Goal: Task Accomplishment & Management: Use online tool/utility

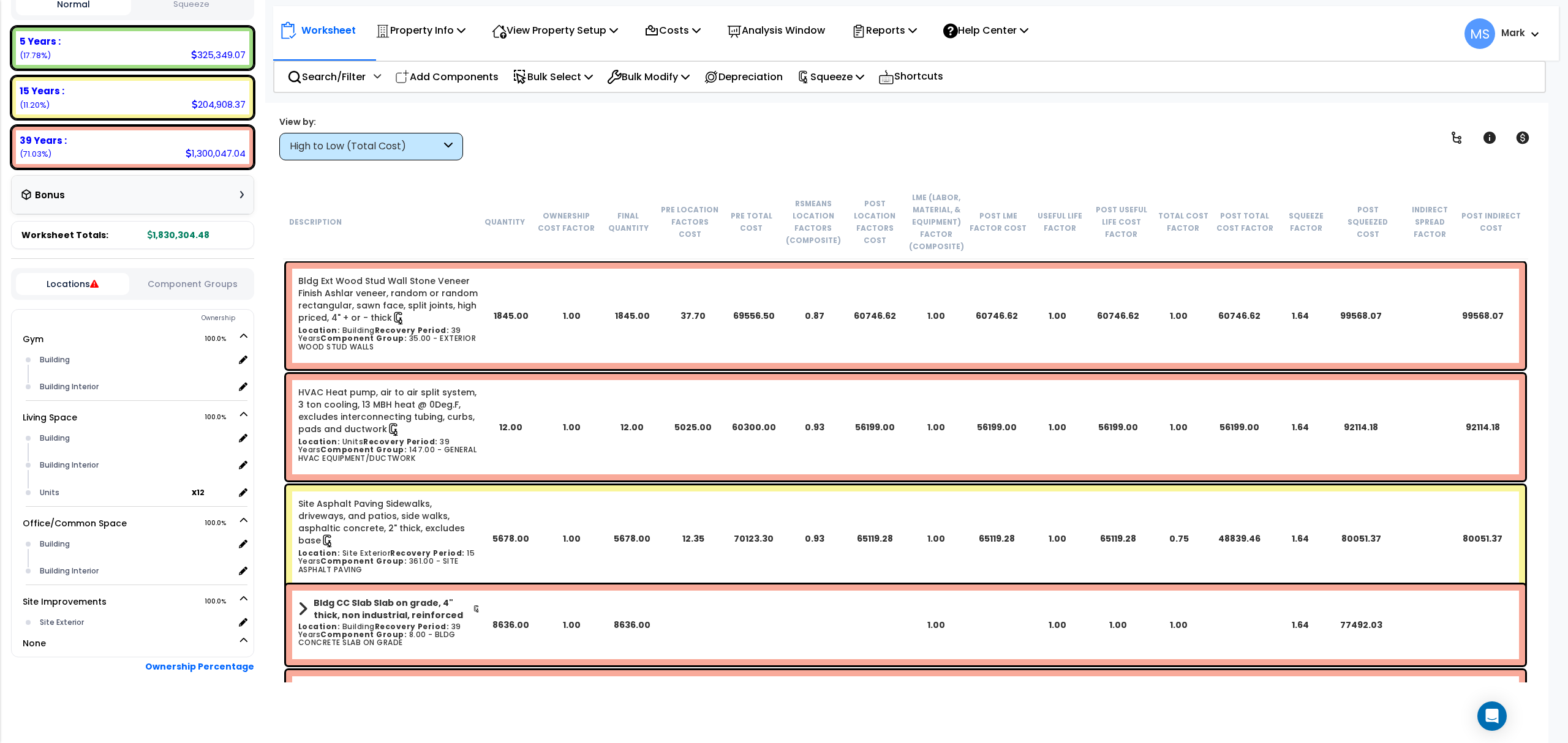
click at [398, 152] on div "High to Low (Total Cost)" at bounding box center [365, 146] width 151 height 14
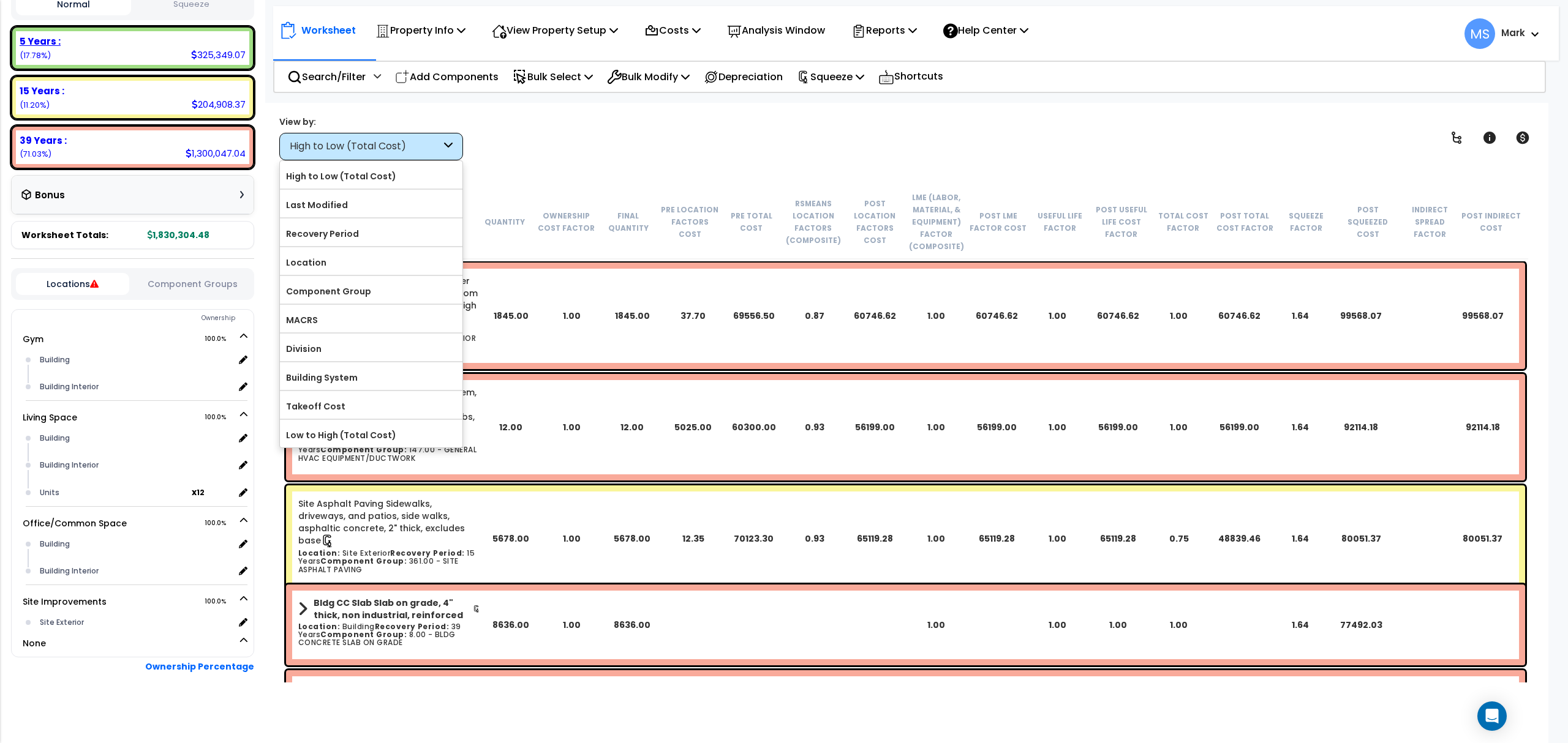
click at [154, 57] on div "5 Years : 325,349.07 (17.78%)" at bounding box center [132, 48] width 233 height 34
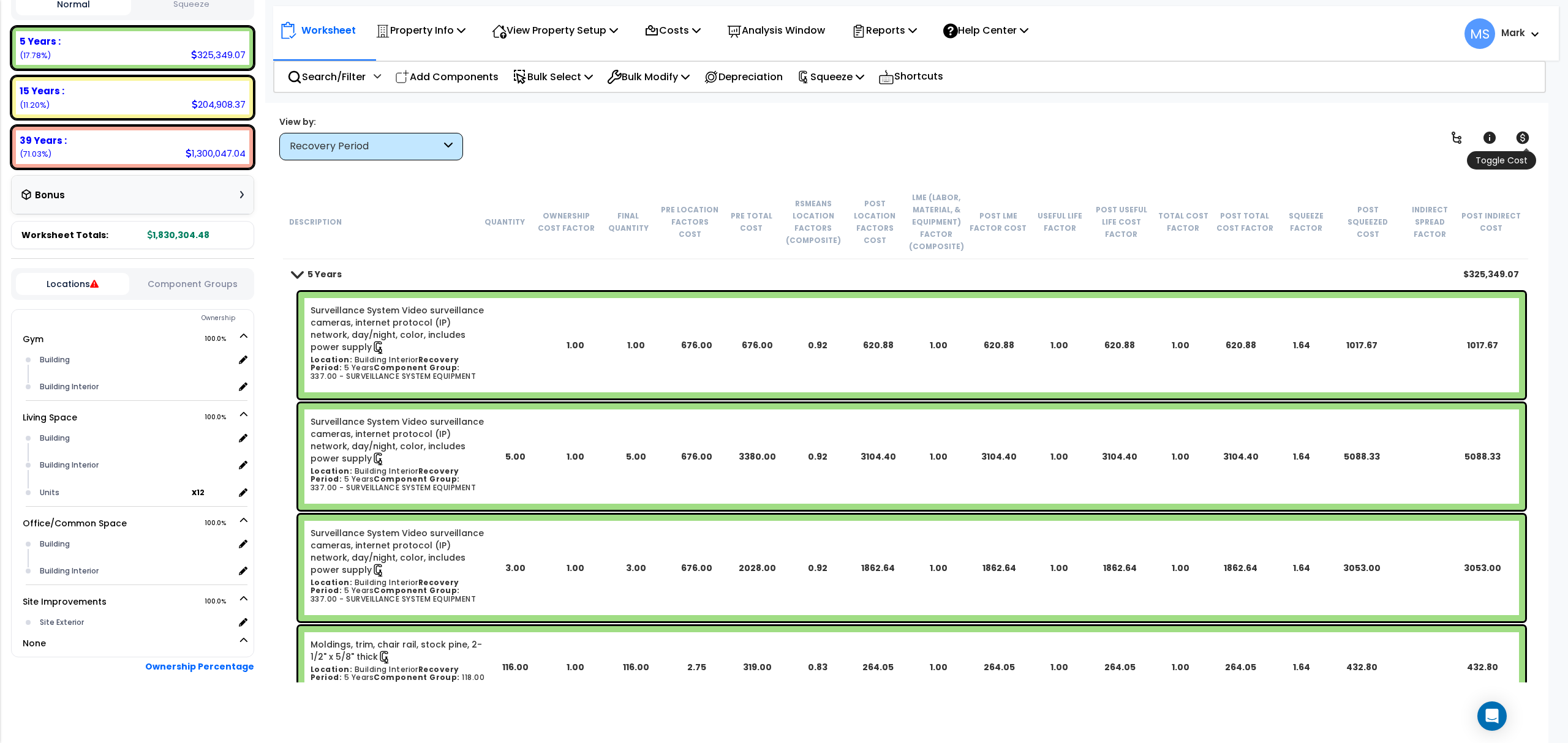
click at [1528, 138] on icon at bounding box center [1523, 138] width 13 height 12
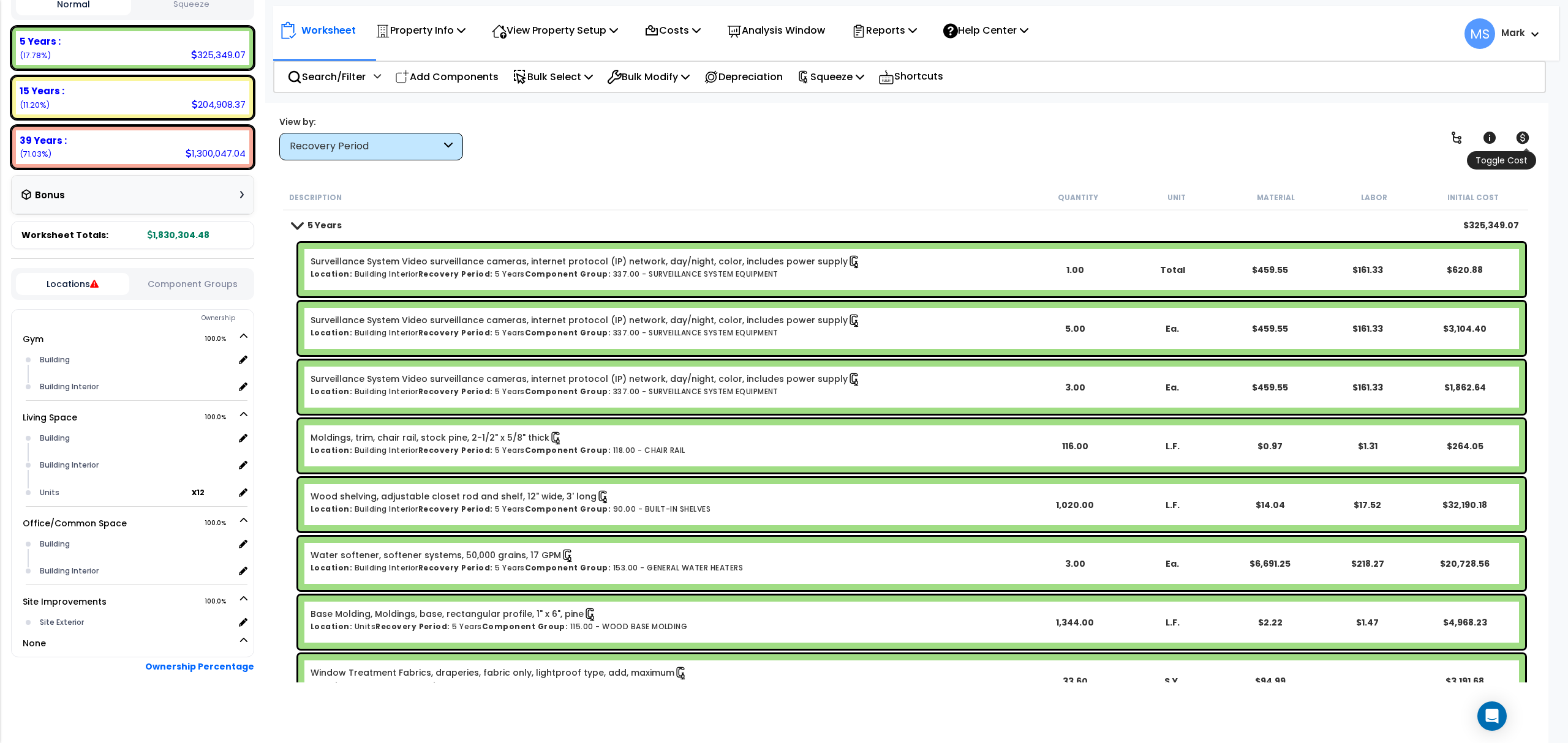
click at [1517, 136] on icon at bounding box center [1523, 138] width 13 height 12
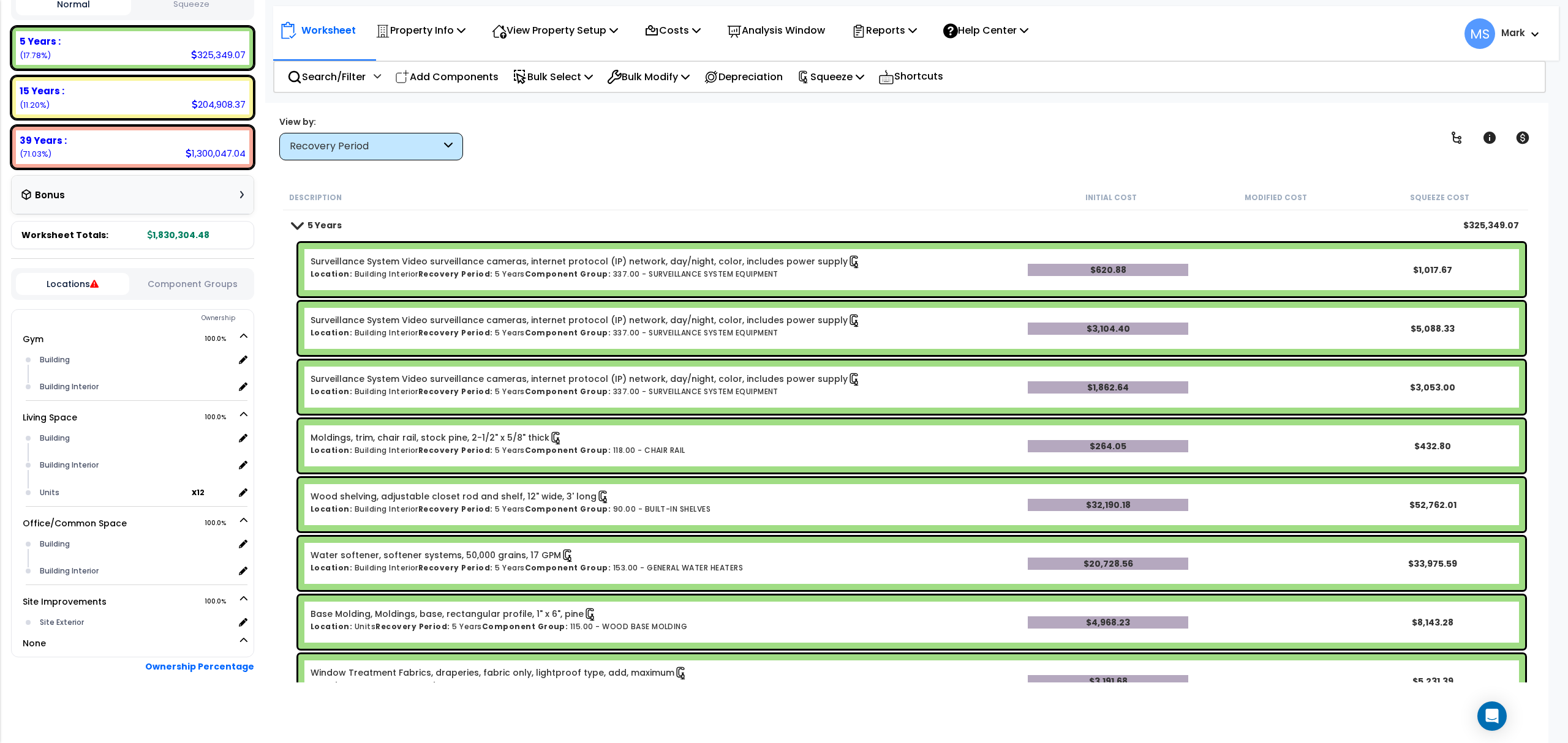
click at [1504, 138] on div "Show/Hide Children Toggle Record Info Toggle Cost" at bounding box center [1489, 138] width 93 height 25
click at [1496, 138] on icon at bounding box center [1490, 138] width 15 height 15
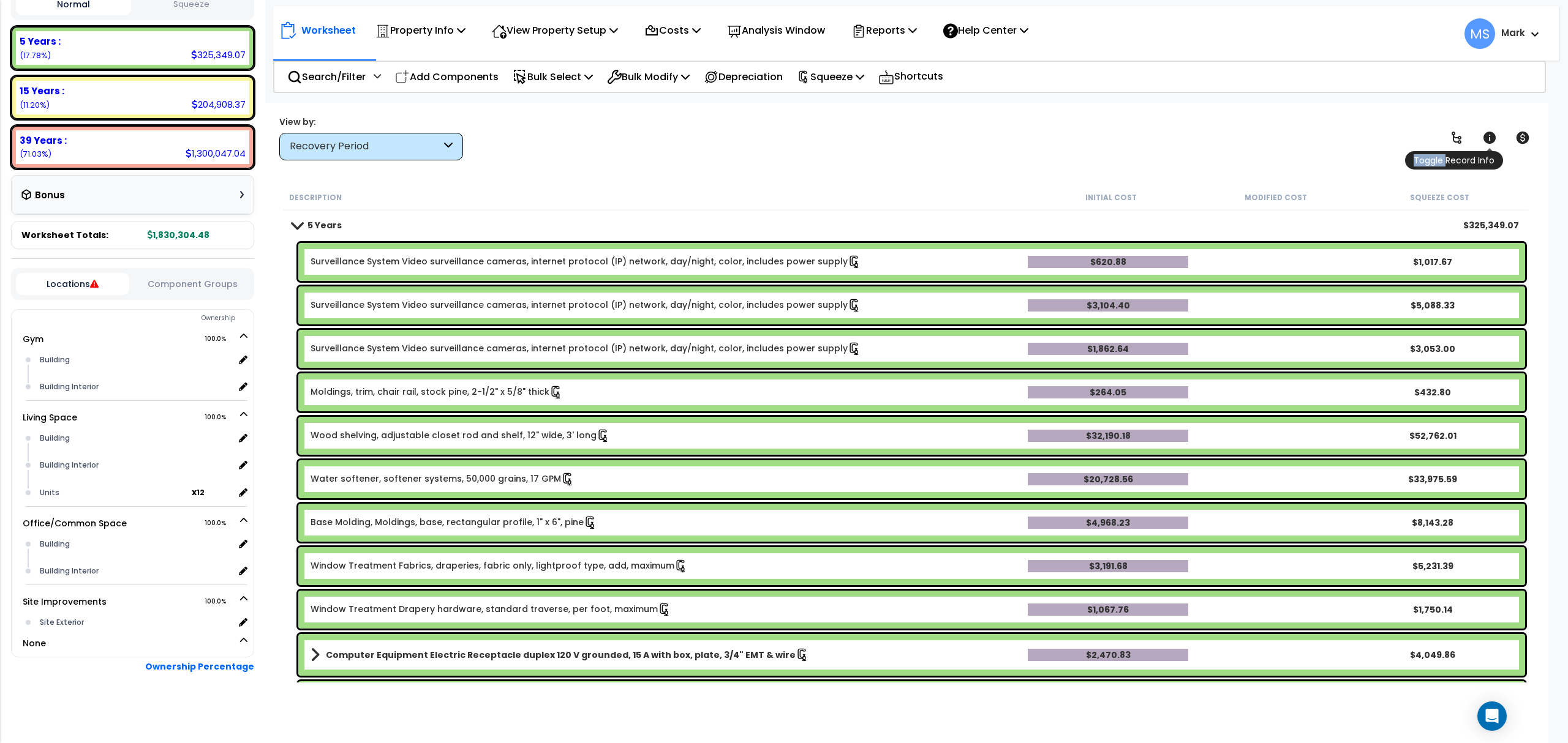
click at [1496, 138] on icon at bounding box center [1490, 138] width 15 height 15
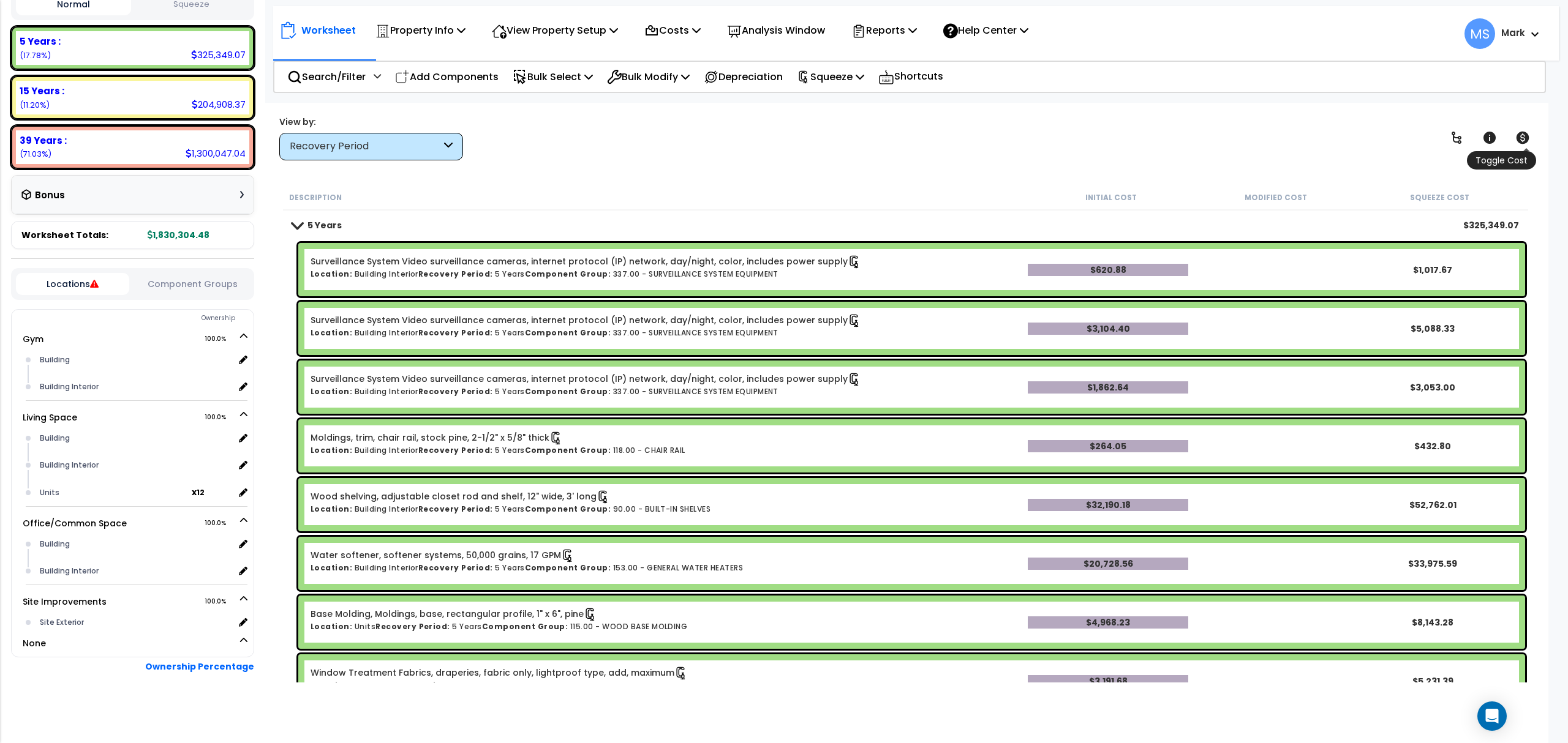
click at [1529, 144] on icon at bounding box center [1523, 138] width 15 height 15
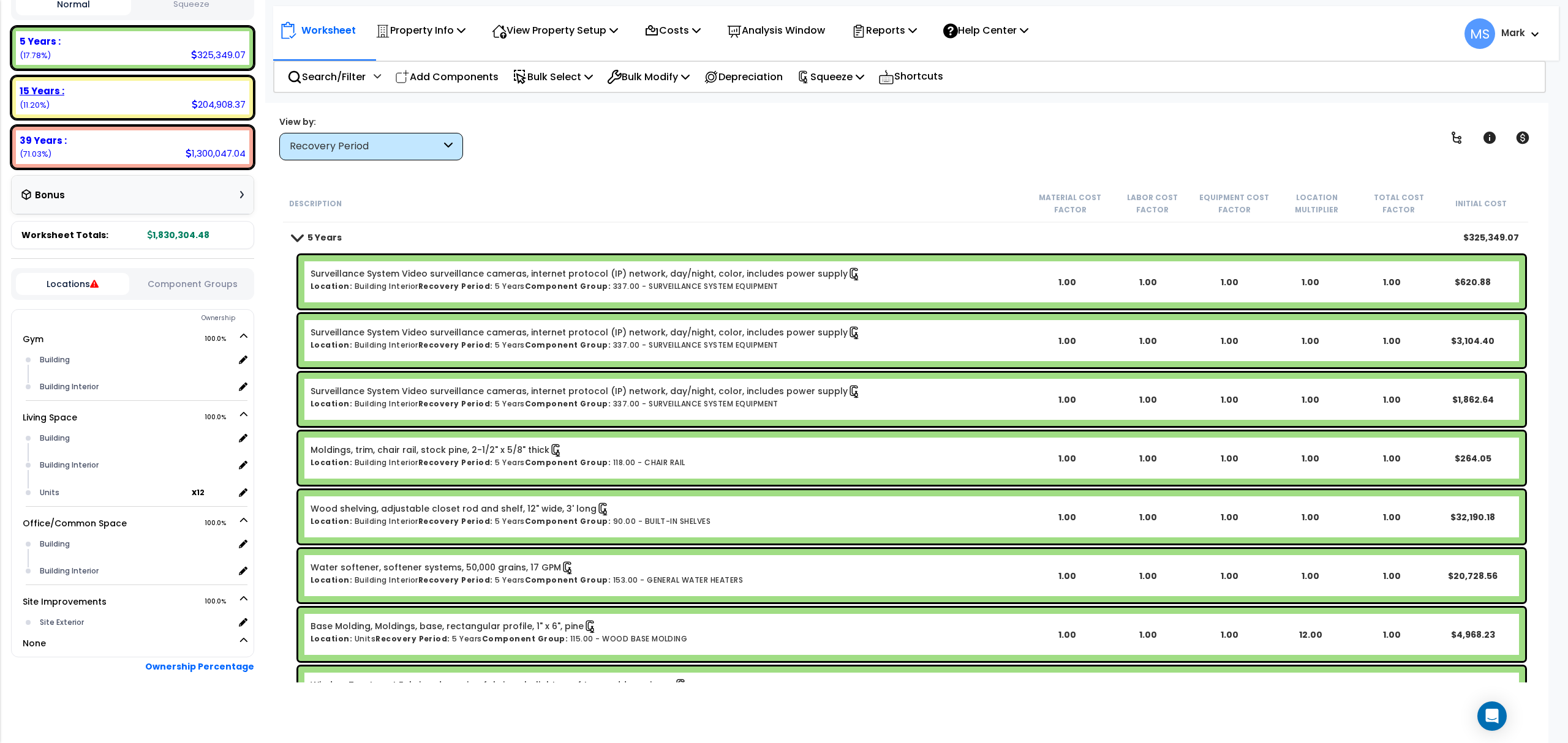
scroll to position [112, 0]
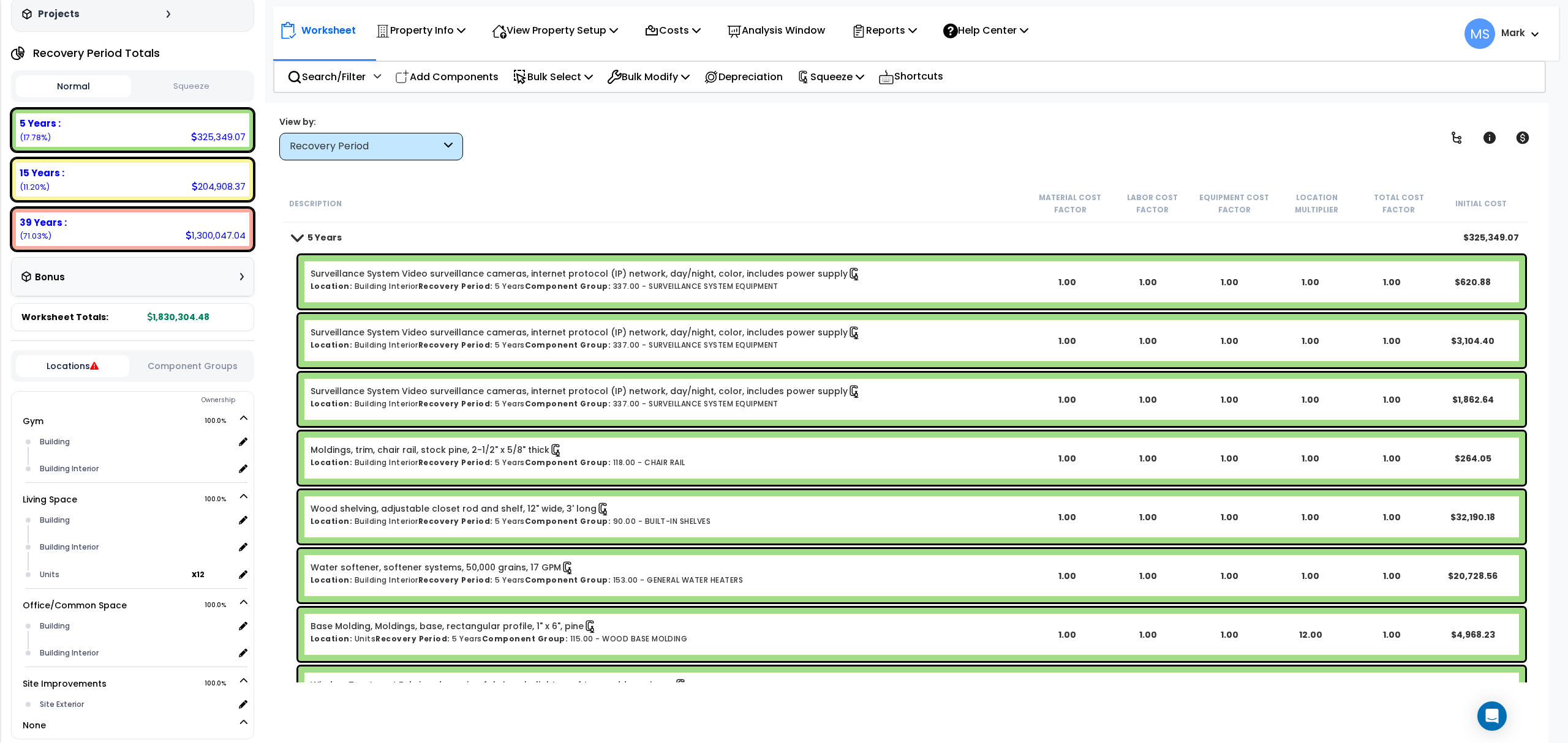
click at [185, 92] on button "Squeeze" at bounding box center [191, 86] width 115 height 22
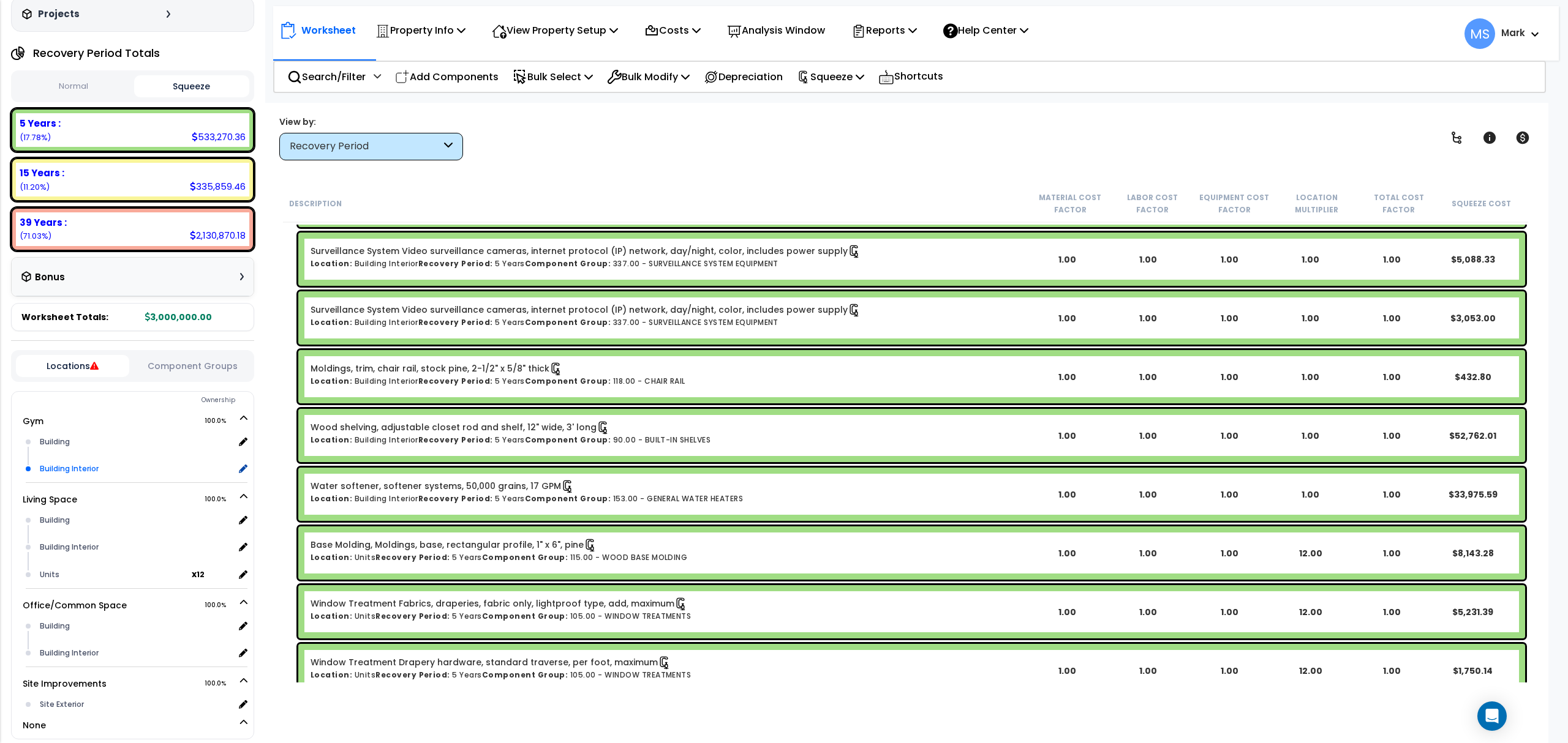
scroll to position [194, 0]
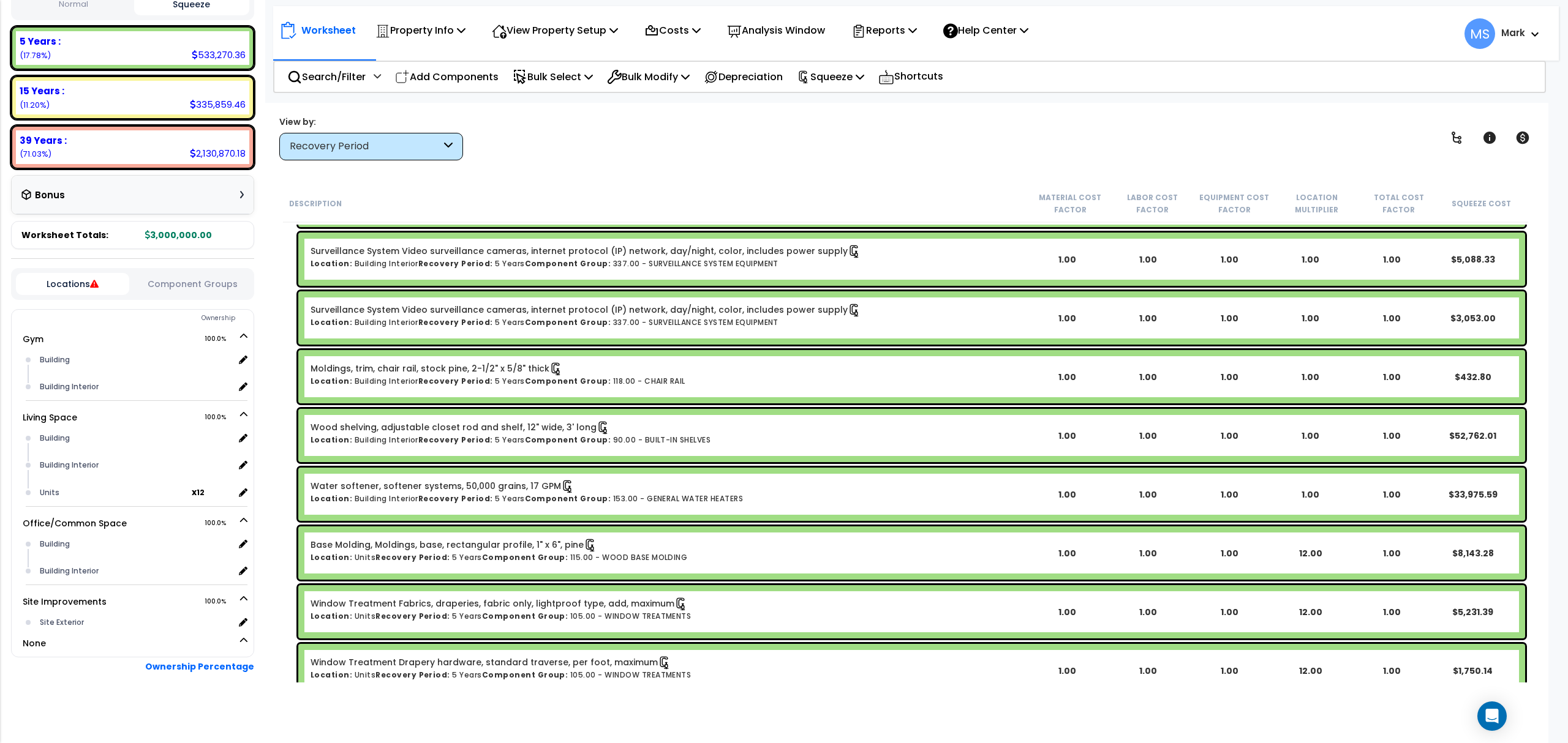
drag, startPoint x: 222, startPoint y: 287, endPoint x: 282, endPoint y: 272, distance: 61.8
click at [250, 274] on div "Locations Component Groups" at bounding box center [133, 284] width 243 height 32
click at [201, 284] on button "Component Groups" at bounding box center [192, 284] width 113 height 13
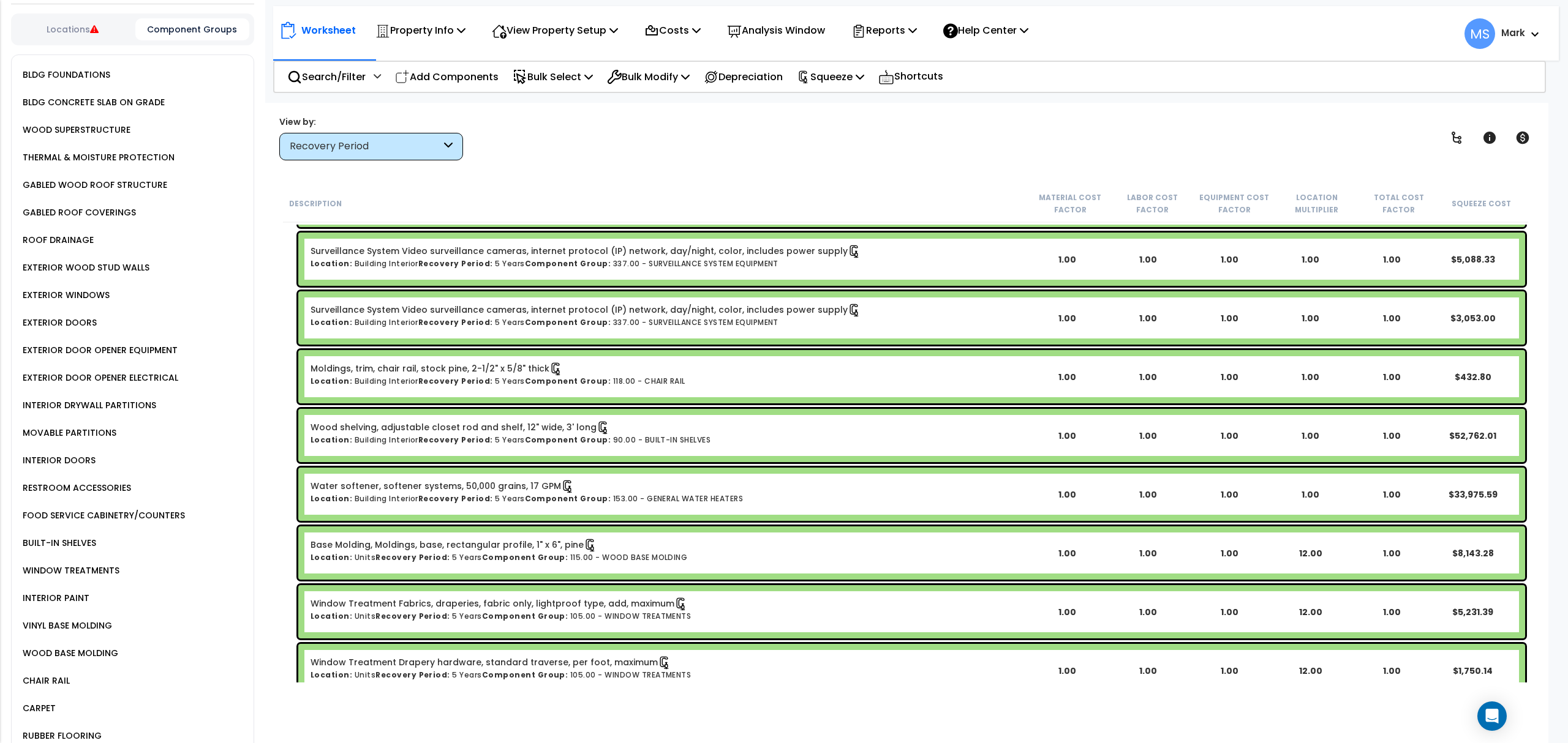
scroll to position [357, 0]
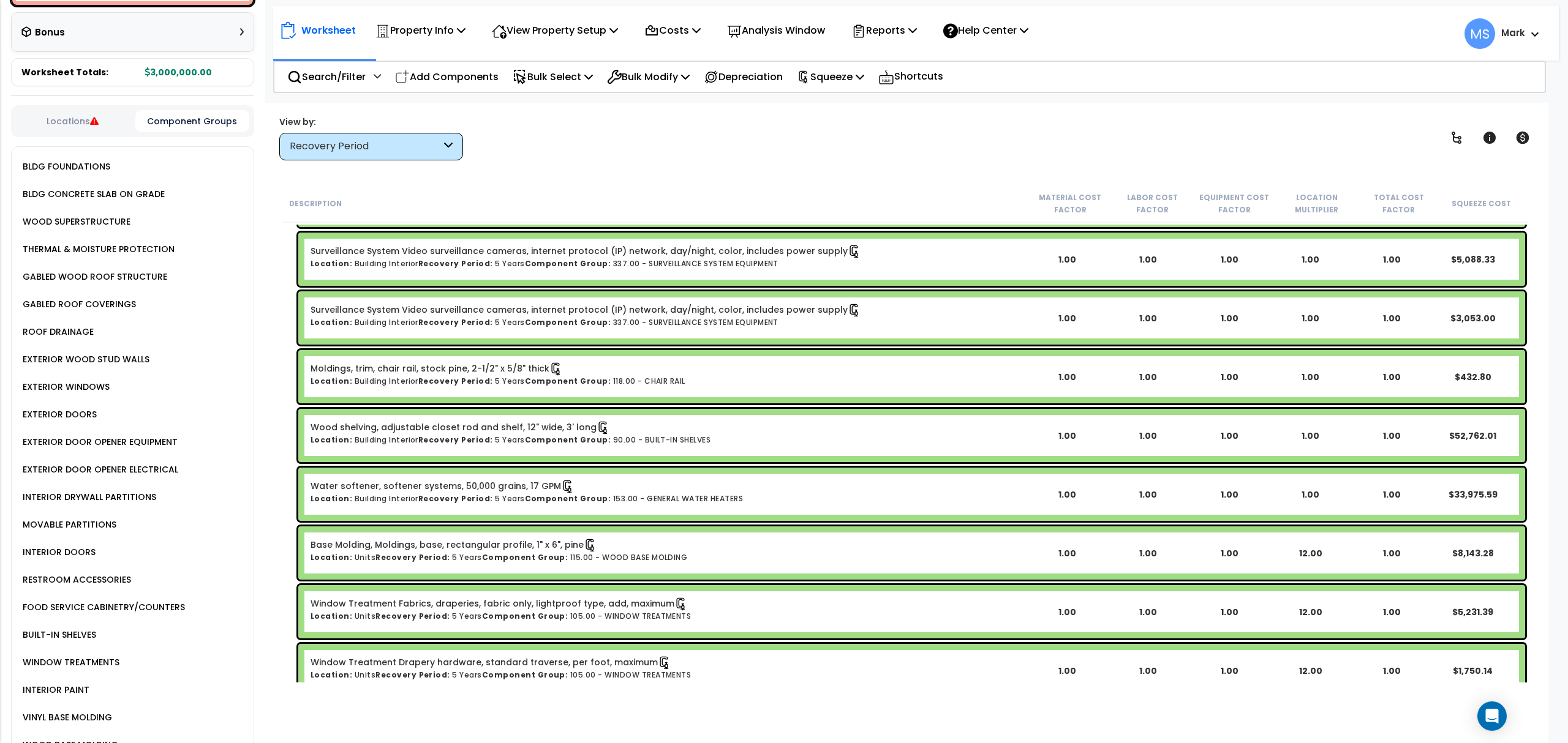
click at [70, 167] on div "BLDG FOUNDATIONS" at bounding box center [65, 167] width 91 height 15
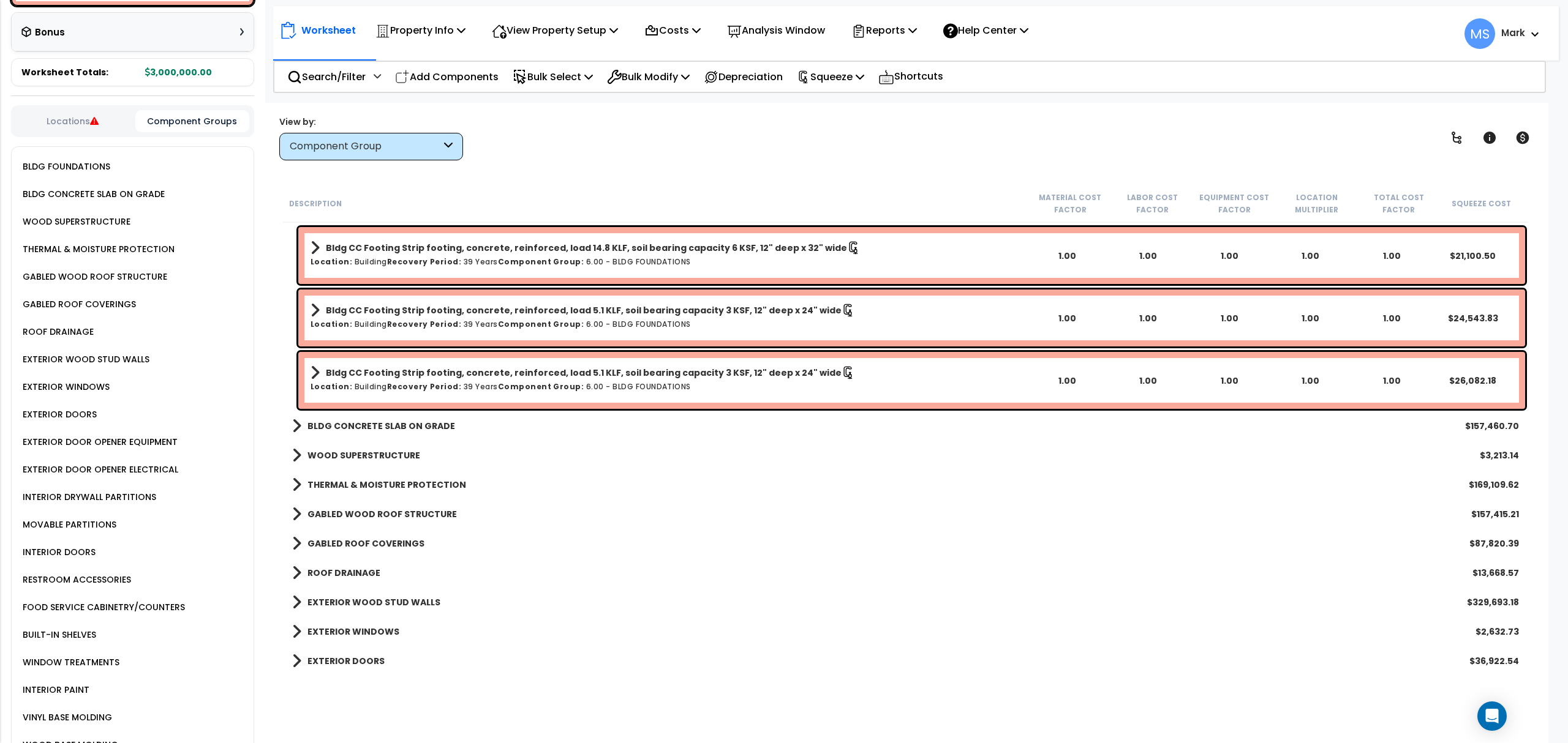
scroll to position [0, 0]
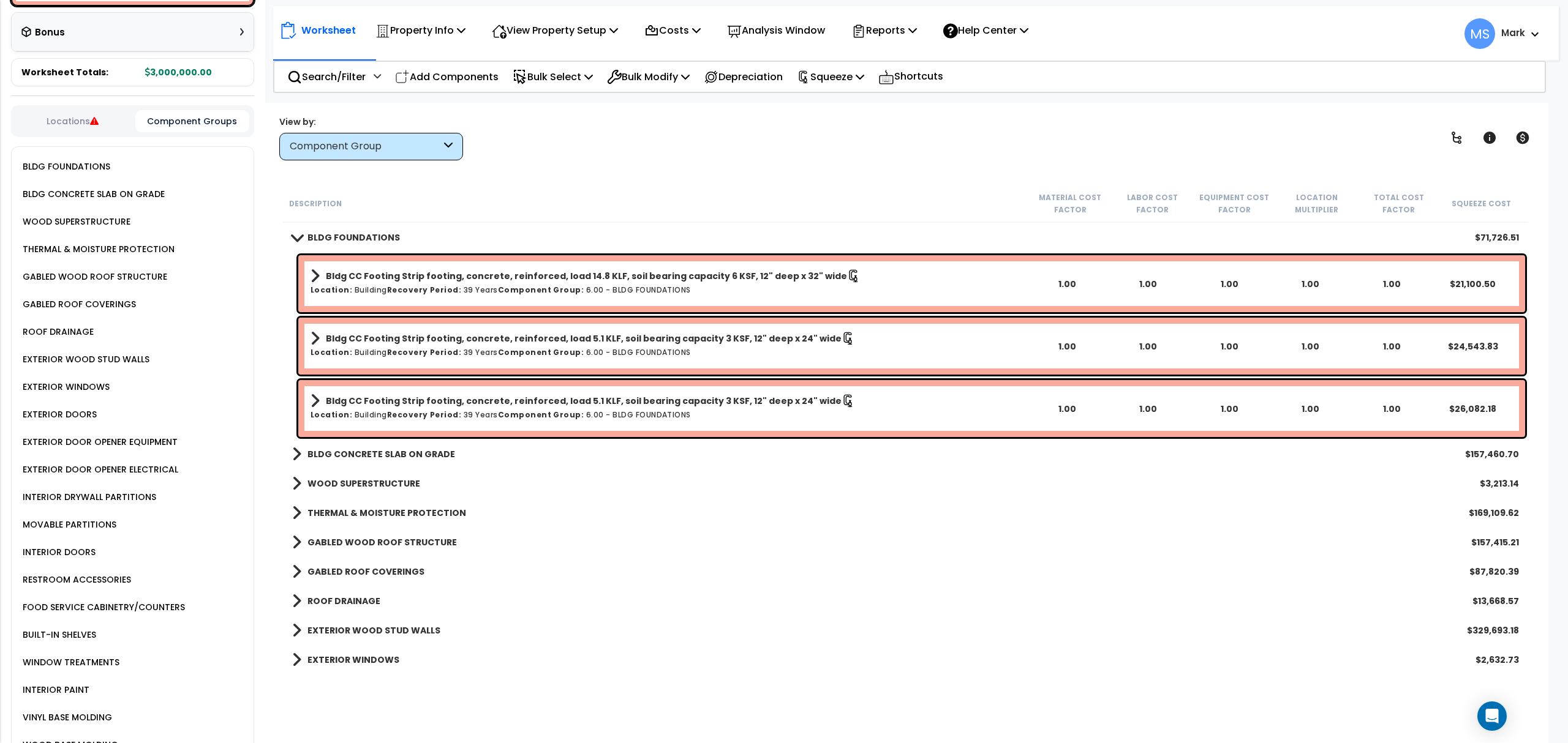
click at [378, 459] on b "BLDG CONCRETE SLAB ON GRADE" at bounding box center [381, 454] width 147 height 12
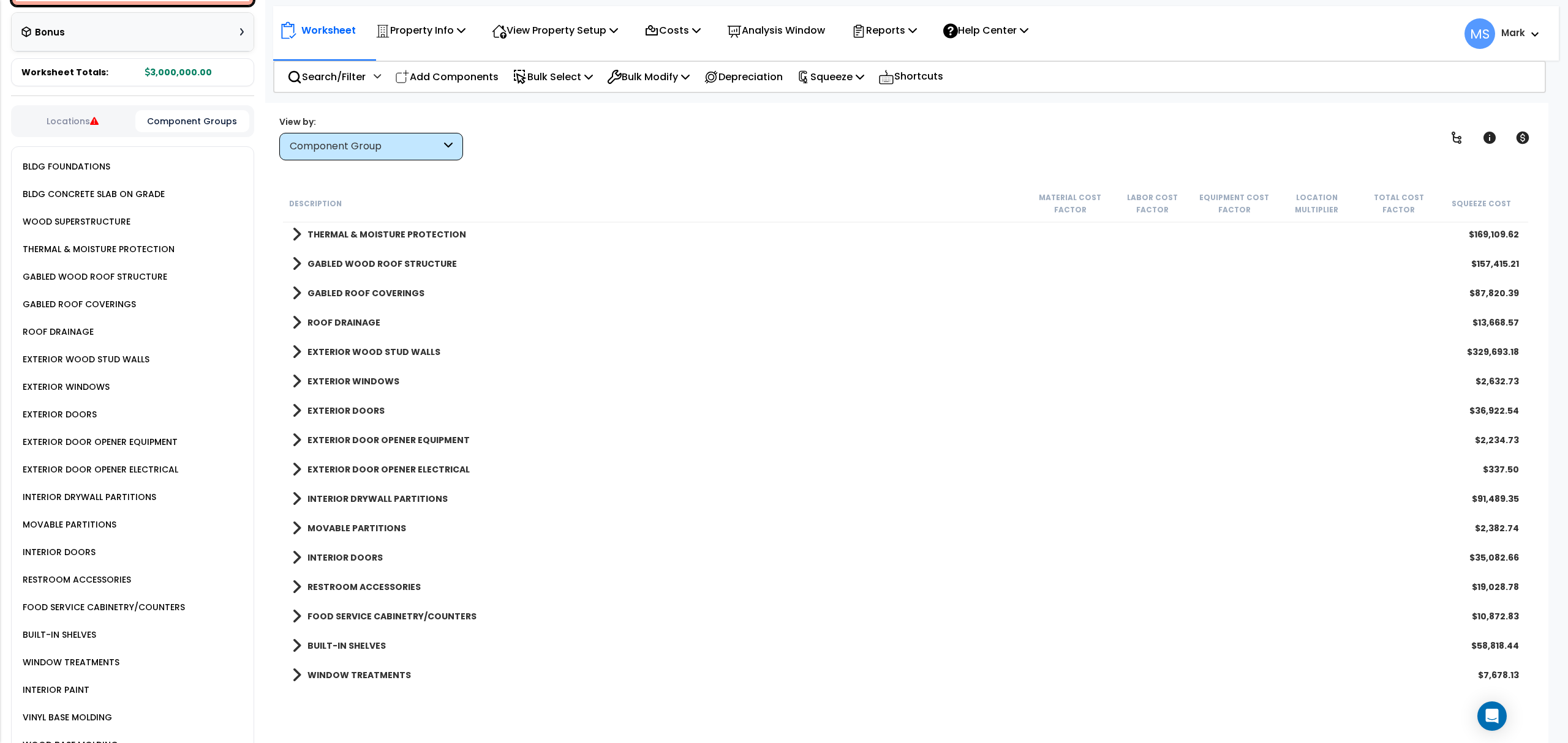
scroll to position [490, 0]
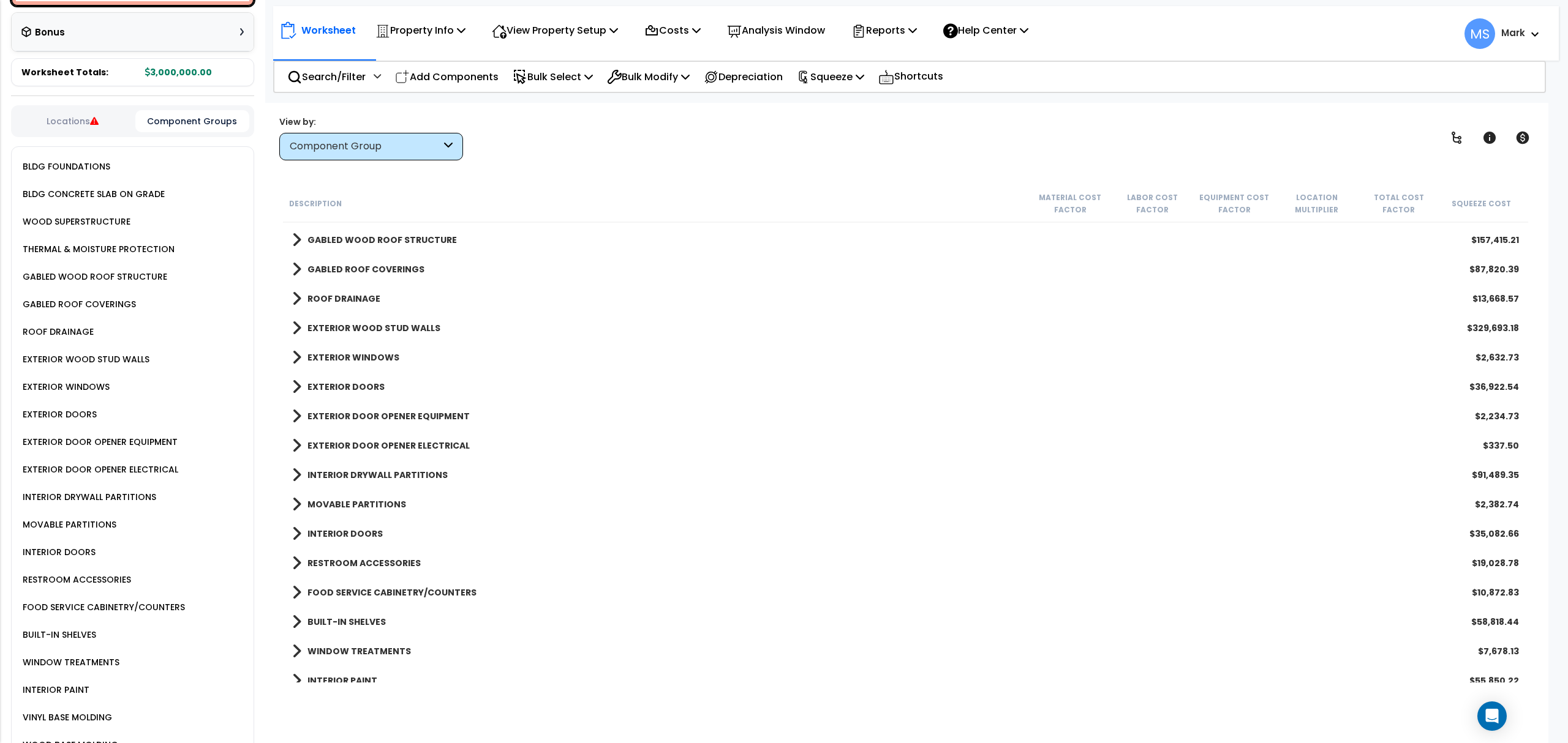
click at [373, 446] on b "EXTERIOR DOOR OPENER ELECTRICAL" at bounding box center [389, 445] width 162 height 12
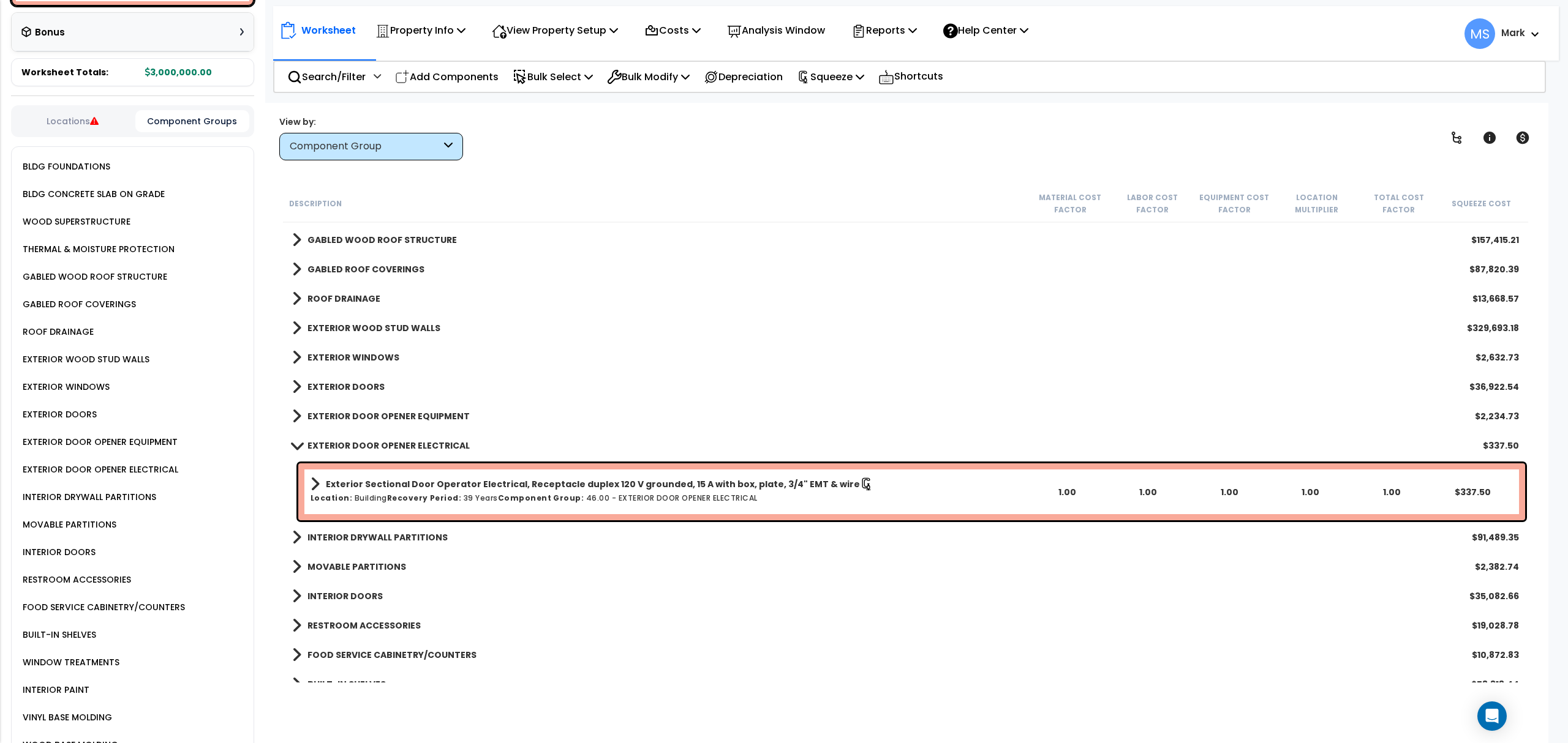
click at [373, 446] on b "EXTERIOR DOOR OPENER ELECTRICAL" at bounding box center [389, 445] width 162 height 12
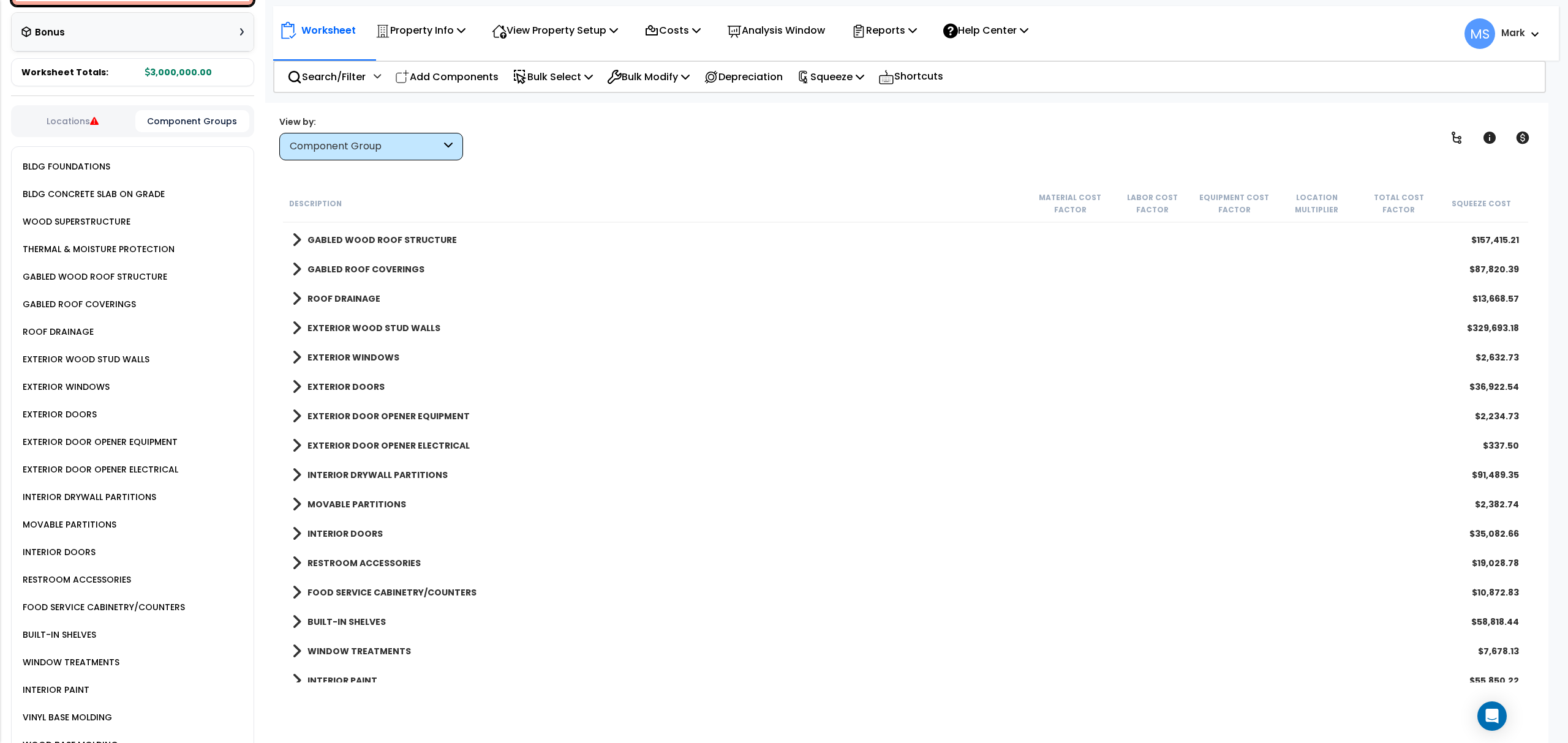
click at [384, 476] on b "INTERIOR DRYWALL PARTITIONS" at bounding box center [378, 475] width 140 height 12
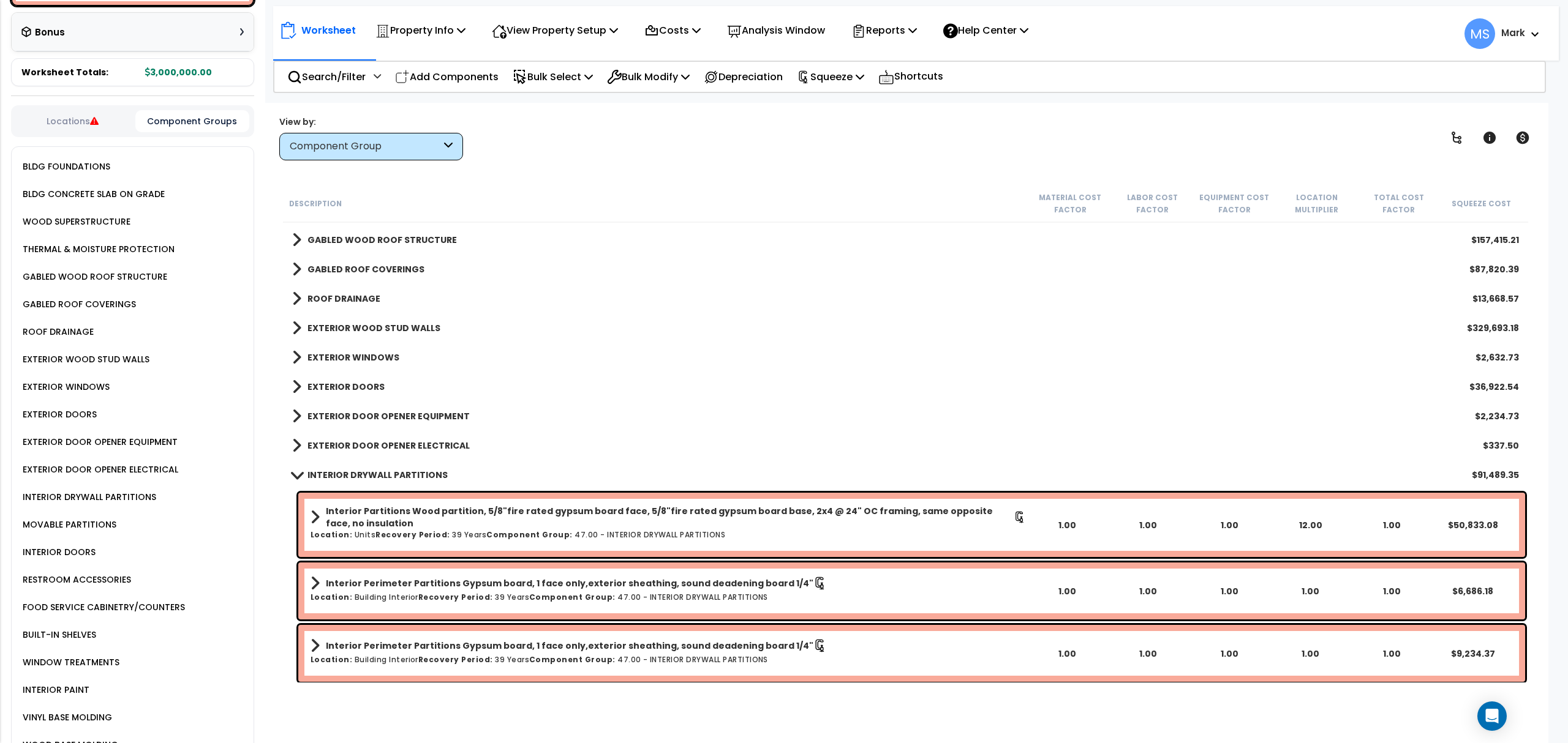
click at [384, 476] on b "INTERIOR DRYWALL PARTITIONS" at bounding box center [378, 475] width 140 height 12
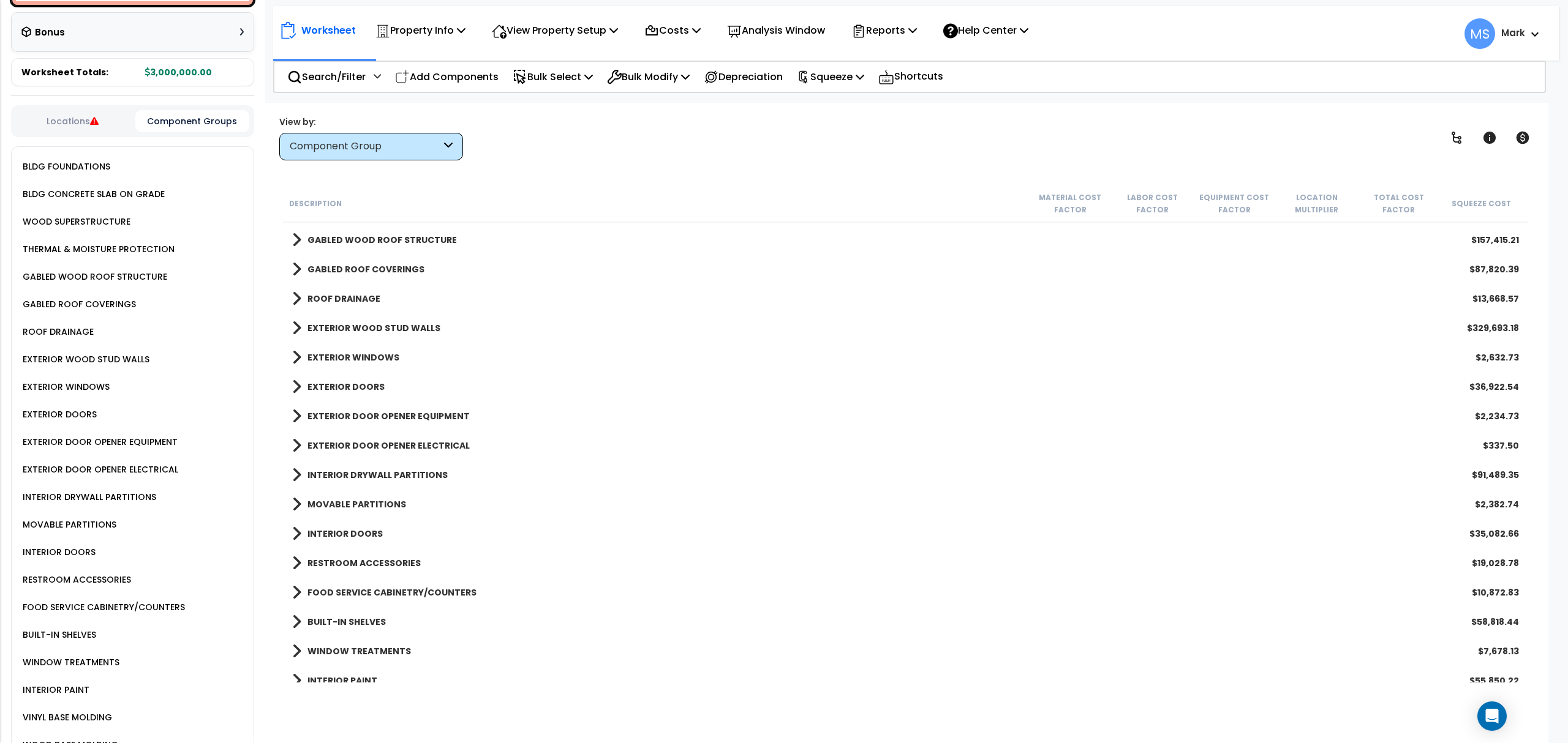
scroll to position [652, 0]
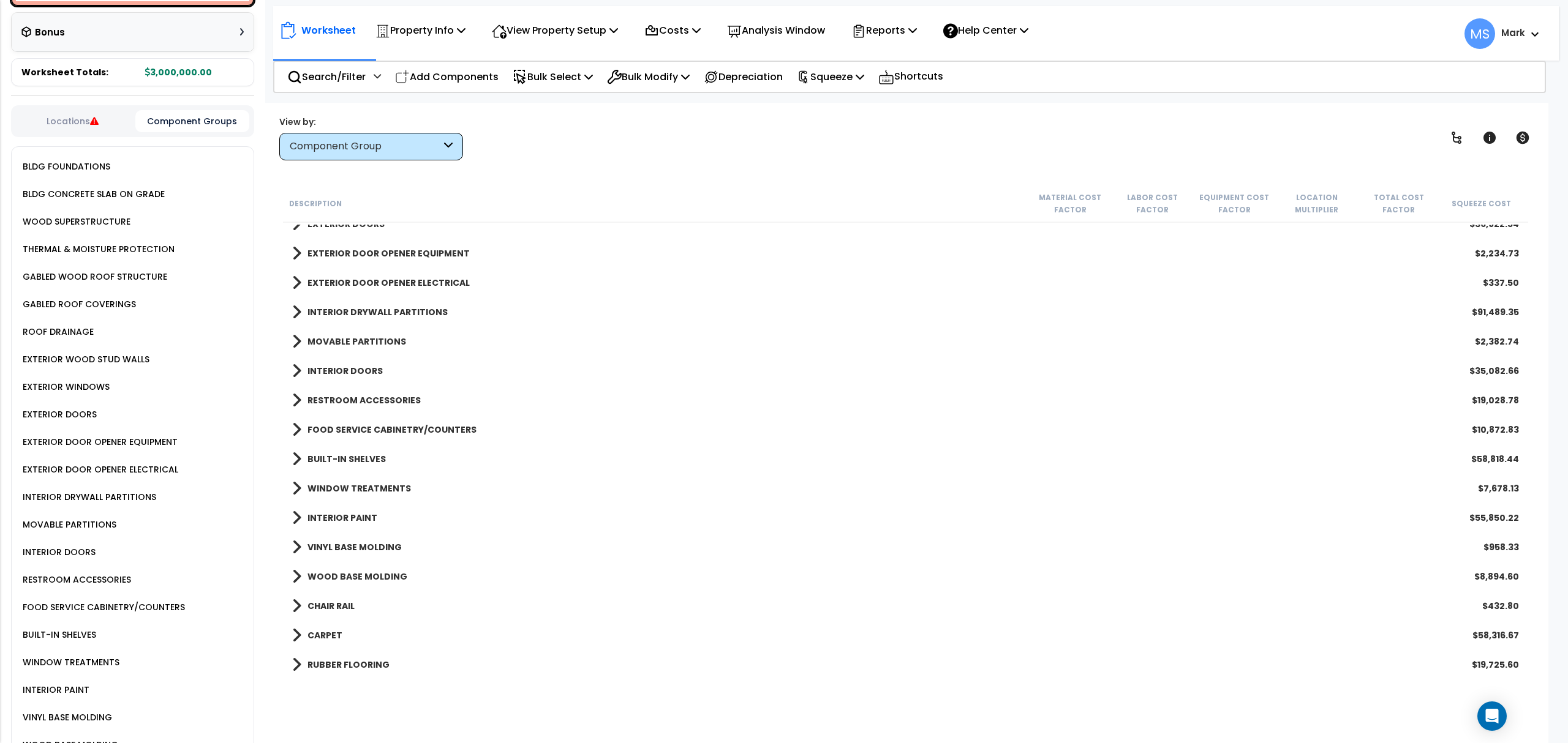
click at [352, 338] on b "MOVABLE PARTITIONS" at bounding box center [357, 342] width 98 height 12
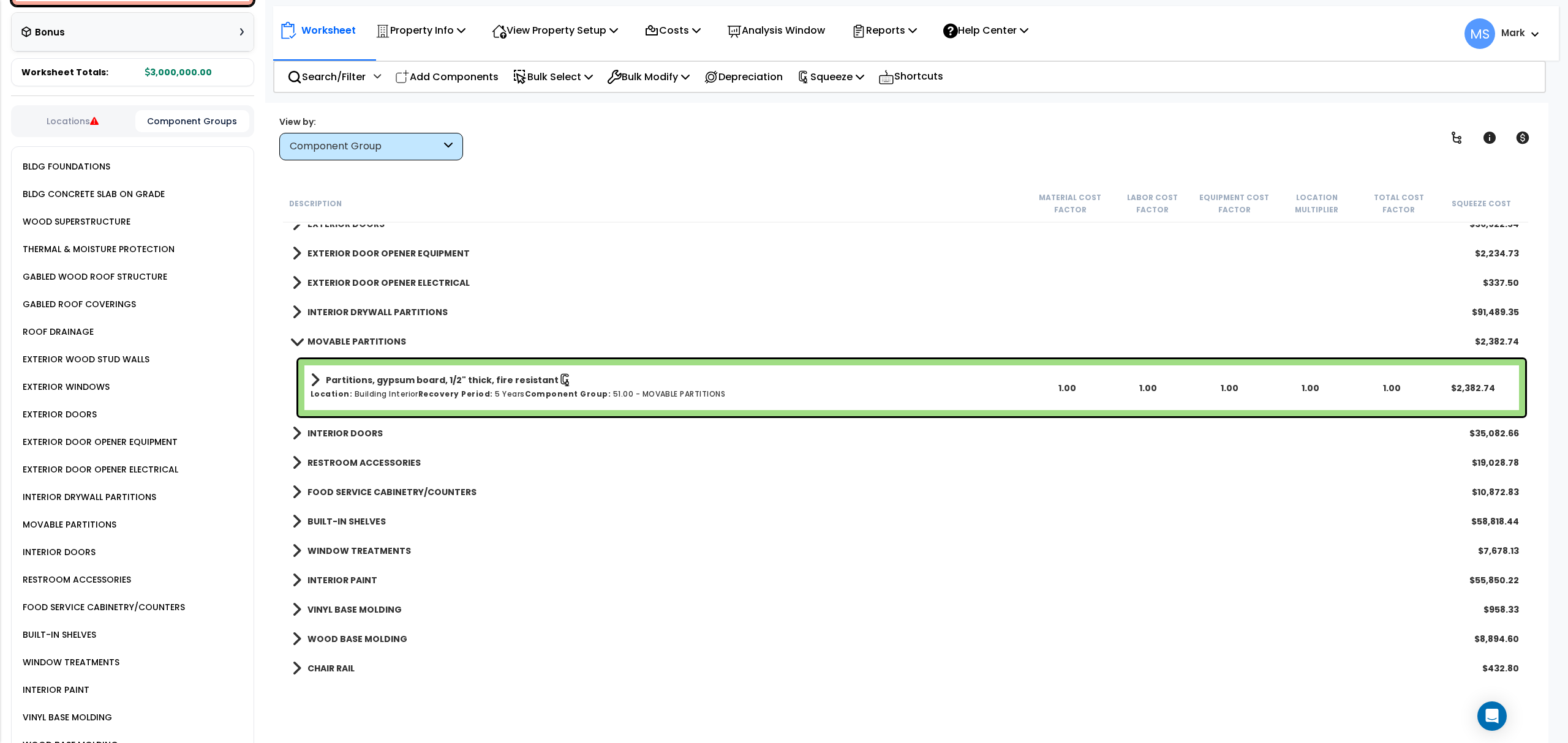
click at [365, 433] on b "INTERIOR DOORS" at bounding box center [345, 433] width 75 height 12
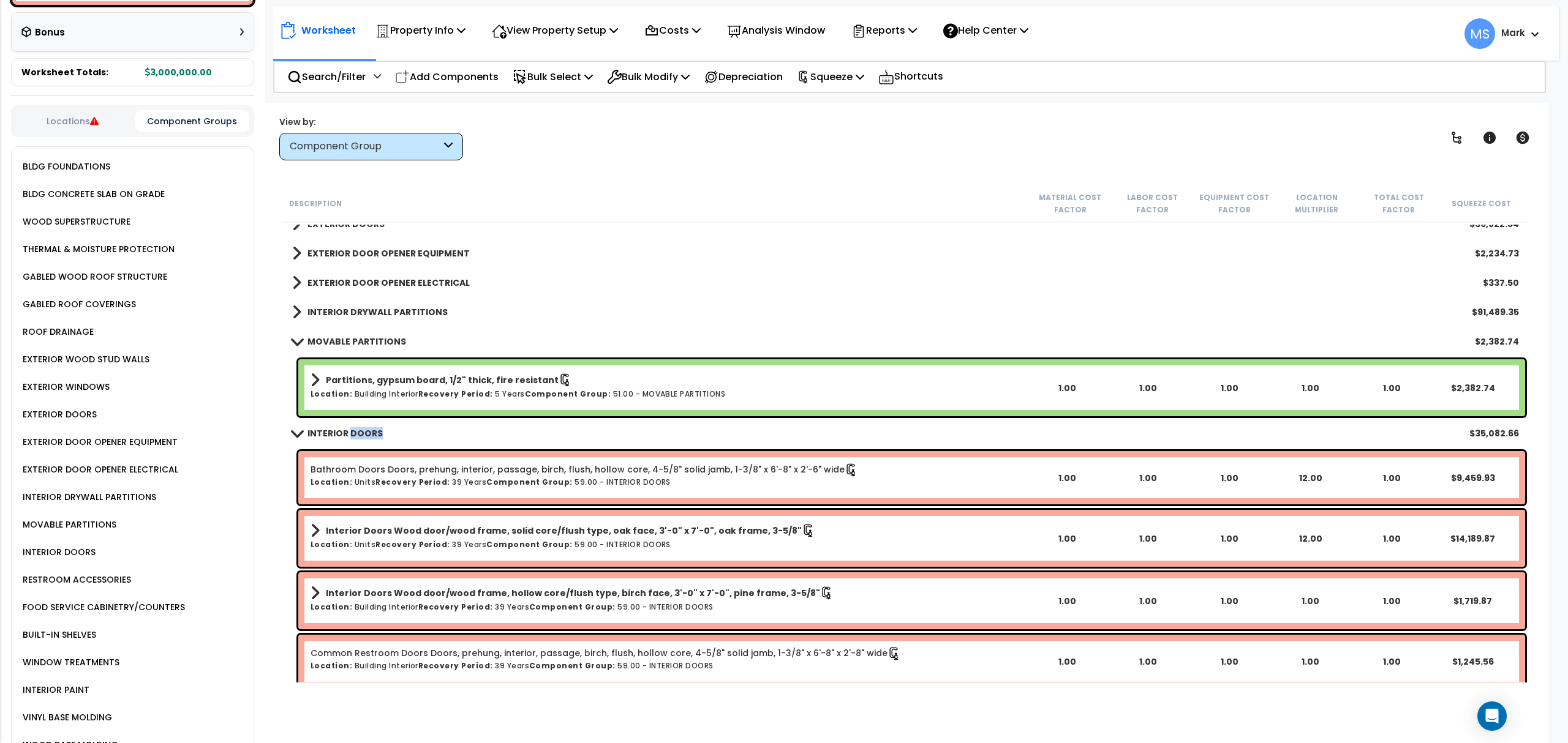
click at [365, 433] on b "INTERIOR DOORS" at bounding box center [345, 433] width 75 height 12
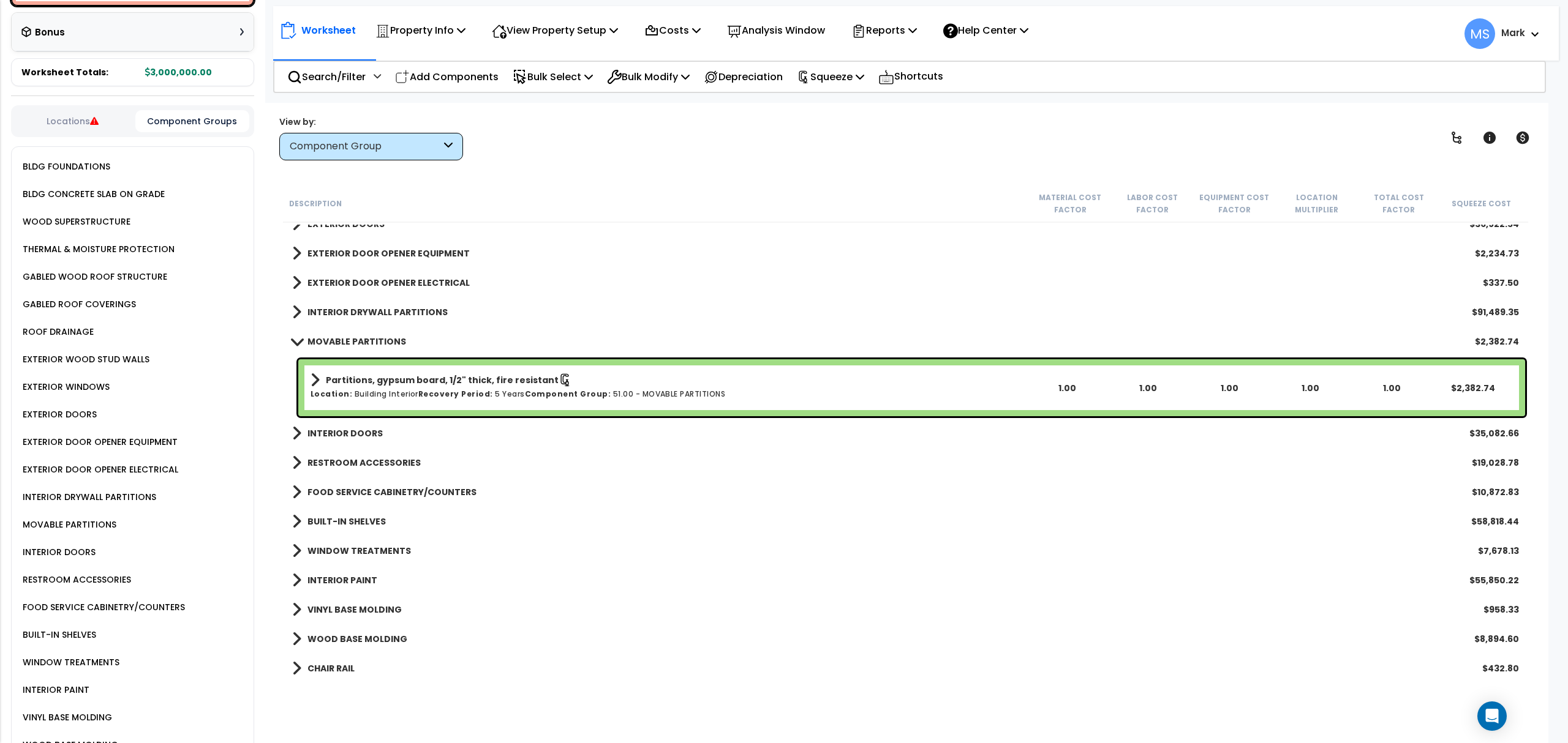
click at [368, 462] on b "RESTROOM ACCESSORIES" at bounding box center [364, 462] width 113 height 12
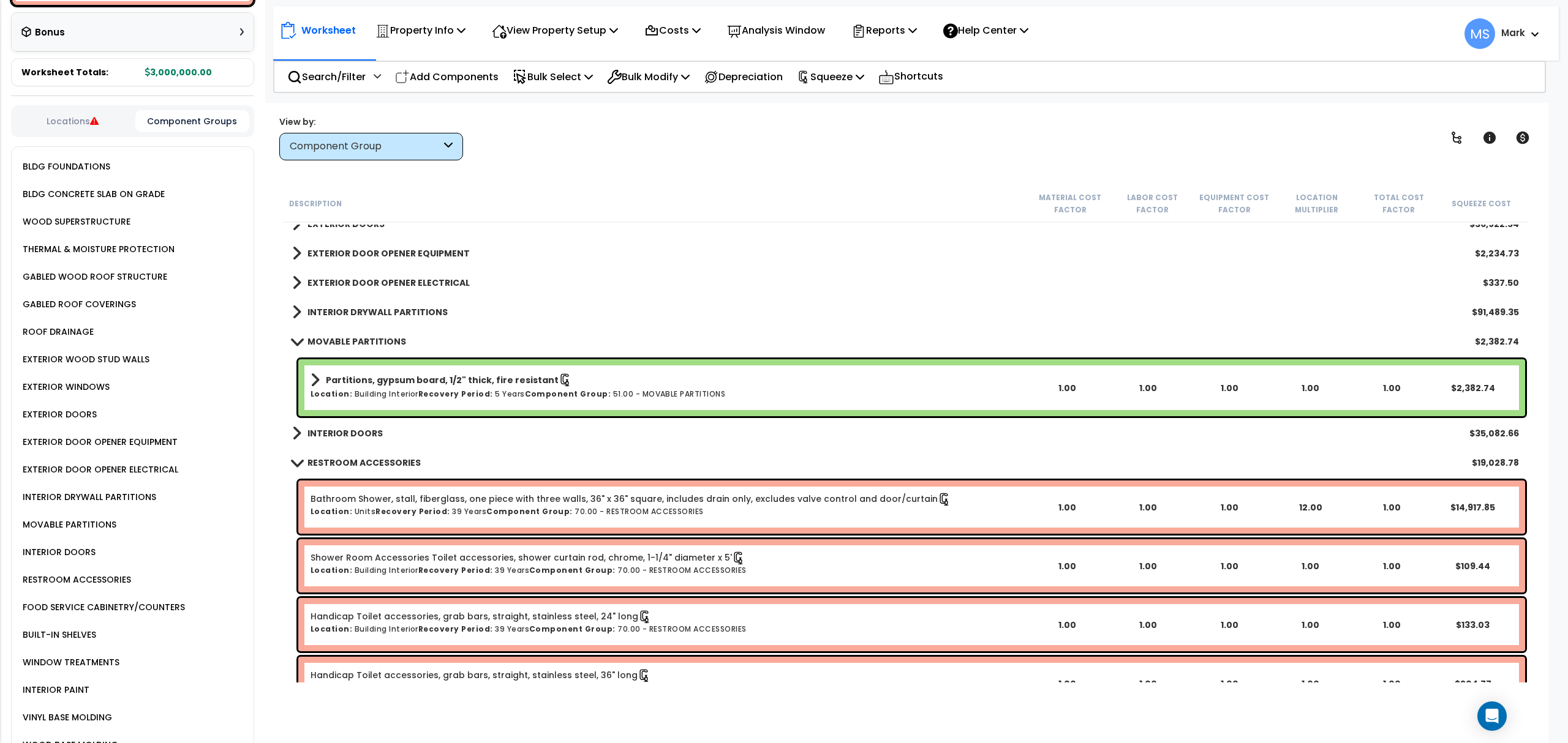
click at [369, 463] on b "RESTROOM ACCESSORIES" at bounding box center [364, 462] width 113 height 12
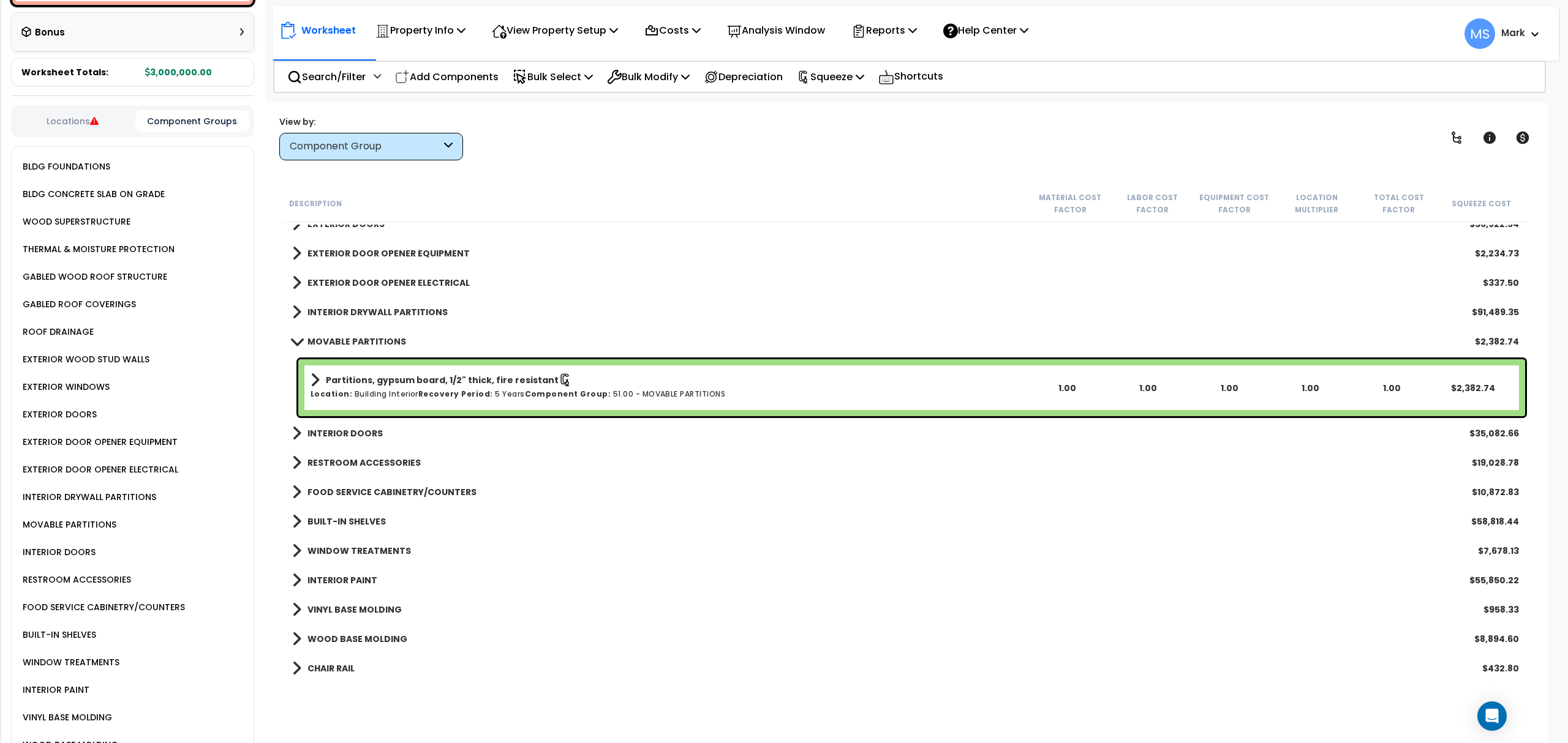
click at [424, 372] on link "Partitions, gypsum board, 1/2" thick, fire resistant" at bounding box center [668, 380] width 715 height 17
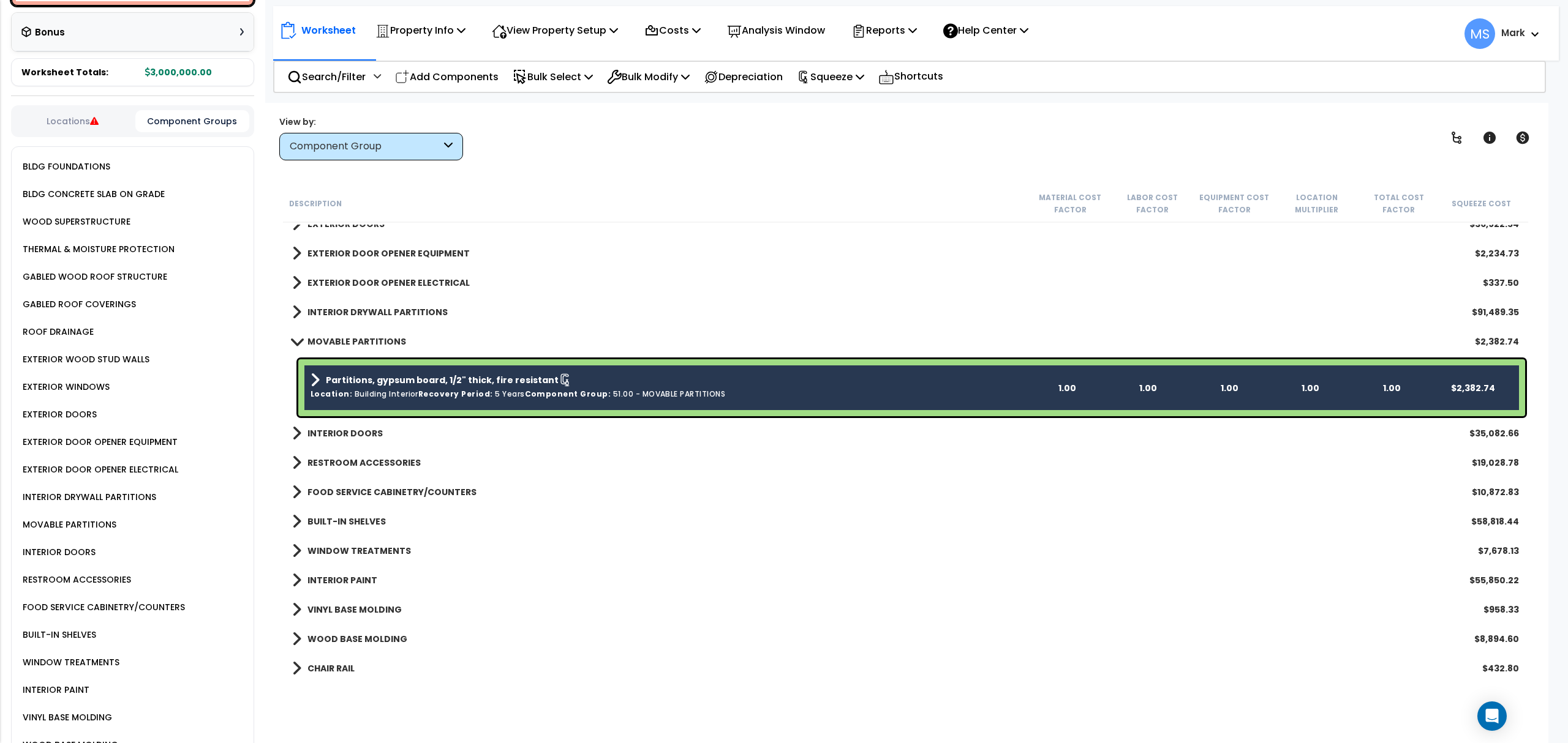
click at [439, 377] on b "Partitions, gypsum board, 1/2" thick, fire resistant" at bounding box center [442, 380] width 232 height 12
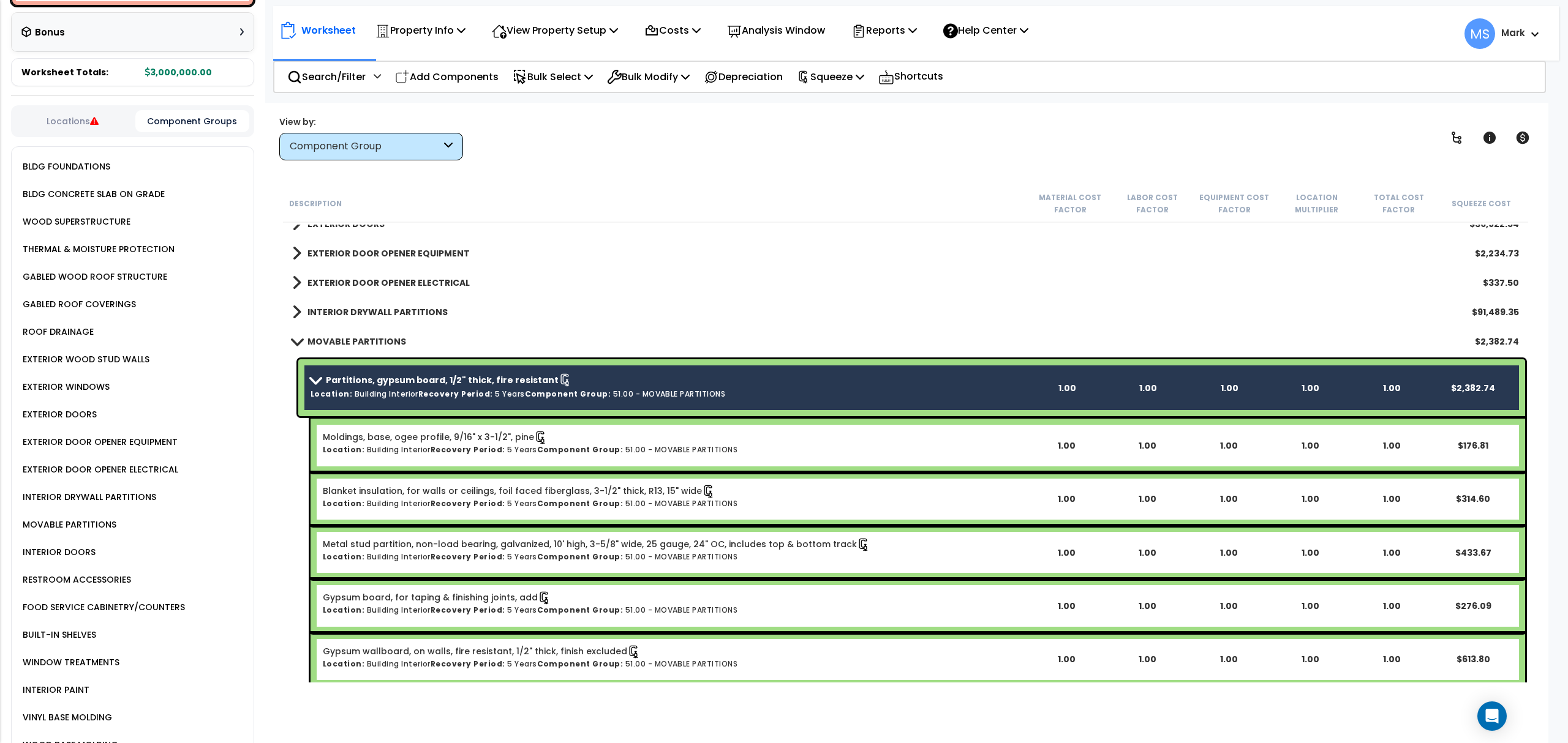
click at [439, 377] on b "Partitions, gypsum board, 1/2" thick, fire resistant" at bounding box center [442, 380] width 232 height 12
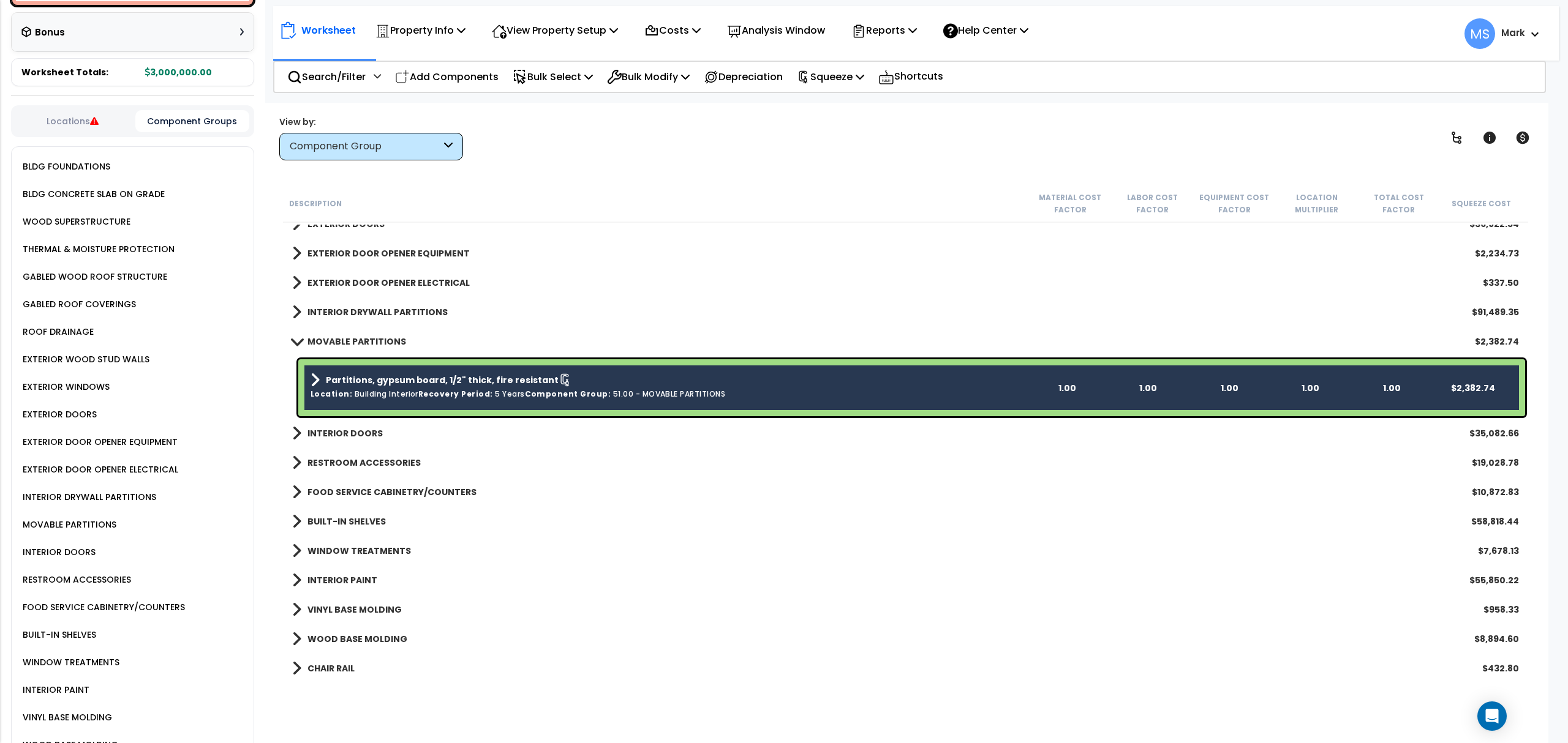
click at [439, 377] on b "Partitions, gypsum board, 1/2" thick, fire resistant" at bounding box center [442, 380] width 232 height 12
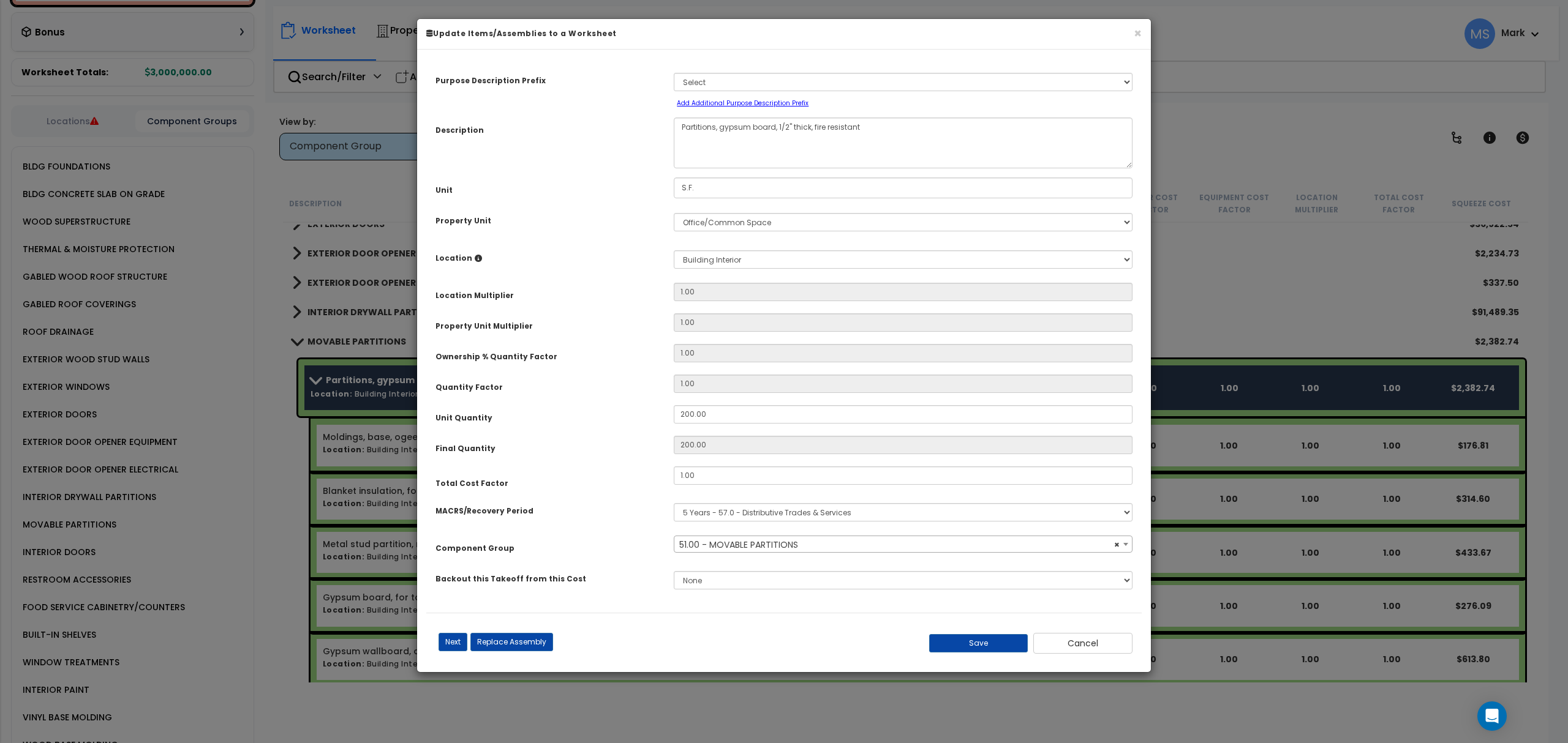
select select "45832"
click at [527, 637] on button "Replace Assembly" at bounding box center [511, 642] width 83 height 19
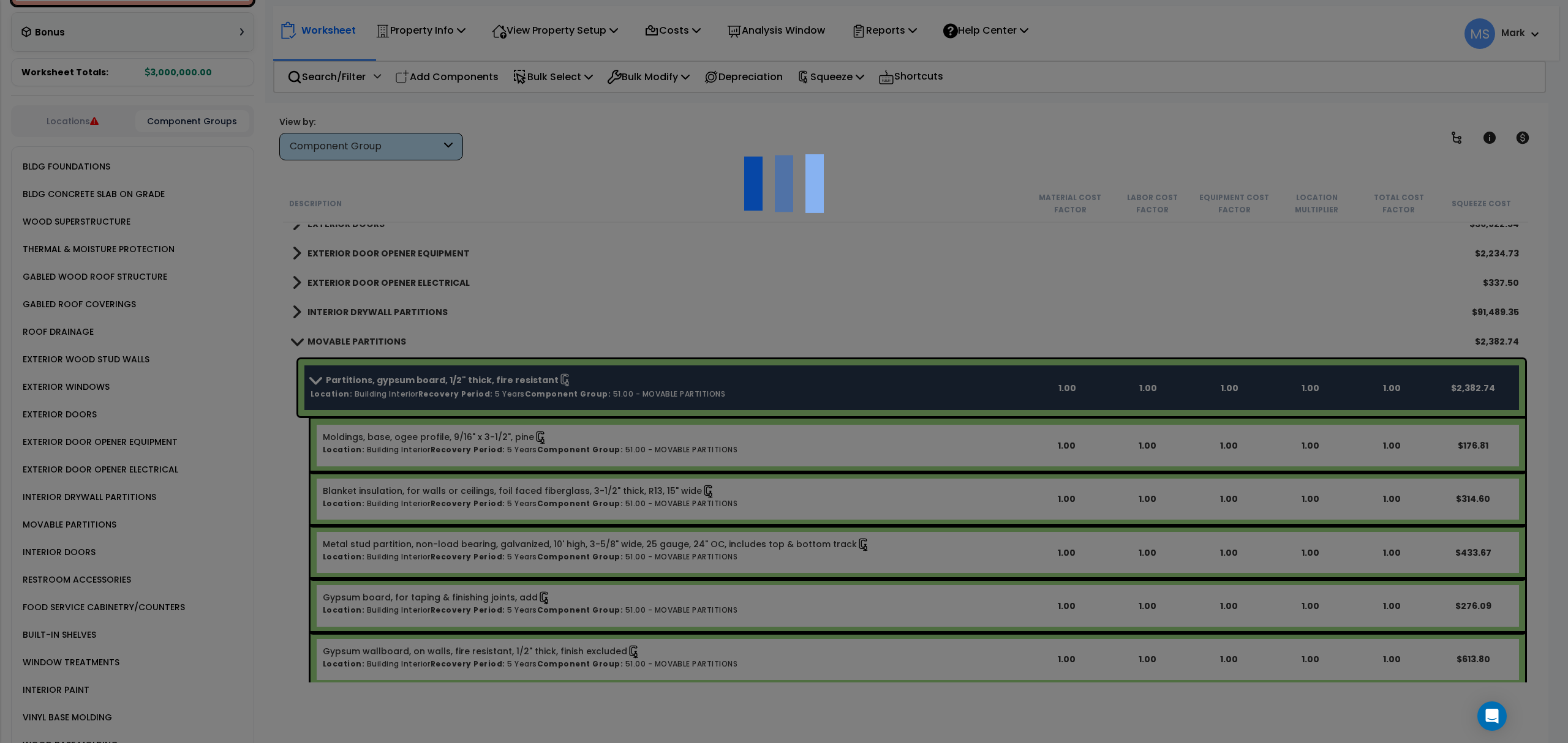
type input "200"
type input "S.F."
select select "169129"
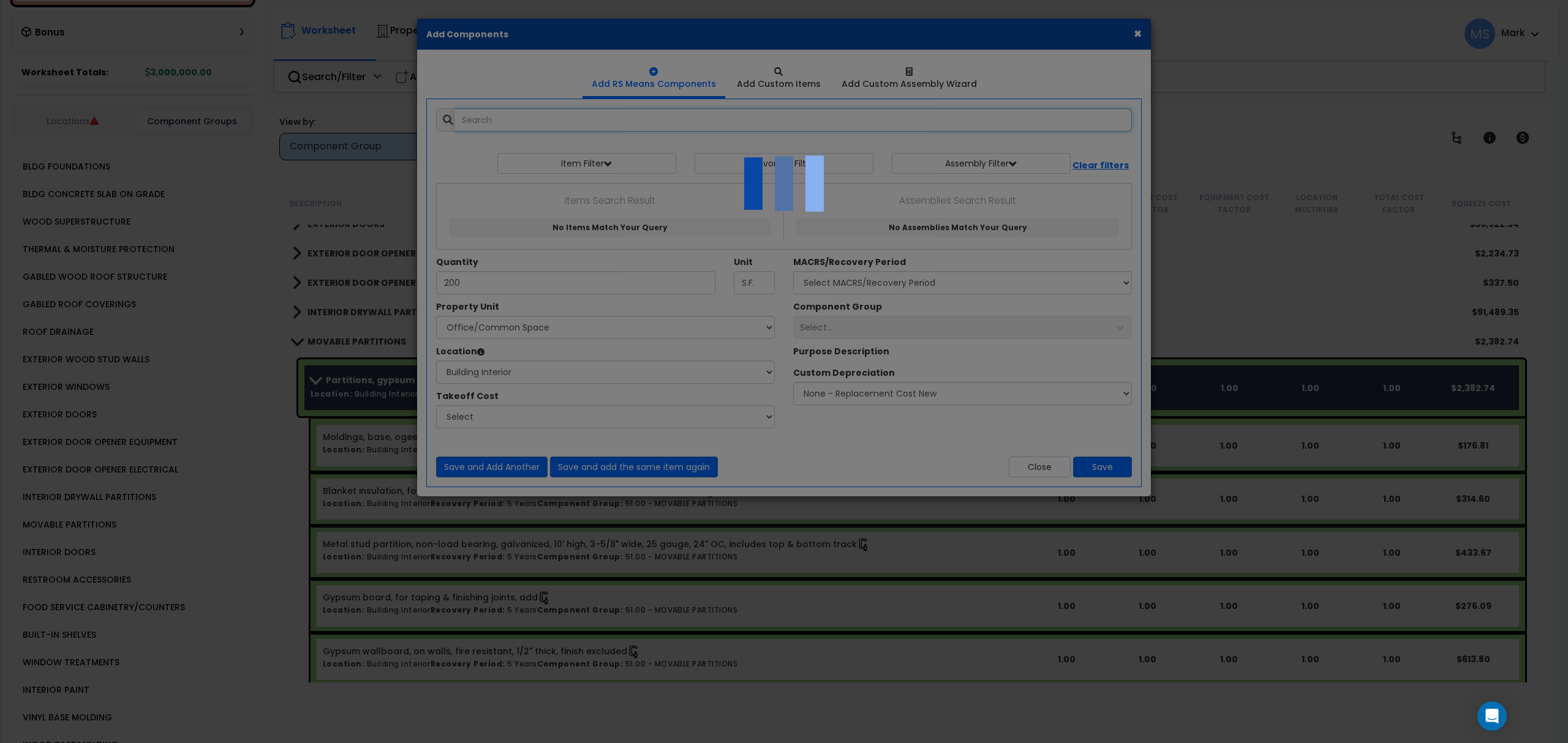
select select "461"
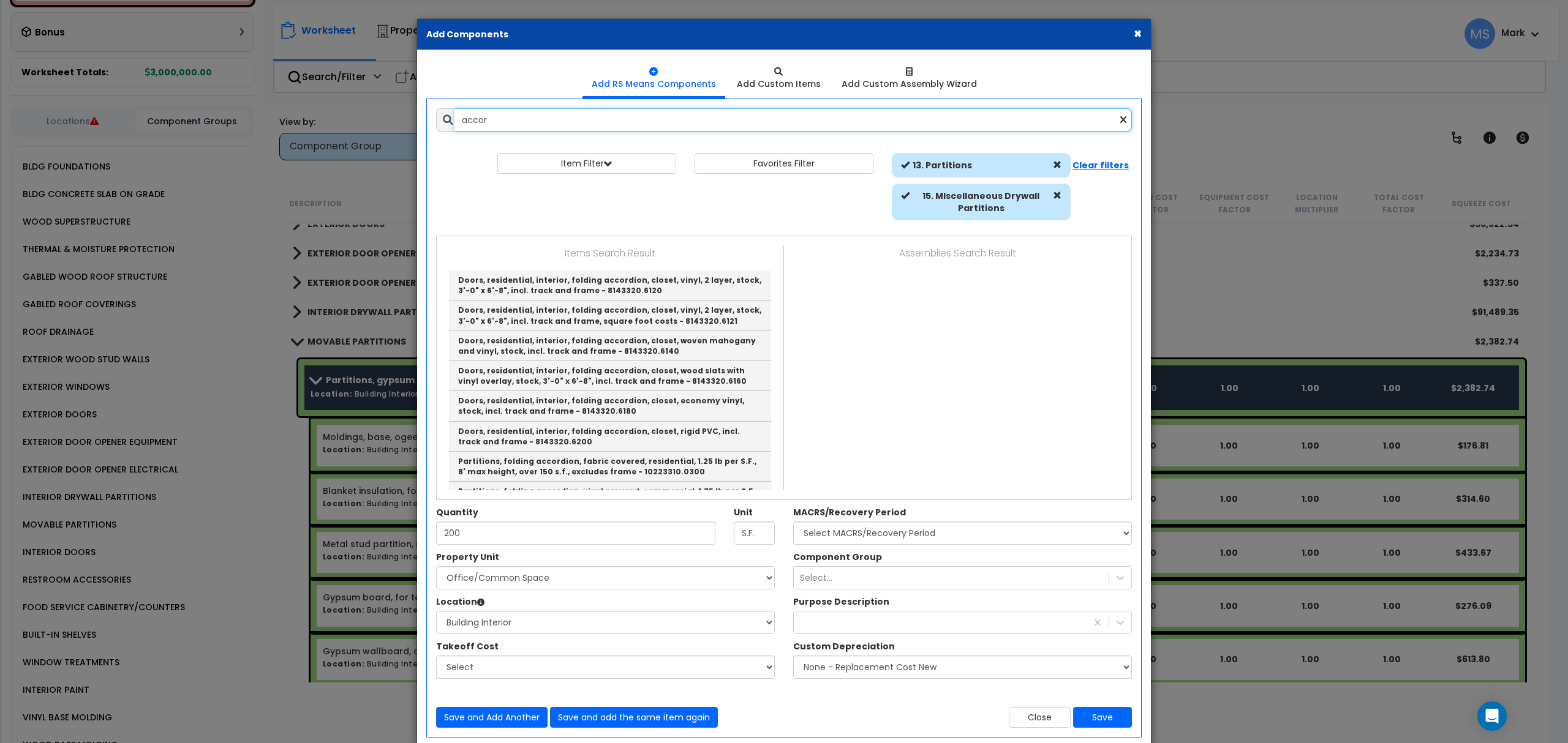
scroll to position [0, 0]
type input "accordion"
drag, startPoint x: 1053, startPoint y: 196, endPoint x: 1061, endPoint y: 168, distance: 29.1
click at [1055, 197] on span at bounding box center [1057, 196] width 9 height 9
select select
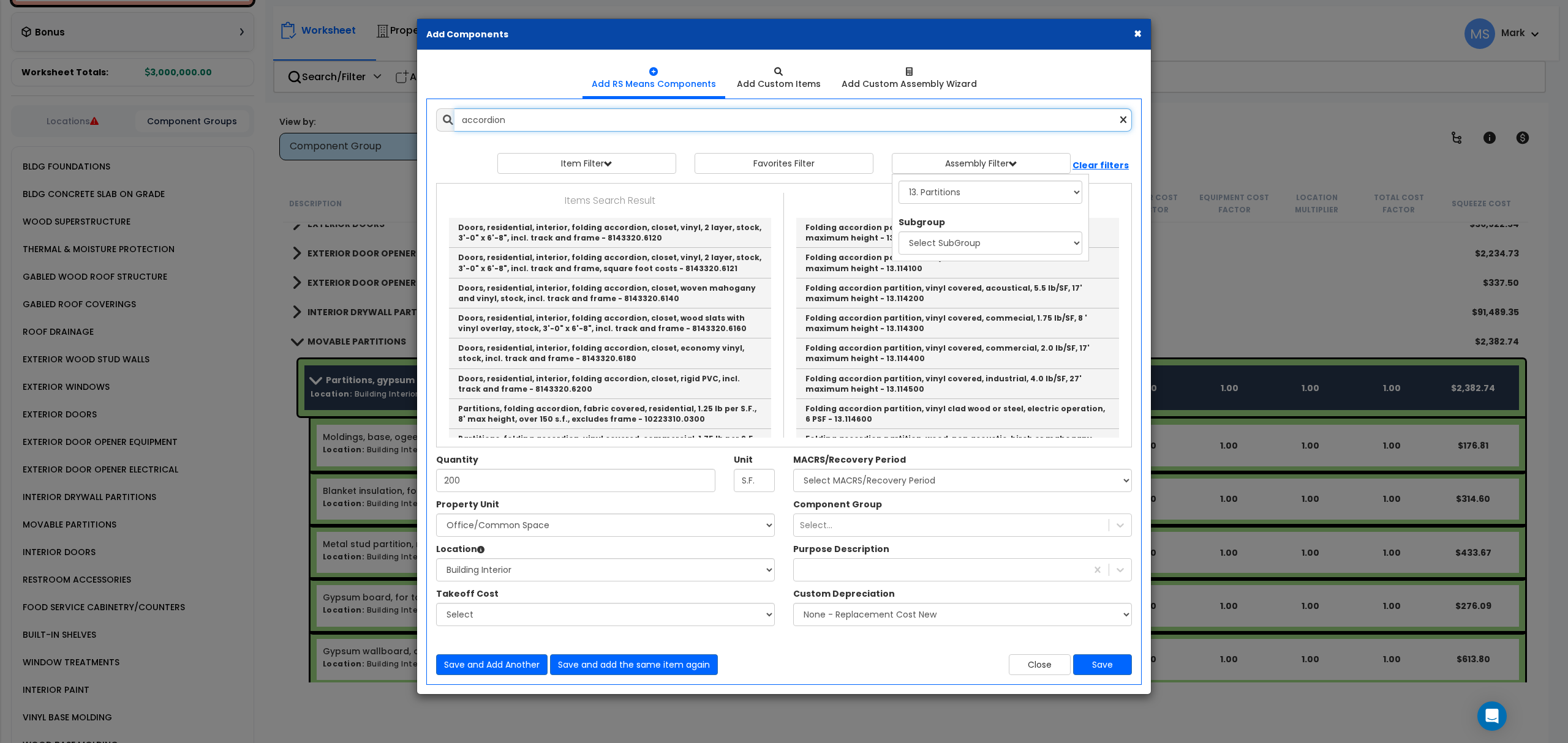
click at [672, 116] on input "accordion" at bounding box center [793, 120] width 677 height 23
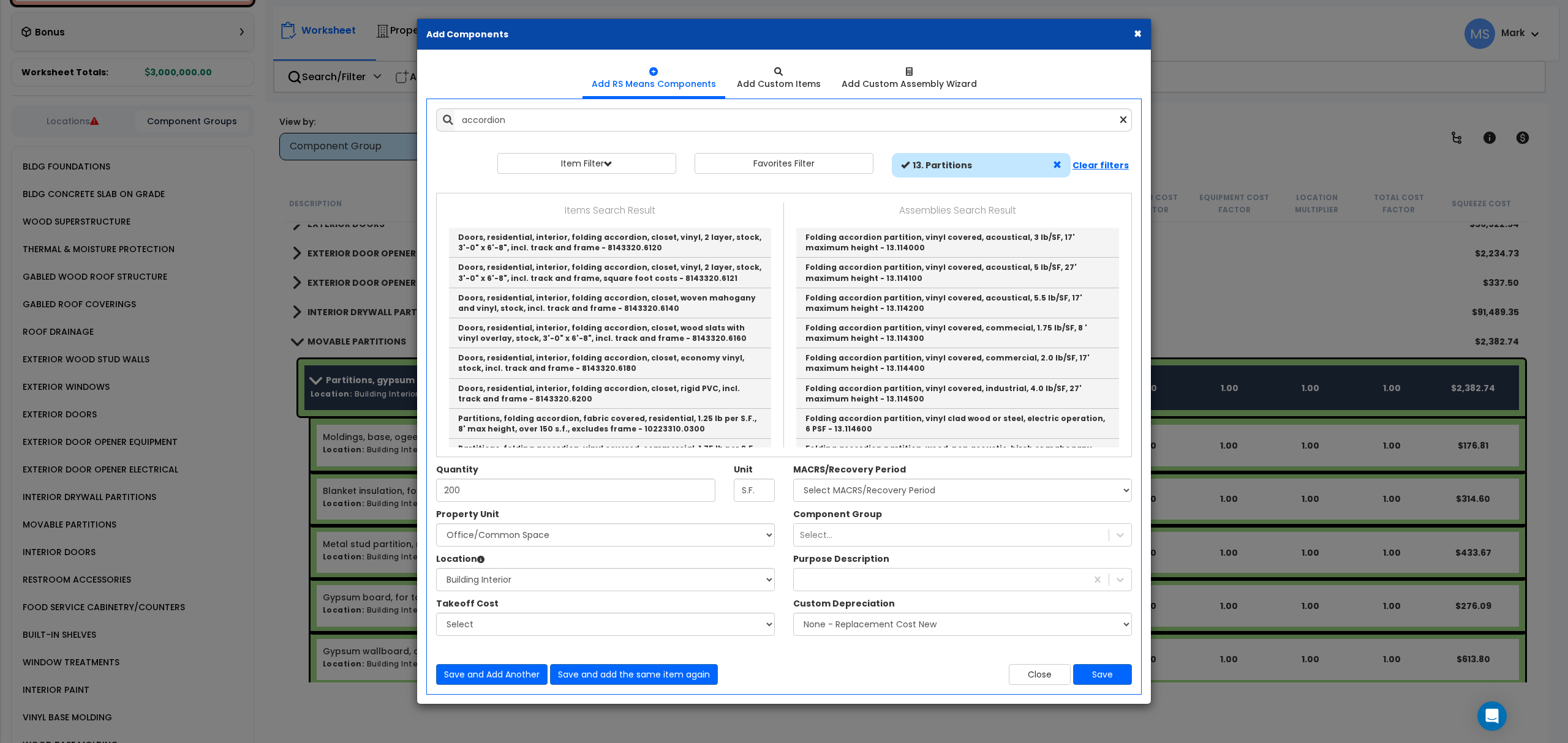
click at [1059, 168] on span at bounding box center [1057, 165] width 9 height 9
select select
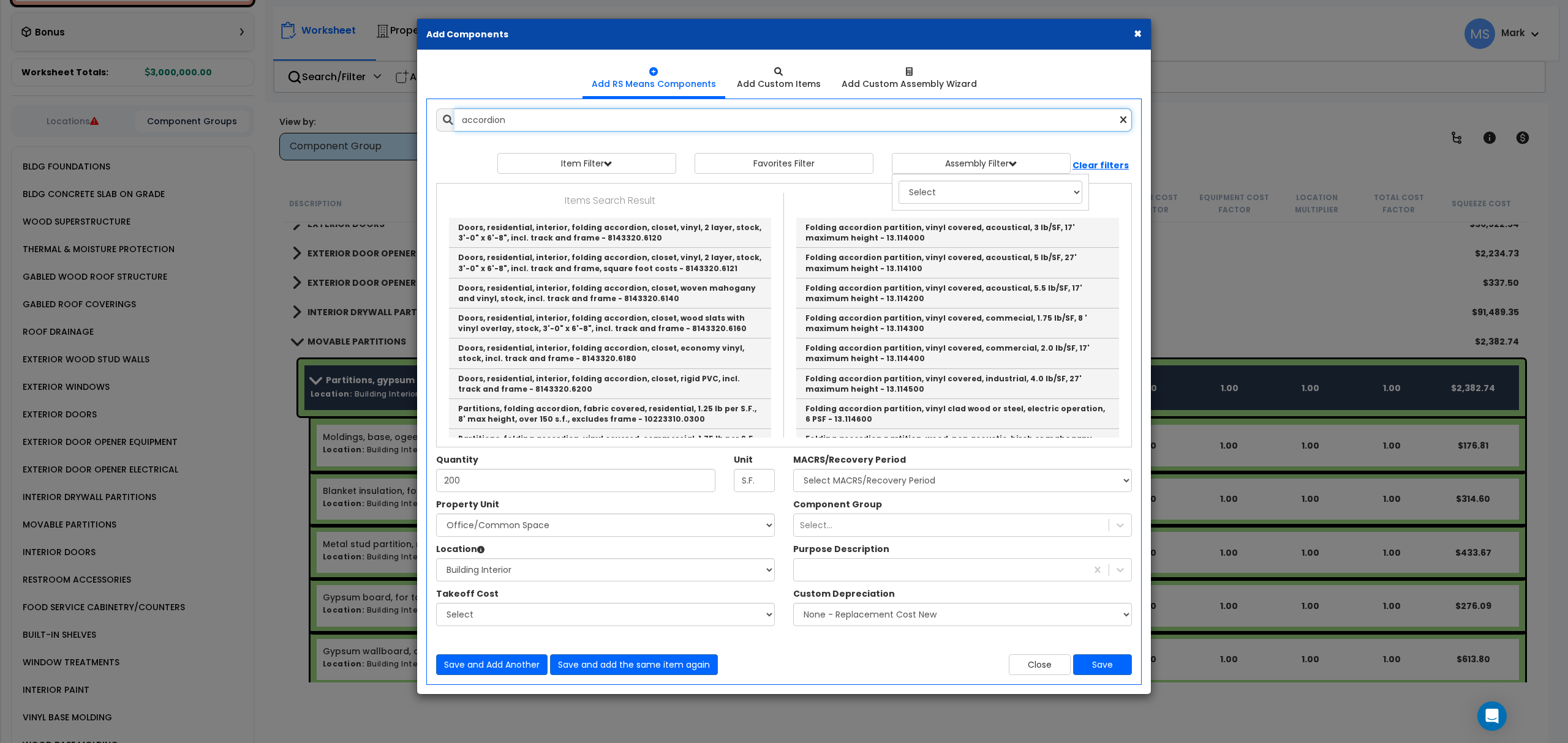
click at [679, 115] on input "accordion" at bounding box center [793, 120] width 677 height 23
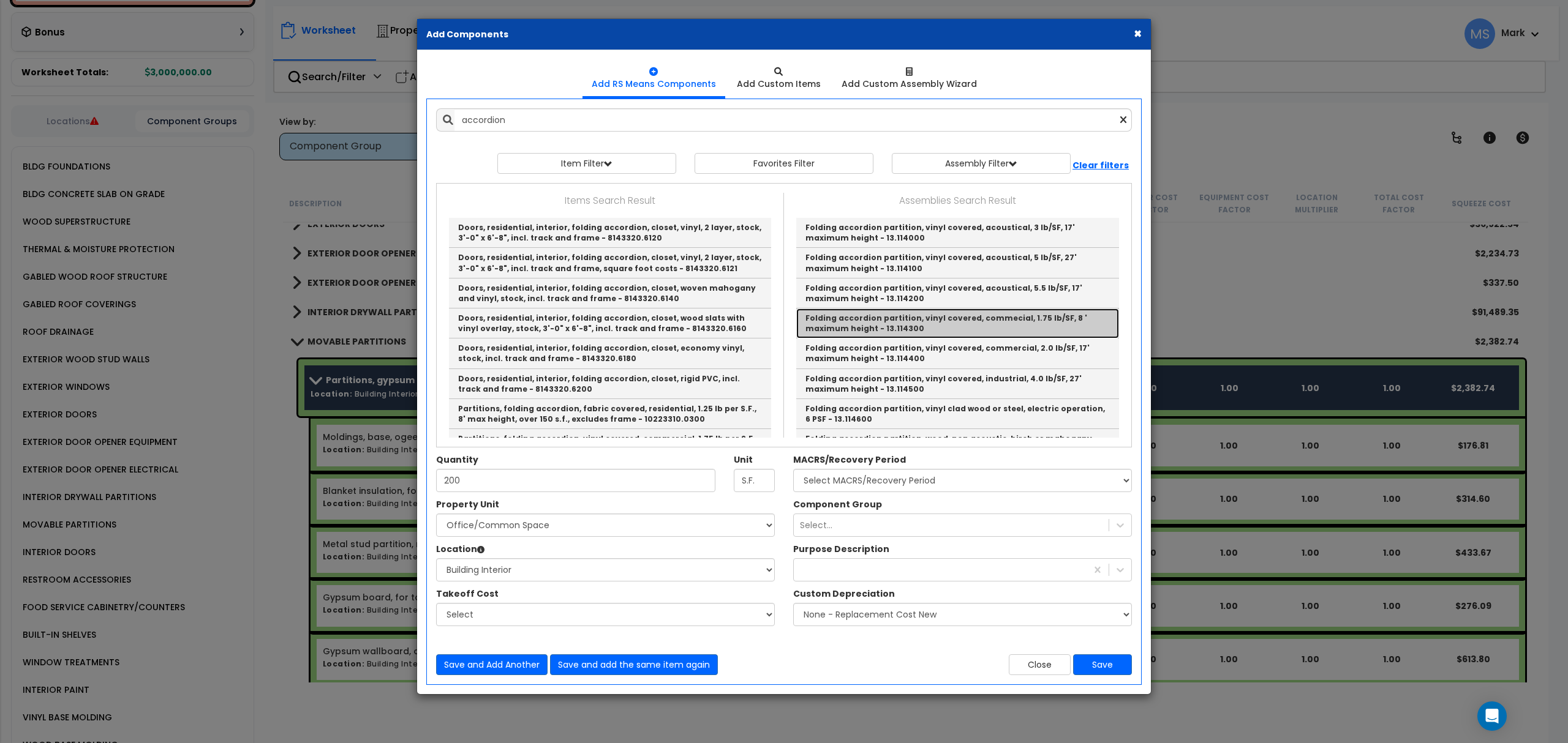
click at [947, 323] on link "Folding accordion partition, vinyl covered, commecial, 1.75 lb/SF, 8 ' maximum …" at bounding box center [957, 323] width 323 height 30
type input "Folding accordion partition, vinyl covered, commecial, 1.75 lb/SF, 8 ' maximum …"
type input "S.F."
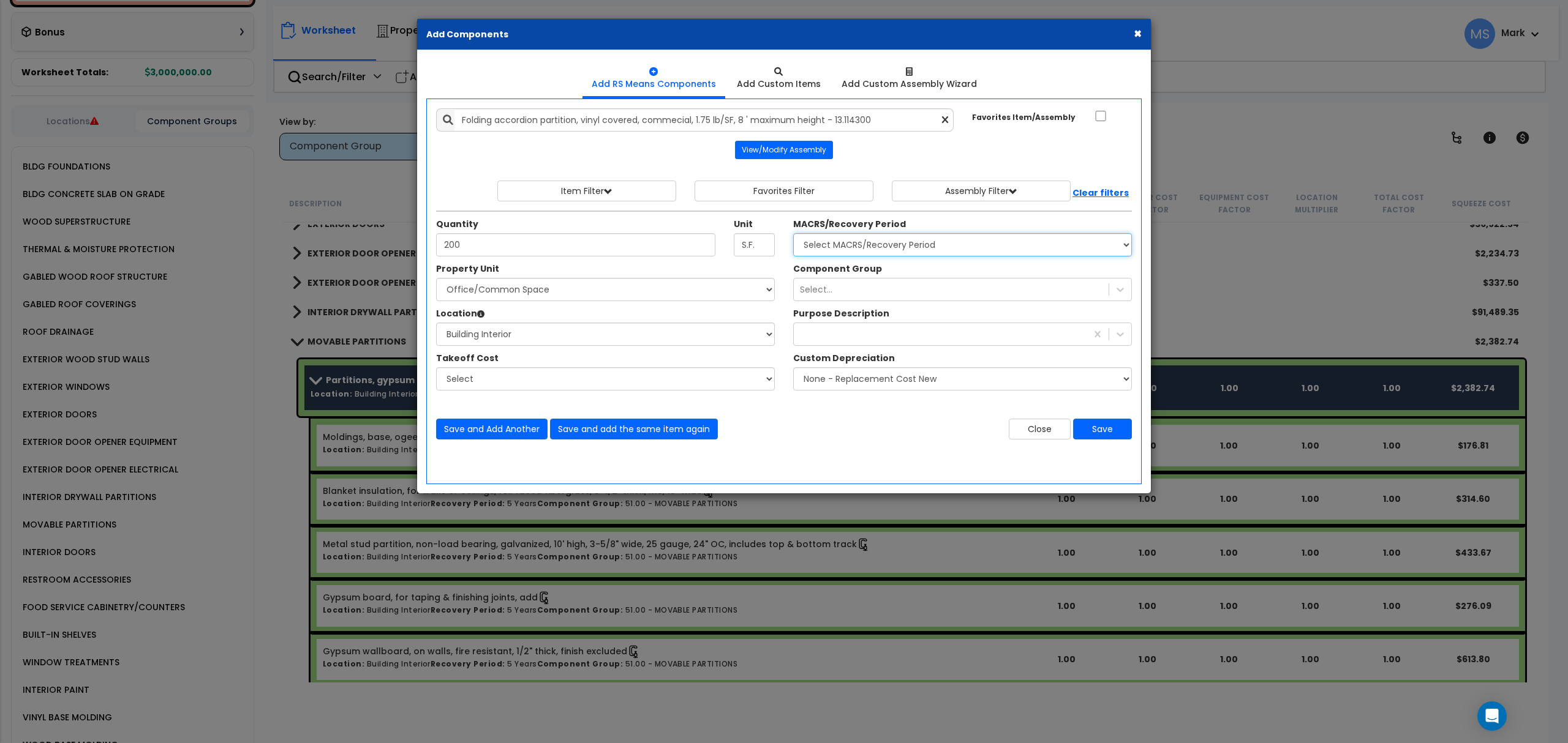
click at [816, 256] on select "Select MACRS/Recovery Period 5 Years - 57.0 - Distributive Trades & Services 5 …" at bounding box center [962, 244] width 339 height 23
select select "3667"
click at [793, 235] on select "Select MACRS/Recovery Period 5 Years - 57.0 - Distributive Trades & Services 5 …" at bounding box center [962, 244] width 339 height 23
click at [863, 287] on div "Select..." at bounding box center [951, 290] width 315 height 19
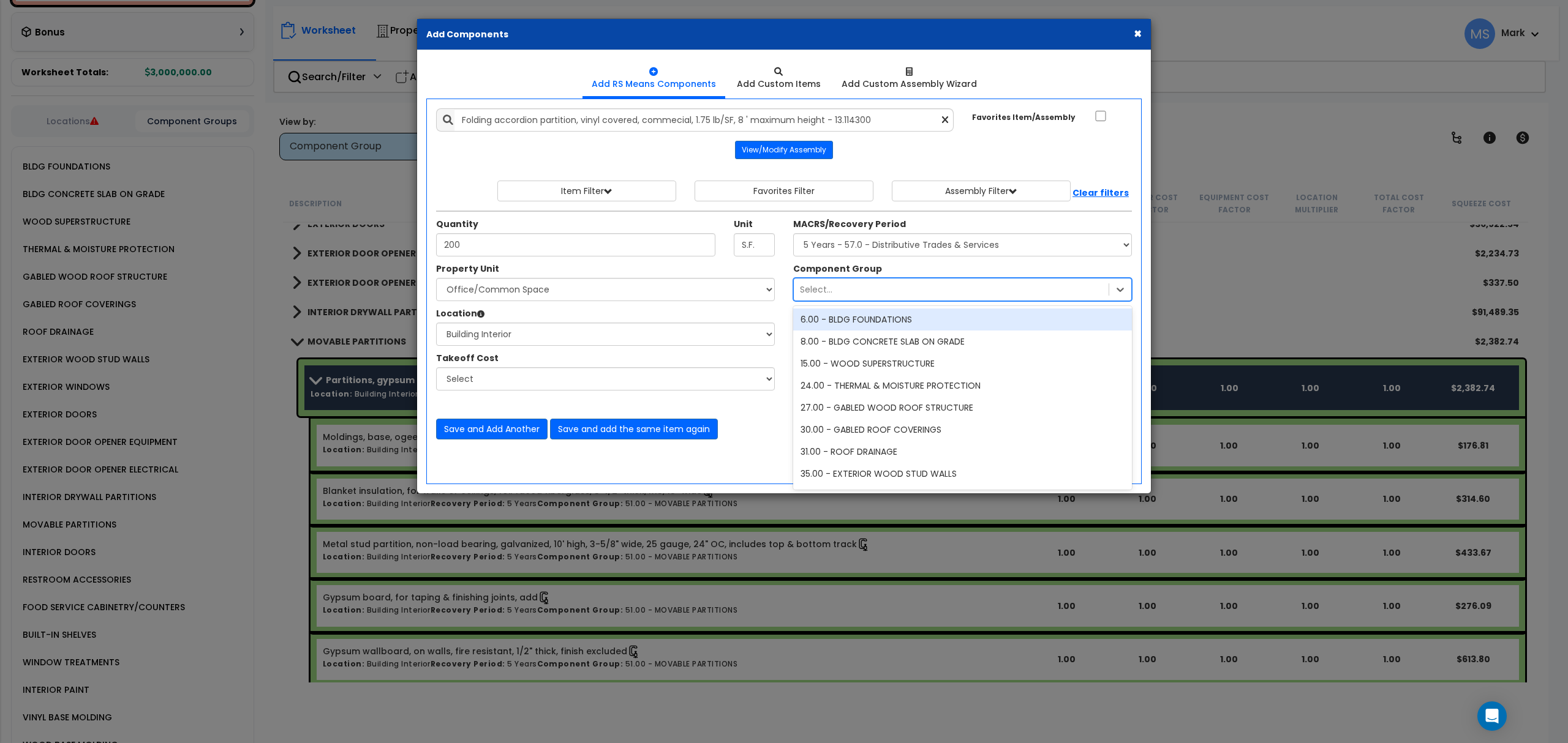
type input "p"
type input "parti"
click at [876, 337] on div "51.00 - MOVABLE PARTITIONS" at bounding box center [962, 342] width 339 height 22
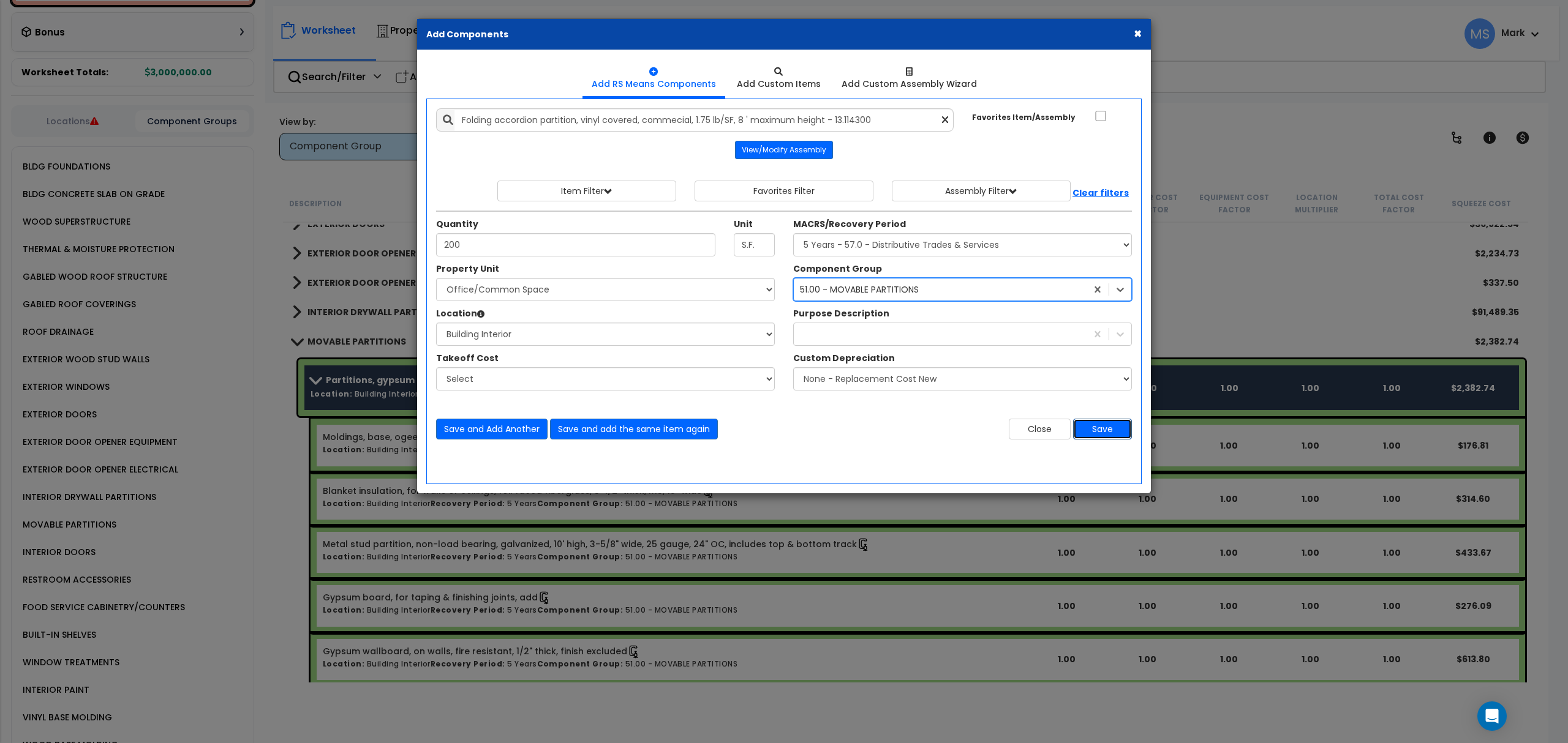
click at [1094, 431] on button "Save" at bounding box center [1102, 429] width 59 height 21
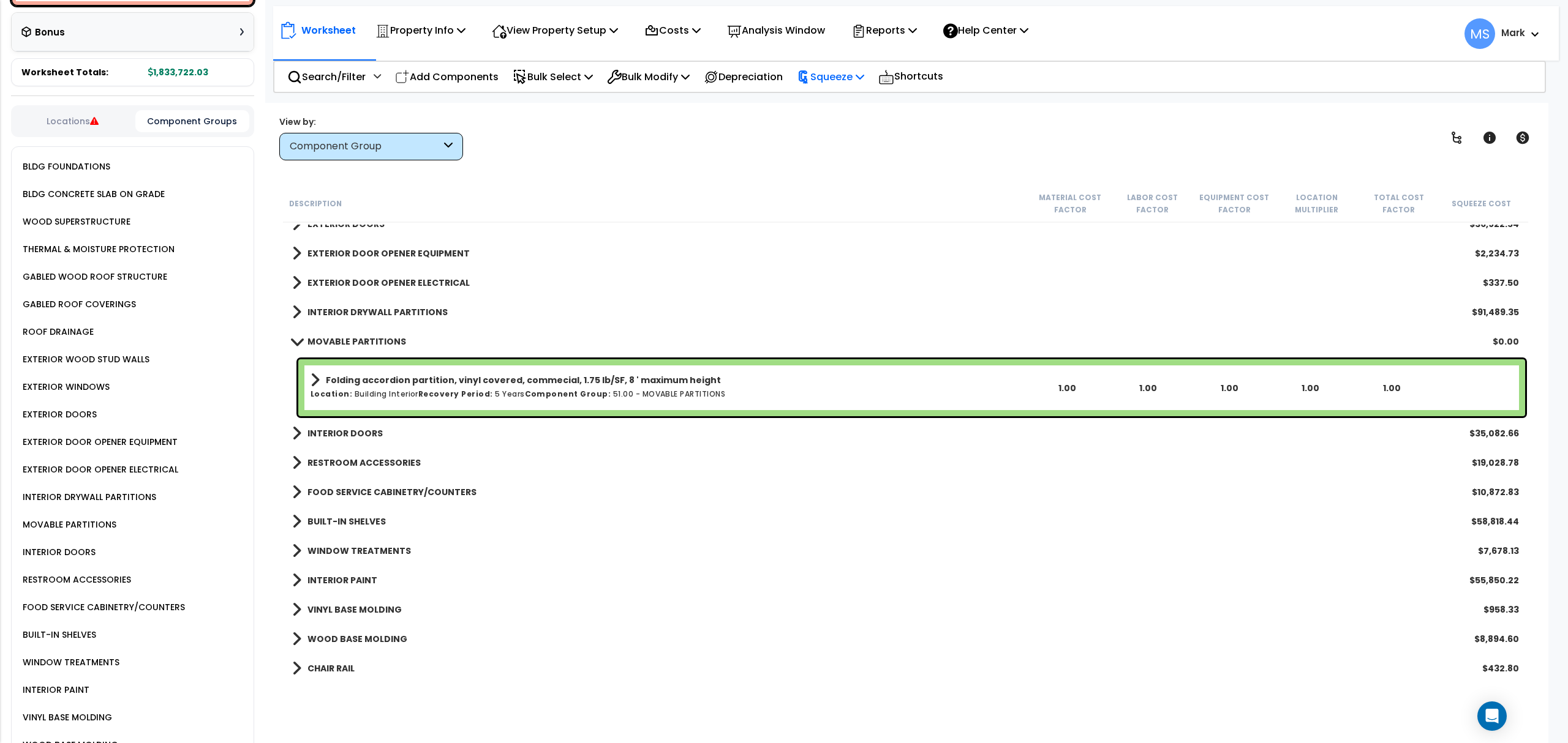
click at [841, 76] on p "Squeeze" at bounding box center [831, 77] width 67 height 16
click at [849, 101] on link "Re-squeeze" at bounding box center [851, 106] width 121 height 28
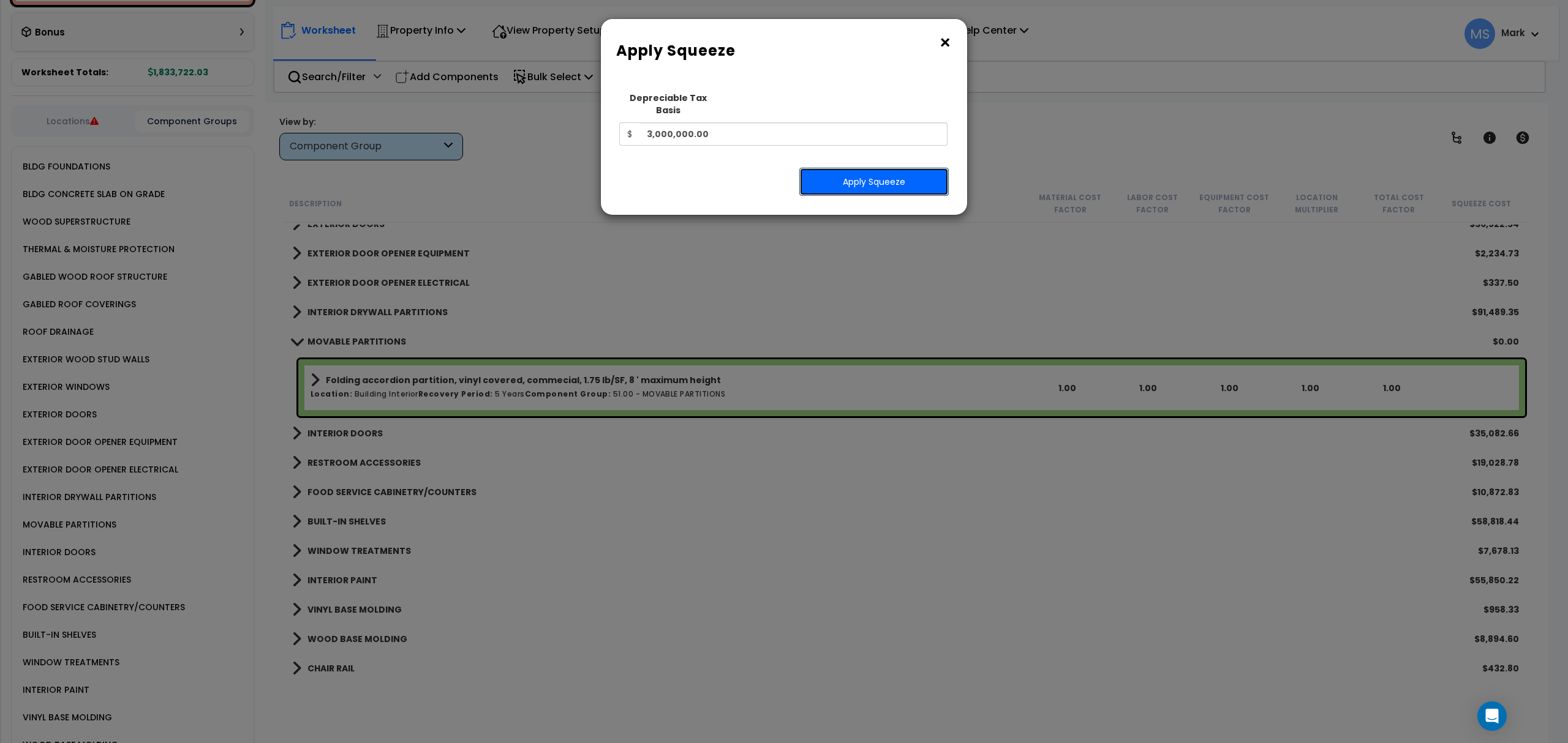
click at [851, 168] on button "Apply Squeeze" at bounding box center [874, 182] width 150 height 28
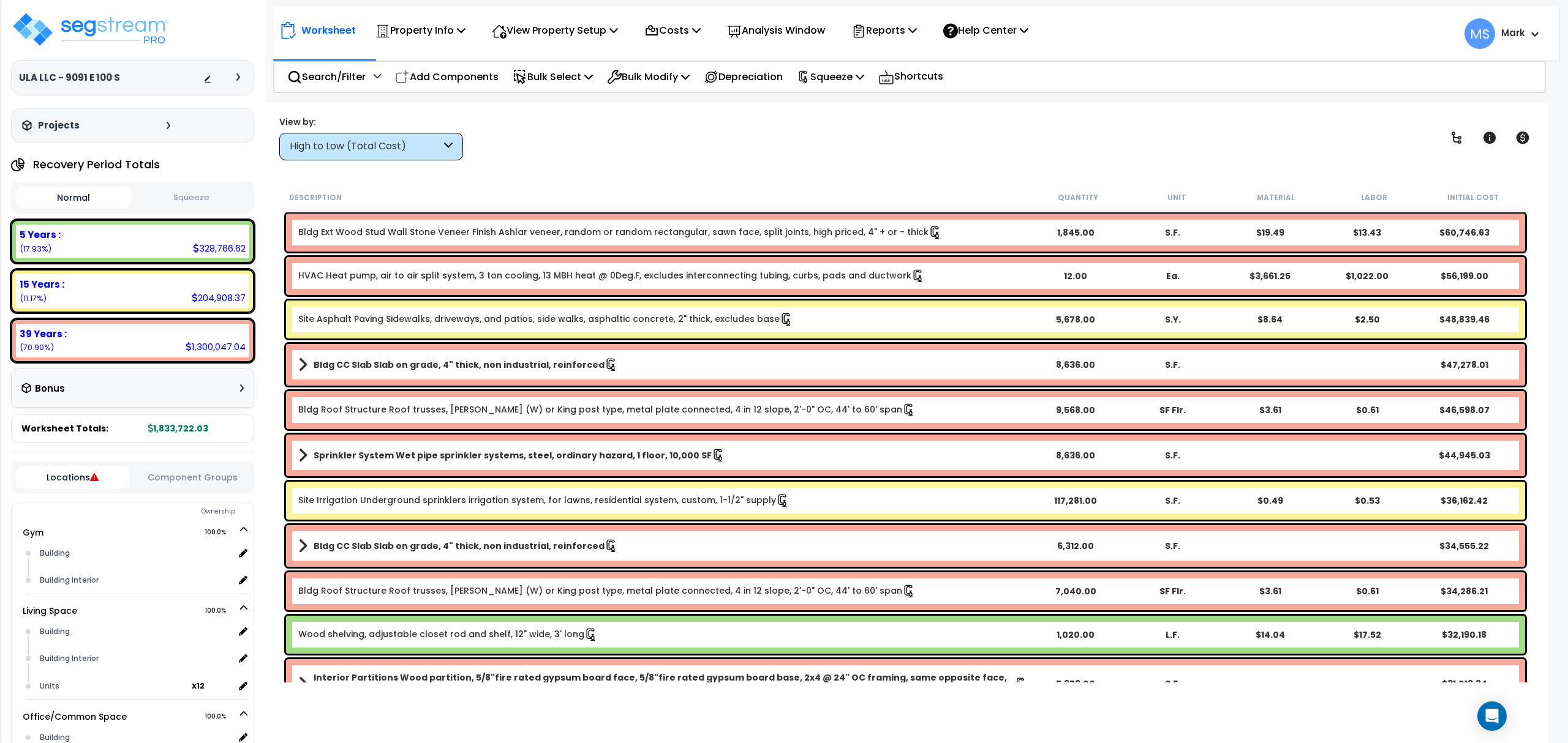
click at [165, 479] on button "Component Groups" at bounding box center [192, 477] width 113 height 13
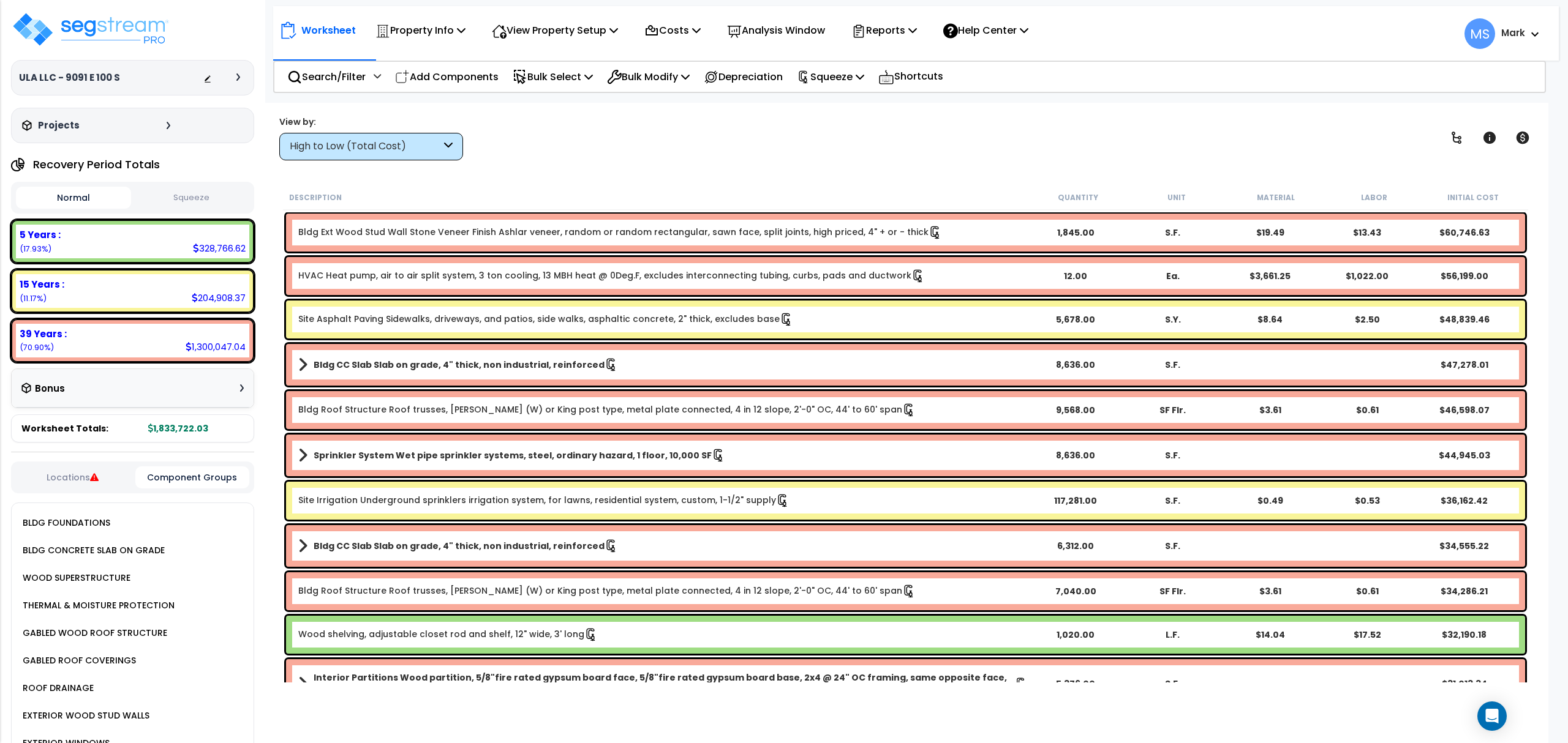
click at [181, 468] on button "Component Groups" at bounding box center [192, 478] width 113 height 22
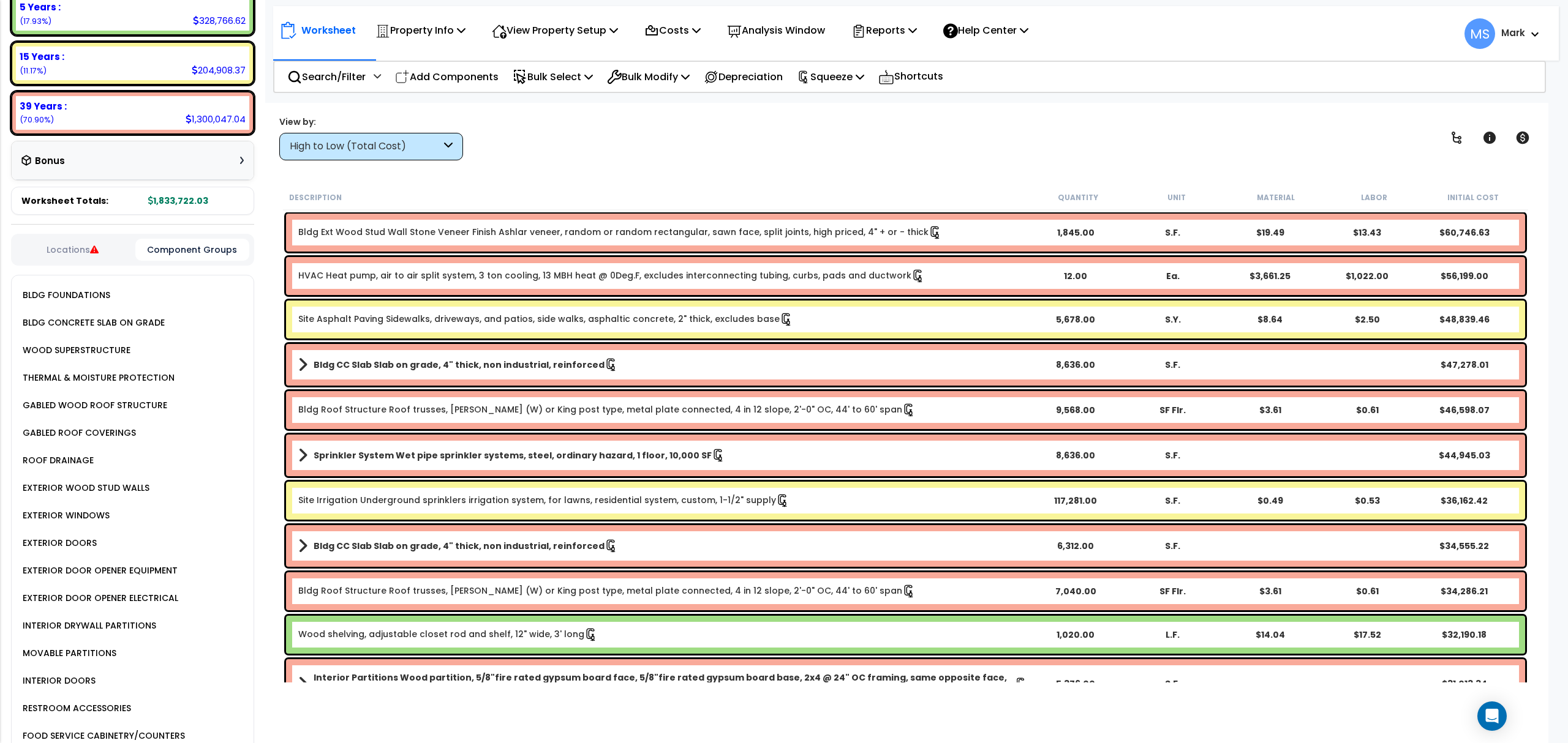
scroll to position [245, 0]
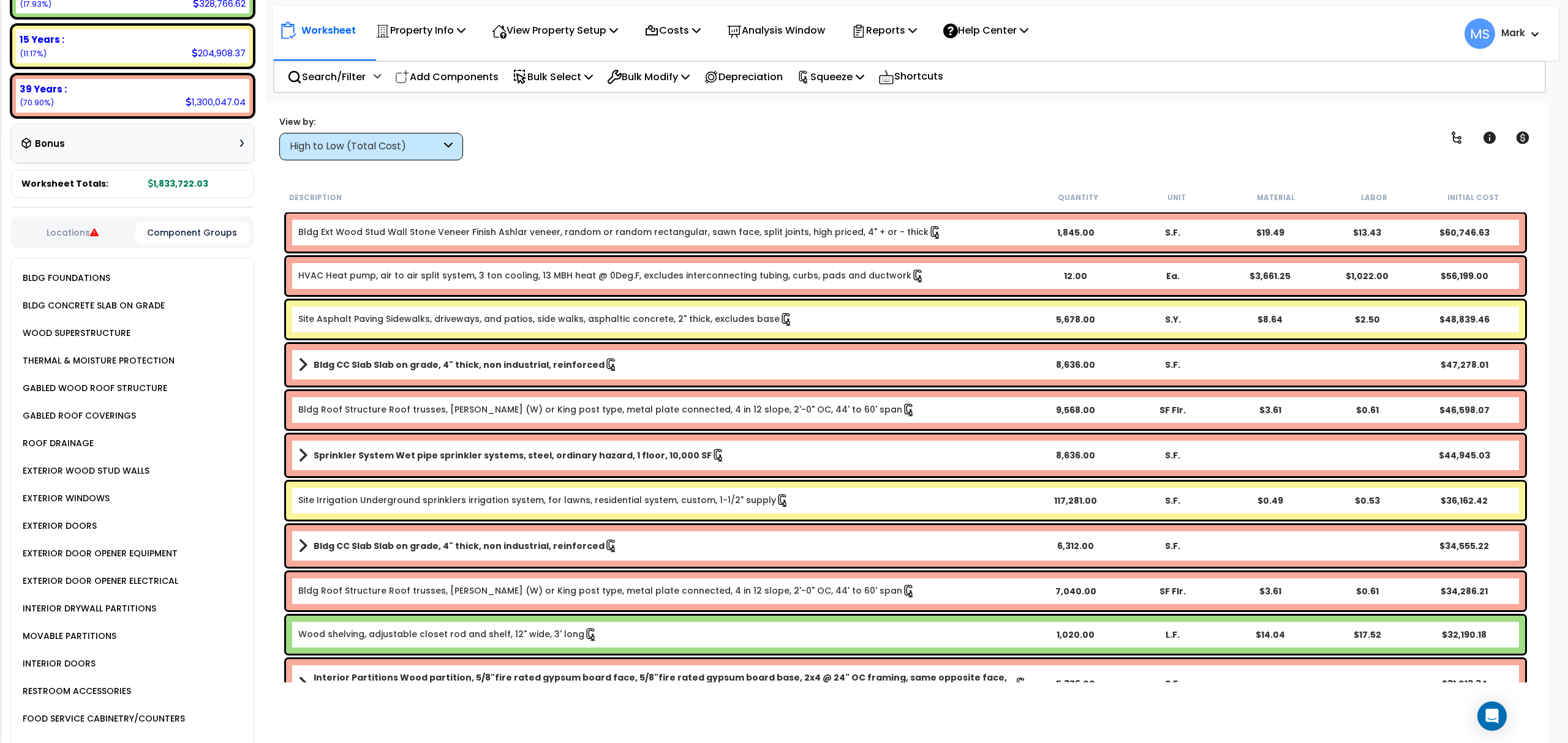
click at [77, 631] on div "MOVABLE PARTITIONS" at bounding box center [68, 636] width 97 height 15
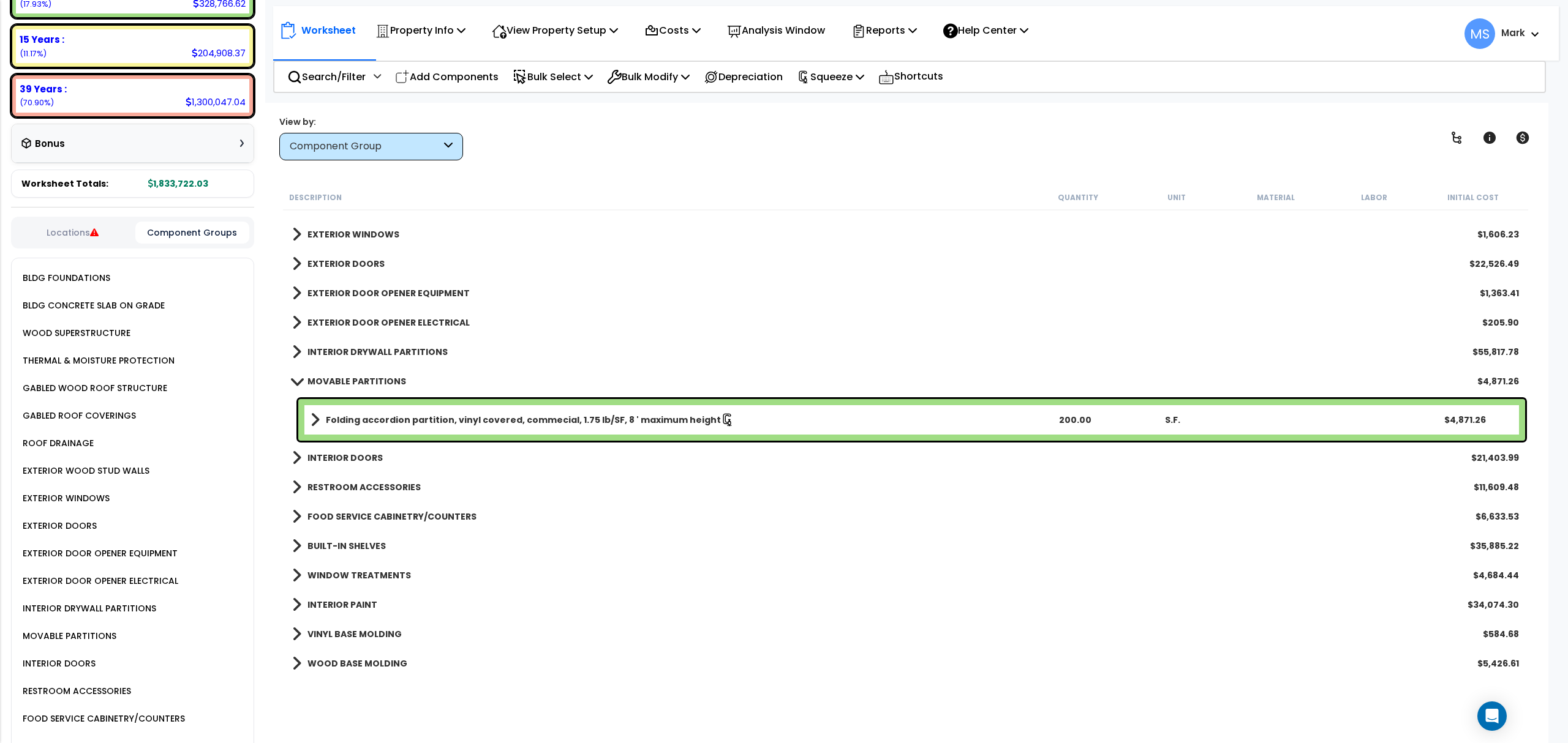
scroll to position [326, 0]
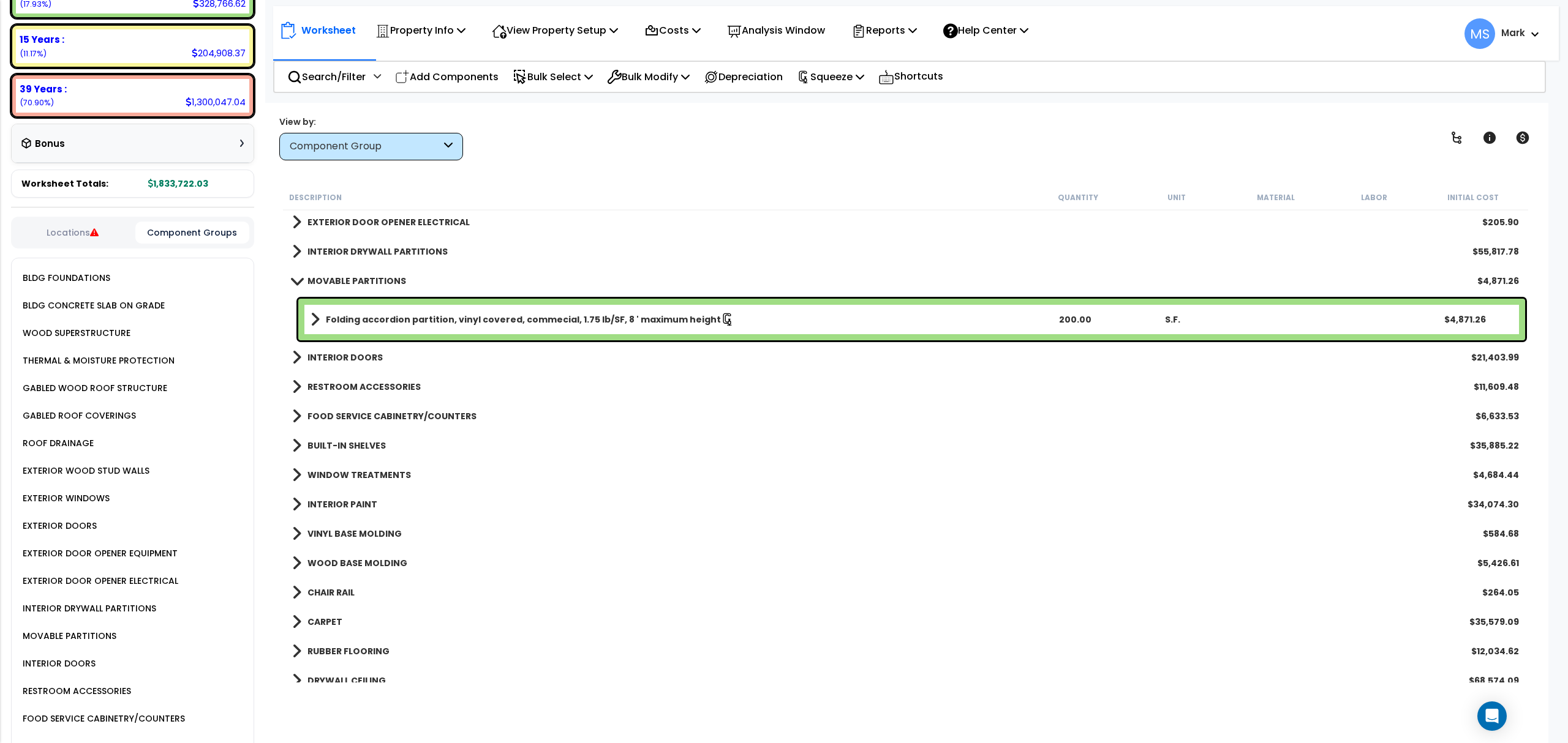
click at [384, 412] on b "FOOD SERVICE CABINETRY/COUNTERS" at bounding box center [392, 416] width 169 height 12
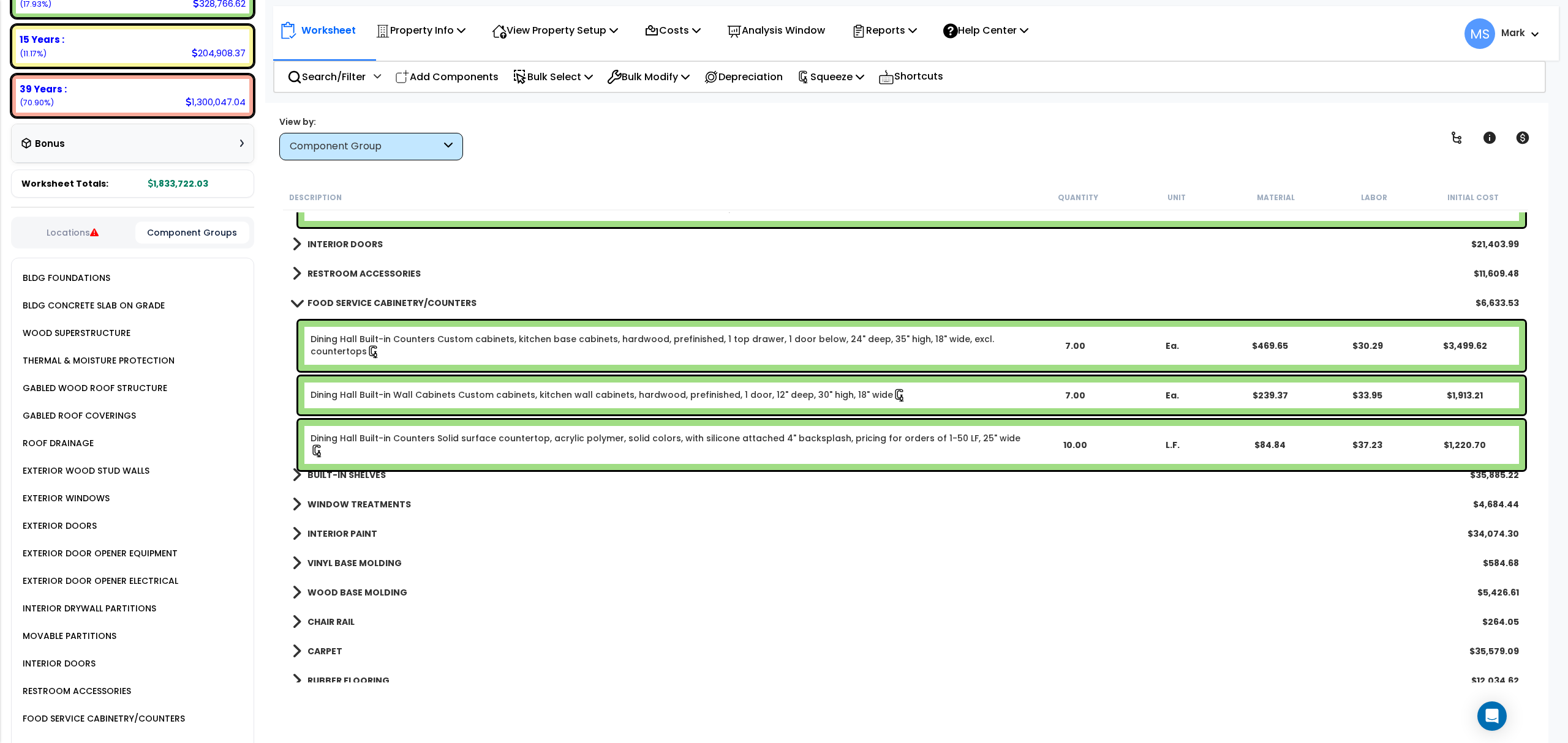
scroll to position [490, 0]
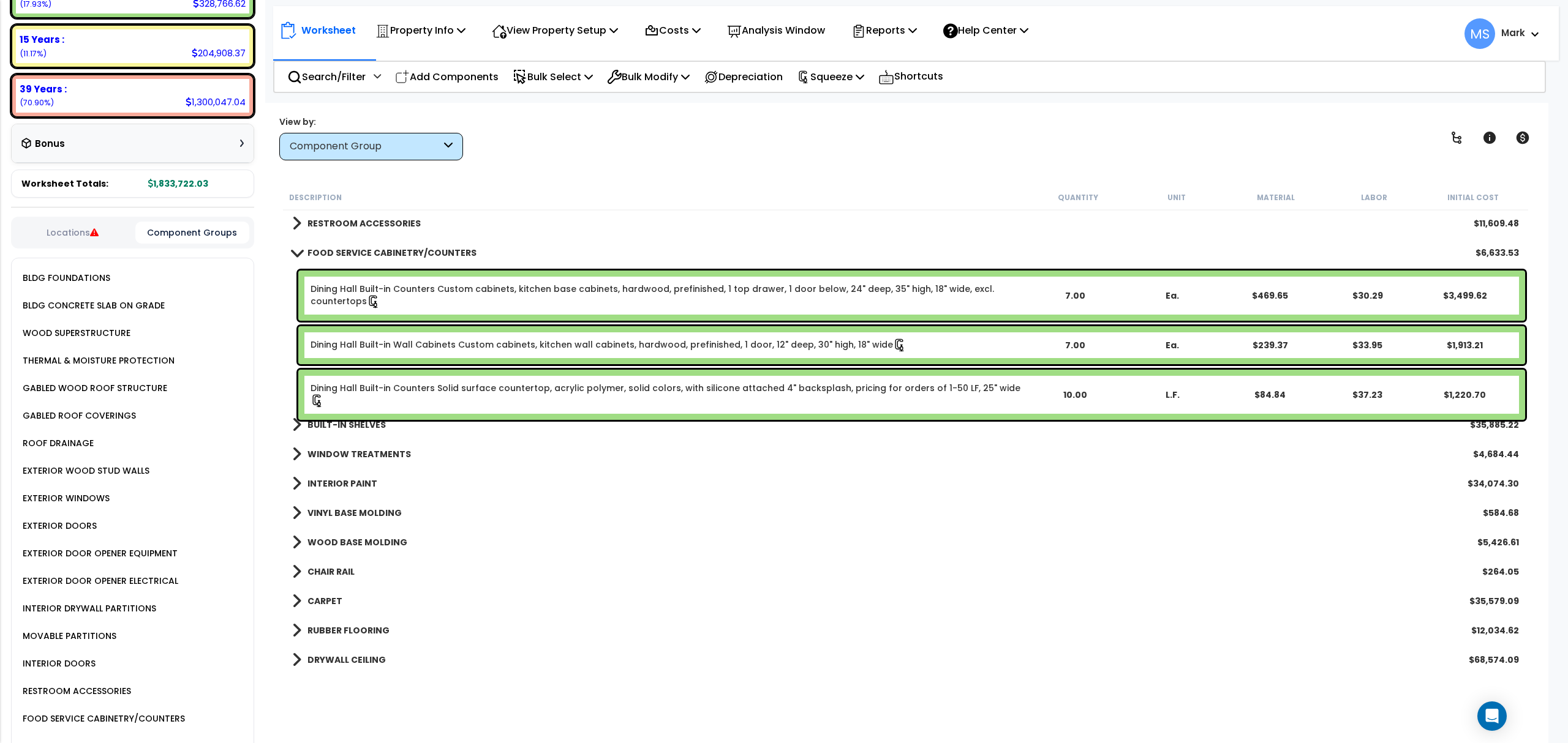
click at [343, 421] on b "BUILT-IN SHELVES" at bounding box center [346, 424] width 78 height 12
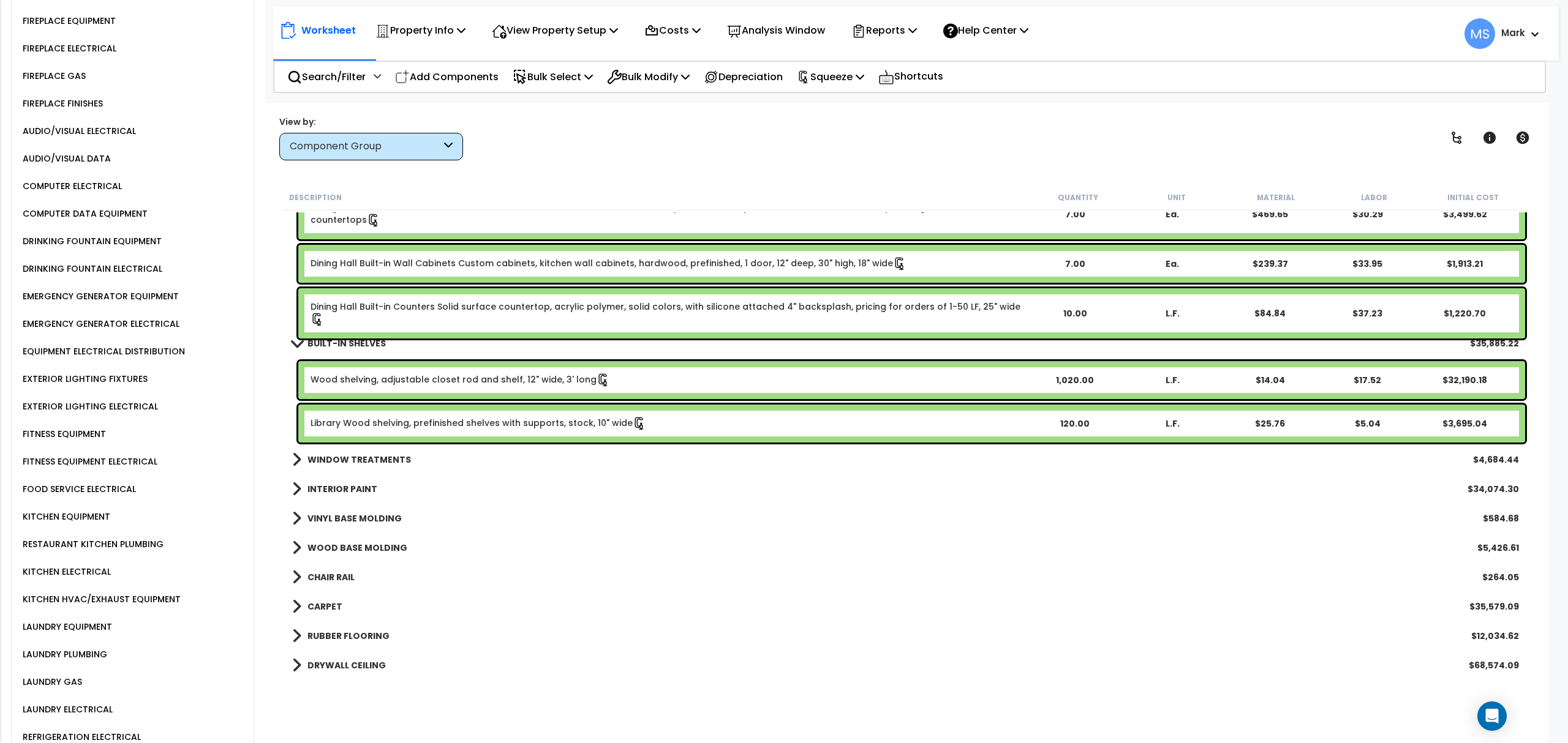
scroll to position [1632, 0]
click at [71, 508] on div "KITCHEN EQUIPMENT" at bounding box center [65, 516] width 91 height 15
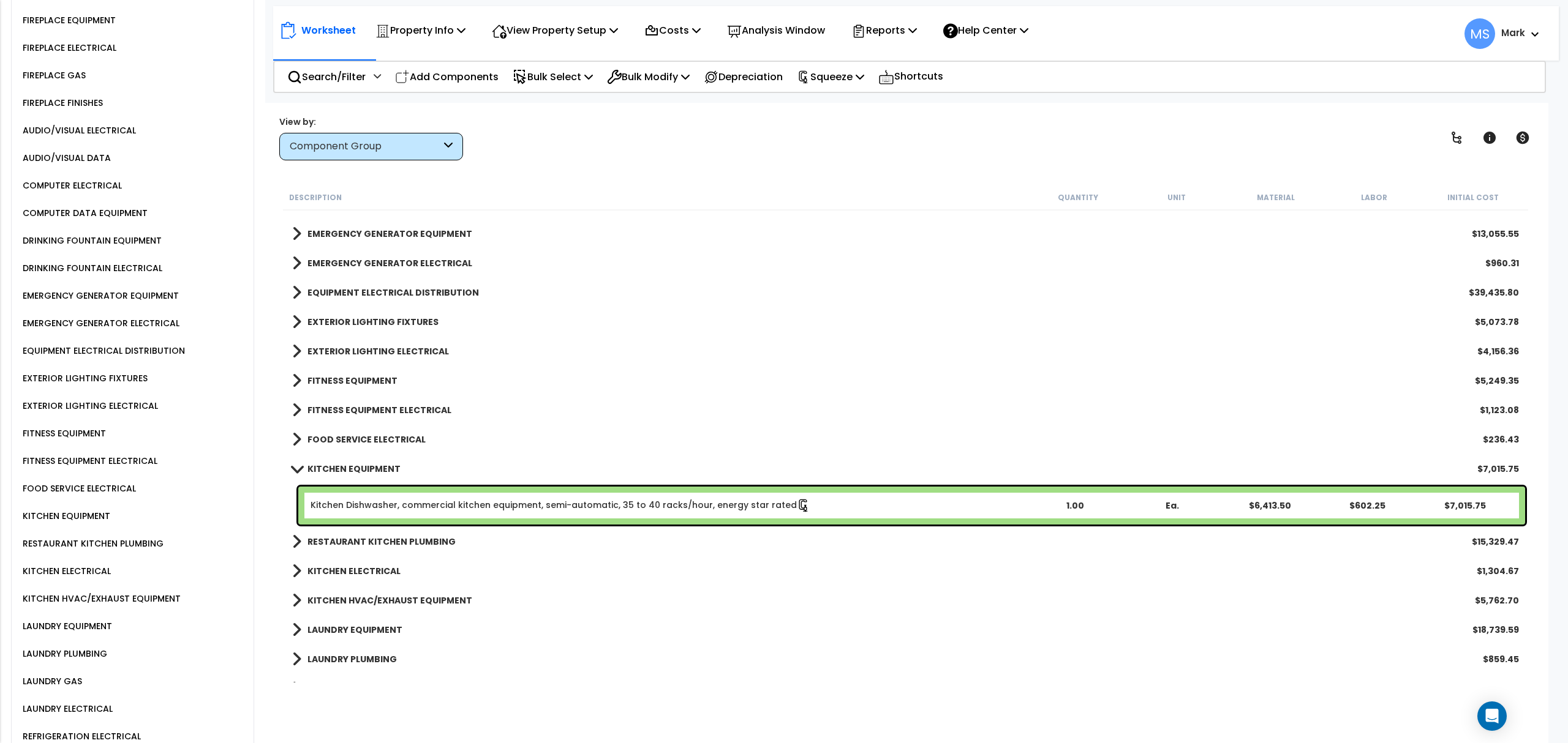
scroll to position [1520, 0]
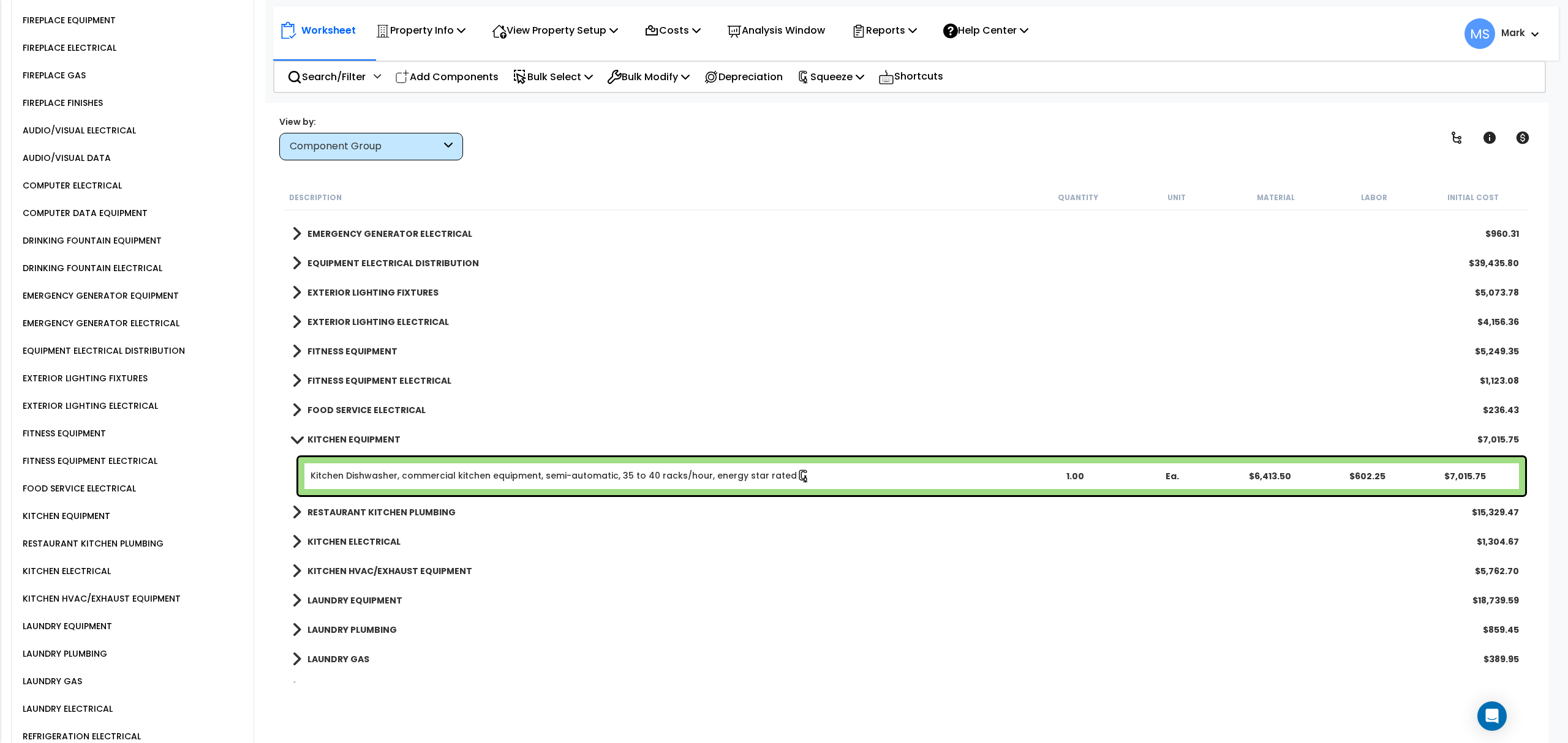
click at [372, 541] on b "KITCHEN ELECTRICAL" at bounding box center [354, 541] width 93 height 12
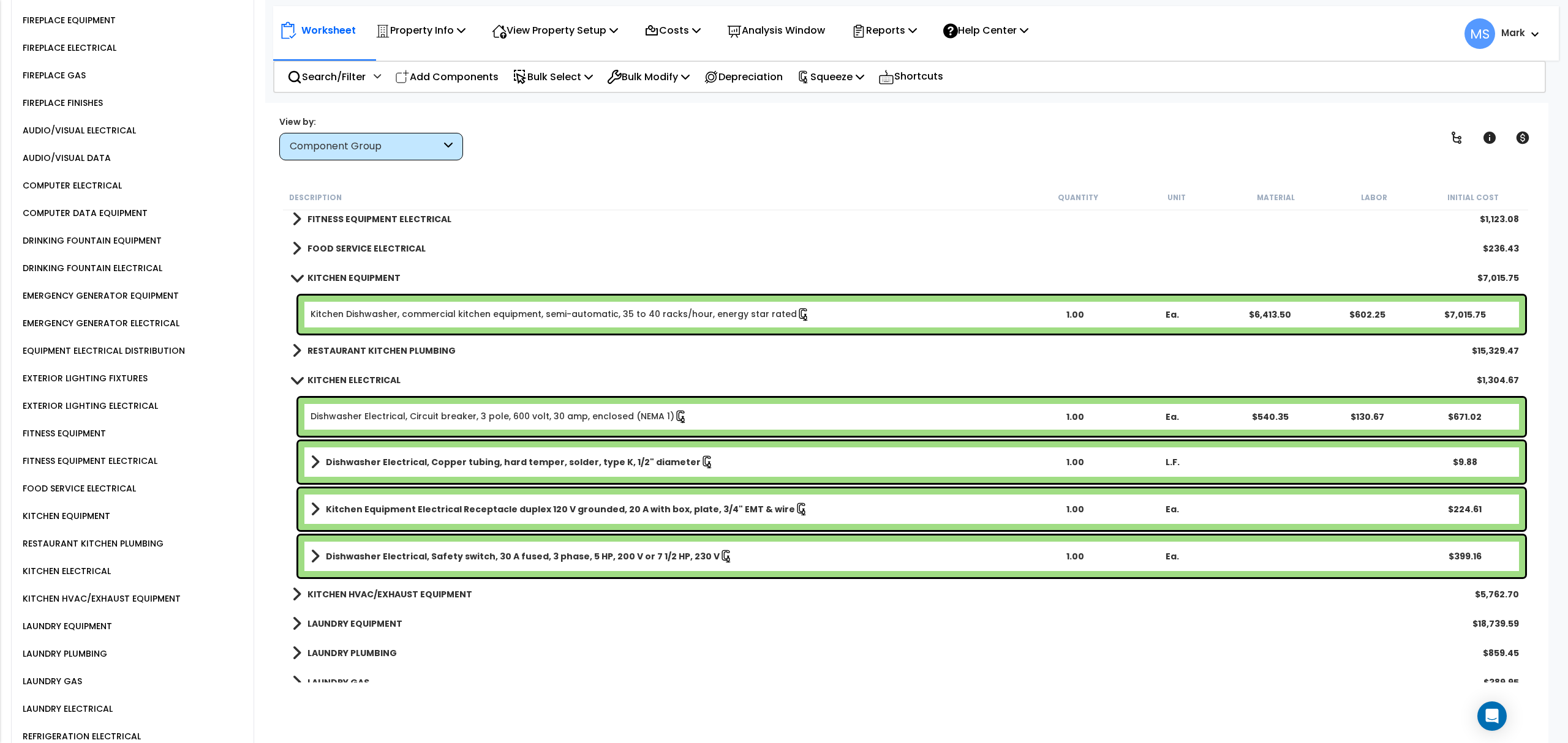
scroll to position [1683, 0]
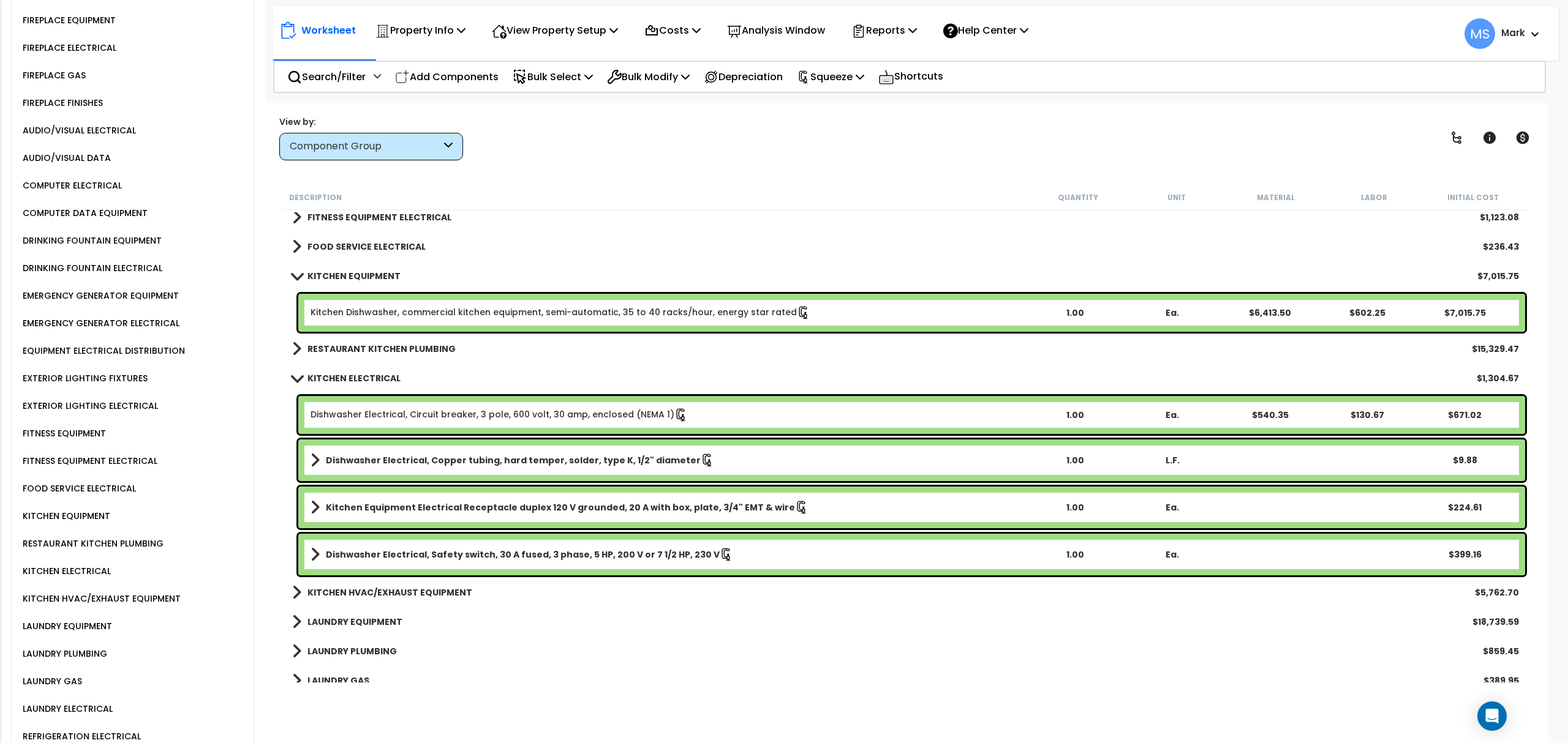
click at [393, 589] on b "KITCHEN HVAC/EXHAUST EQUIPMENT" at bounding box center [390, 593] width 165 height 12
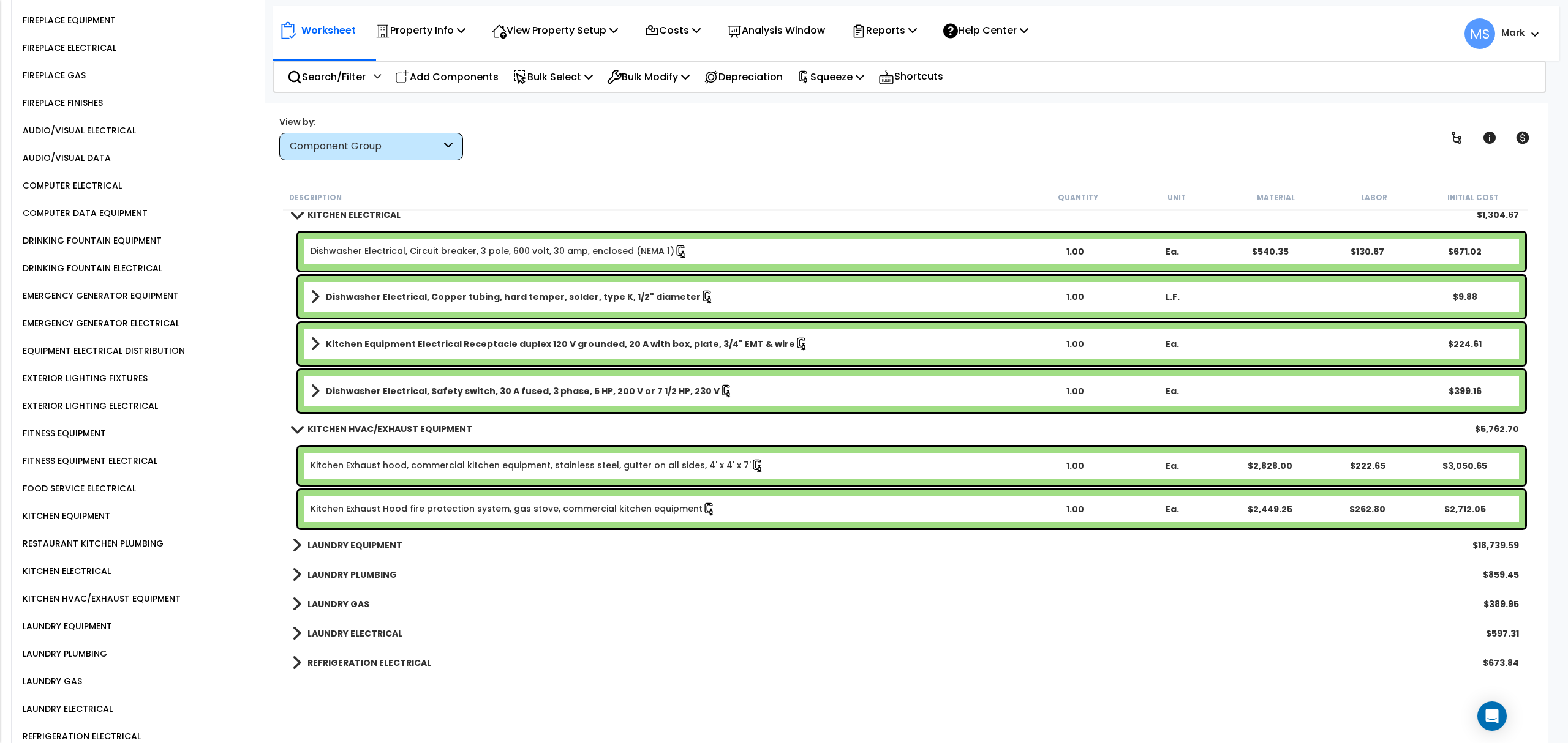
scroll to position [1764, 0]
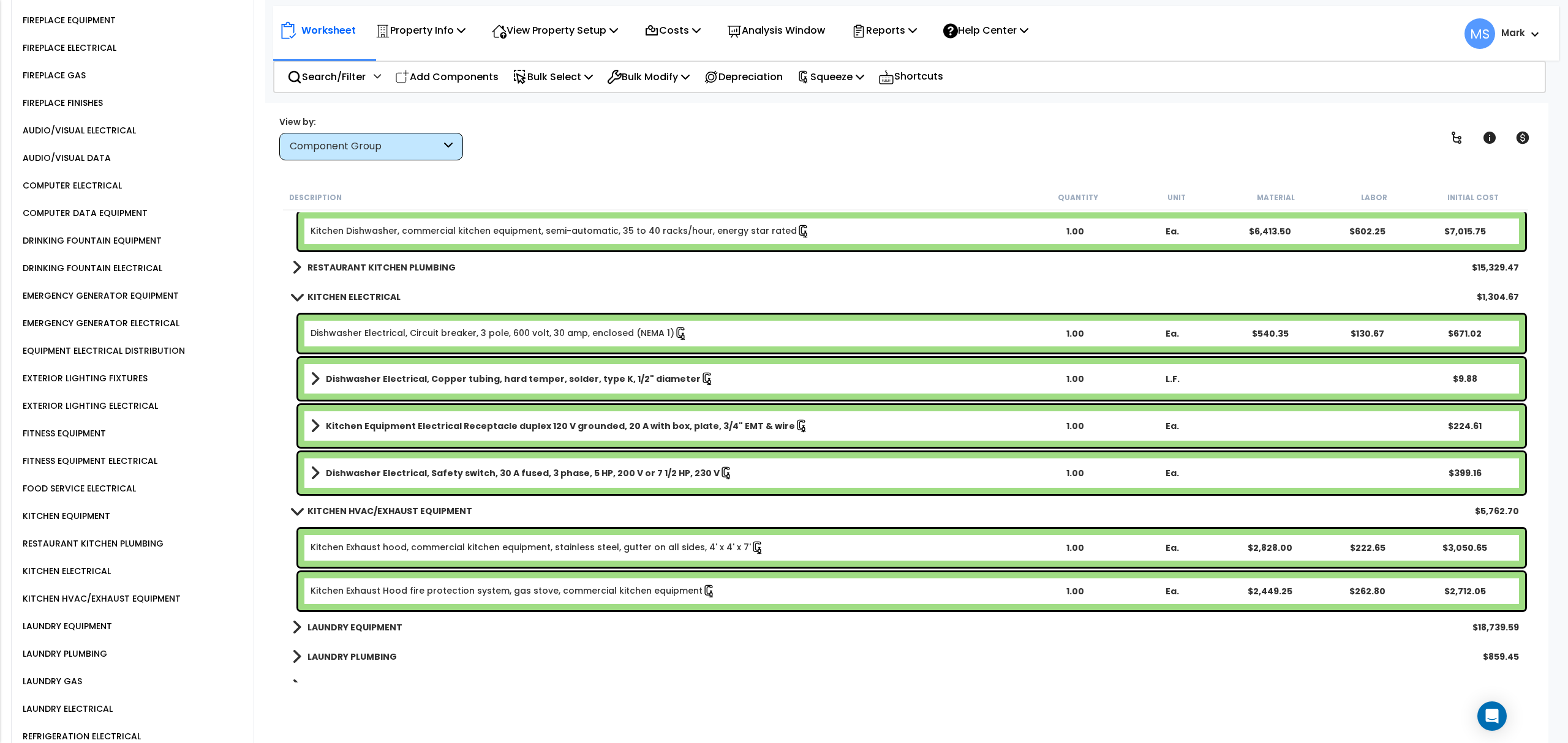
click at [141, 536] on div "RESTAURANT KITCHEN PLUMBING" at bounding box center [91, 543] width 144 height 15
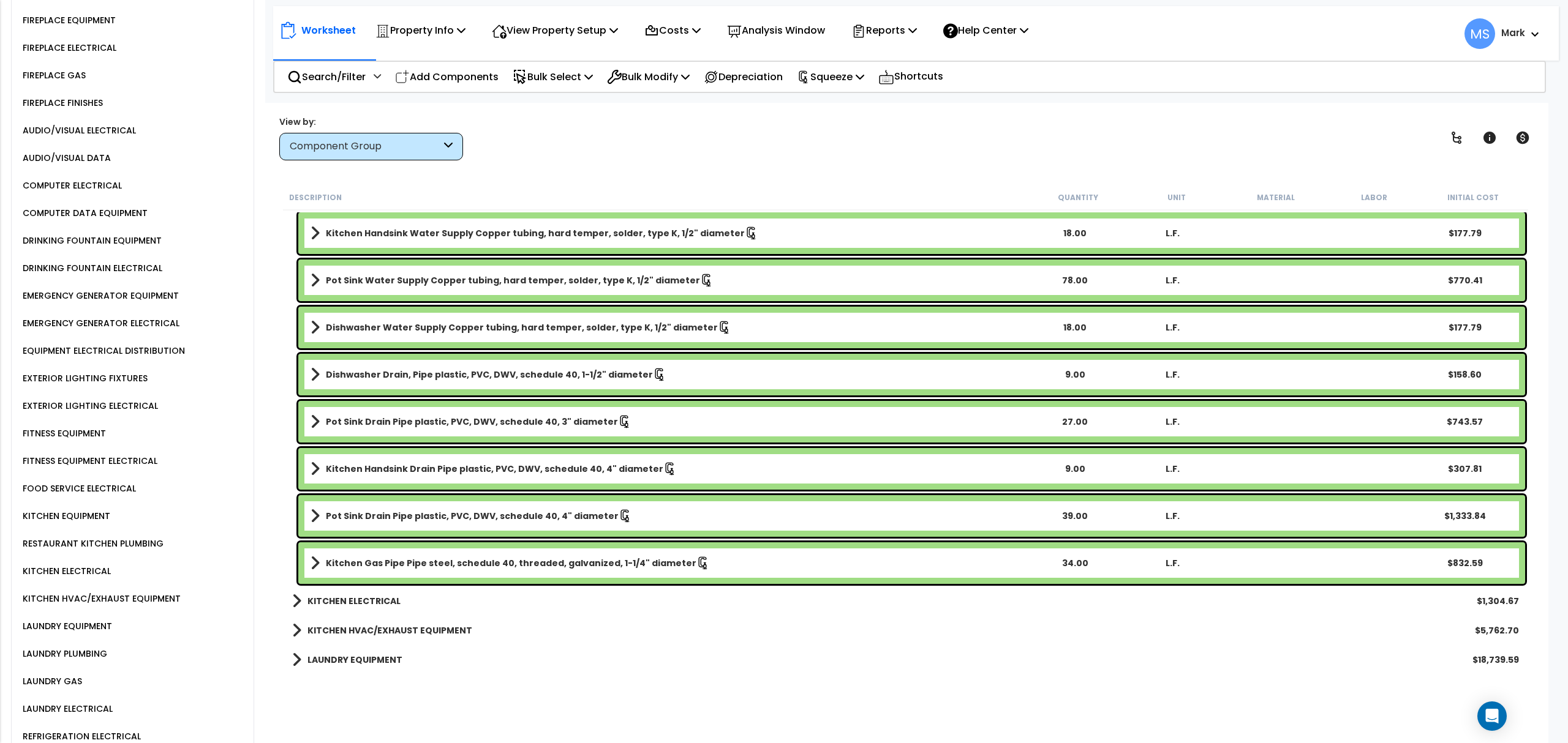
scroll to position [2009, 0]
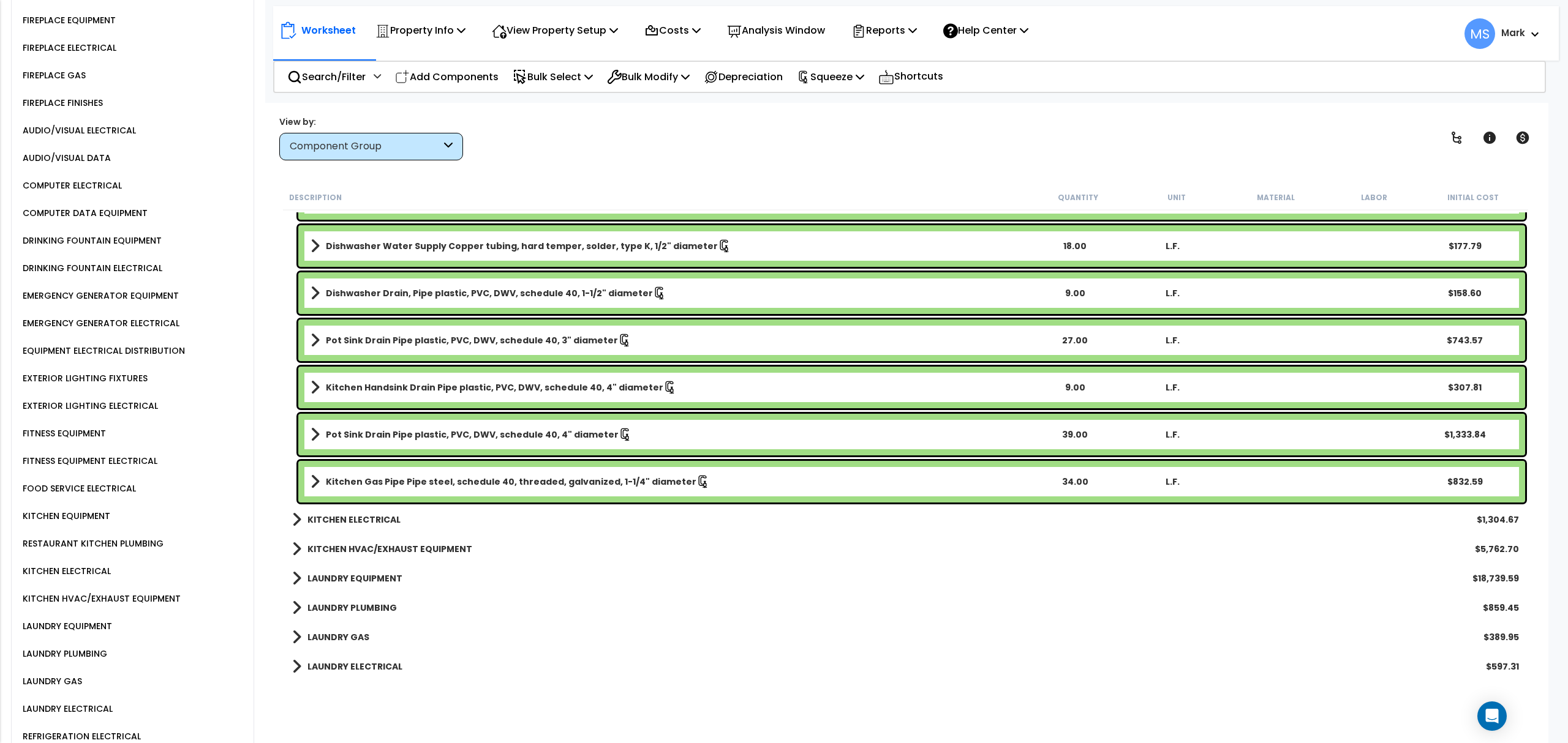
click at [375, 515] on b "KITCHEN ELECTRICAL" at bounding box center [354, 520] width 93 height 12
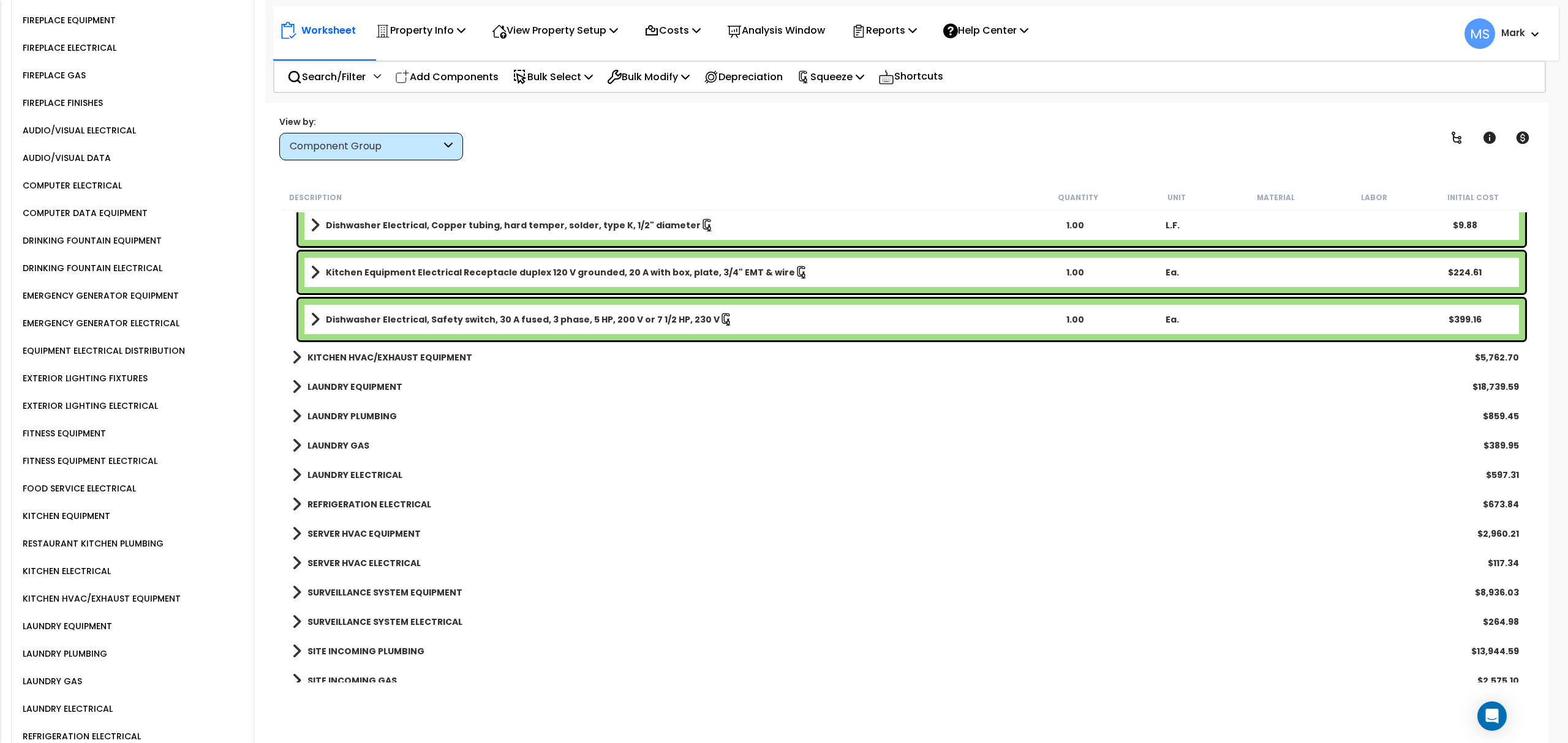
scroll to position [2417, 0]
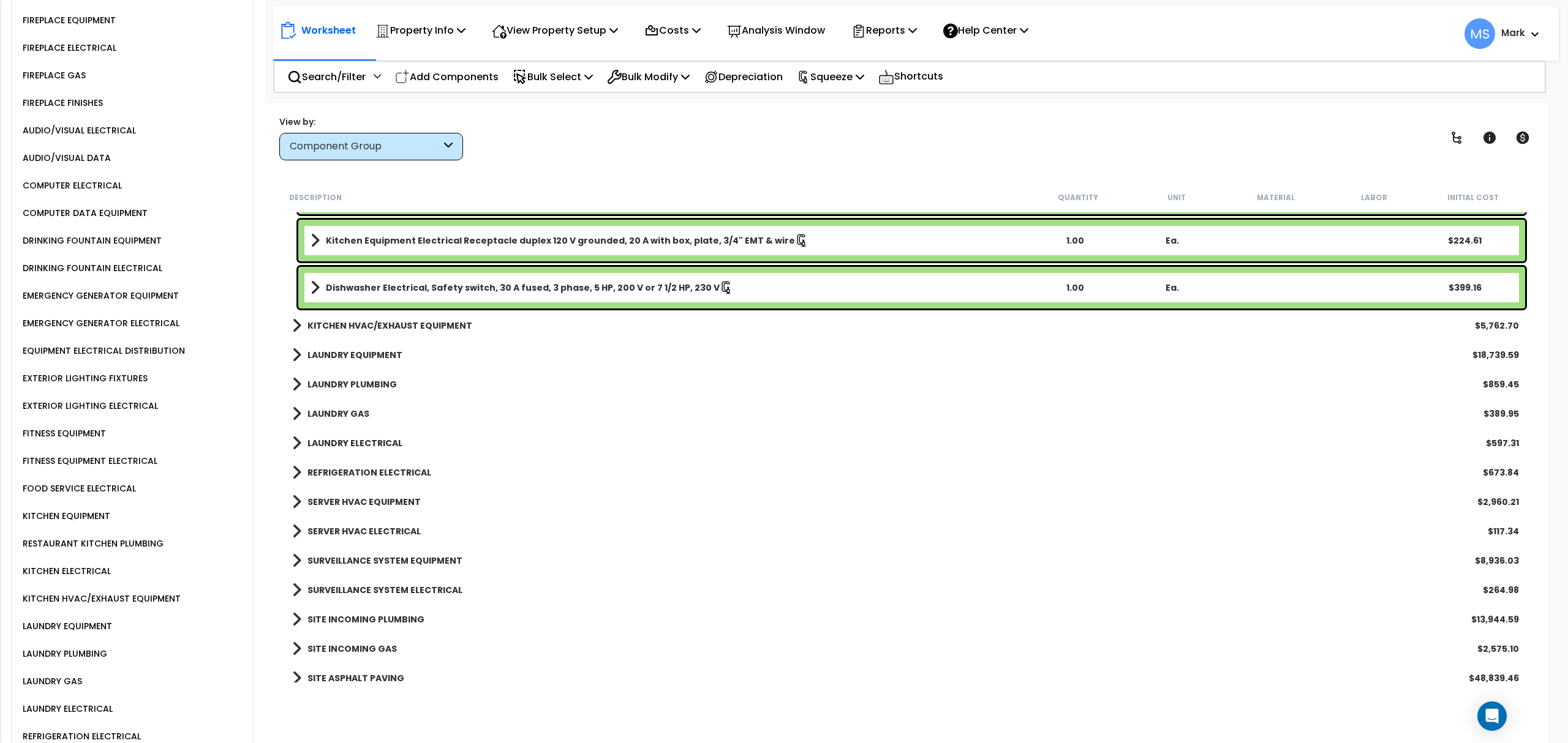
click at [385, 473] on b "REFRIGERATION ELECTRICAL" at bounding box center [369, 473] width 124 height 12
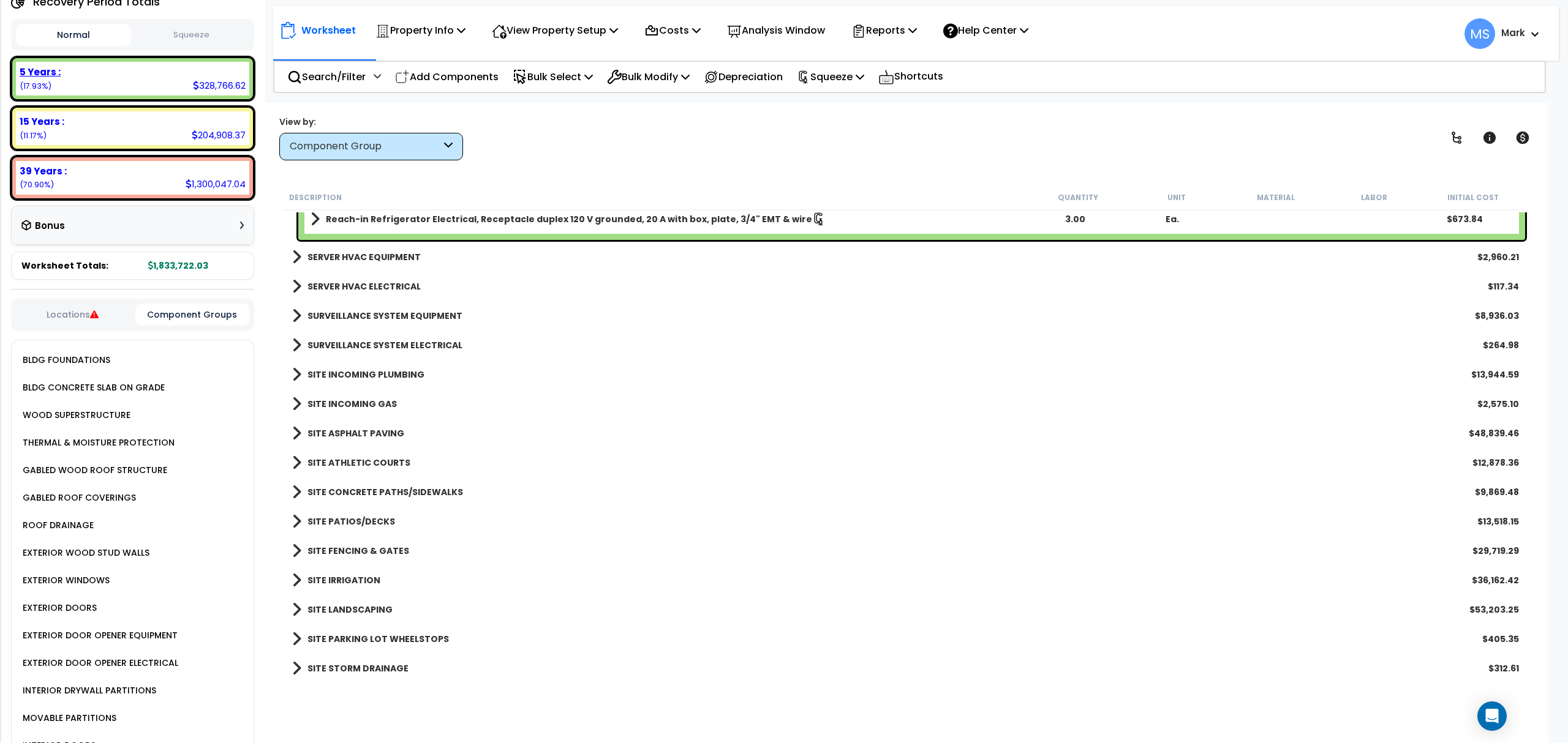
scroll to position [0, 0]
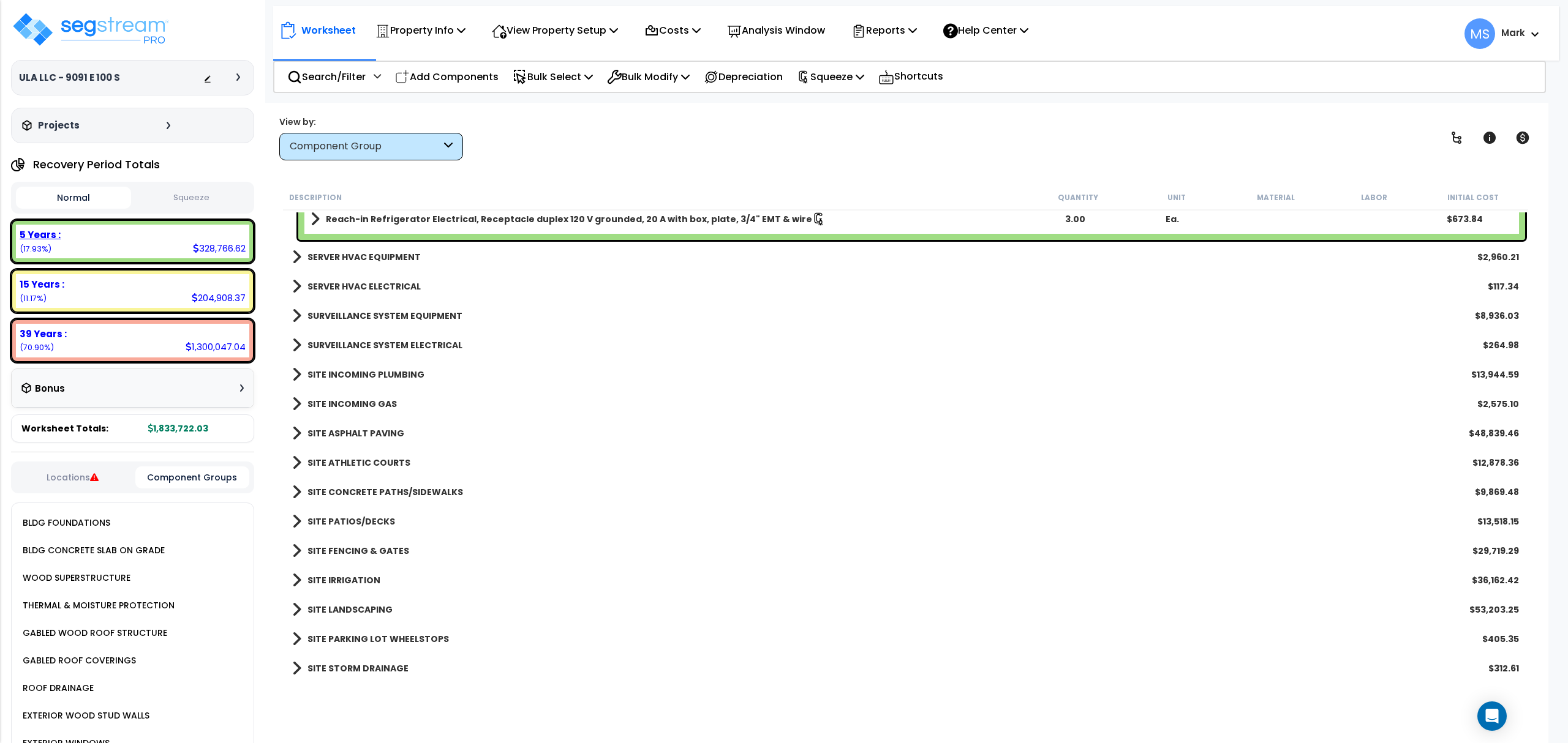
click at [120, 243] on div "5 Years : 328,766.62 (17.93%)" at bounding box center [132, 241] width 233 height 34
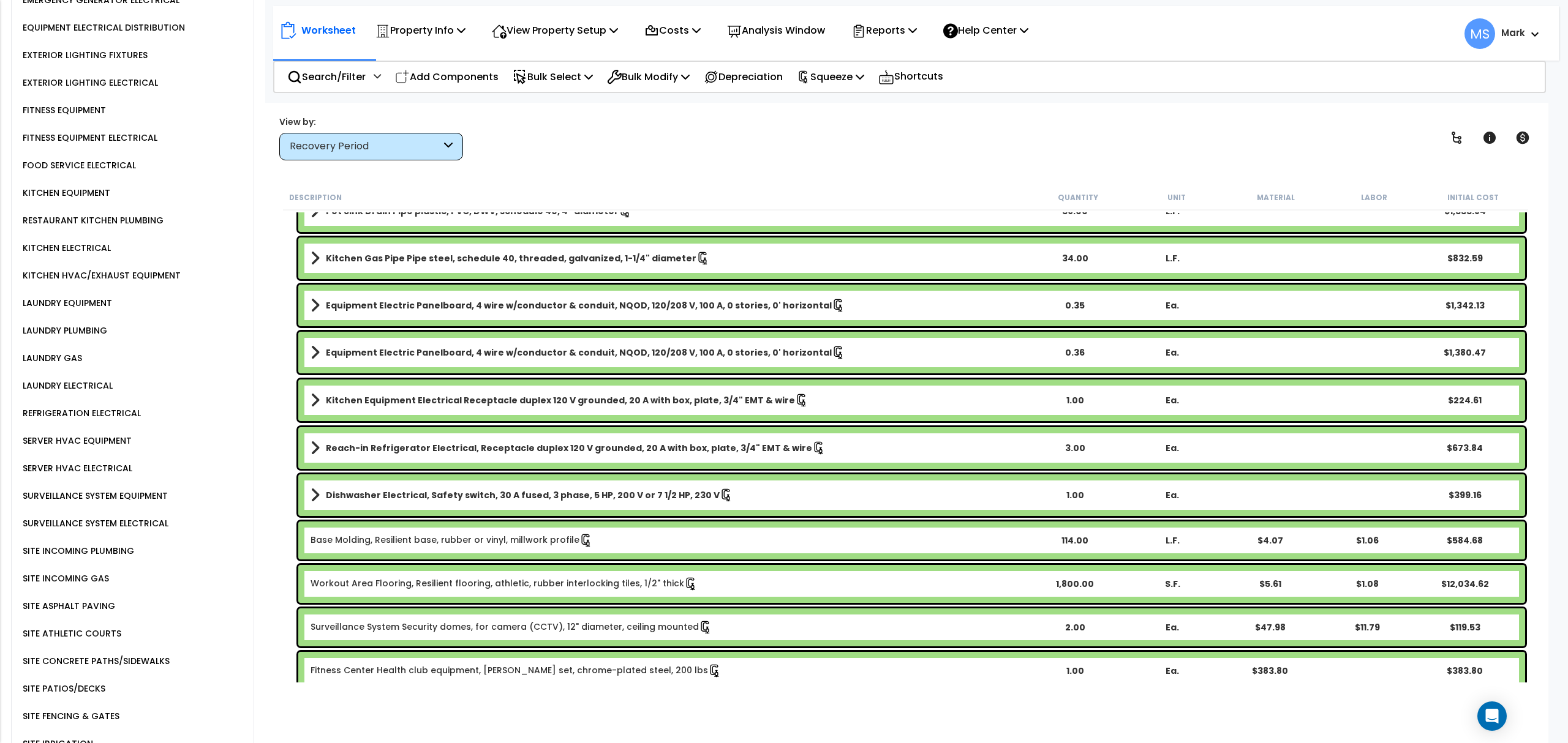
scroll to position [2993, 0]
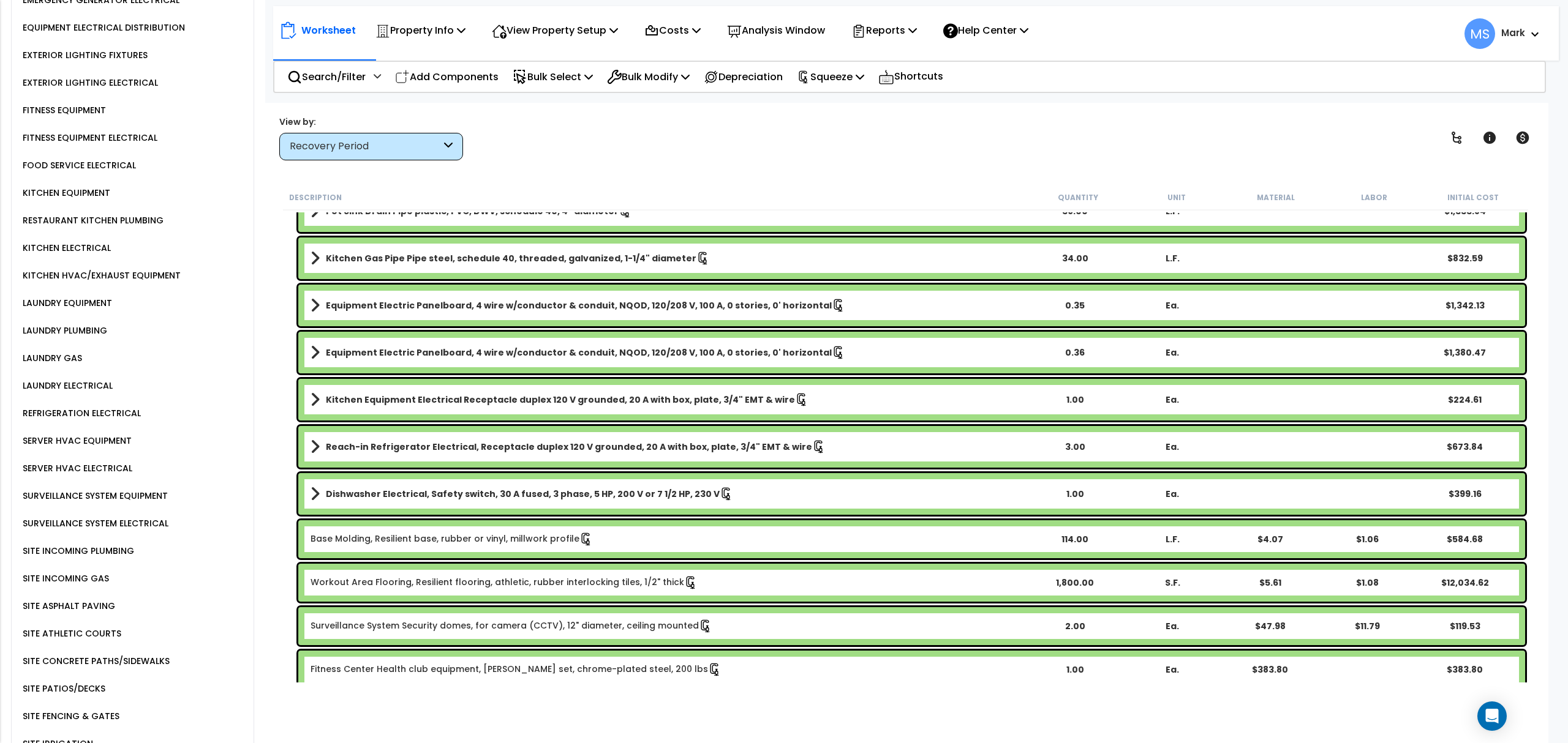
click at [310, 432] on div "Reach-in Refrigerator Electrical, Receptacle duplex 120 V grounded, 20 A with b…" at bounding box center [911, 447] width 1227 height 42
click at [317, 446] on span at bounding box center [315, 447] width 9 height 17
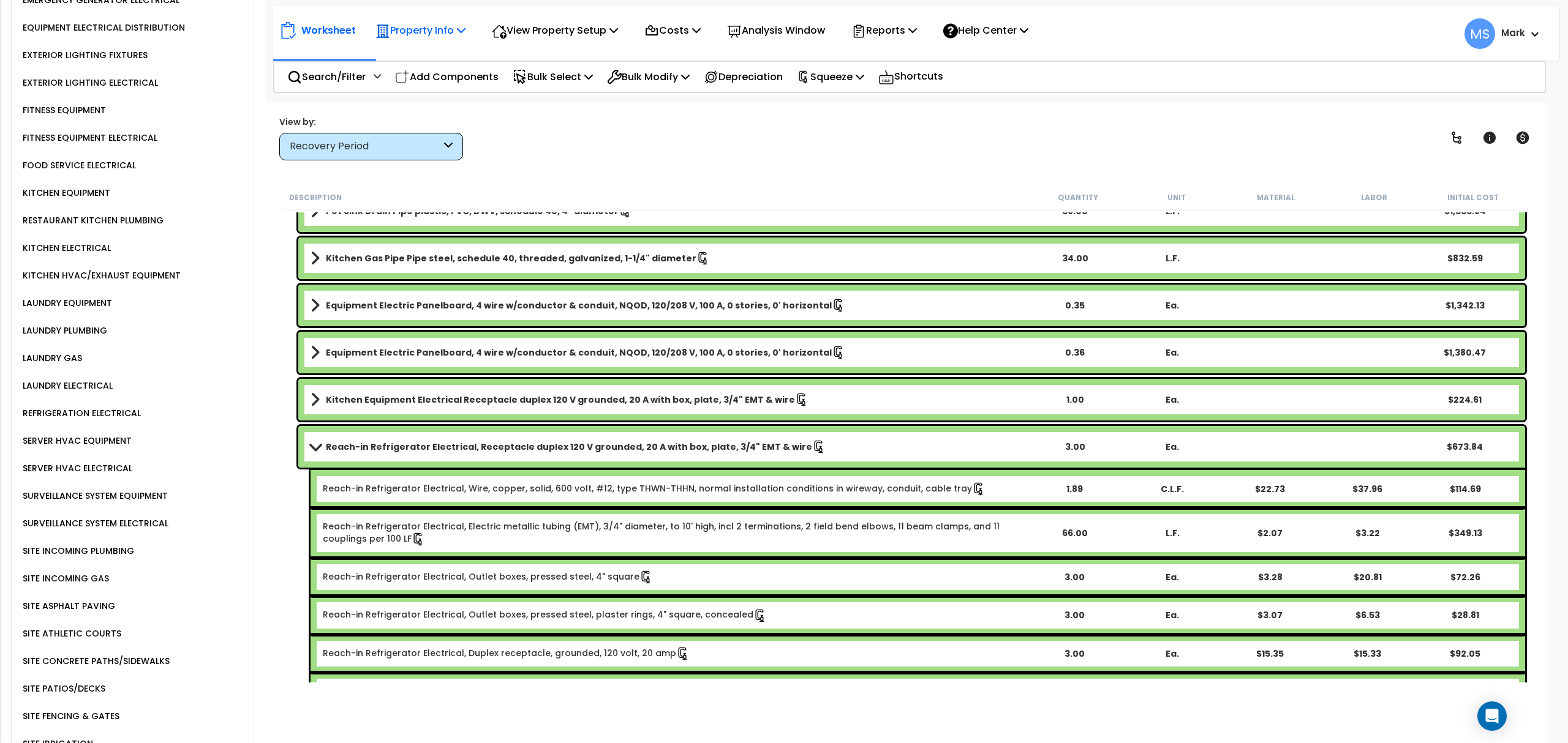
click at [439, 31] on p "Property Info" at bounding box center [420, 31] width 90 height 16
click at [505, 28] on icon at bounding box center [499, 31] width 14 height 13
click at [532, 89] on link "View Questionnaire" at bounding box center [546, 83] width 121 height 25
click at [549, 453] on link "Reach-in Refrigerator Electrical, Receptacle duplex 120 V grounded, 20 A with b…" at bounding box center [668, 447] width 715 height 17
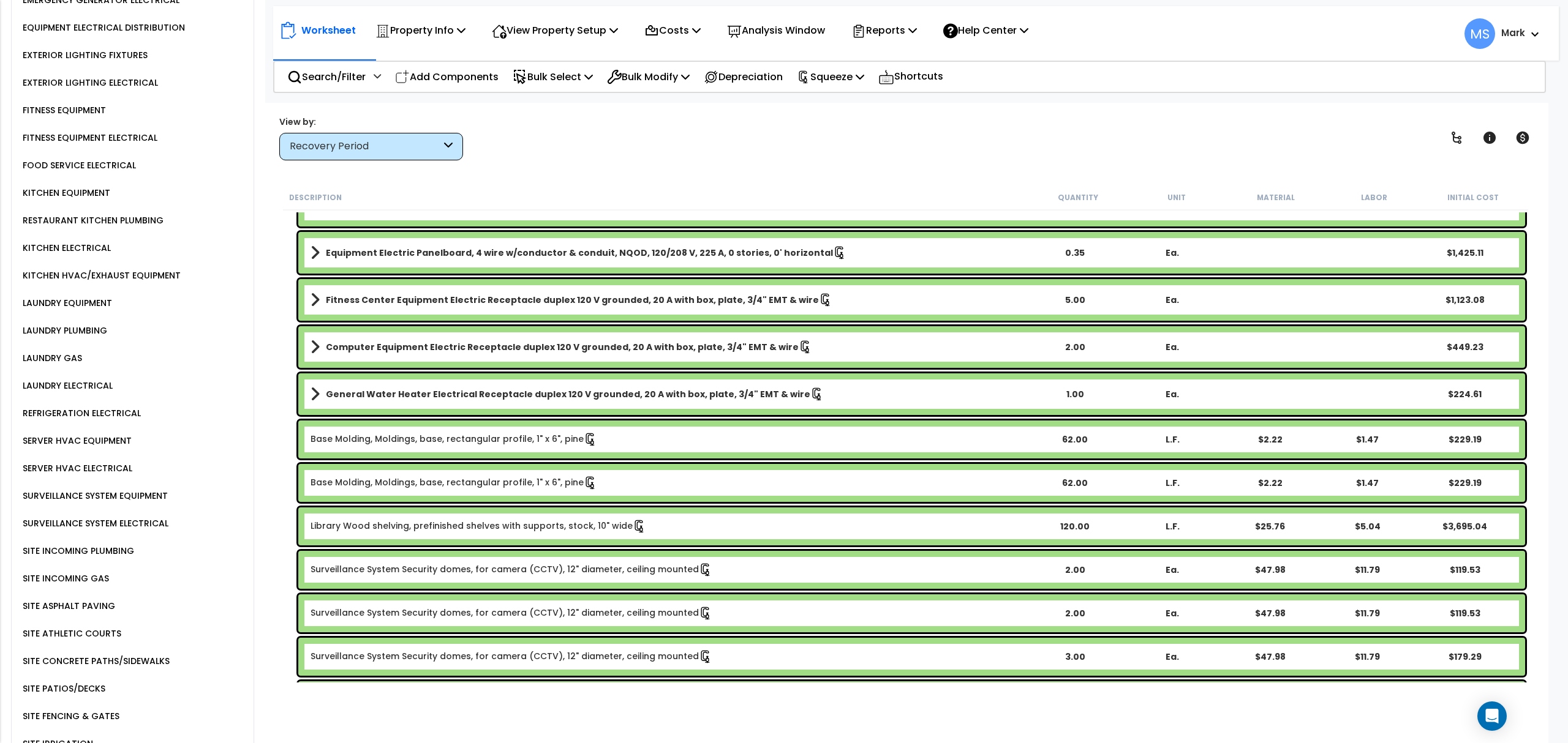
scroll to position [0, 0]
click at [460, 77] on p "Add Components" at bounding box center [446, 77] width 104 height 16
select select
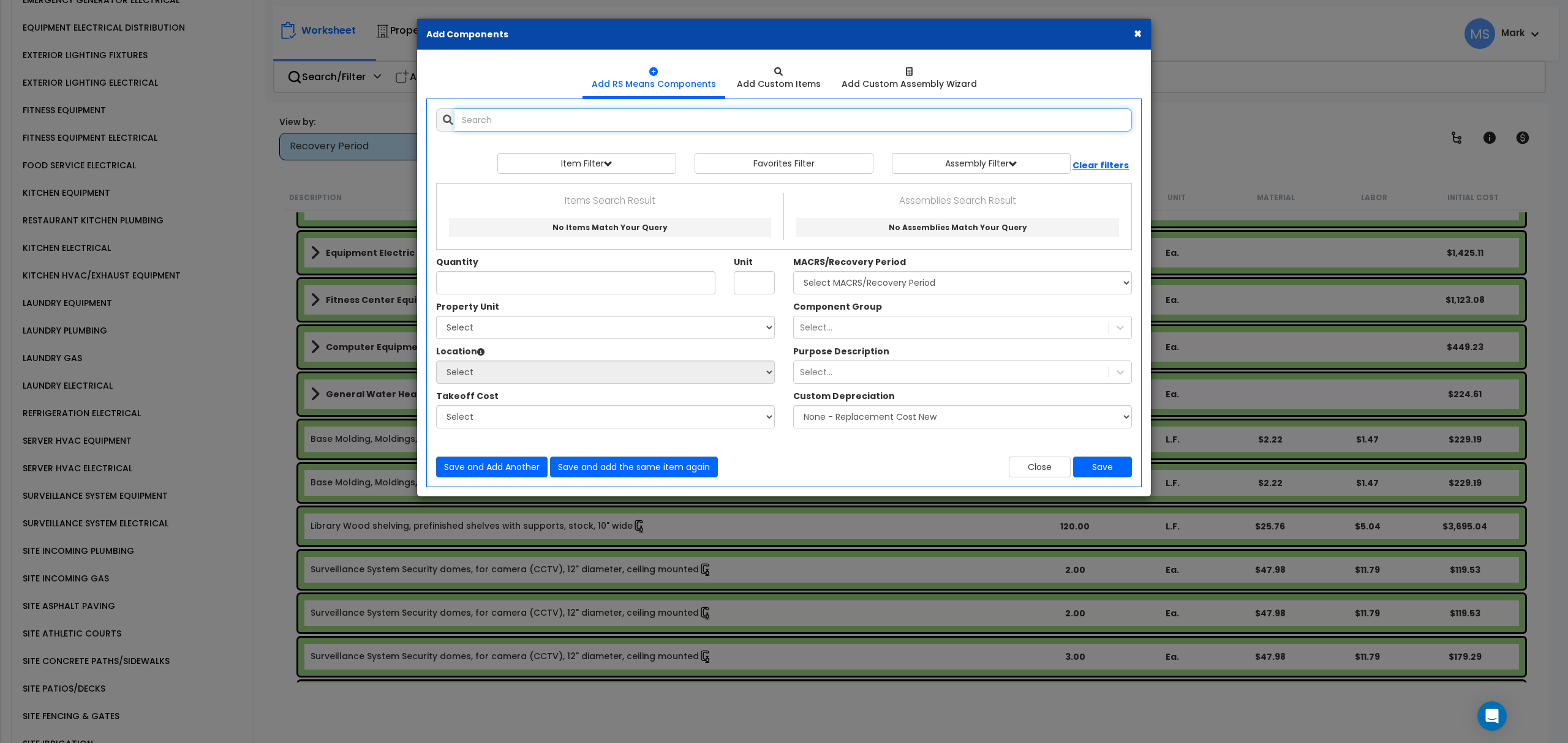
select select
click at [633, 122] on input "text" at bounding box center [793, 120] width 677 height 23
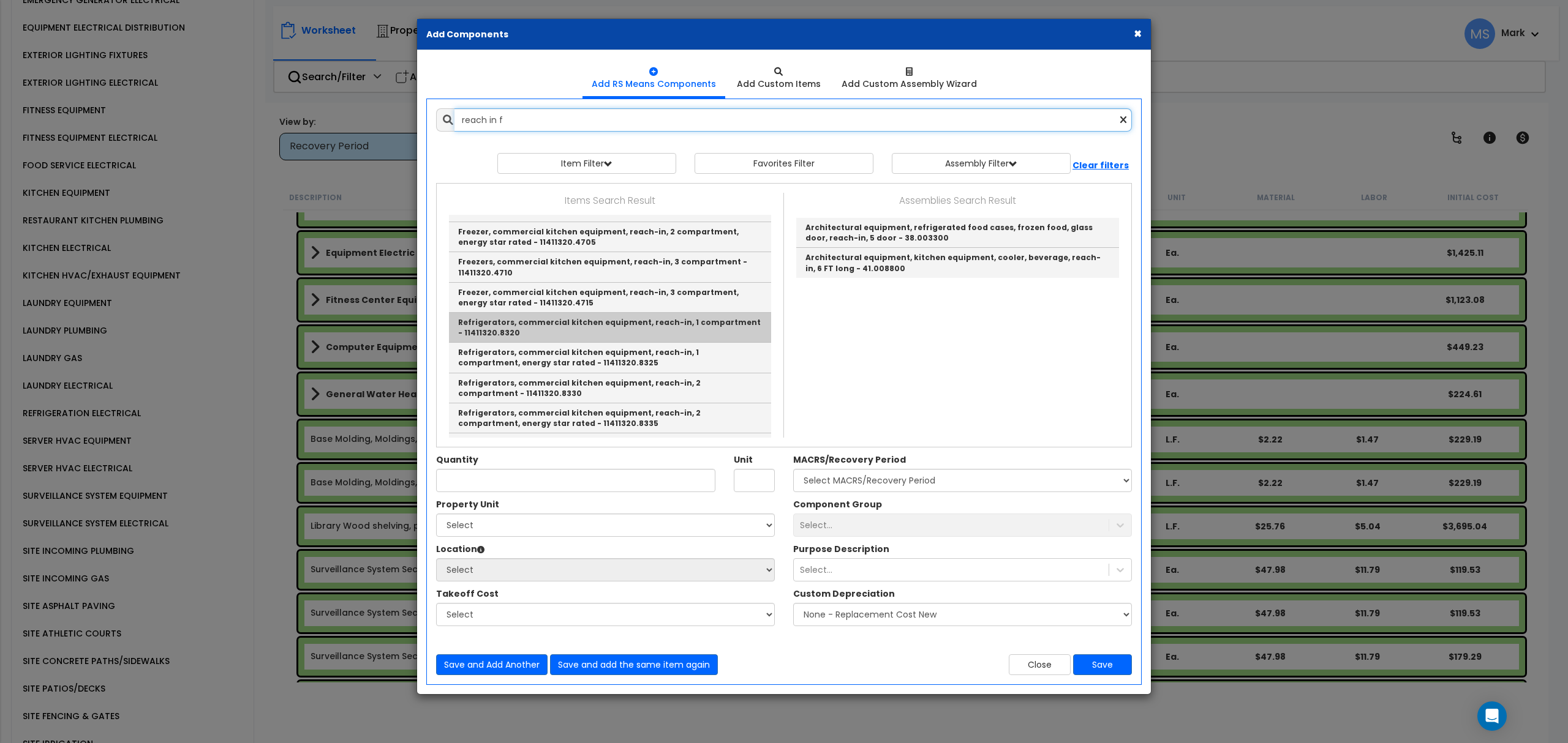
scroll to position [245, 0]
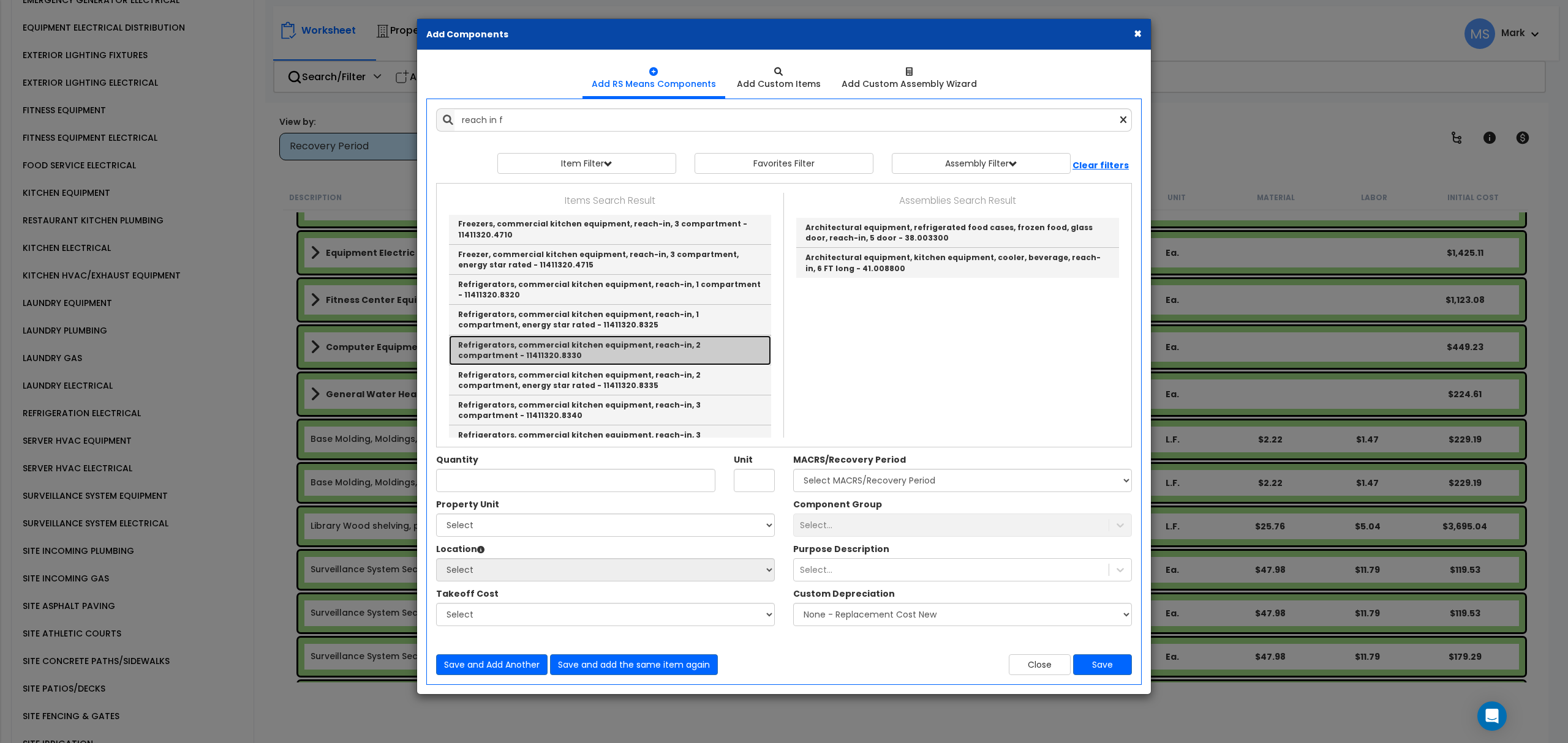
click at [642, 342] on link "Refrigerators, commercial kitchen equipment, reach-in, 2 compartment - 11411320…" at bounding box center [610, 351] width 322 height 30
type input "Refrigerators, commercial kitchen equipment, reach-in, 2 compartment - 11411320…"
type input "Ea."
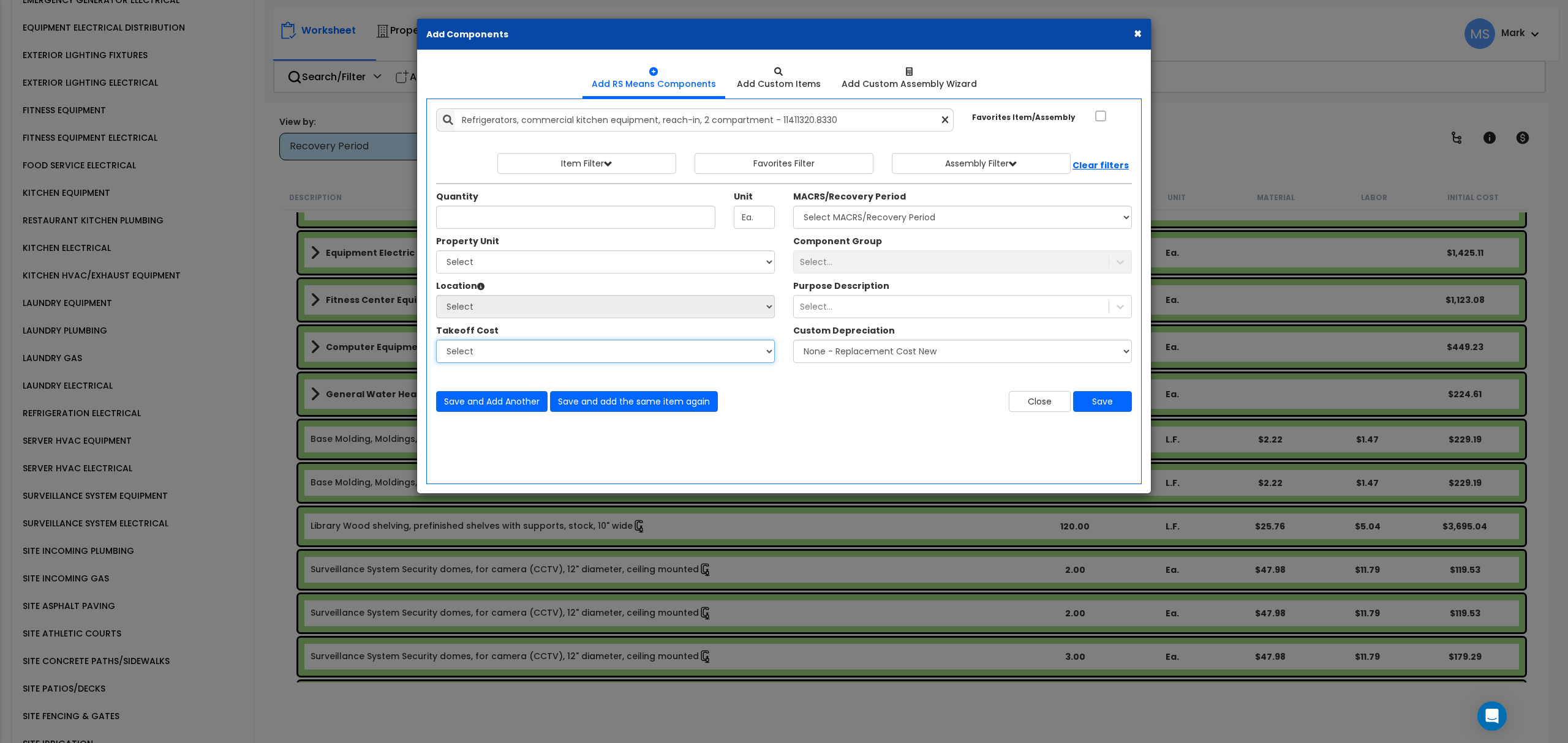
click at [642, 342] on select "Select" at bounding box center [605, 351] width 339 height 23
click at [538, 219] on input "Quantity" at bounding box center [575, 217] width 279 height 23
type input "3"
click at [826, 222] on select "Select MACRS/Recovery Period 5 Years - 57.0 - Distributive Trades & Services 5 …" at bounding box center [962, 217] width 339 height 23
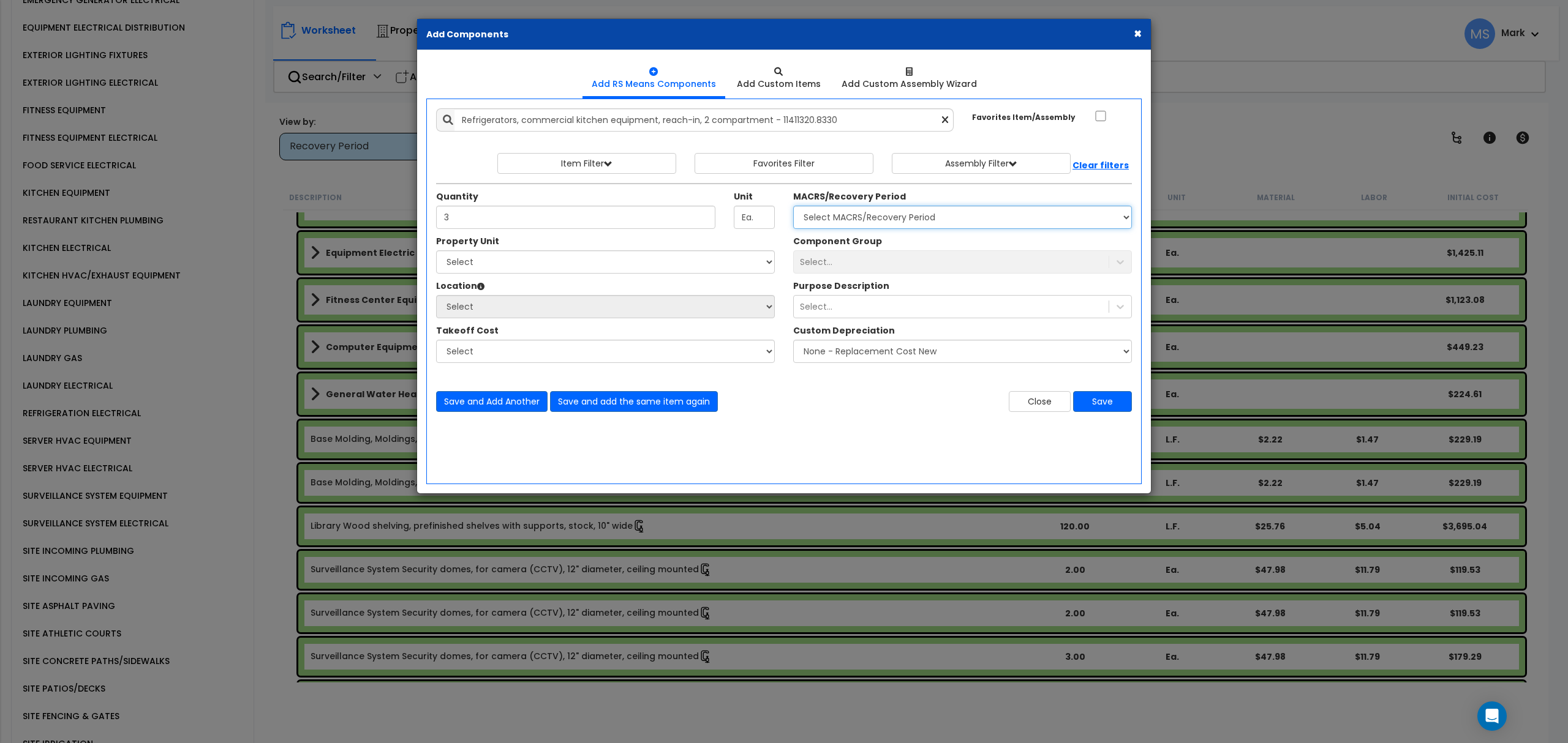
select select "3667"
click at [793, 207] on select "Select MACRS/Recovery Period 5 Years - 57.0 - Distributive Trades & Services 5 …" at bounding box center [962, 217] width 339 height 23
drag, startPoint x: 848, startPoint y: 249, endPoint x: 851, endPoint y: 257, distance: 8.5
click at [850, 255] on div "Component Group Select..." at bounding box center [962, 255] width 357 height 39
click at [851, 260] on div "Select..." at bounding box center [951, 262] width 315 height 19
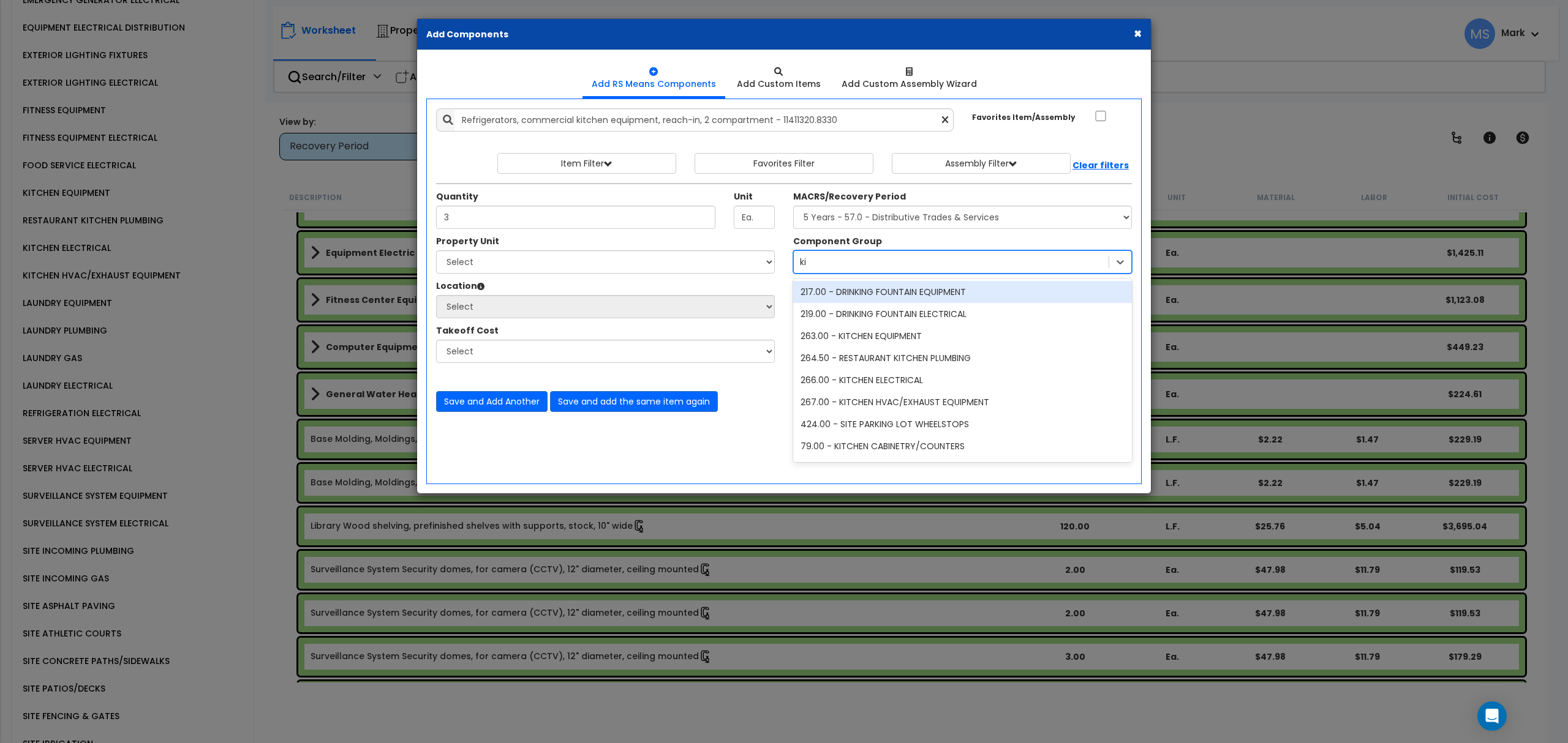
type input "kit"
click at [860, 292] on div "263.00 - KITCHEN EQUIPMENT" at bounding box center [962, 292] width 339 height 22
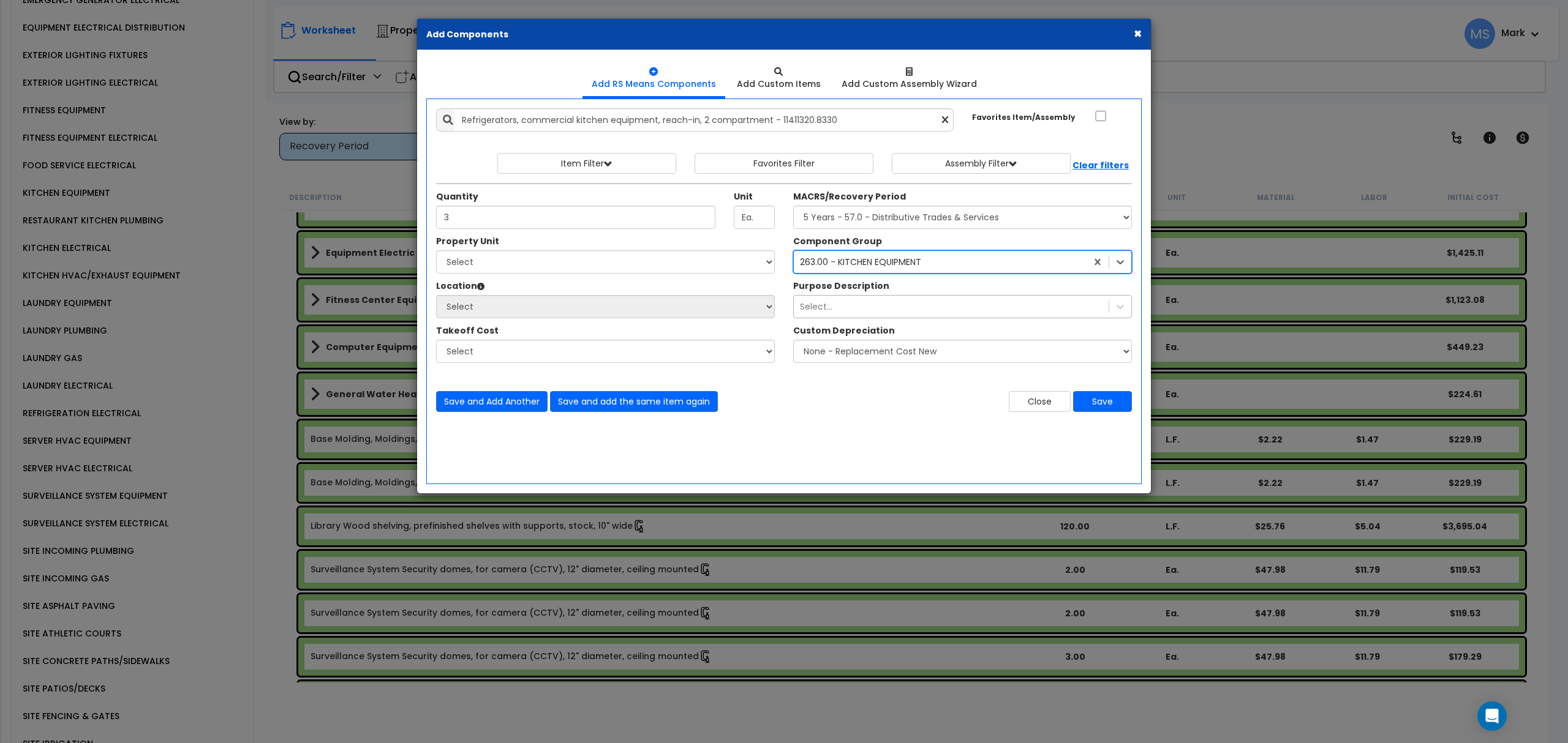
click at [861, 307] on div "Select..." at bounding box center [951, 307] width 315 height 19
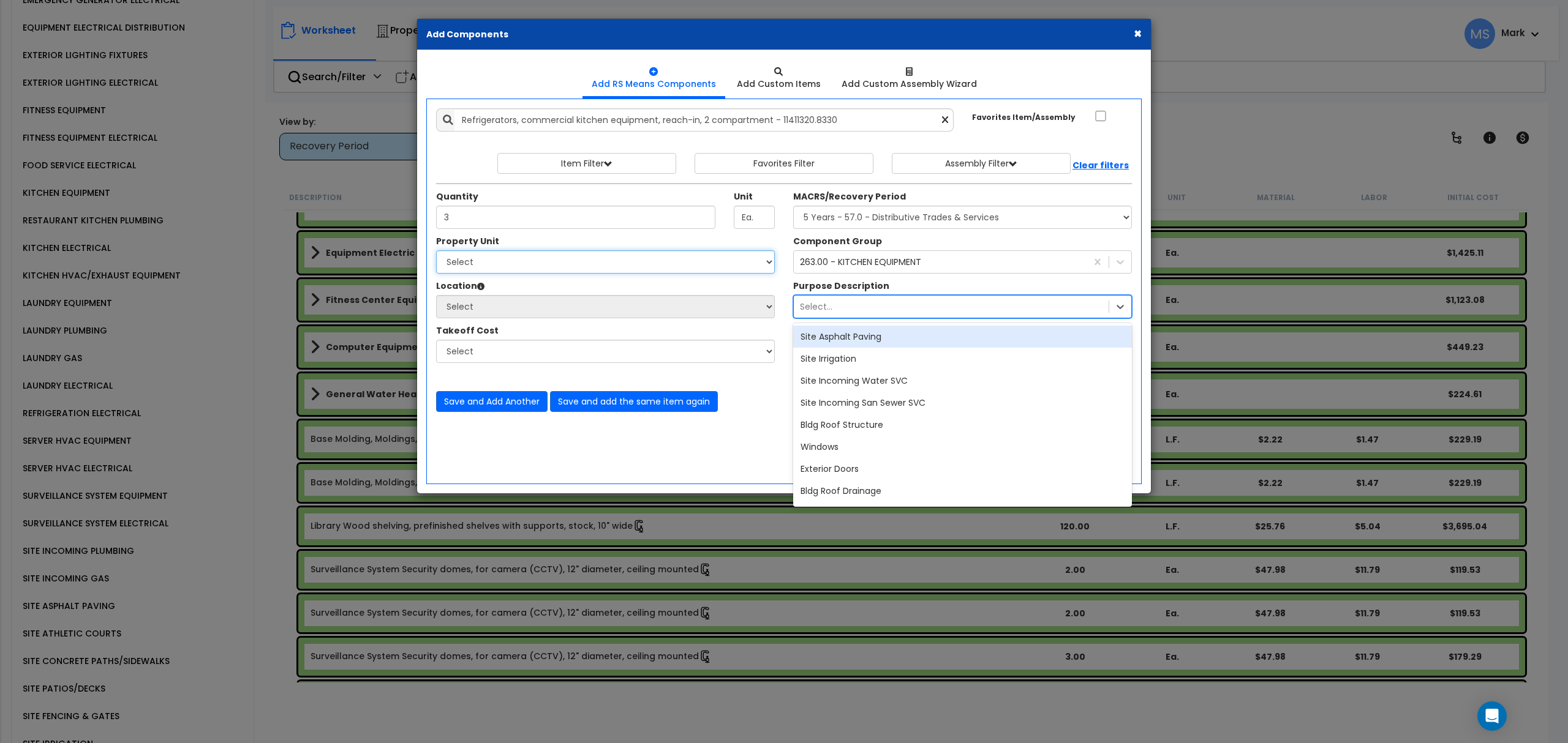
click at [567, 273] on select "Select Gym Living Space Office/Common Space Site Improvements" at bounding box center [605, 261] width 339 height 23
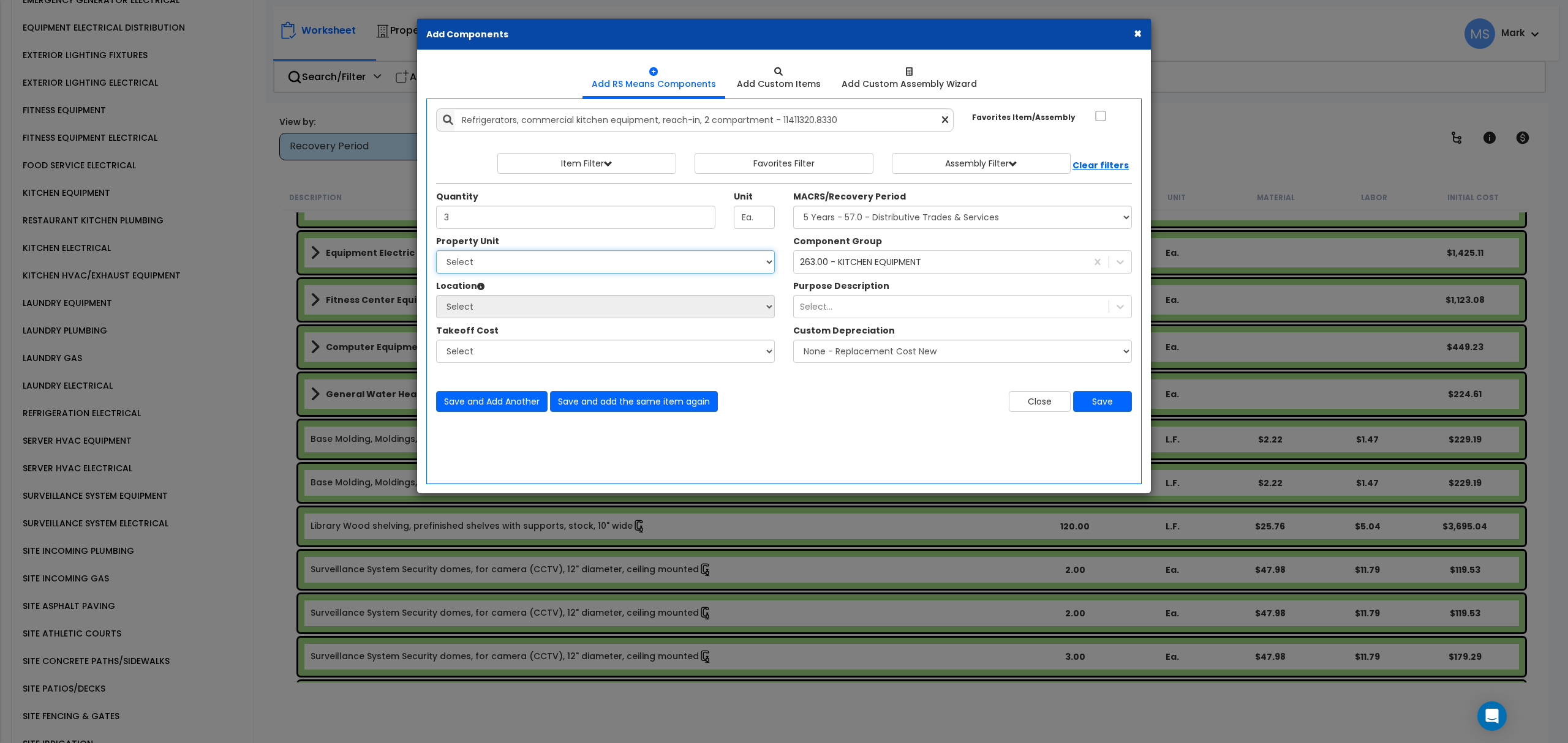
select select "169129"
click at [436, 252] on select "Select Gym Living Space Office/Common Space Site Improvements" at bounding box center [605, 261] width 339 height 23
click at [556, 311] on select "Select Building Building Interior Add Additional Location" at bounding box center [605, 306] width 339 height 23
select select "461"
click at [436, 296] on select "Select Building Building Interior Add Additional Location" at bounding box center [605, 306] width 339 height 23
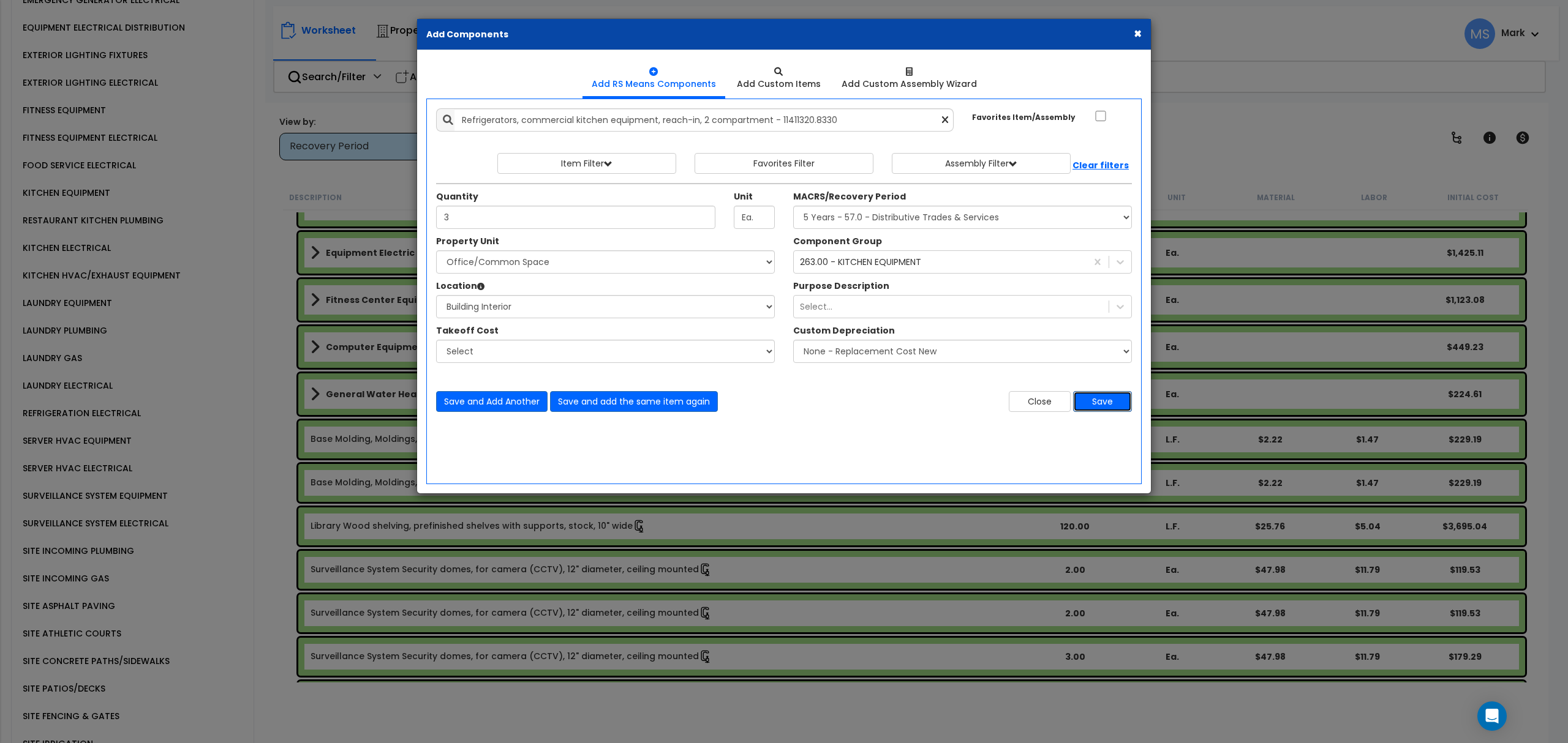
click at [1097, 404] on button "Save" at bounding box center [1102, 401] width 59 height 21
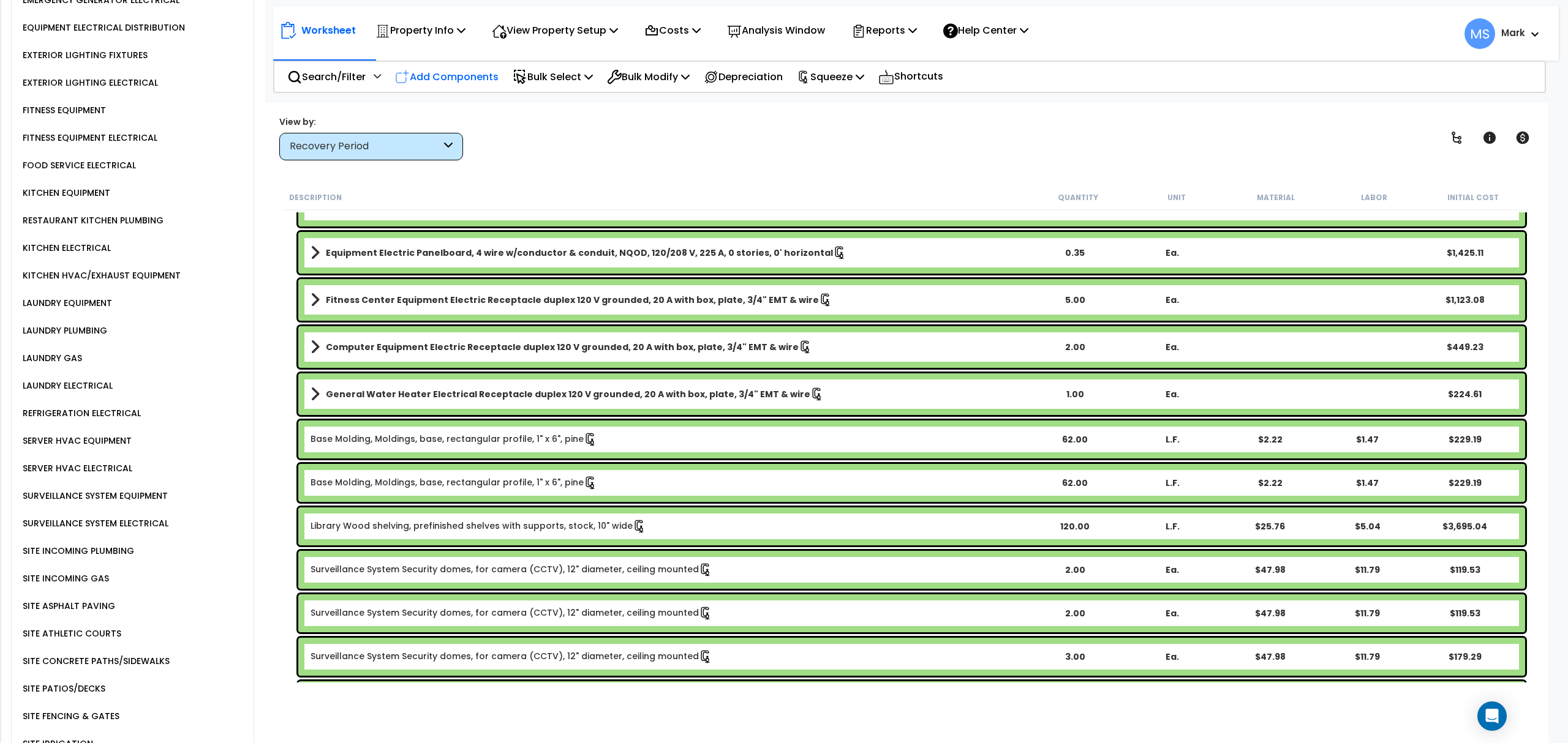
click at [477, 81] on p "Add Components" at bounding box center [446, 77] width 104 height 16
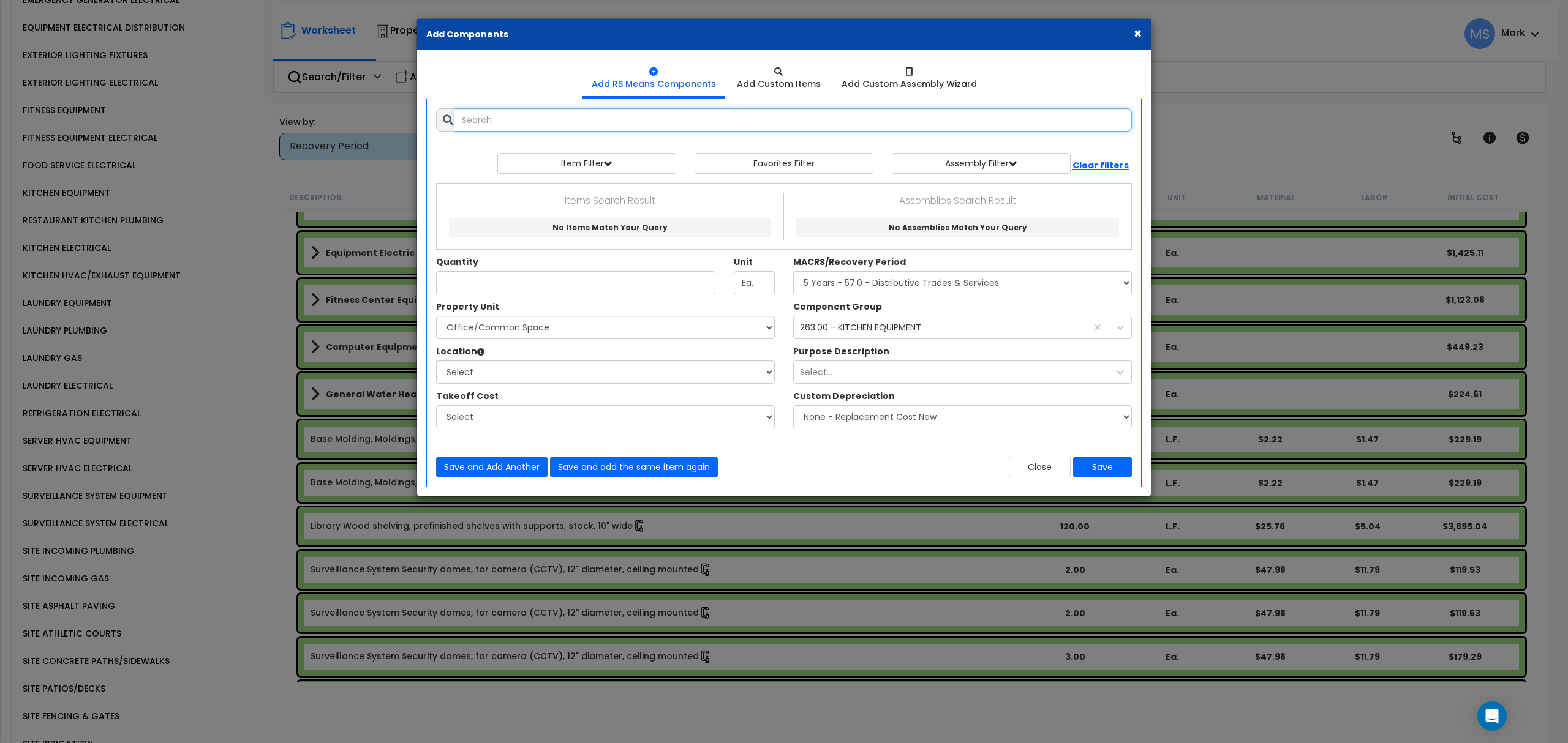
select select
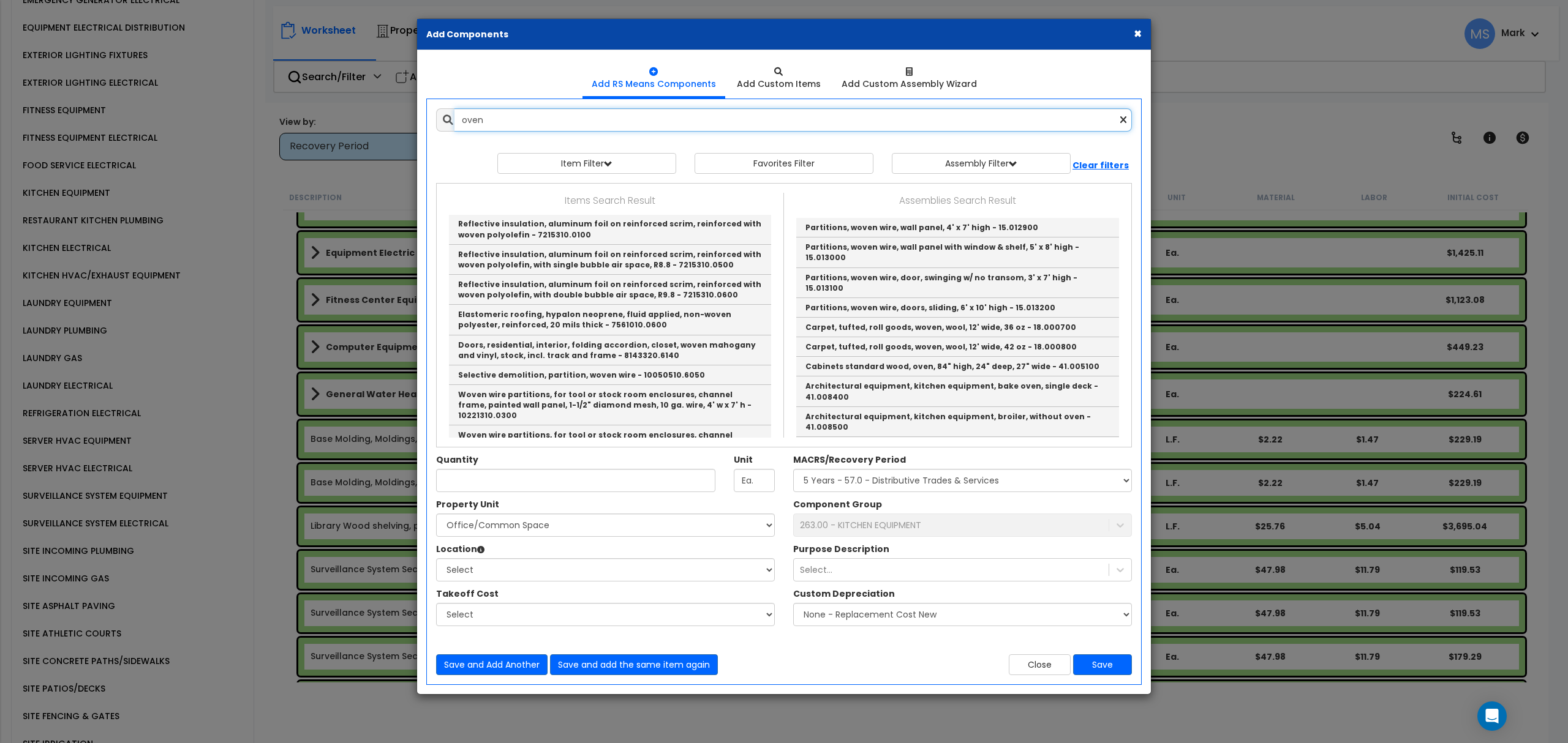
click at [492, 125] on input "oven" at bounding box center [793, 120] width 677 height 23
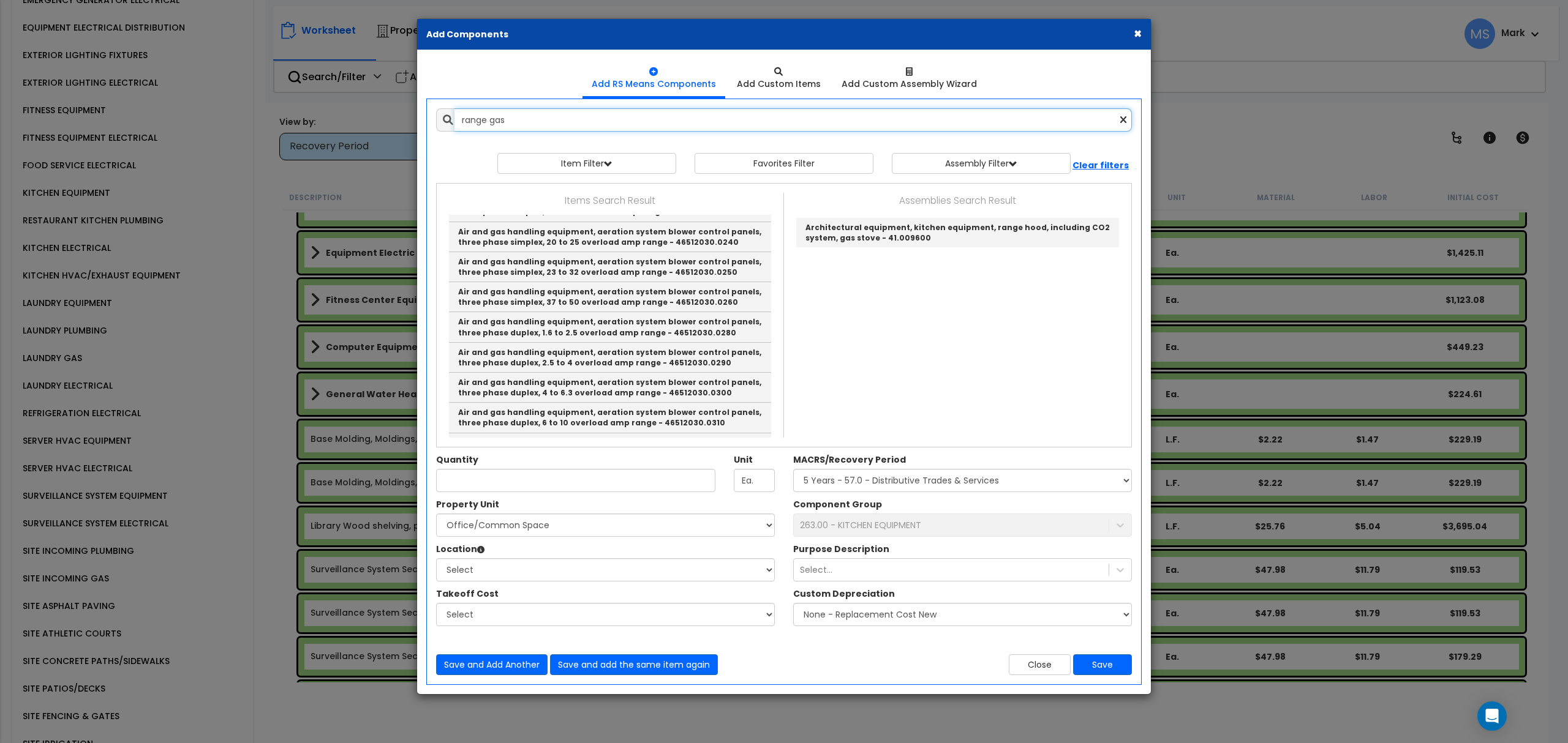
scroll to position [571, 0]
drag, startPoint x: 503, startPoint y: 123, endPoint x: 495, endPoint y: 122, distance: 8.1
click at [494, 124] on input "range gas" at bounding box center [793, 120] width 677 height 23
click at [504, 116] on input "range gas" at bounding box center [793, 120] width 677 height 23
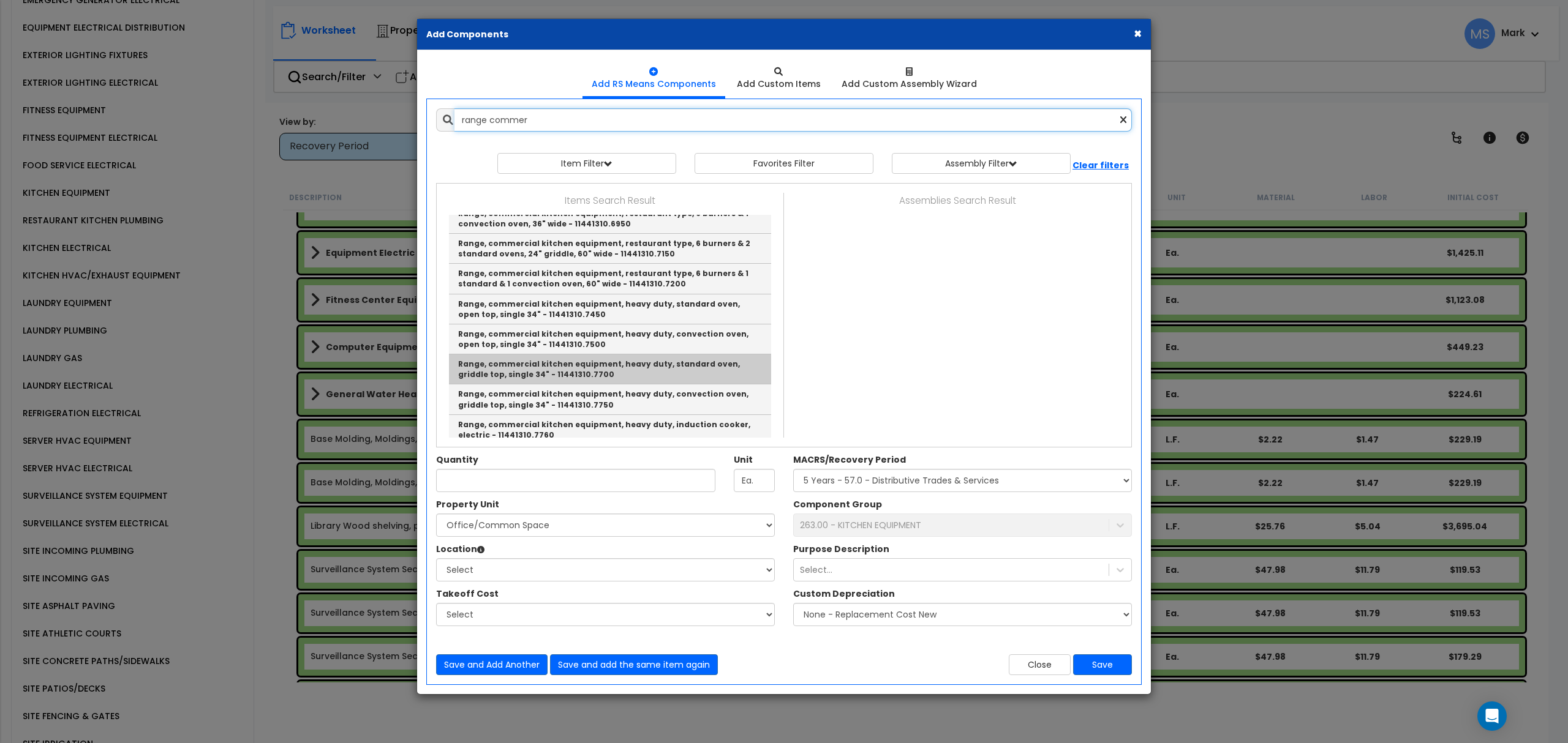
scroll to position [0, 0]
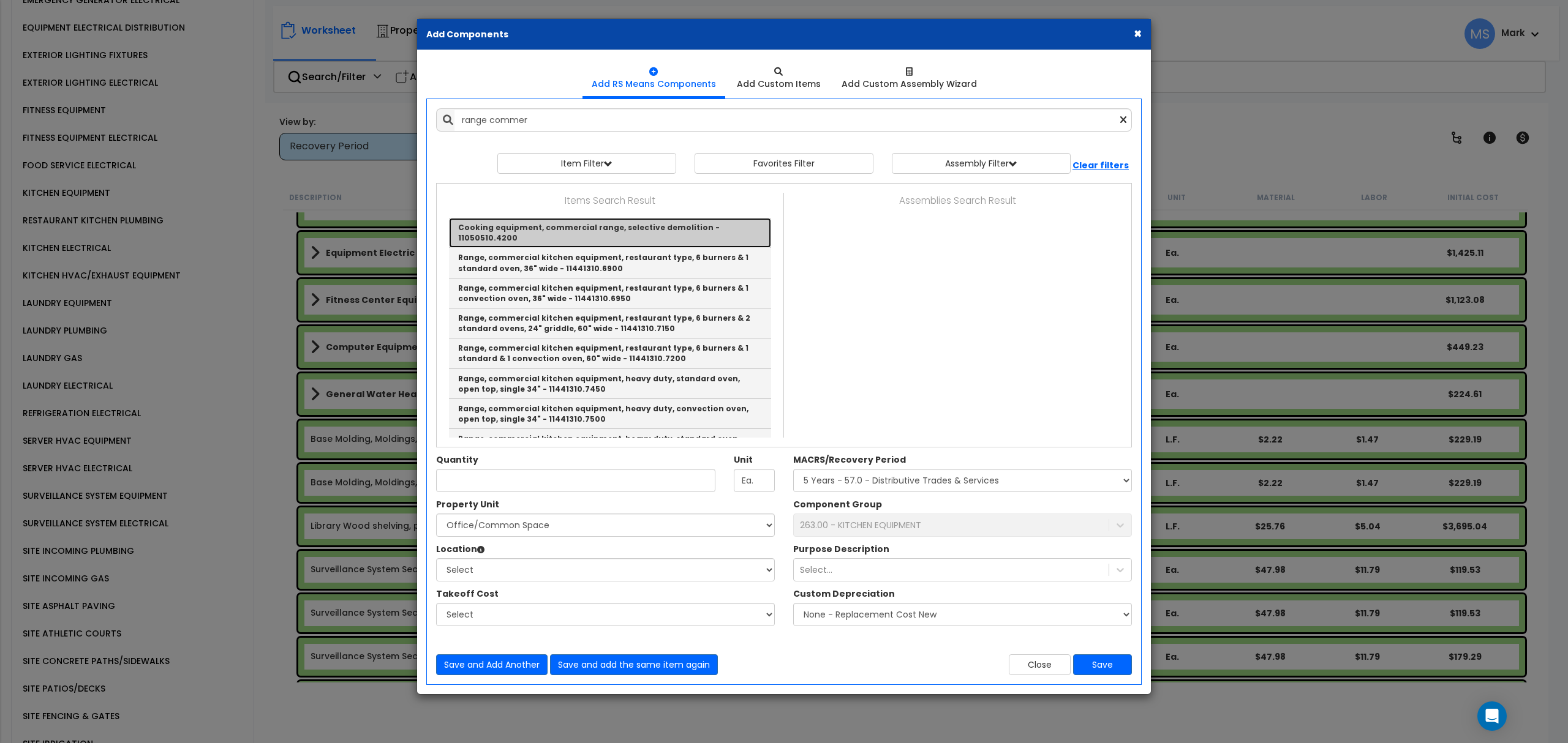
click at [535, 228] on link "Cooking equipment, commercial range, selective demolition - 11050510.4200" at bounding box center [610, 233] width 322 height 30
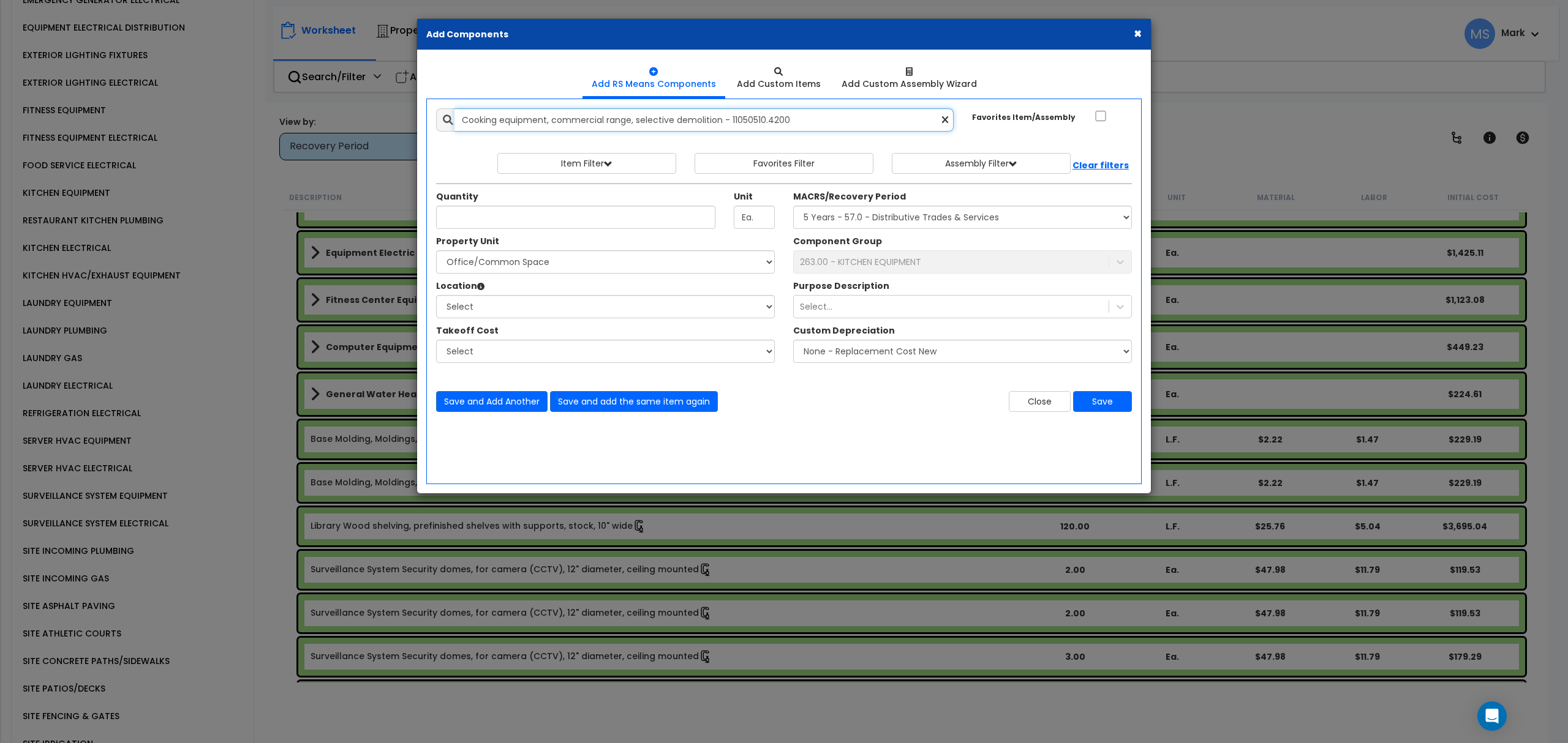
drag, startPoint x: 886, startPoint y: 115, endPoint x: 631, endPoint y: 113, distance: 255.0
click at [631, 113] on input "Cooking equipment, commercial range, selective demolition - 11050510.4200" at bounding box center [704, 120] width 499 height 23
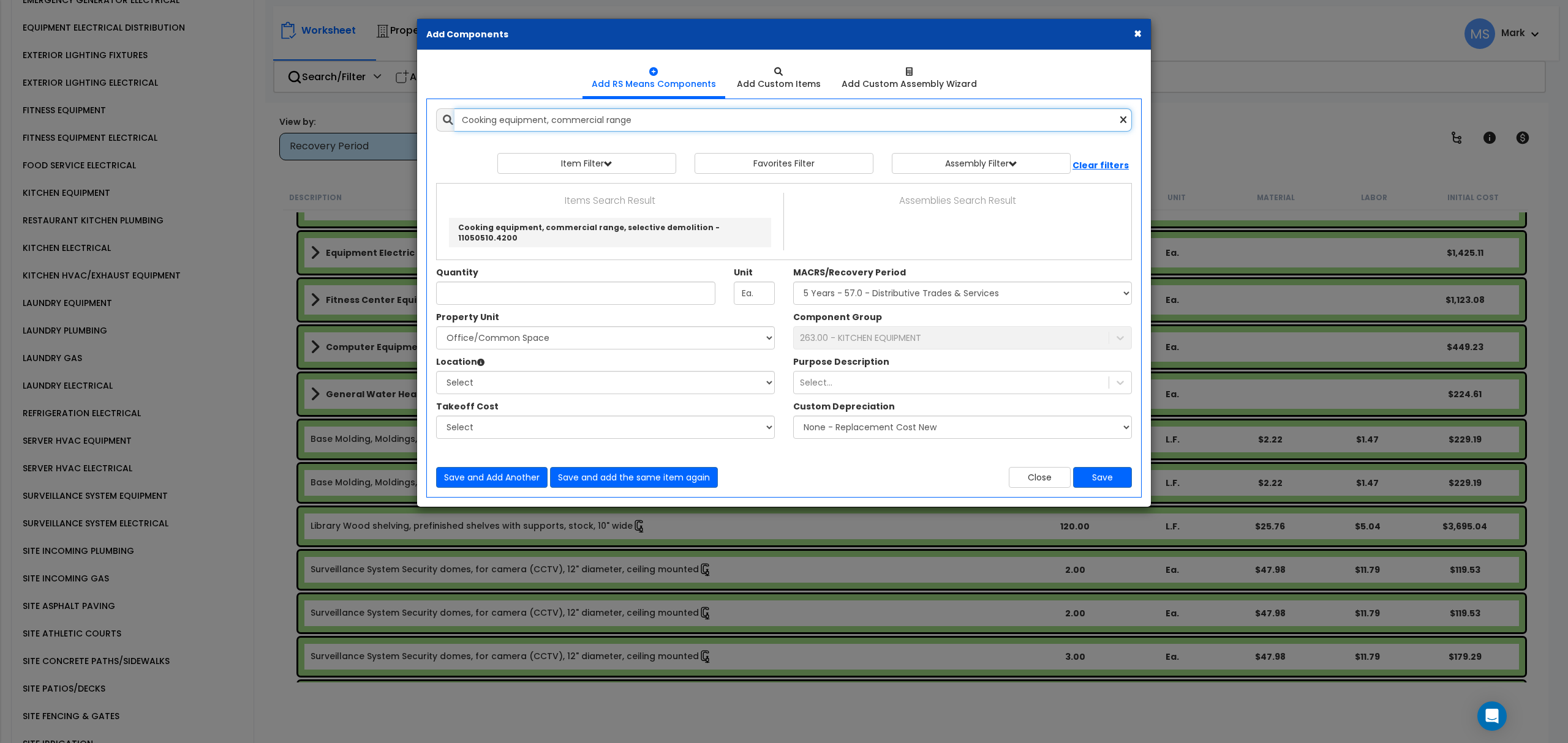
drag, startPoint x: 550, startPoint y: 120, endPoint x: 244, endPoint y: 118, distance: 306.0
click at [245, 118] on div "× Add Components Add RS Means Components Add Custom Items Add Items" at bounding box center [784, 372] width 1568 height 743
click at [622, 125] on input "commercial range" at bounding box center [793, 120] width 677 height 23
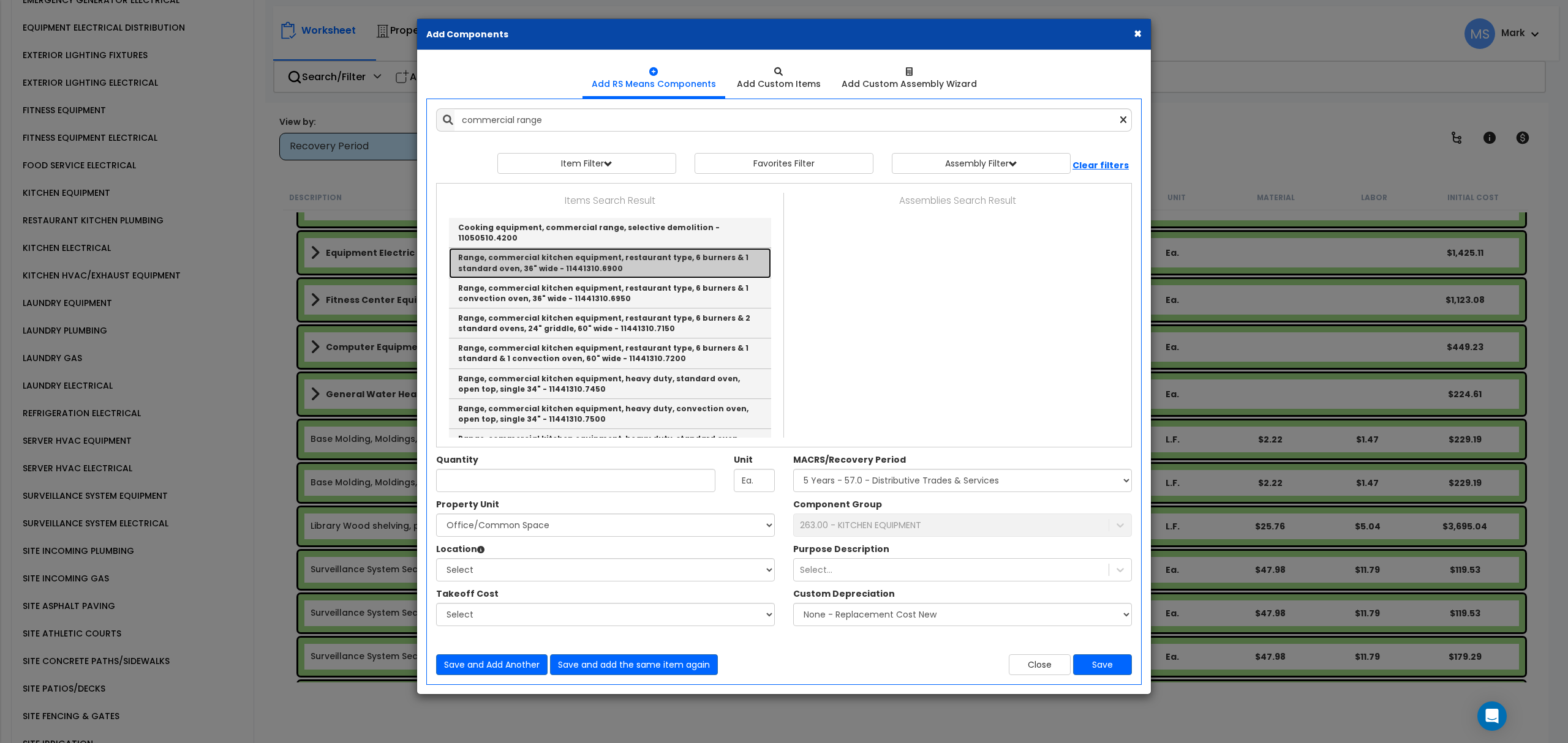
click at [643, 248] on link "Range, commercial kitchen equipment, restaurant type, 6 burners & 1 standard ov…" at bounding box center [610, 263] width 322 height 30
type input "Range, commercial kitchen equipment, restaurant type, 6 burners & 1 standard ov…"
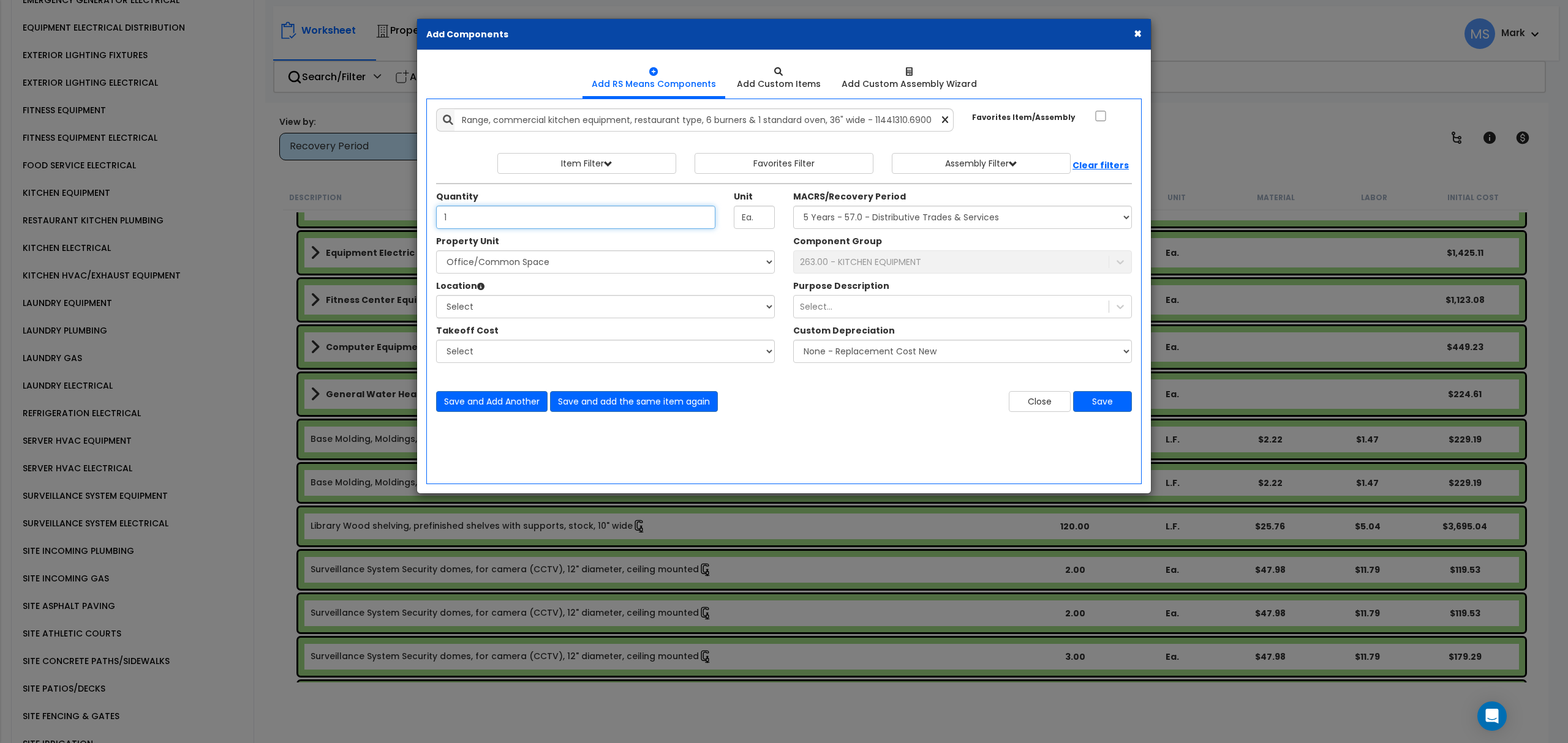
type input "1"
click at [903, 224] on select "Select MACRS/Recovery Period 5 Years - 57.0 - Distributive Trades & Services 5 …" at bounding box center [962, 217] width 339 height 23
select select "3667"
click at [793, 207] on select "Select MACRS/Recovery Period 5 Years - 57.0 - Distributive Trades & Services 5 …" at bounding box center [962, 217] width 339 height 23
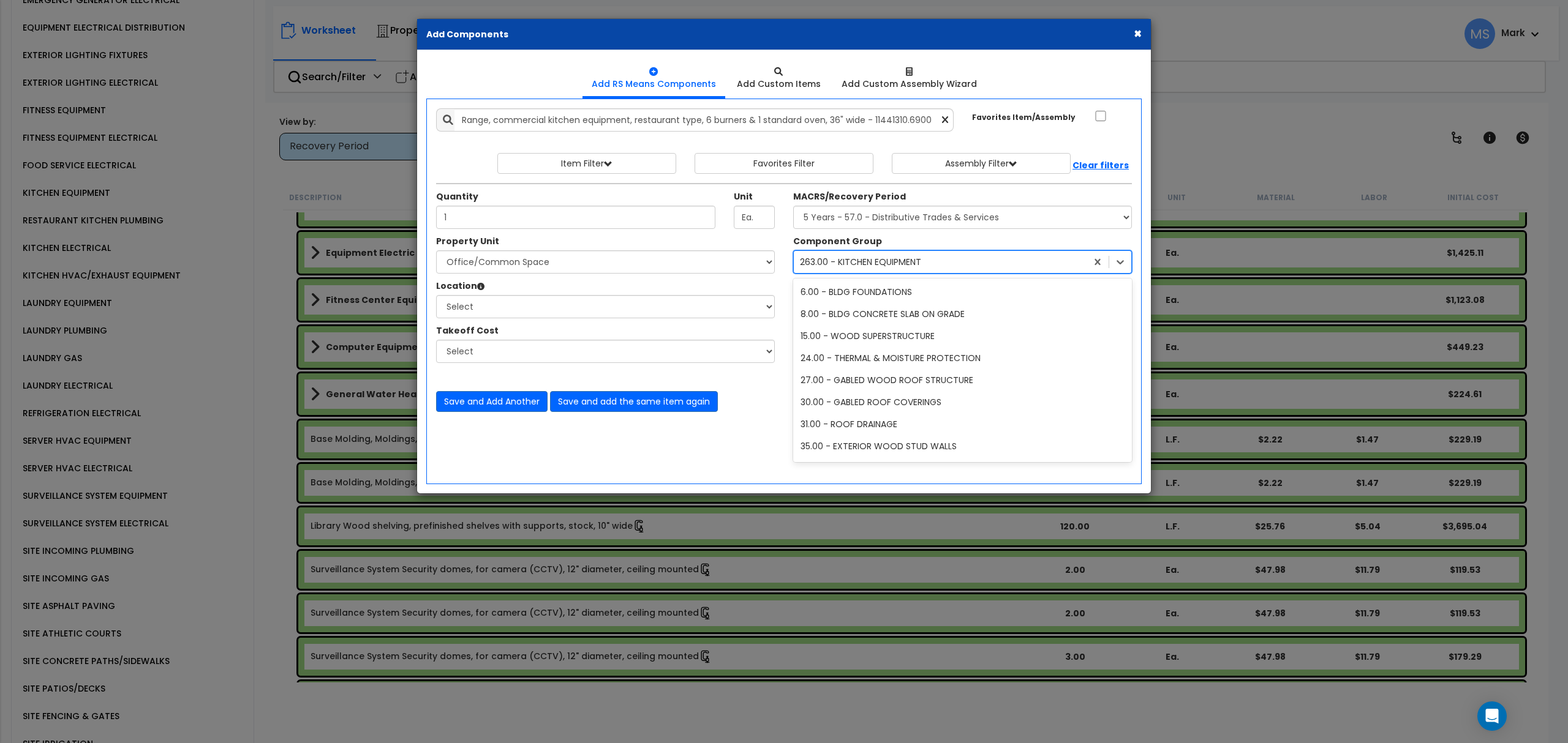
click at [875, 253] on div "263.00 - KITCHEN EQUIPMENT" at bounding box center [940, 262] width 293 height 19
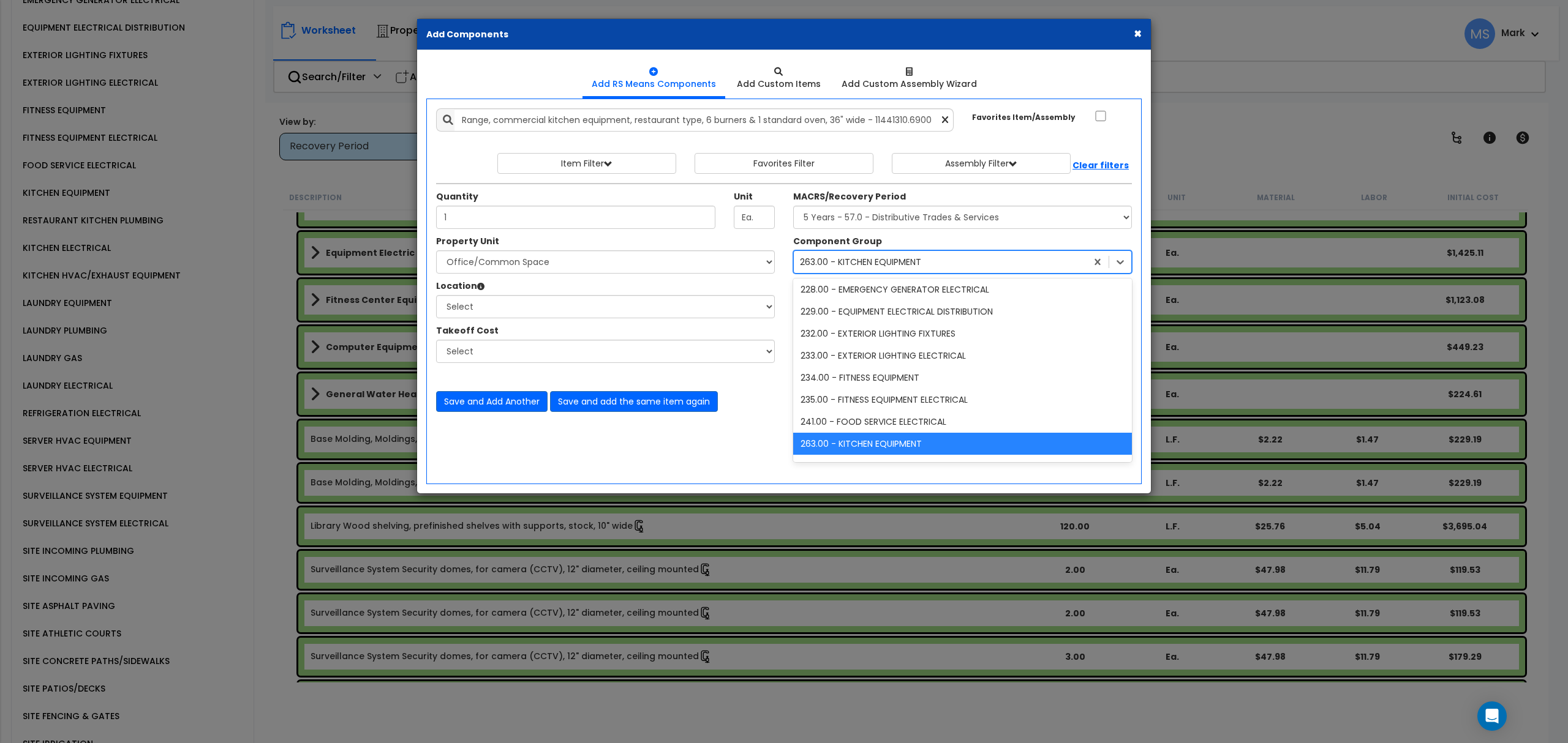
click at [889, 447] on div "263.00 - KITCHEN EQUIPMENT" at bounding box center [962, 444] width 339 height 22
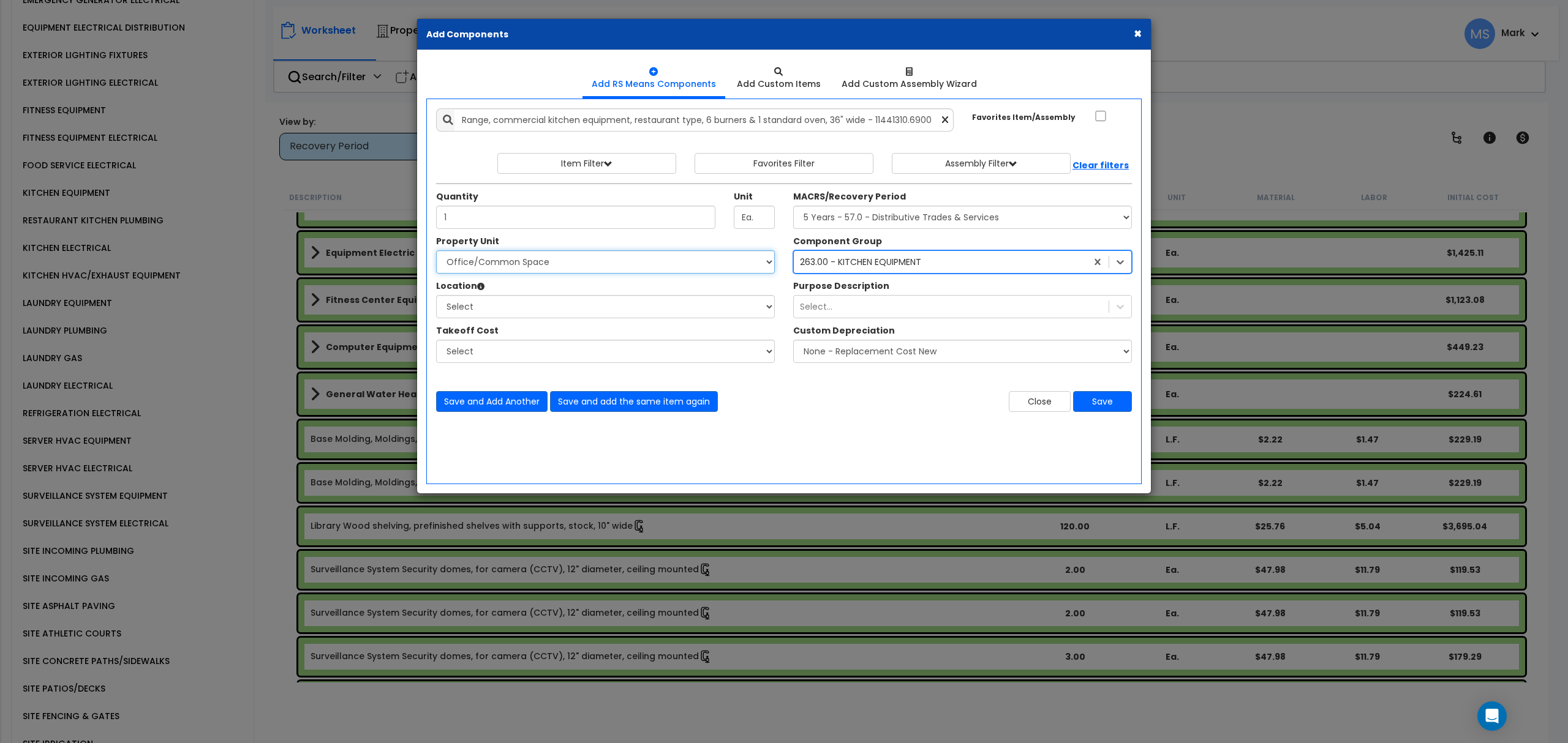
click at [568, 267] on select "Select Gym Living Space Office/Common Space Site Improvements" at bounding box center [605, 261] width 339 height 23
select select "169129"
click at [436, 252] on select "Select Gym Living Space Office/Common Space Site Improvements" at bounding box center [605, 261] width 339 height 23
click at [529, 300] on select "Select Building Building Interior Add Additional Location" at bounding box center [605, 306] width 339 height 23
select select "461"
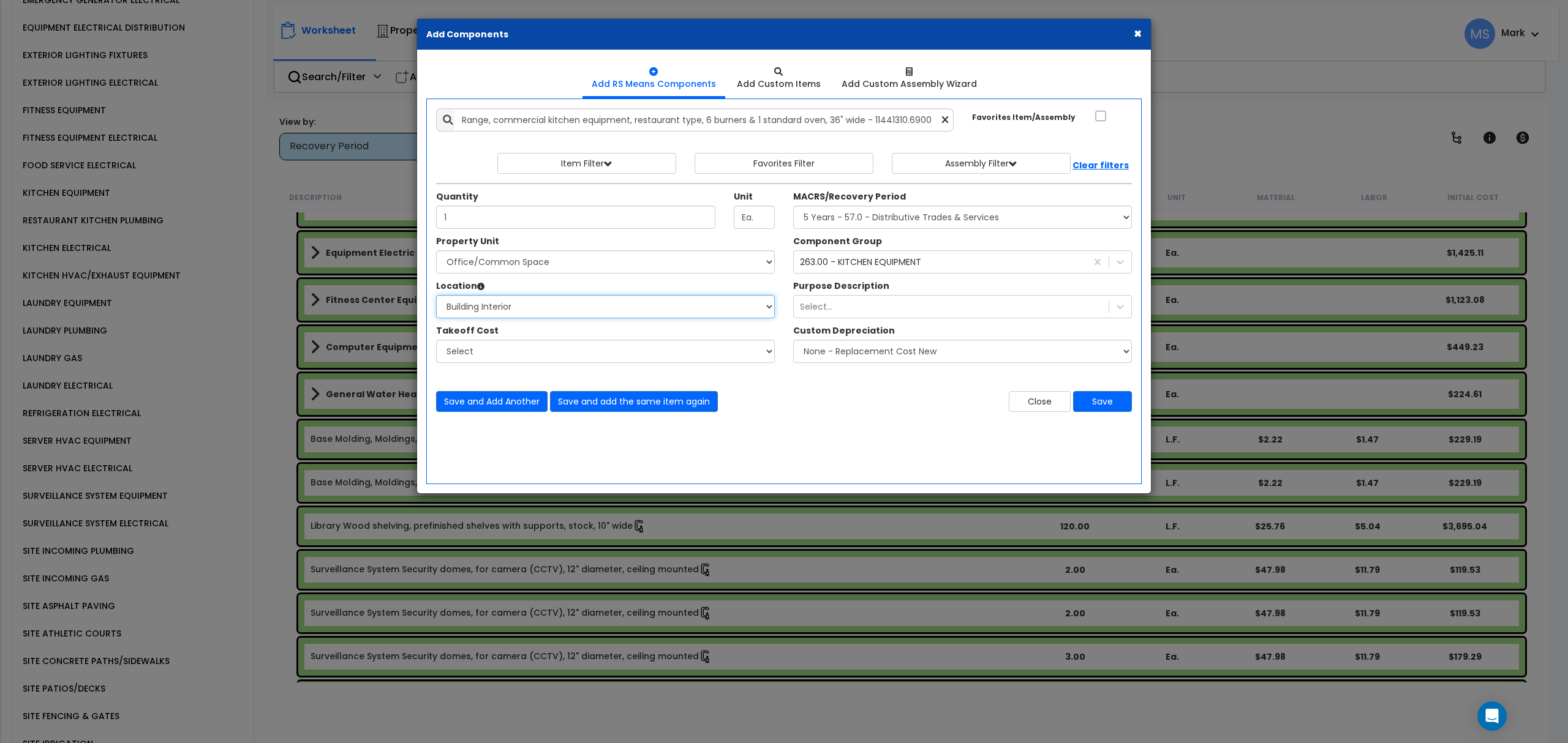
click at [436, 296] on select "Select Building Building Interior Add Additional Location" at bounding box center [605, 306] width 339 height 23
click at [1112, 404] on button "Save" at bounding box center [1102, 401] width 59 height 21
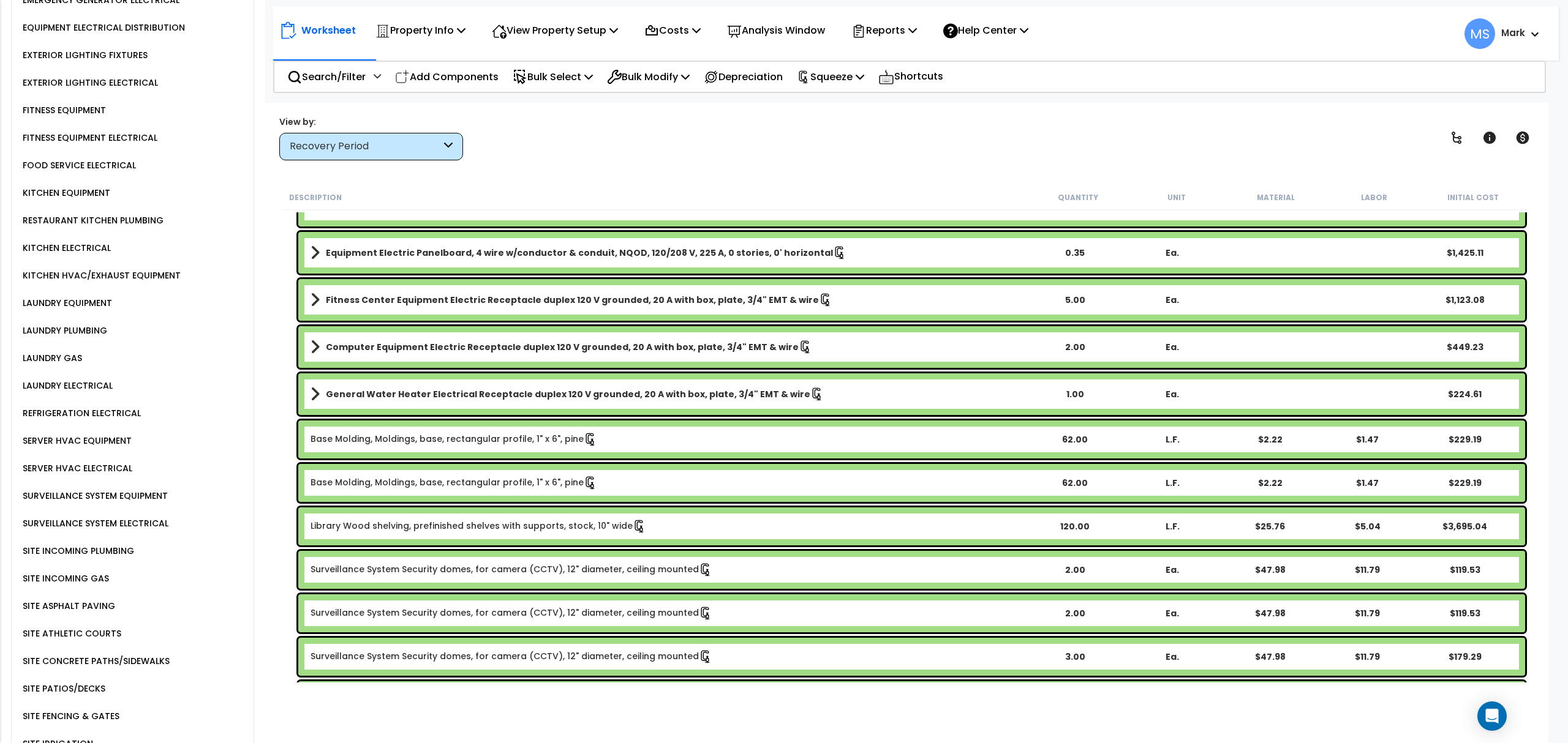
click at [427, 70] on p "Add Components" at bounding box center [446, 77] width 104 height 16
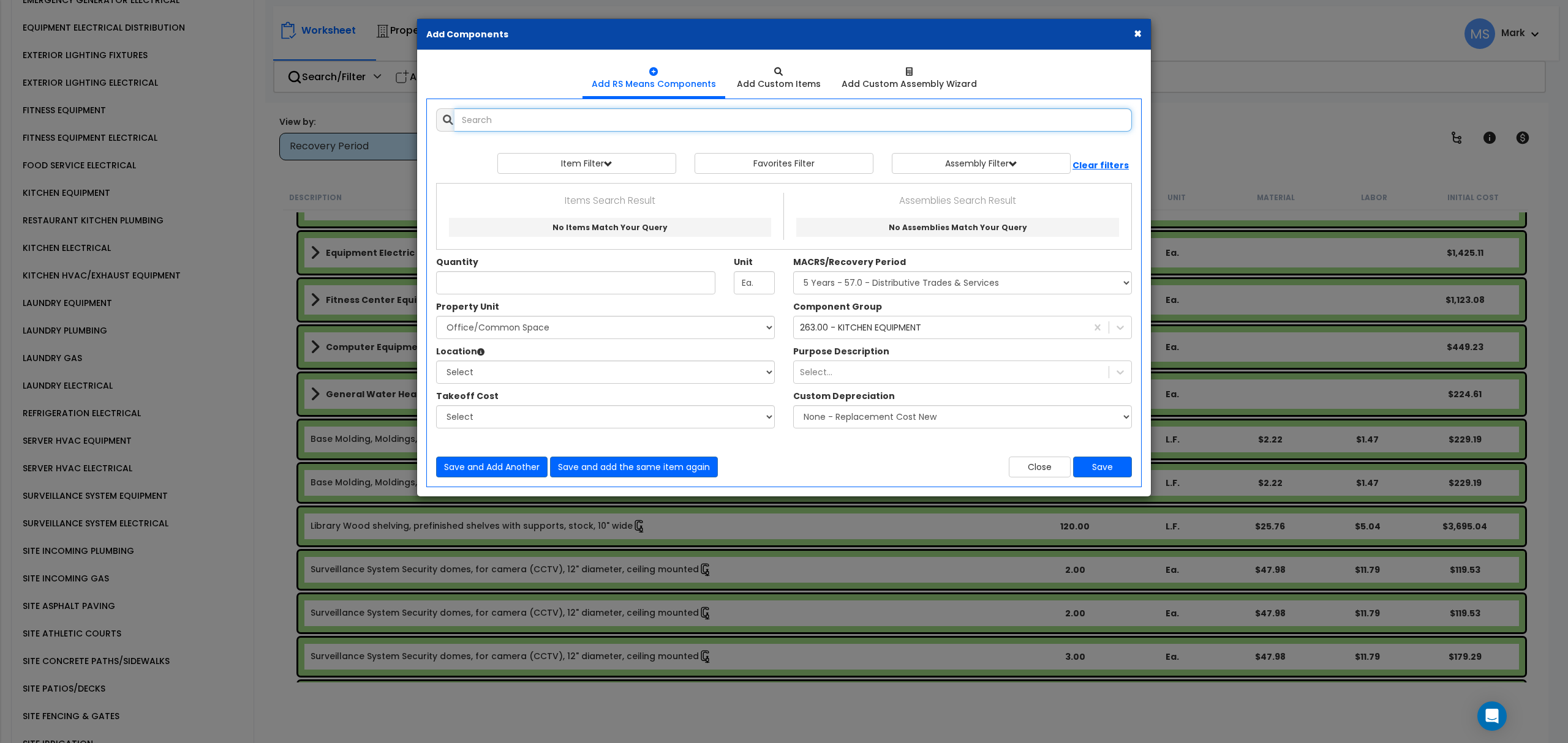
select select
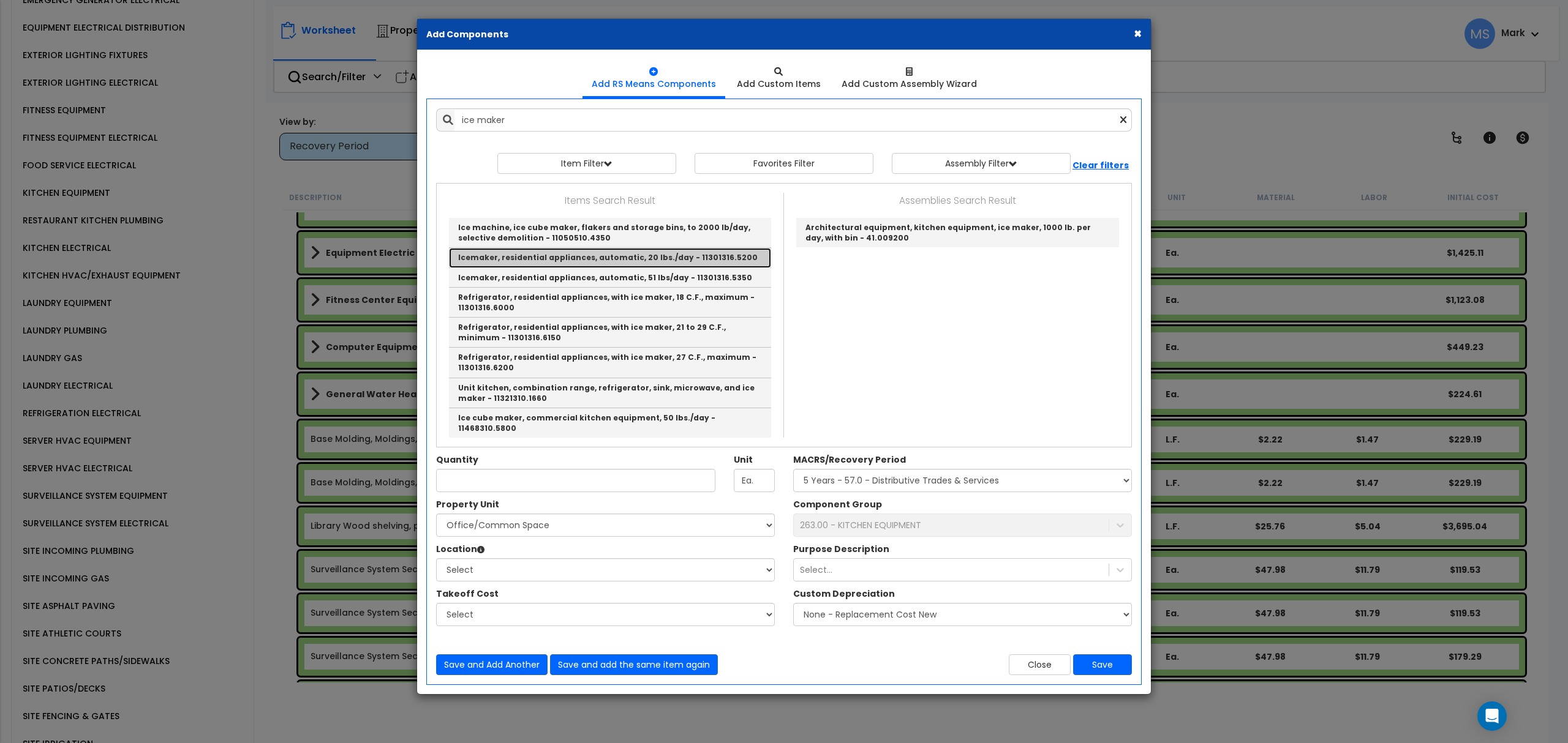
click at [684, 262] on link "Icemaker, residential appliances, automatic, 20 lbs./day - 11301316.5200" at bounding box center [610, 258] width 322 height 19
type input "Icemaker, residential appliances, automatic, 20 lbs./day - 11301316.5200"
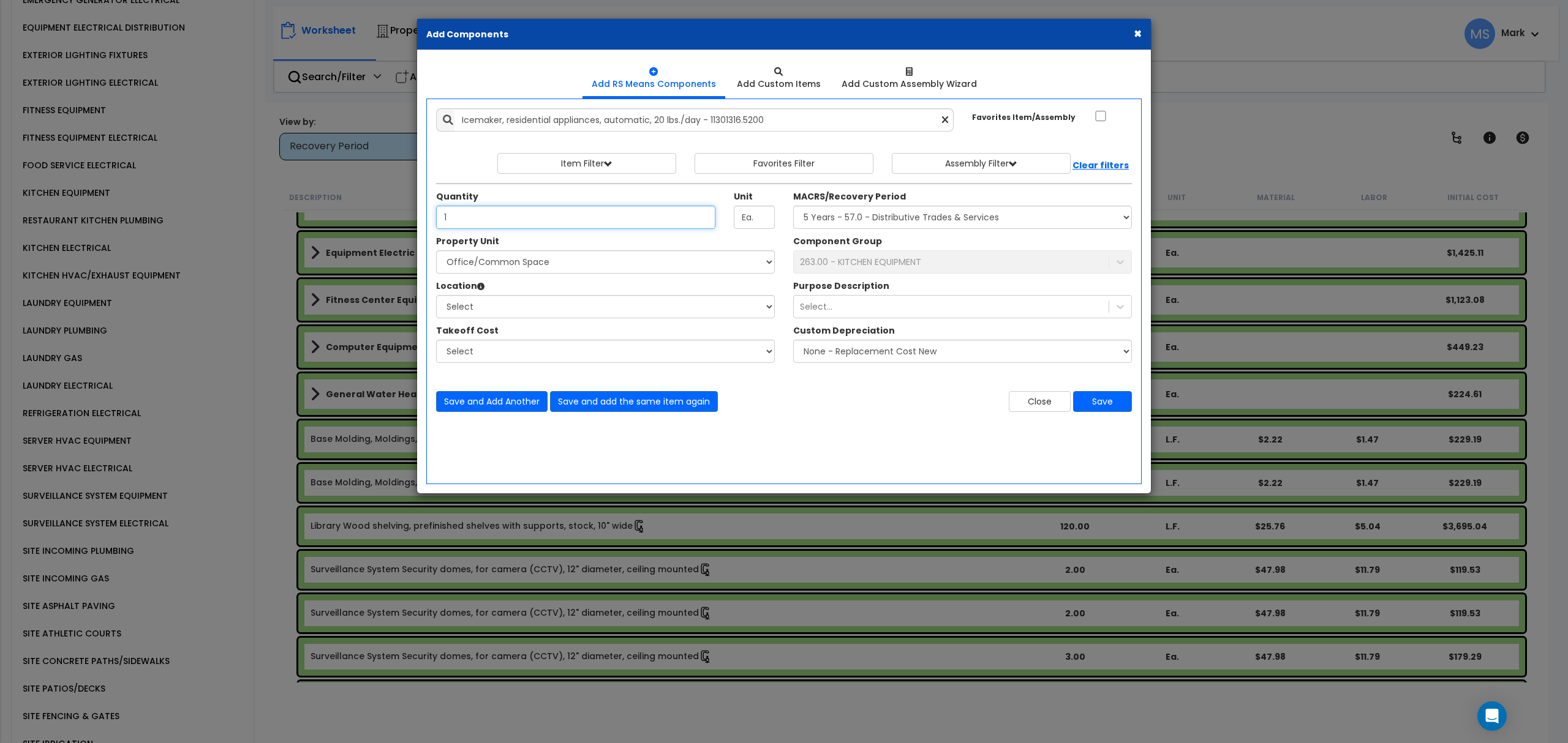
type input "1"
drag, startPoint x: 547, startPoint y: 262, endPoint x: 542, endPoint y: 263, distance: 5.1
click at [546, 260] on select "Select Gym Living Space Office/Common Space Site Improvements" at bounding box center [605, 261] width 339 height 23
select select "169129"
click at [436, 252] on select "Select Gym Living Space Office/Common Space Site Improvements" at bounding box center [605, 261] width 339 height 23
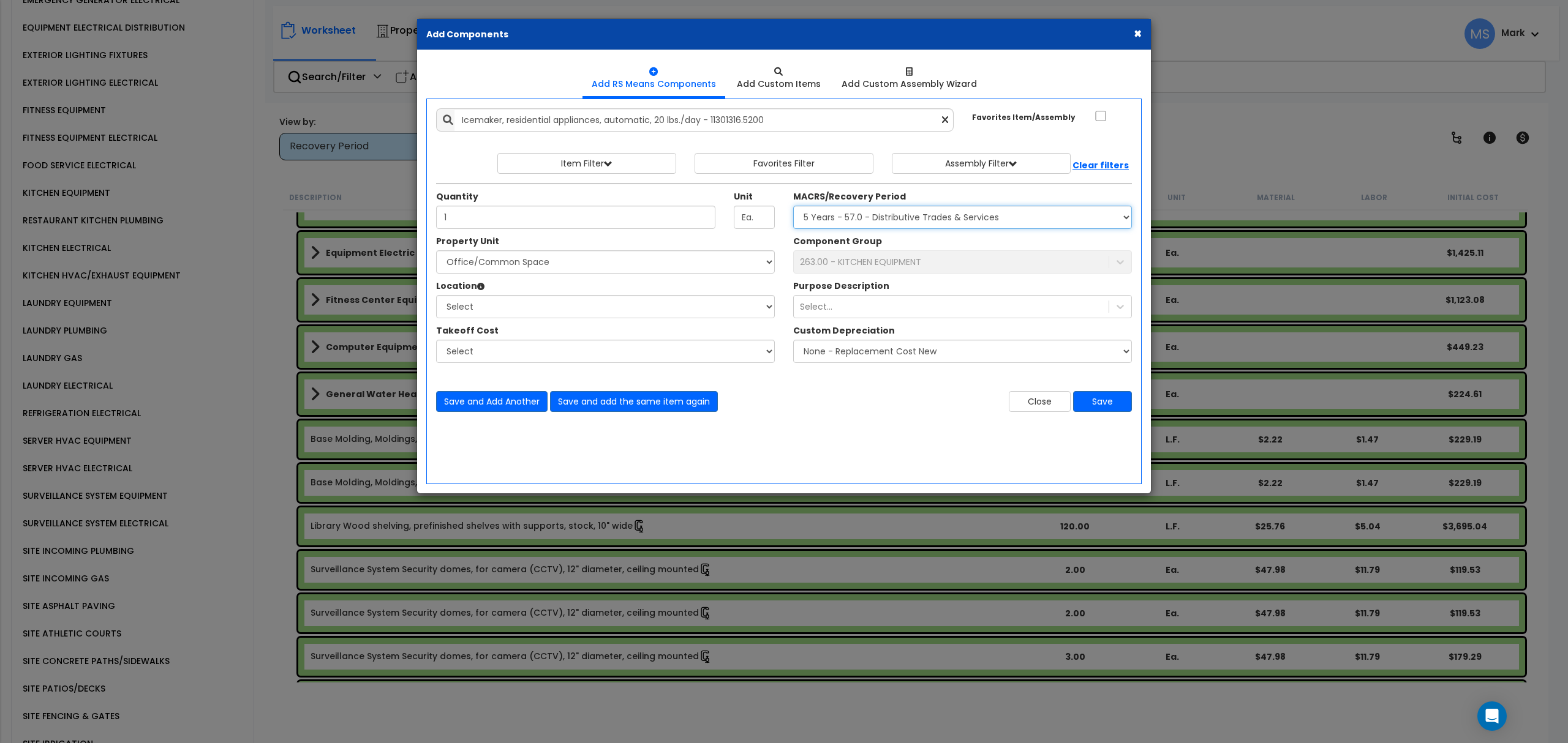
click at [939, 226] on select "Select MACRS/Recovery Period 5 Years - 57.0 - Distributive Trades & Services 5 …" at bounding box center [962, 217] width 339 height 23
select select "3667"
click at [793, 207] on select "Select MACRS/Recovery Period 5 Years - 57.0 - Distributive Trades & Services 5 …" at bounding box center [962, 217] width 339 height 23
click at [917, 253] on div "263.00 - KITCHEN EQUIPMENT" at bounding box center [962, 261] width 339 height 23
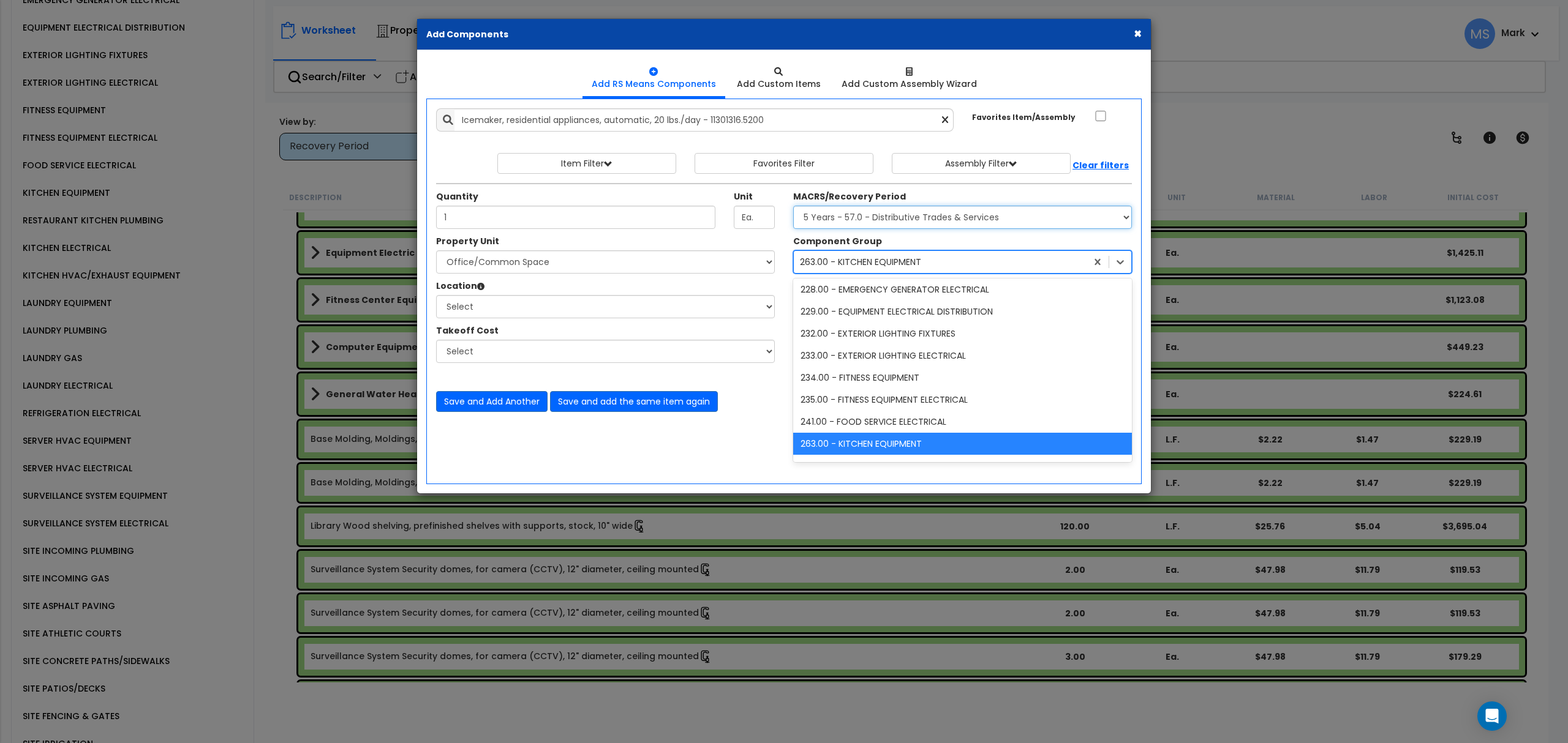
click at [836, 226] on select "Select MACRS/Recovery Period 5 Years - 57.0 - Distributive Trades & Services 5 …" at bounding box center [962, 217] width 339 height 23
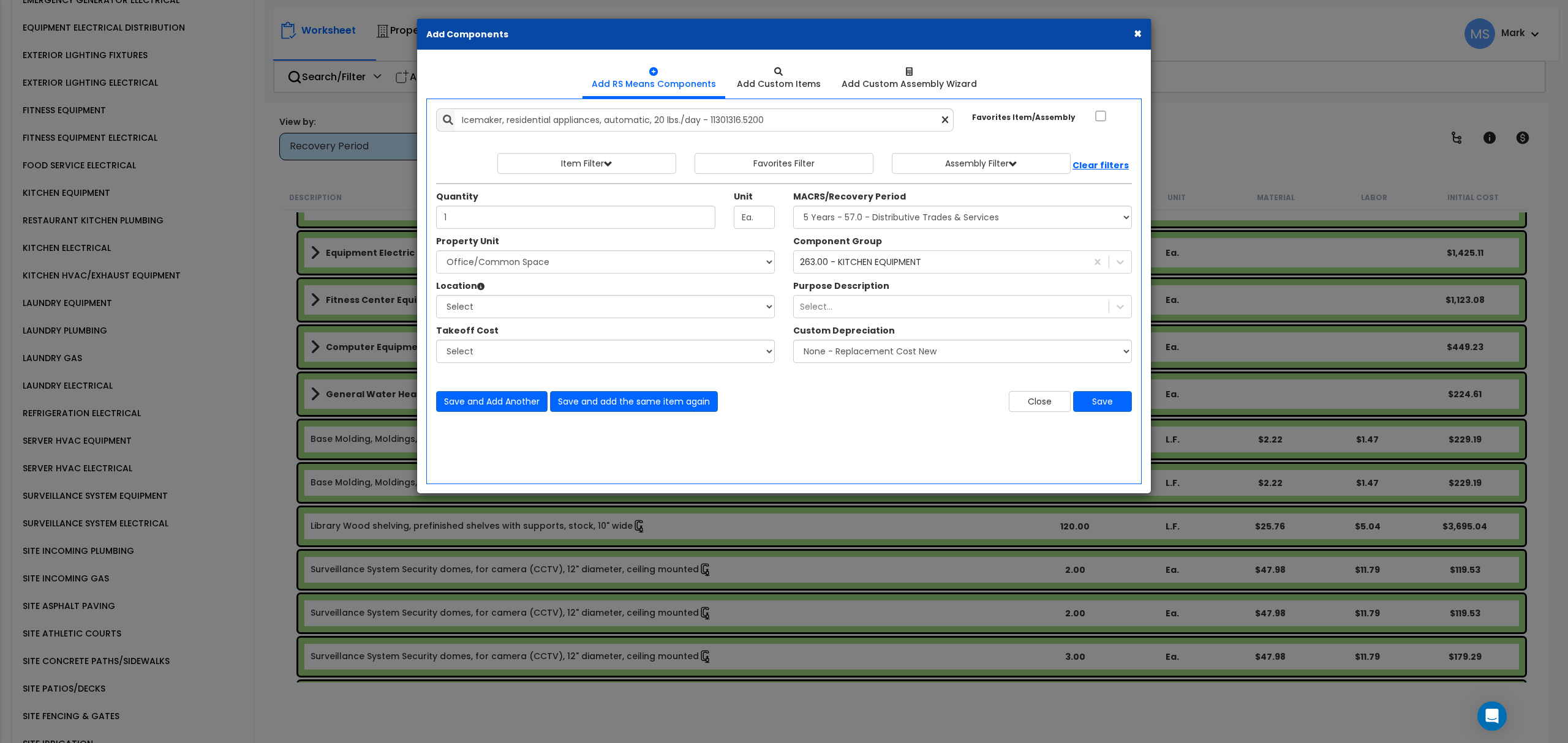
click at [757, 238] on div "Property Unit" at bounding box center [605, 243] width 339 height 16
click at [518, 302] on select "Select Building Building Interior Add Additional Location" at bounding box center [605, 306] width 339 height 23
select select "461"
click at [436, 296] on select "Select Building Building Interior Add Additional Location" at bounding box center [605, 306] width 339 height 23
click at [1114, 401] on button "Save" at bounding box center [1102, 401] width 59 height 21
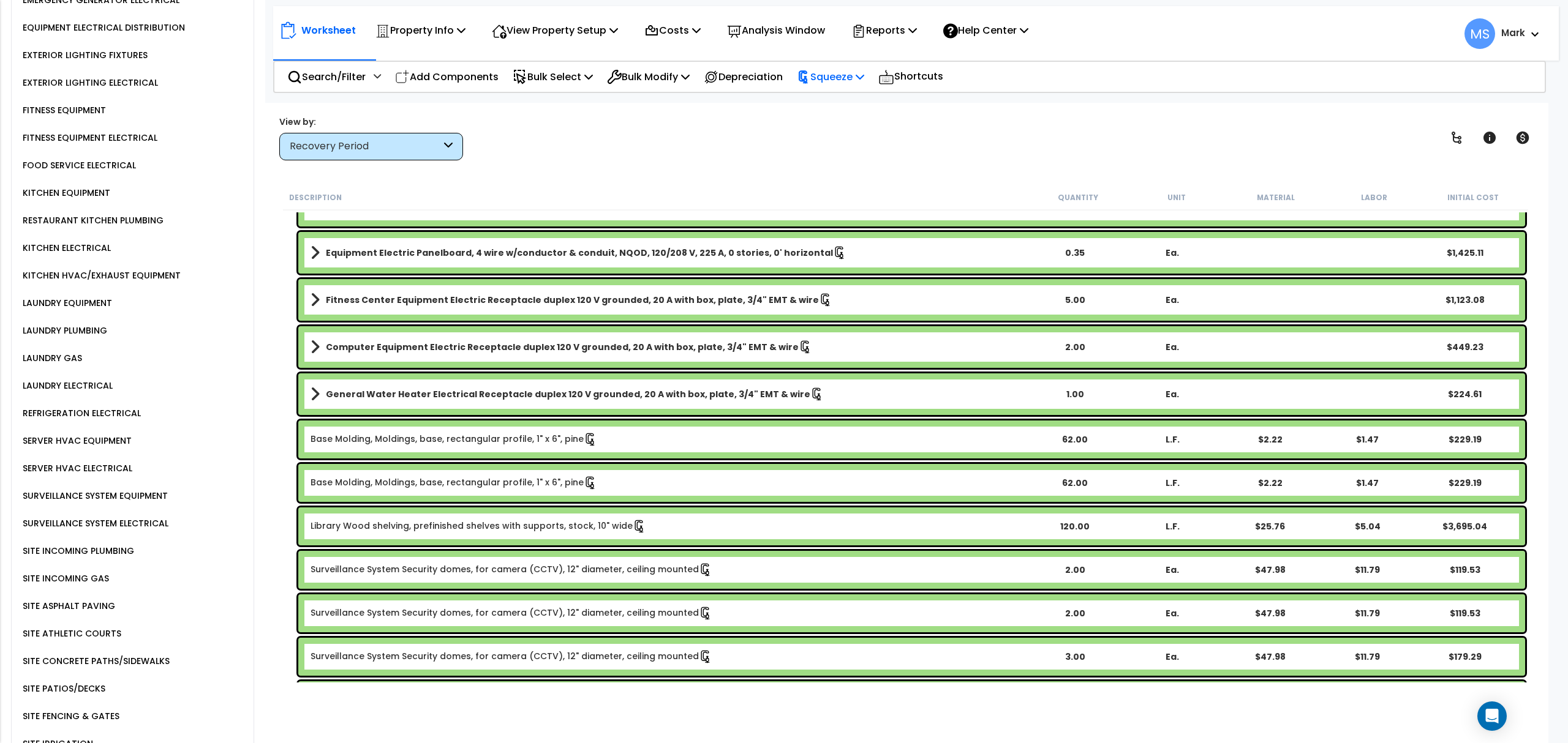
click at [828, 76] on p "Squeeze" at bounding box center [831, 77] width 67 height 16
click at [836, 98] on link "Re-squeeze" at bounding box center [851, 106] width 121 height 28
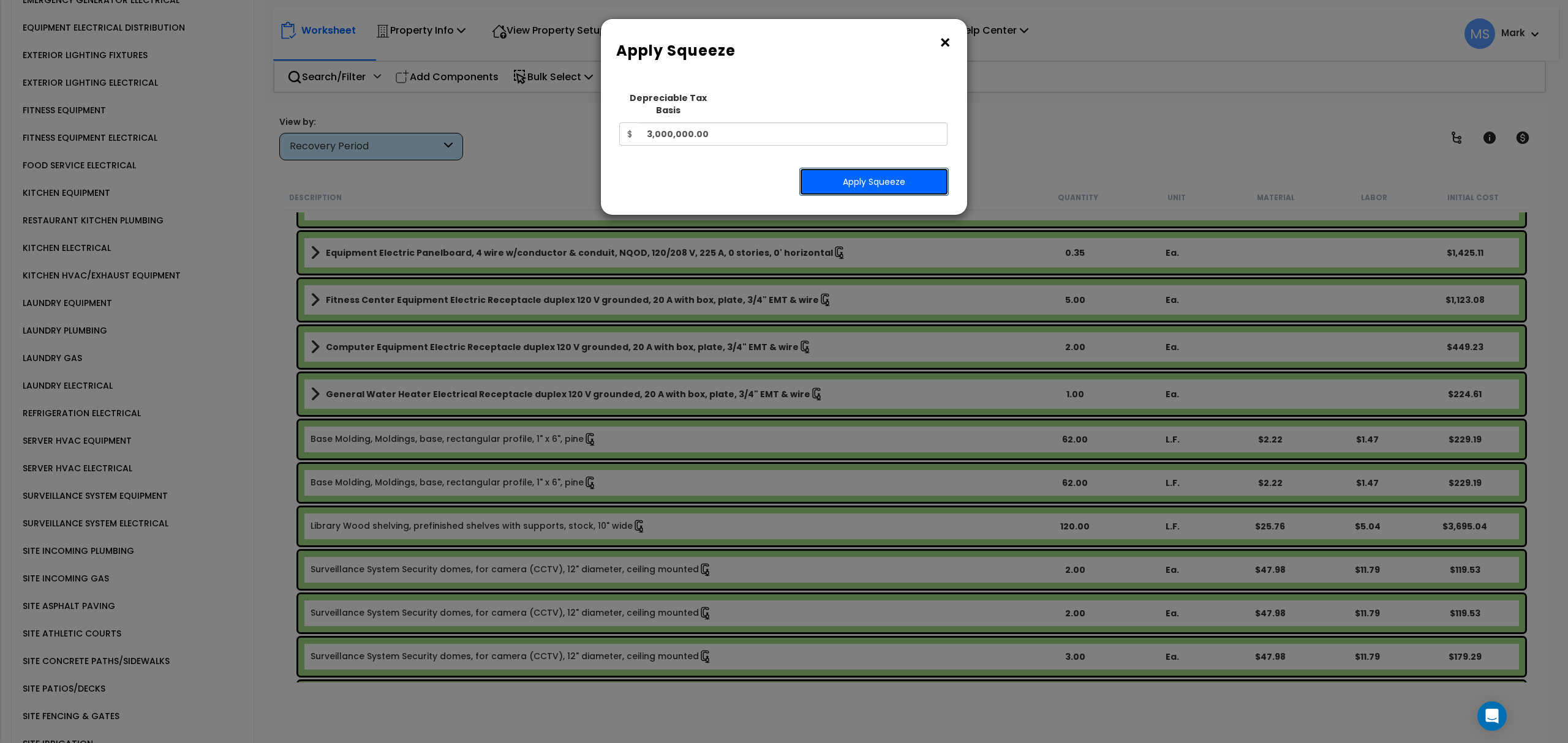
click at [845, 173] on button "Apply Squeeze" at bounding box center [874, 182] width 150 height 28
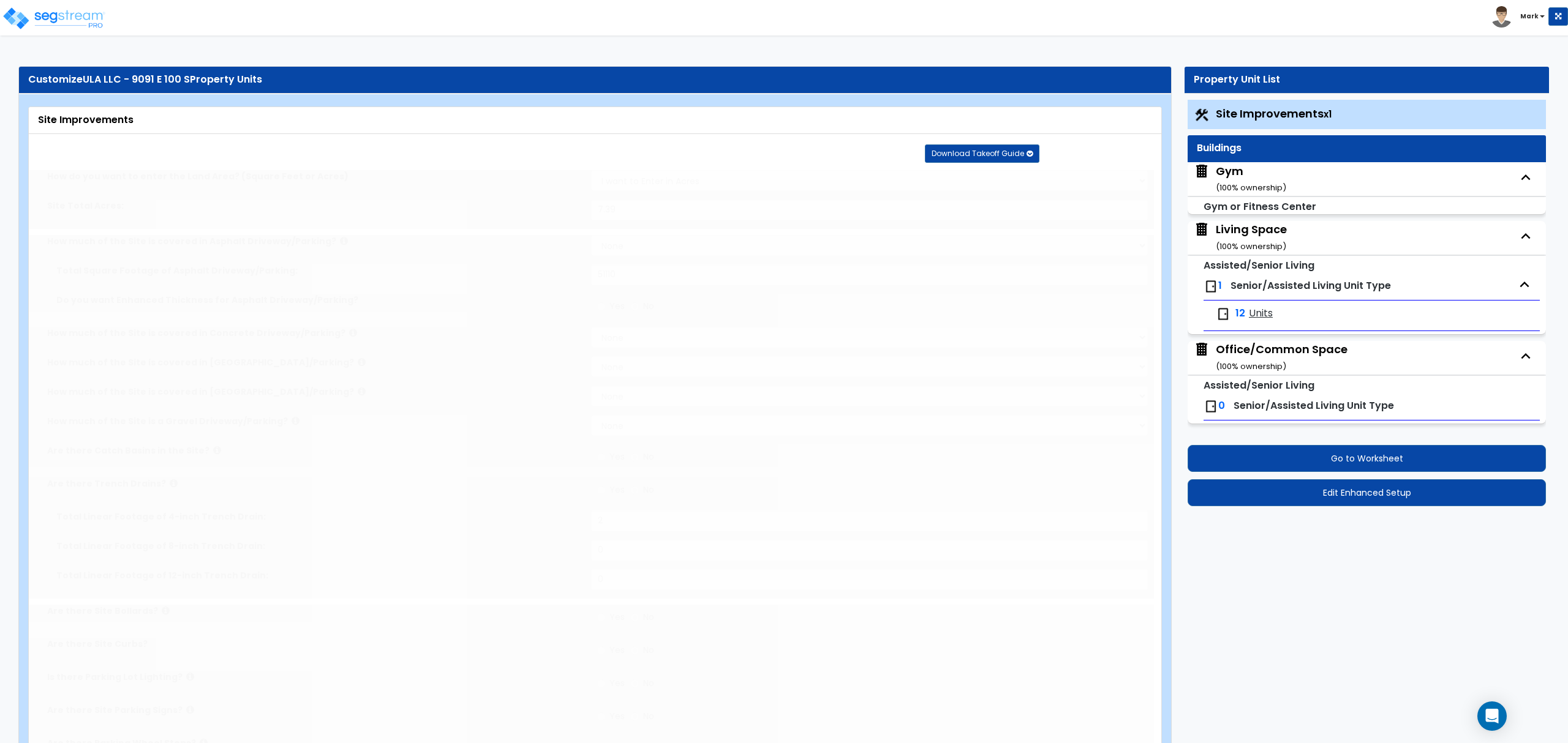
type input "7.39"
select select "2"
type input "51110"
radio input "true"
type input "2"
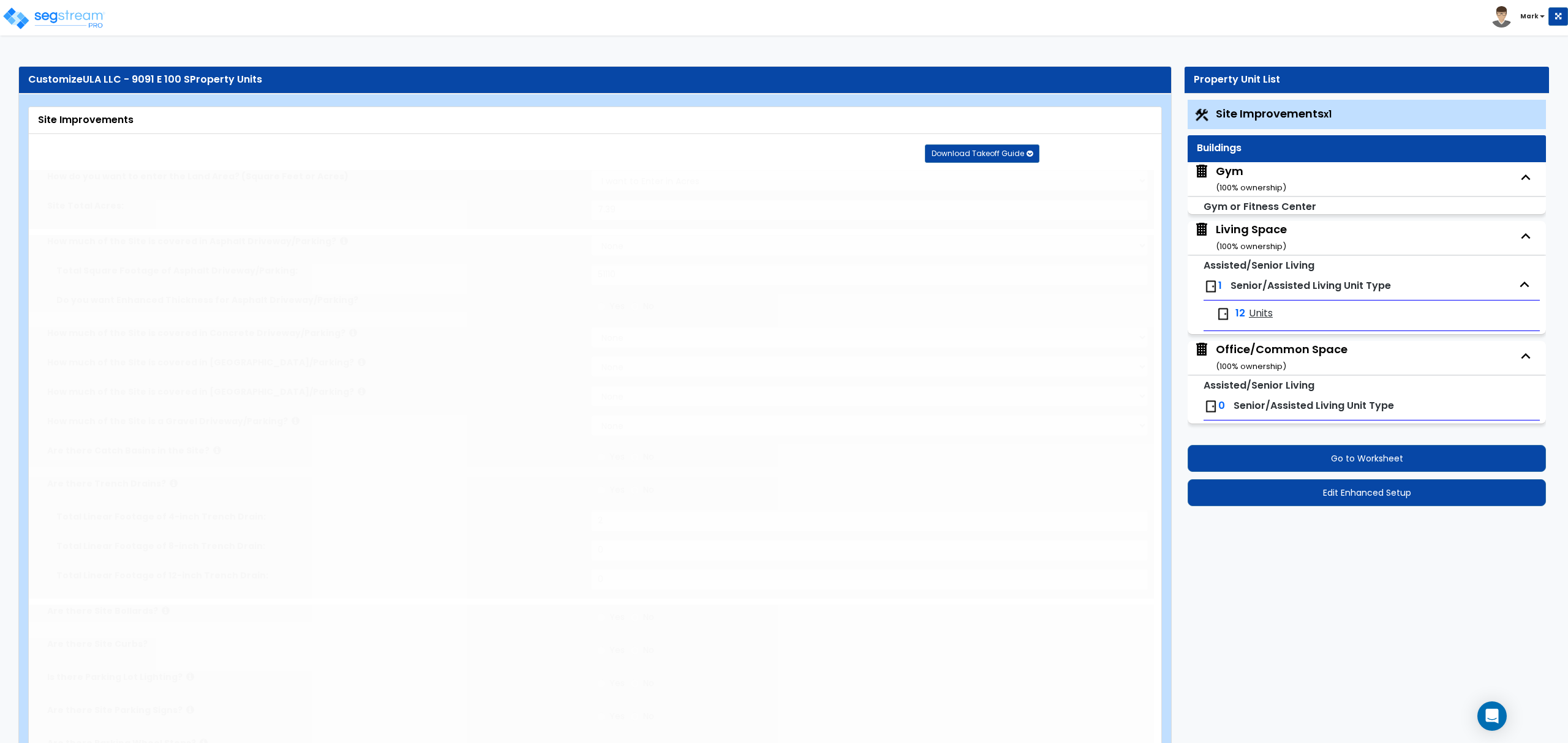
radio input "true"
select select "1"
type input "6"
radio input "true"
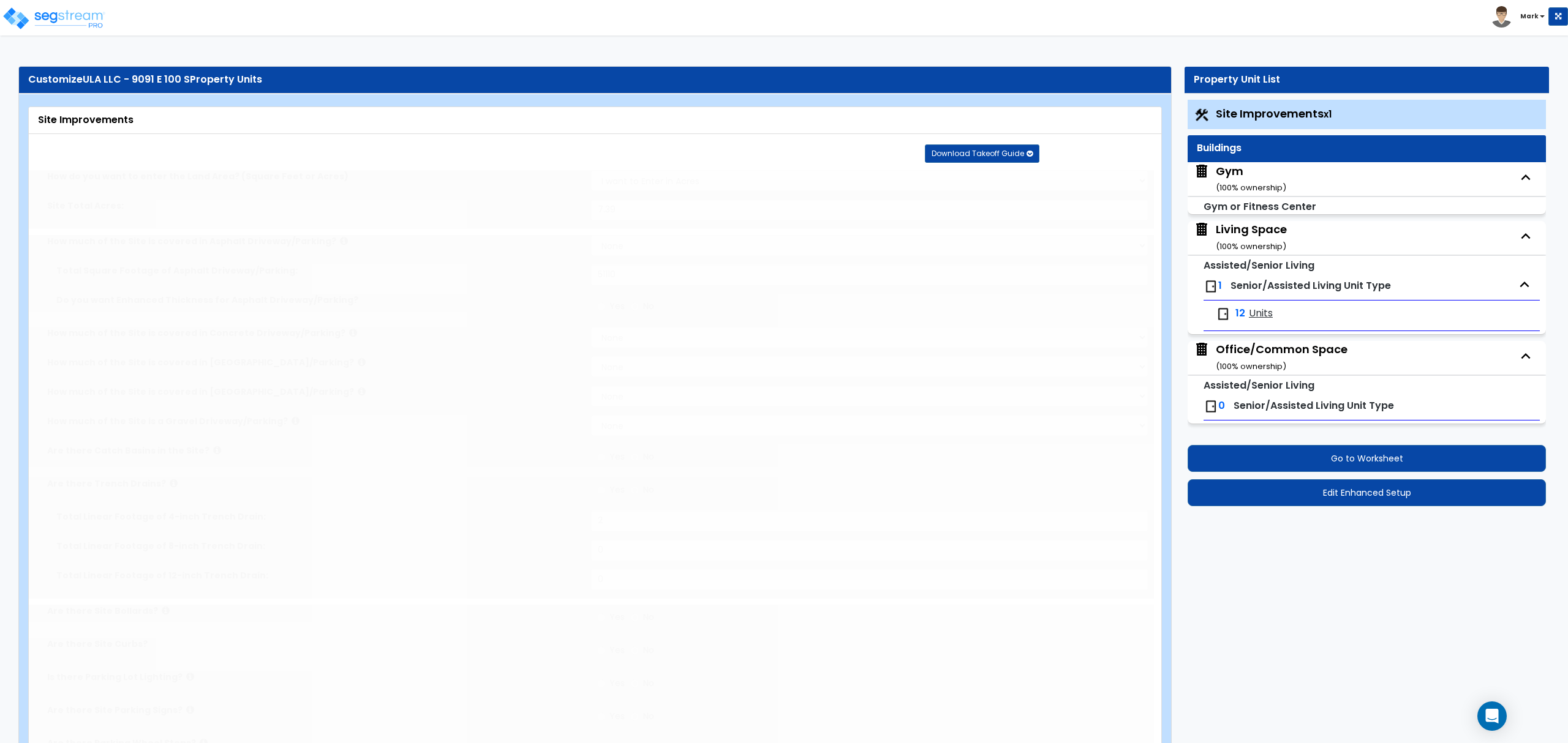
select select "2"
type input "624"
select select "1"
radio input "true"
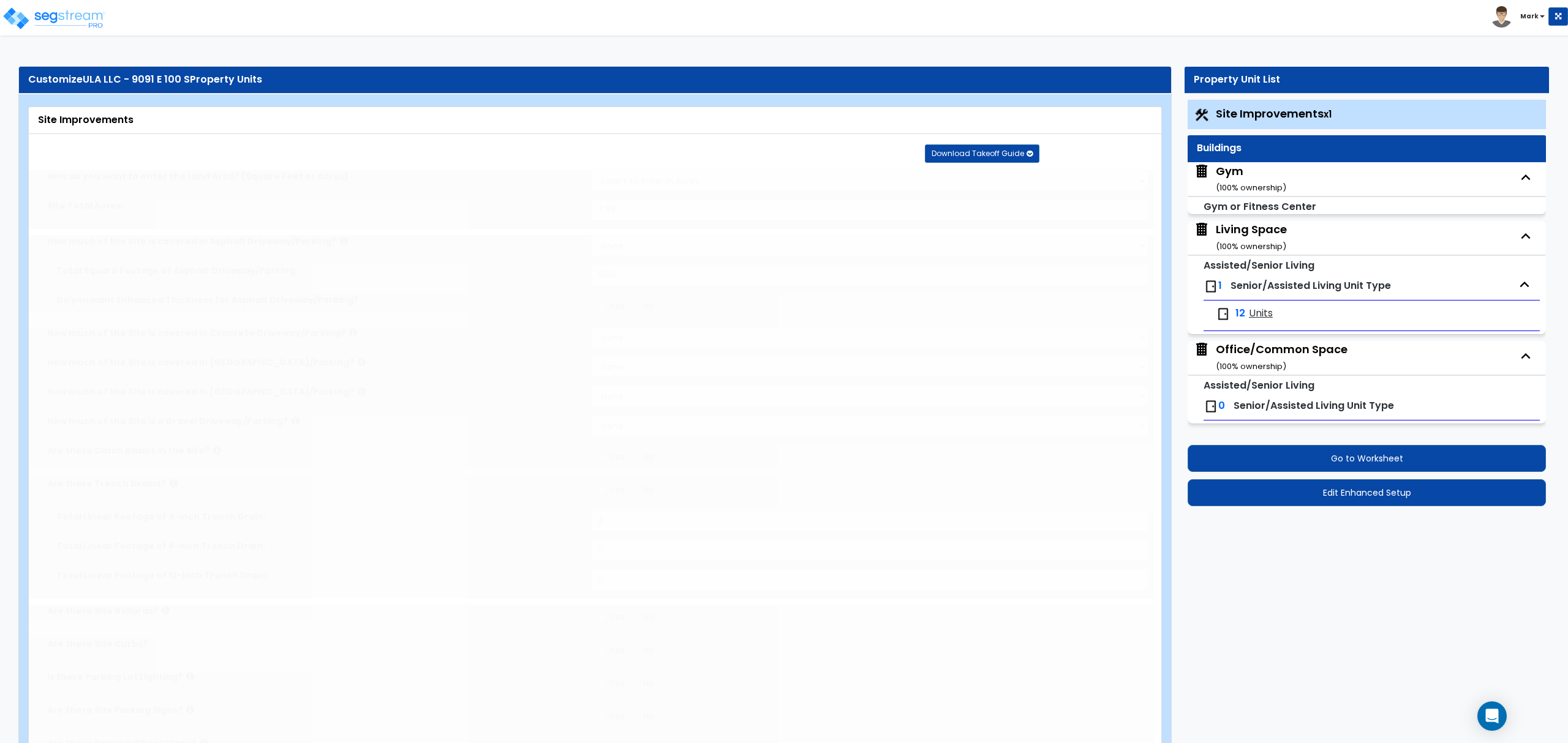
select select "1"
type input "5365"
radio input "true"
type input "3080"
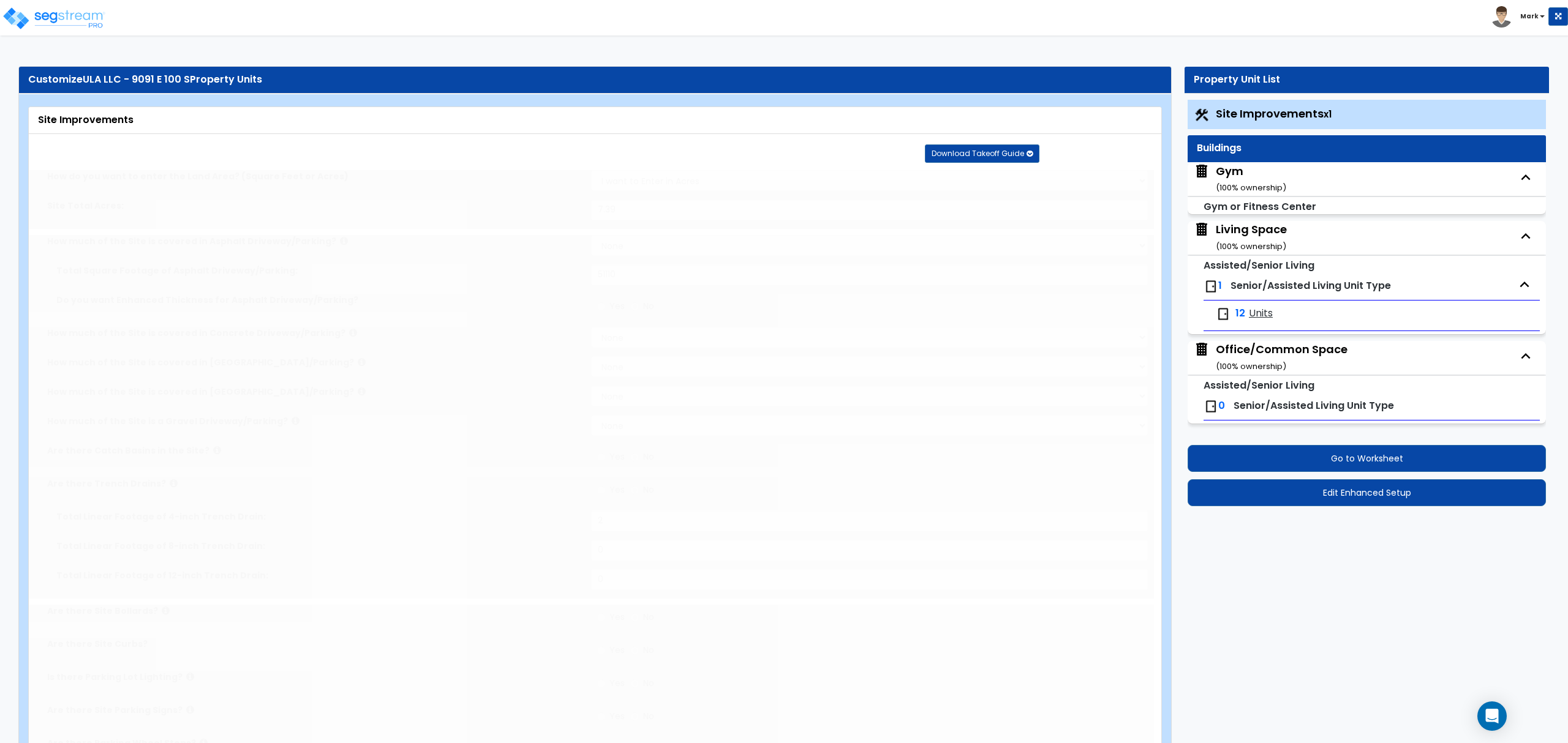
select select "2"
type input "117281"
radio input "true"
select select "2"
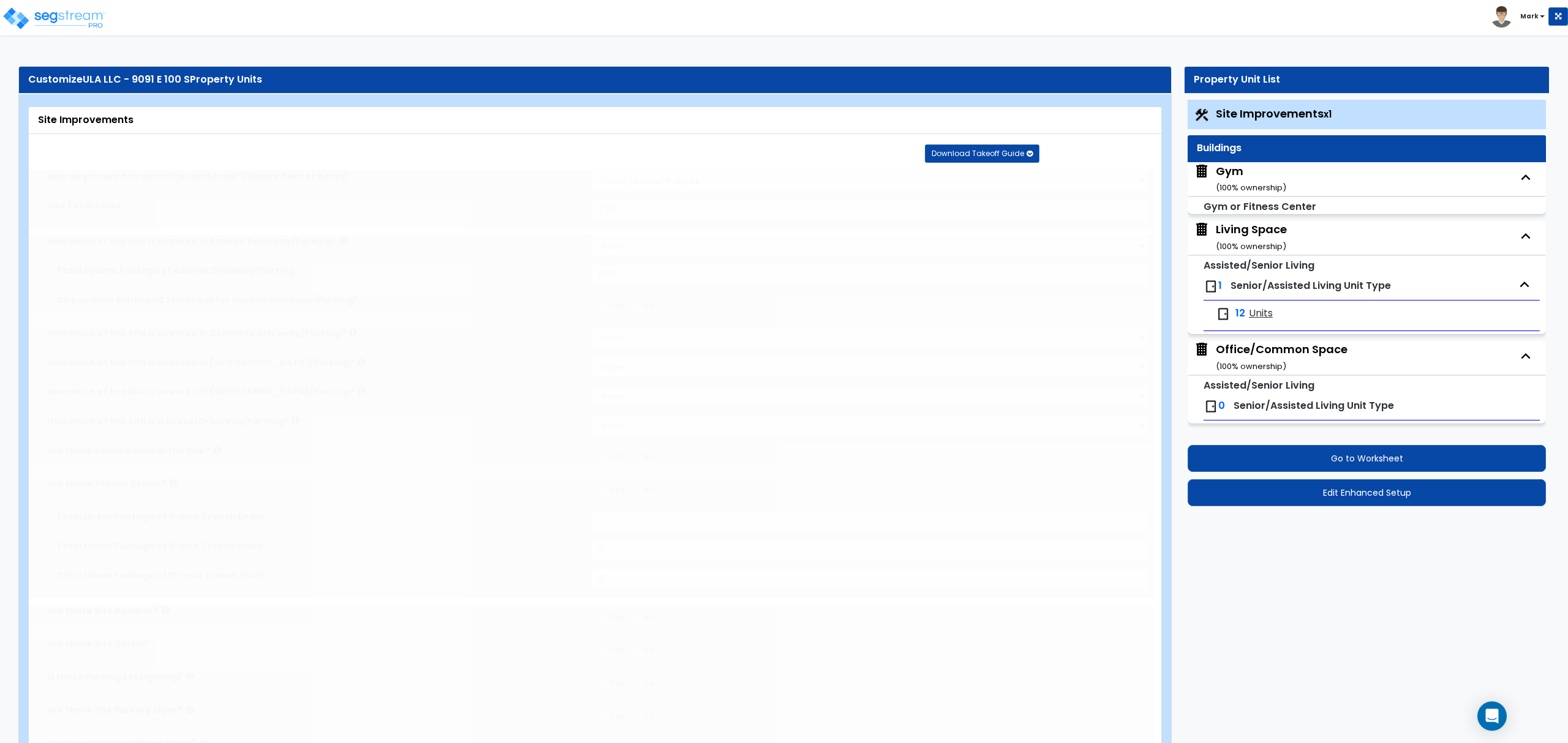
type input "117281"
radio input "true"
select select "3"
select select "5"
type input "25"
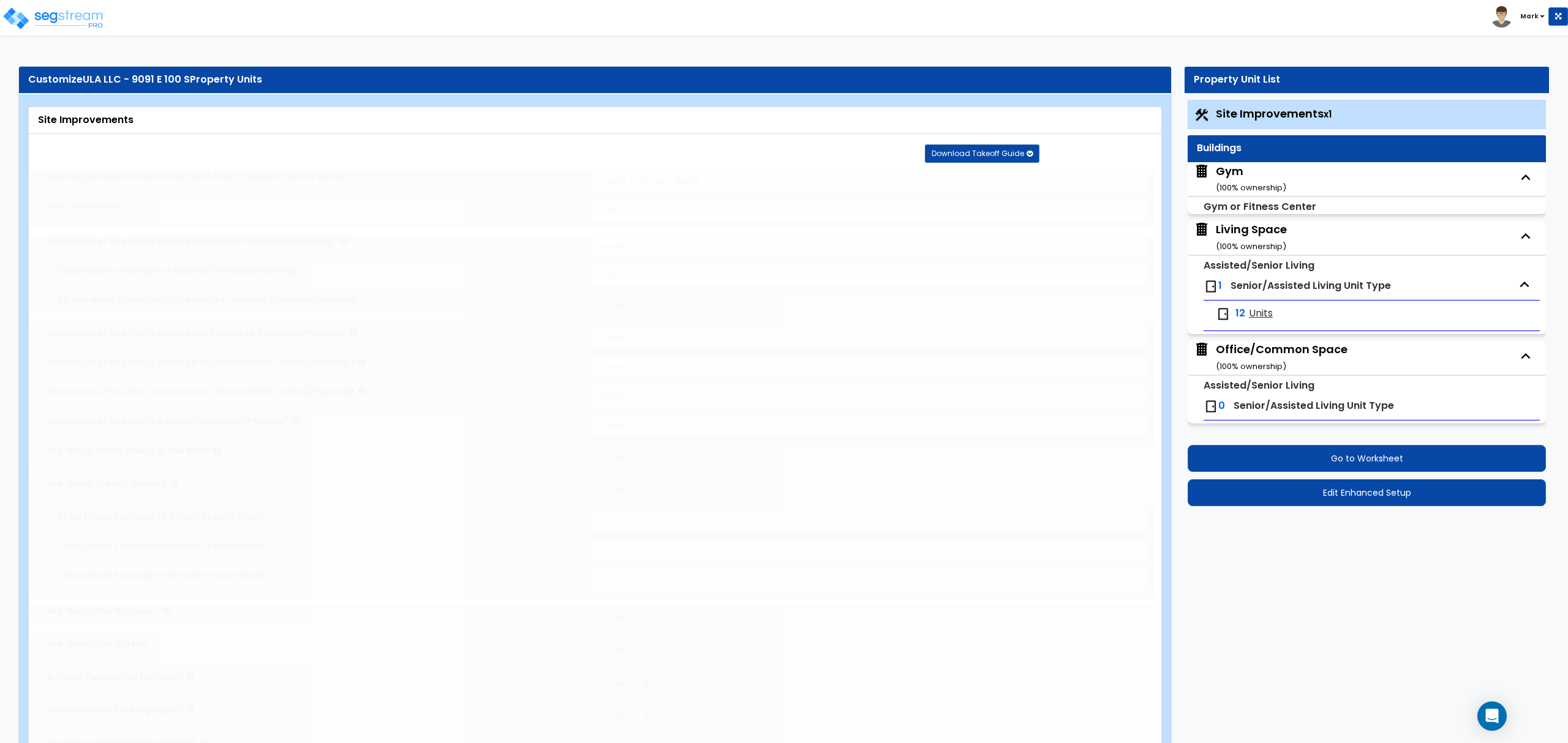
select select "3"
type input "25"
select select "2"
type input "10"
select select "3"
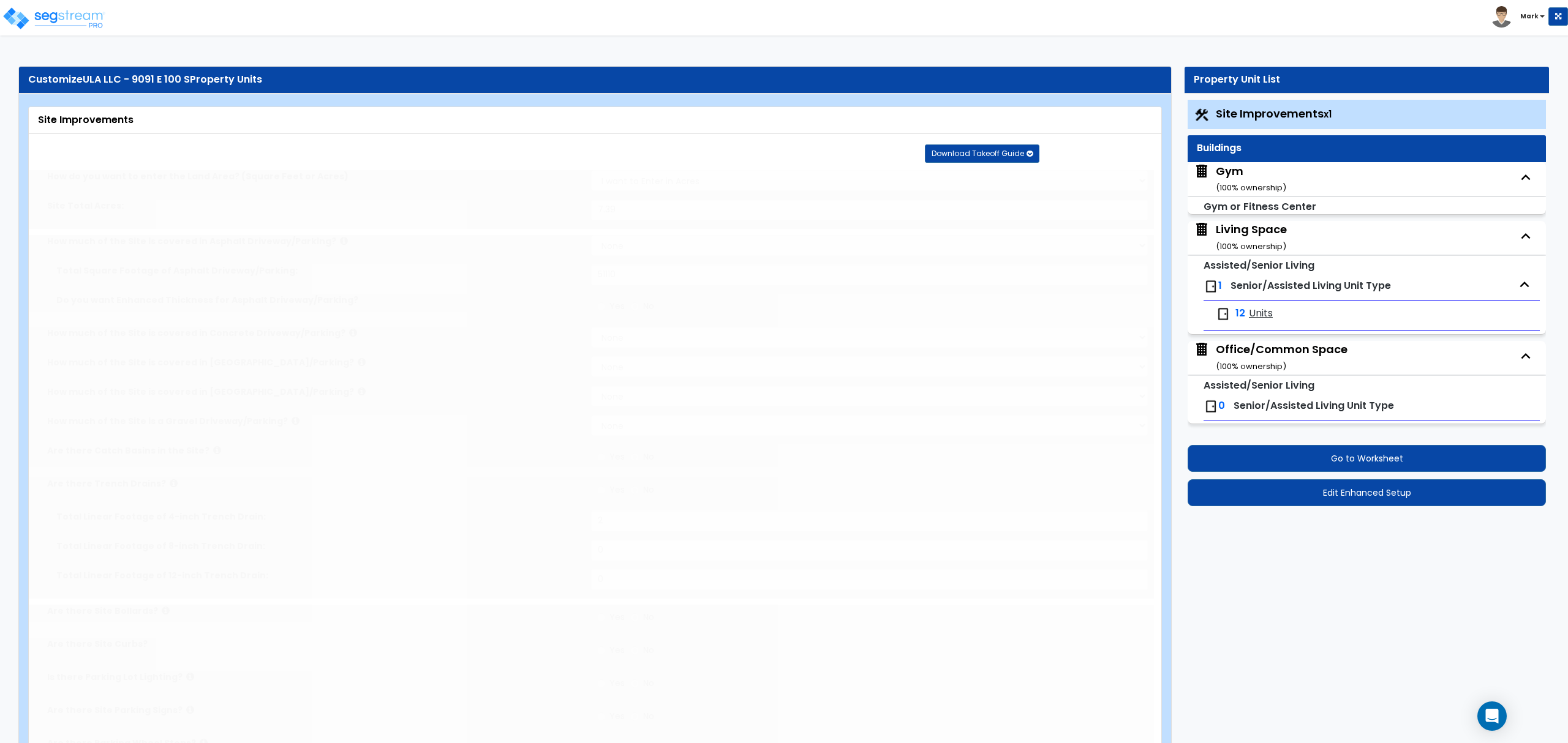
select select "3"
type input "15"
select select "3"
type input "15"
select select "9"
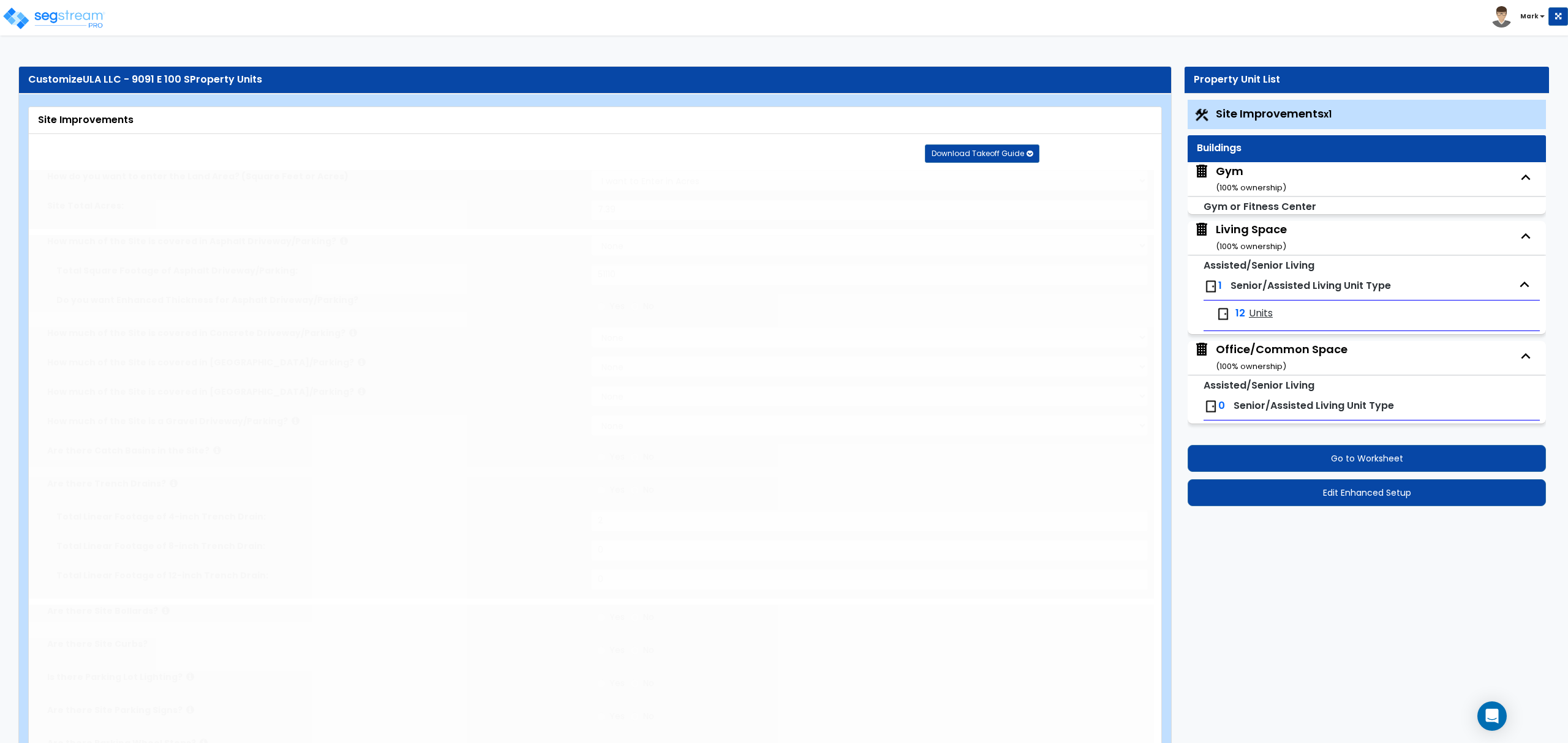
type input "15"
radio input "true"
type input "7602"
radio input "true"
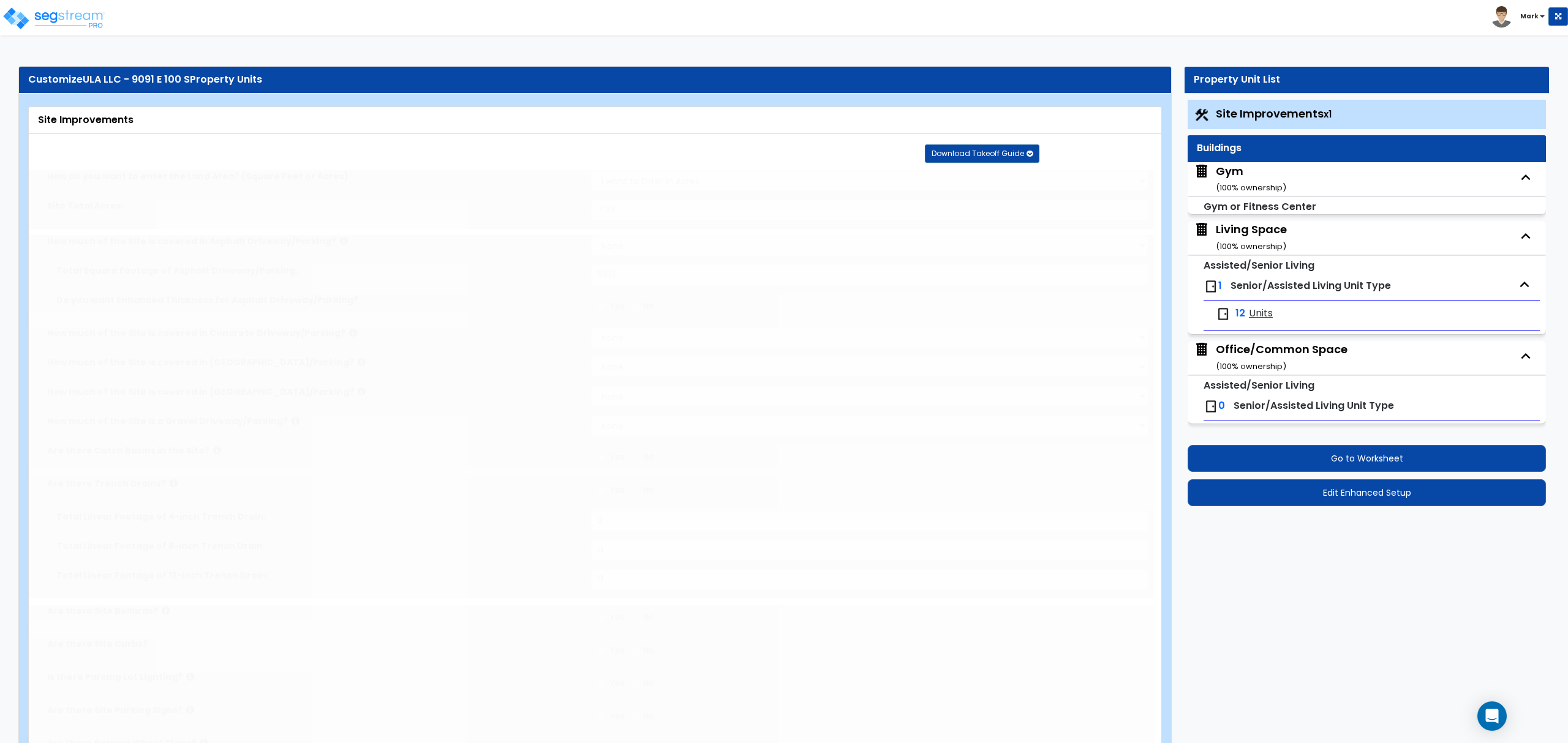
select select "2"
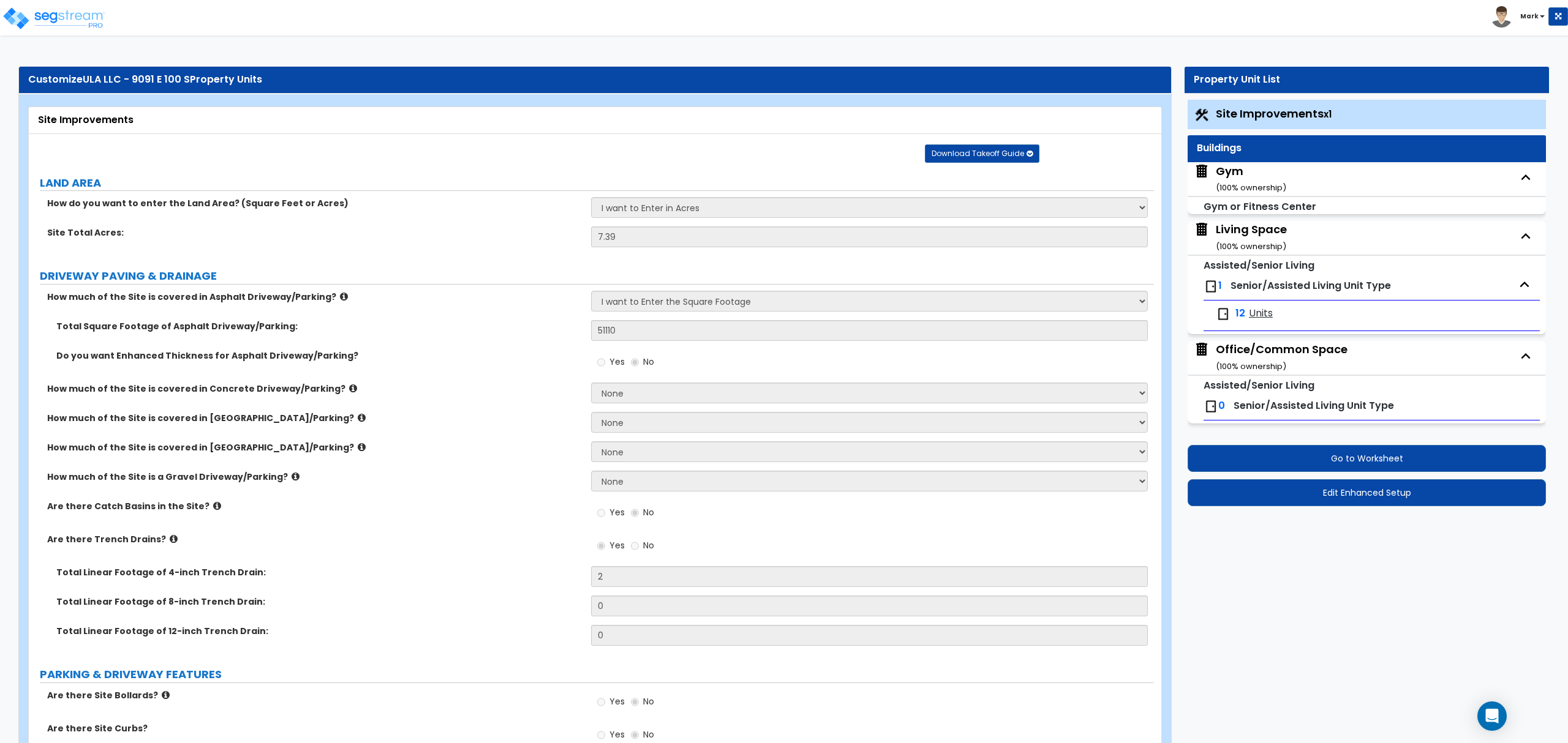
click at [1258, 223] on div "Living Space ( 100 % ownership)" at bounding box center [1251, 237] width 71 height 31
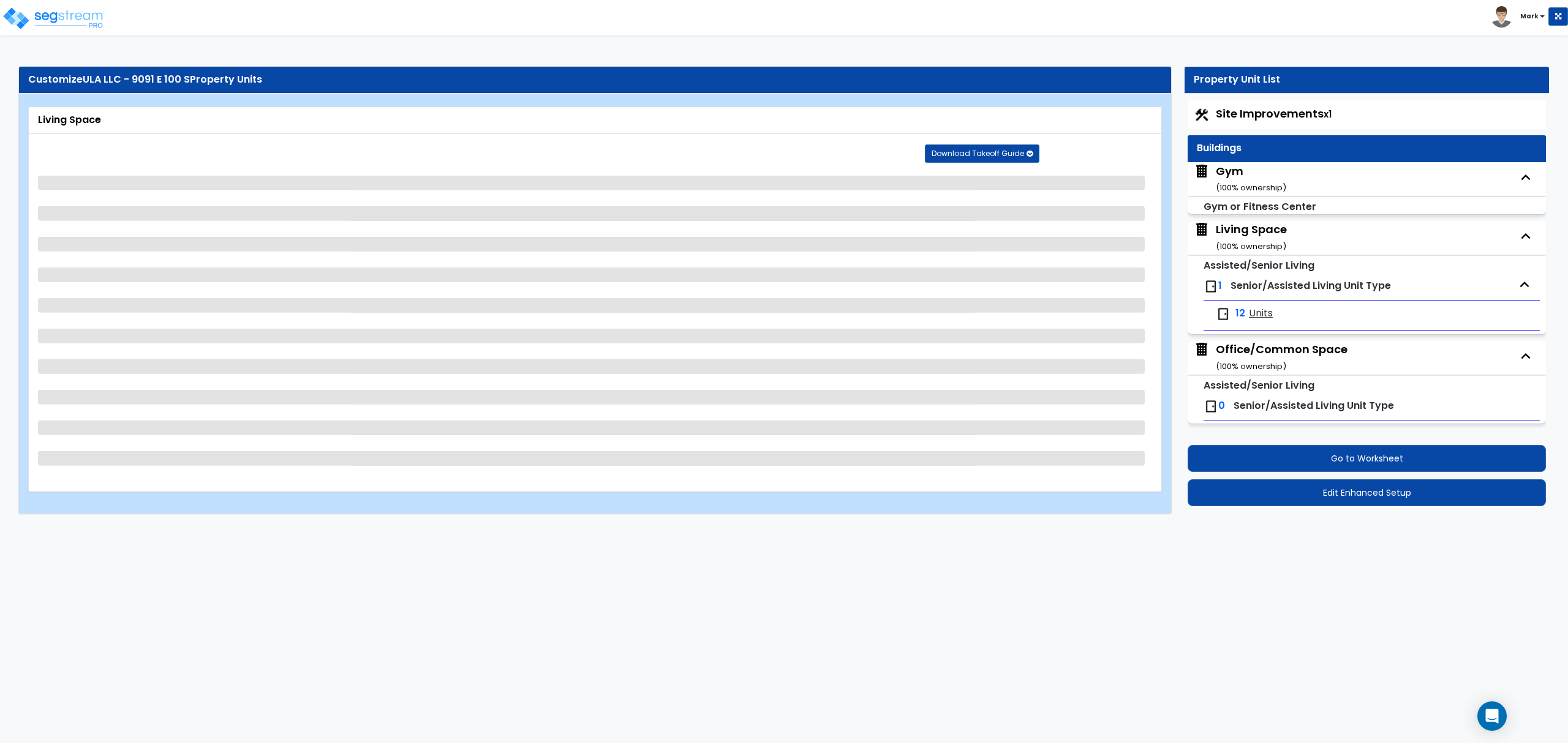
select select "2"
select select "7"
select select "1"
select select "4"
select select "1"
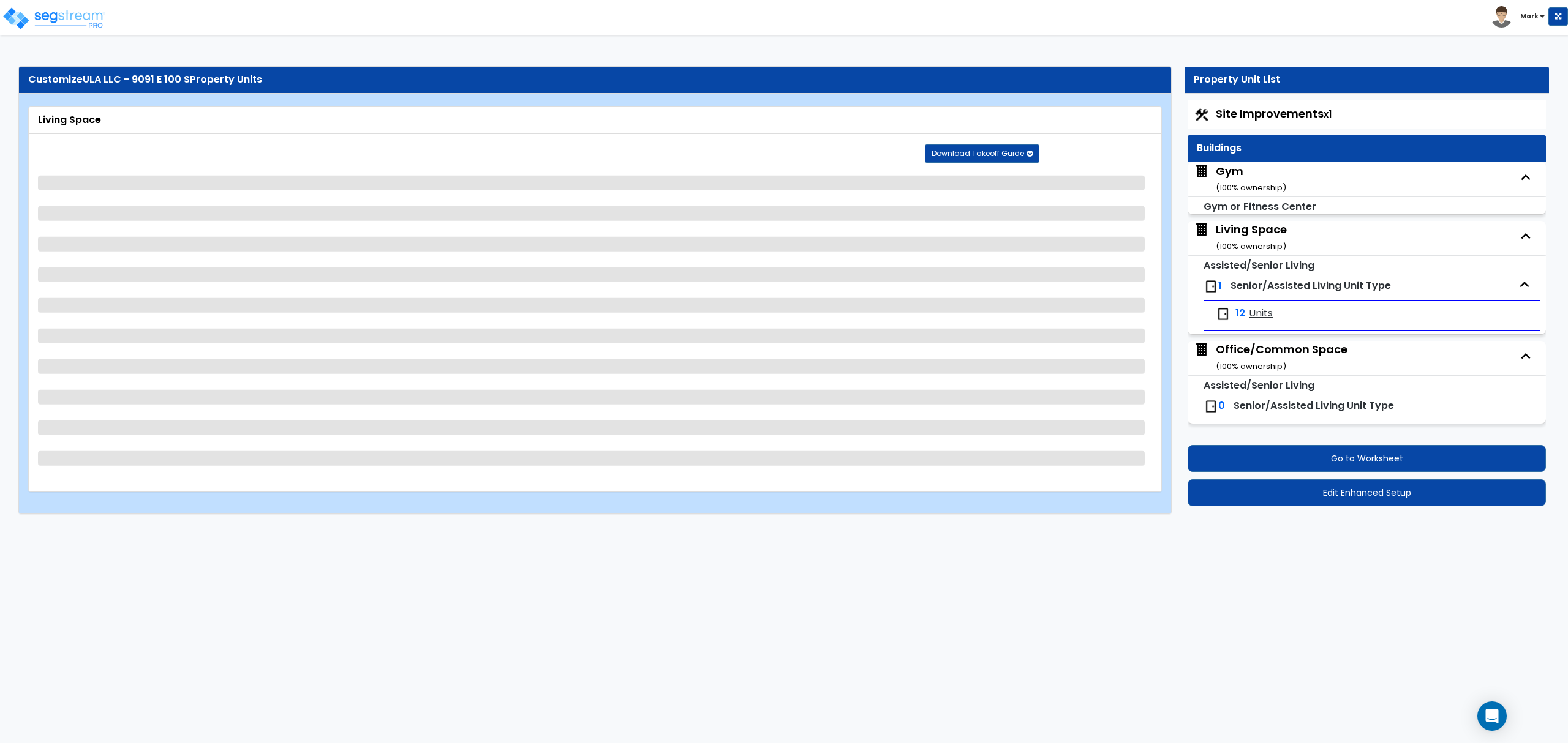
select select "2"
select select "1"
select select "2"
select select "1"
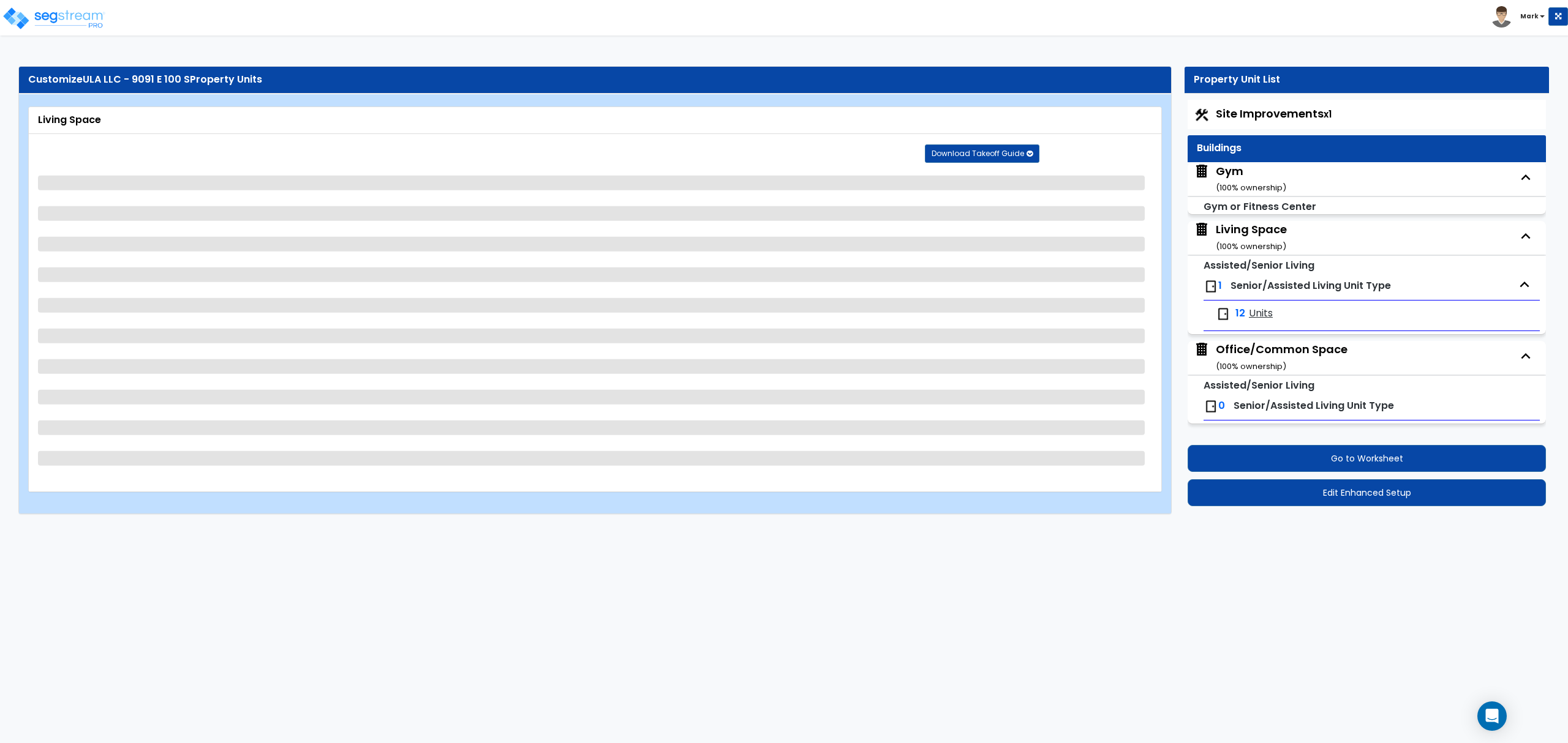
select select "1"
select select "2"
select select "1"
select select "3"
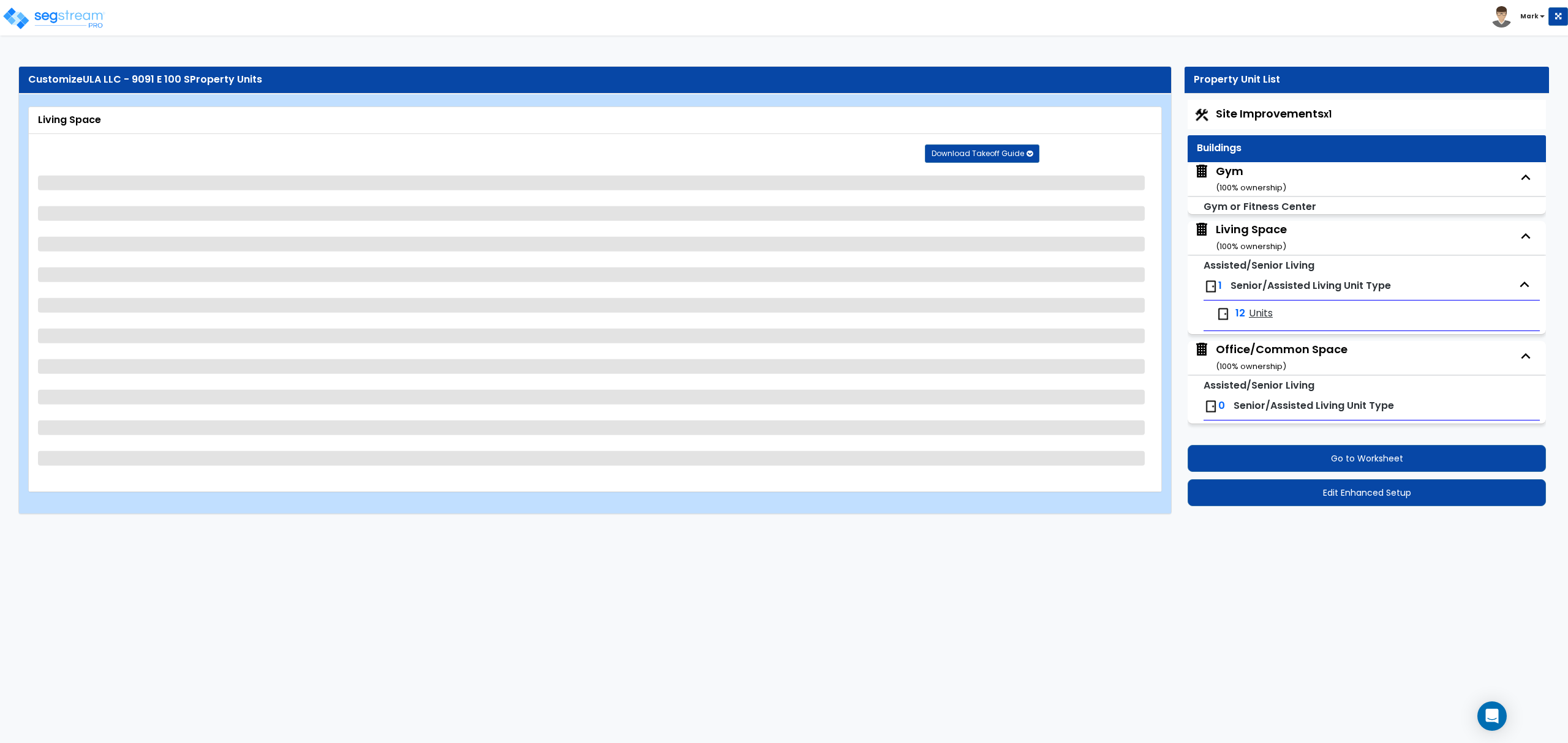
select select "1"
select select "2"
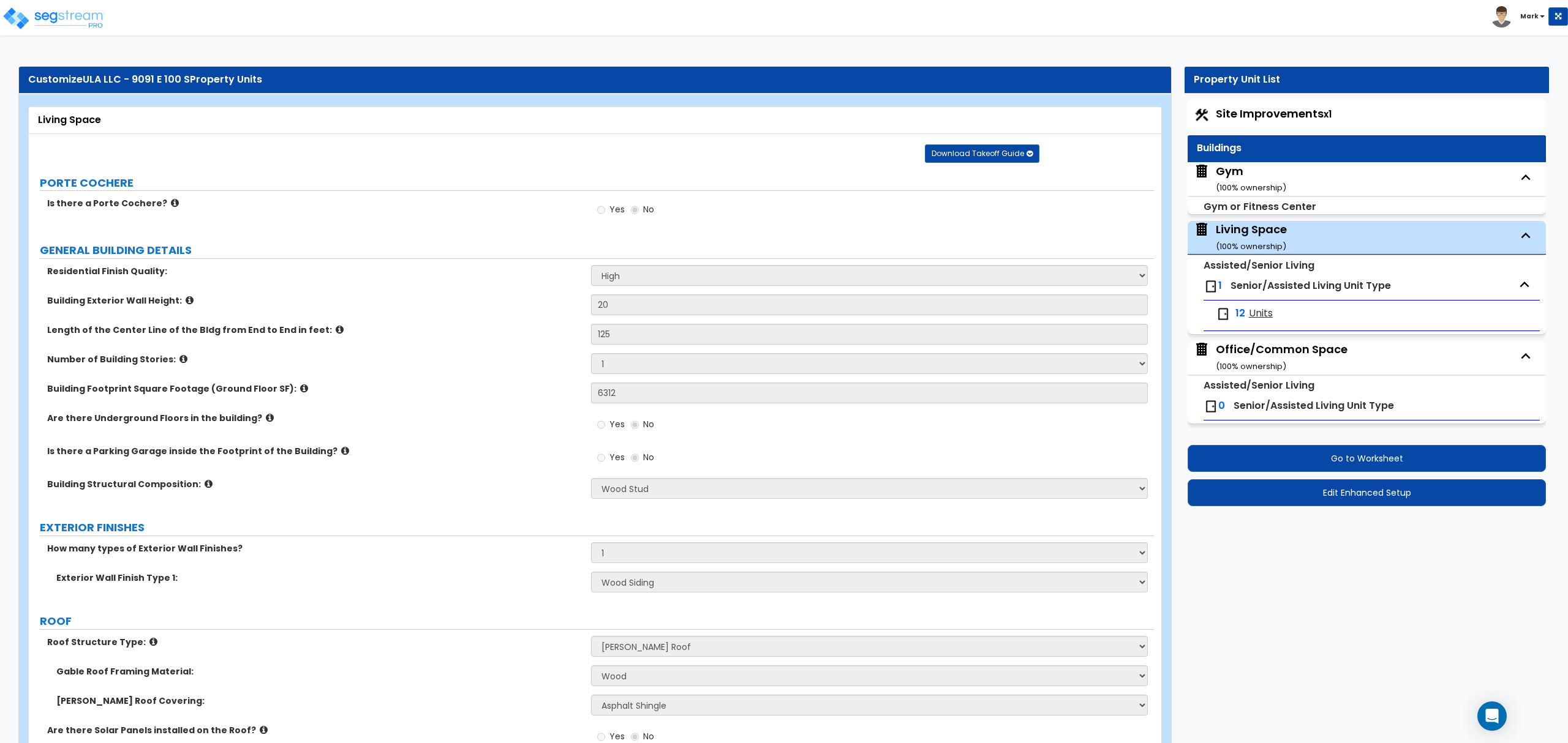
click at [1292, 358] on div "Office/Common Space ( 100 % ownership)" at bounding box center [1281, 357] width 132 height 31
select select "2"
select select "7"
select select "2"
select select "4"
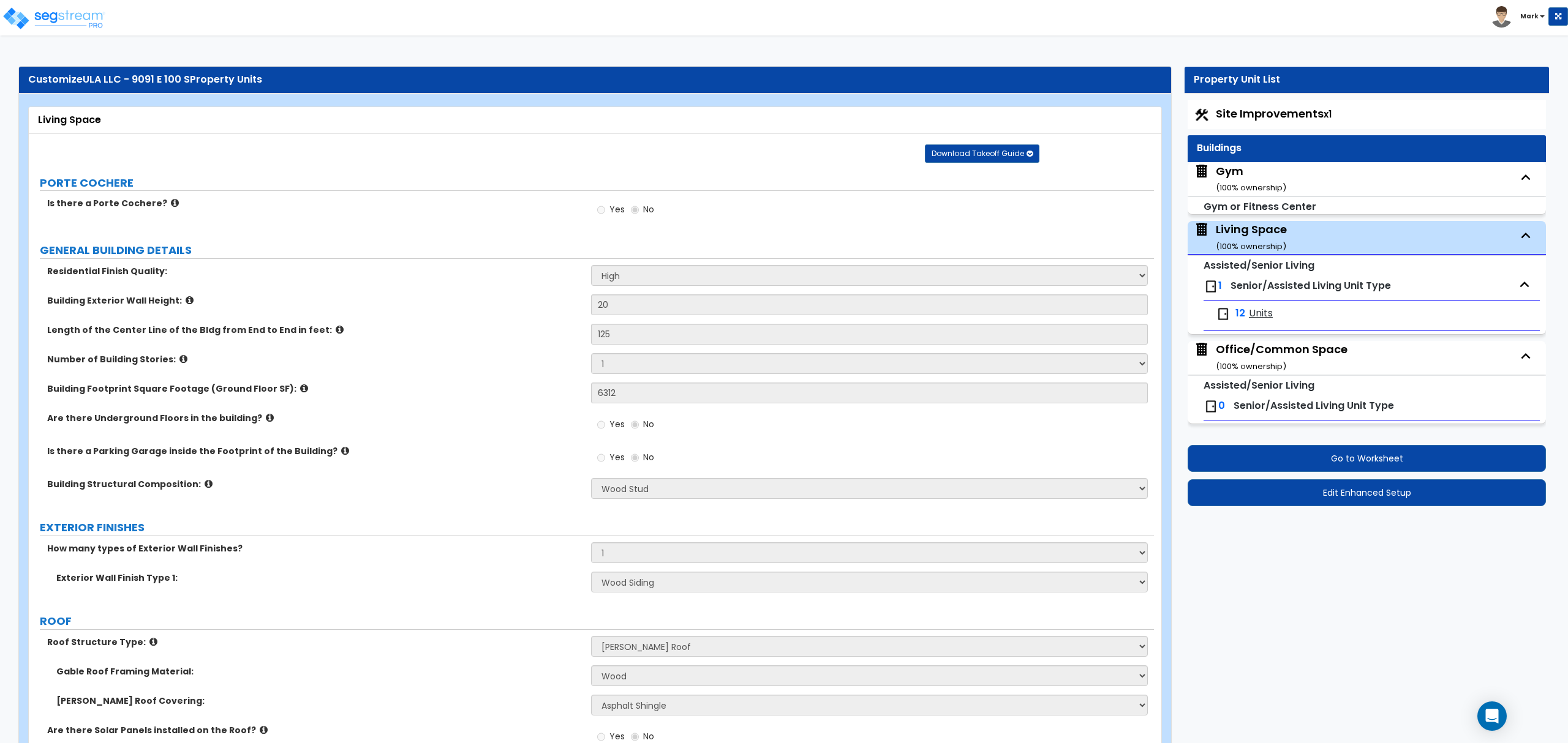
select select "1"
select select "2"
select select "1"
select select "2"
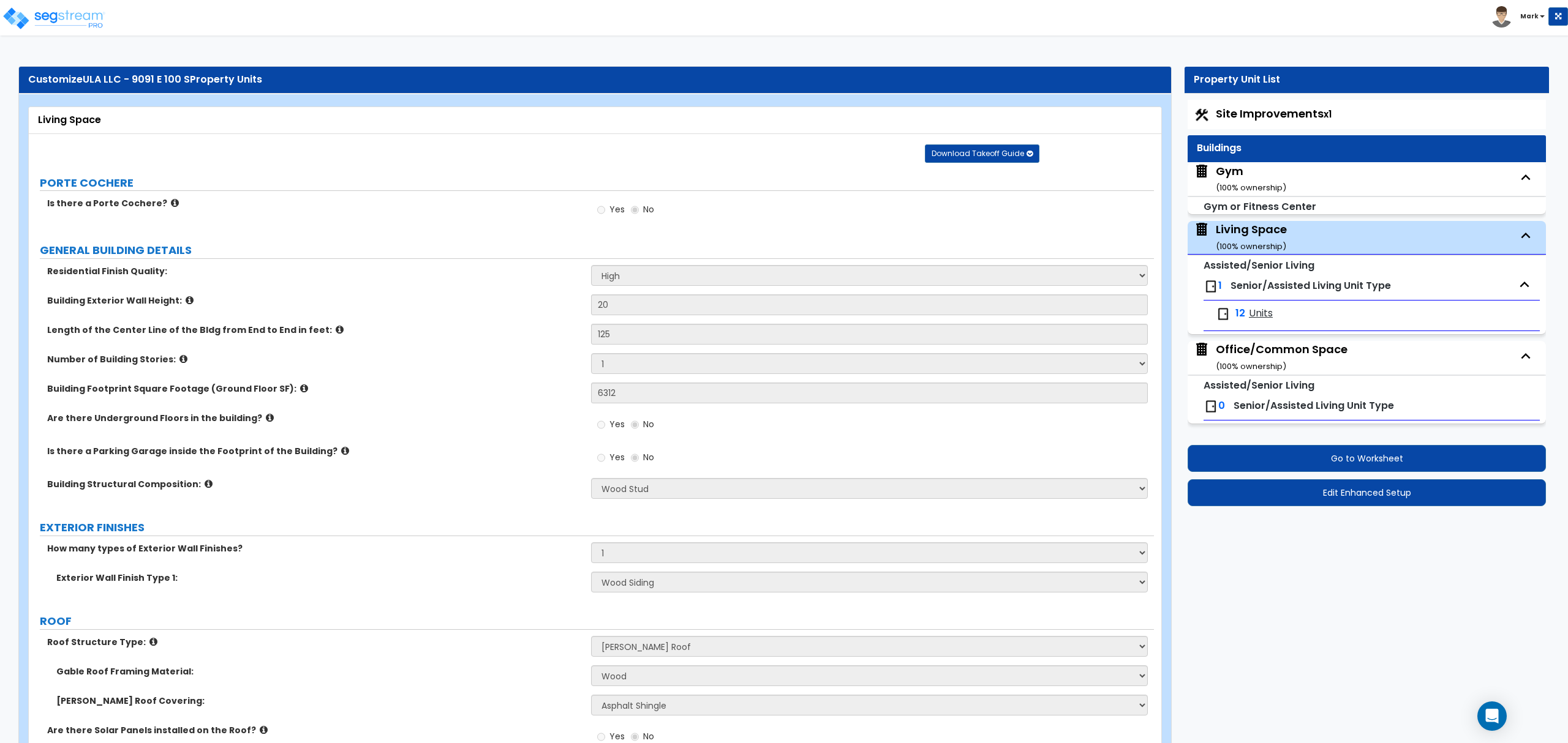
select select "2"
select select "5"
select select "1"
select select "2"
select select "1"
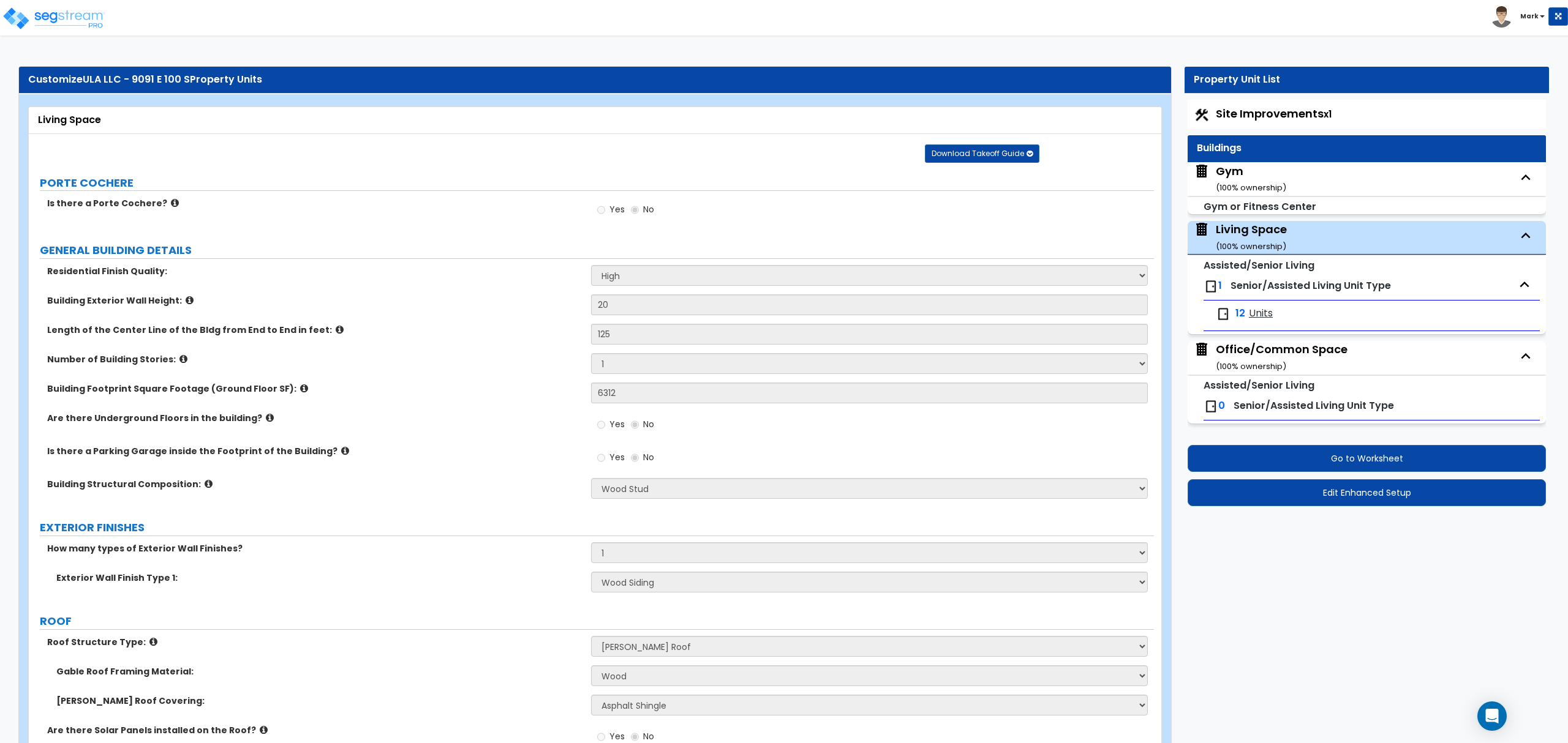
select select "1"
select select "3"
select select "1"
select select "2"
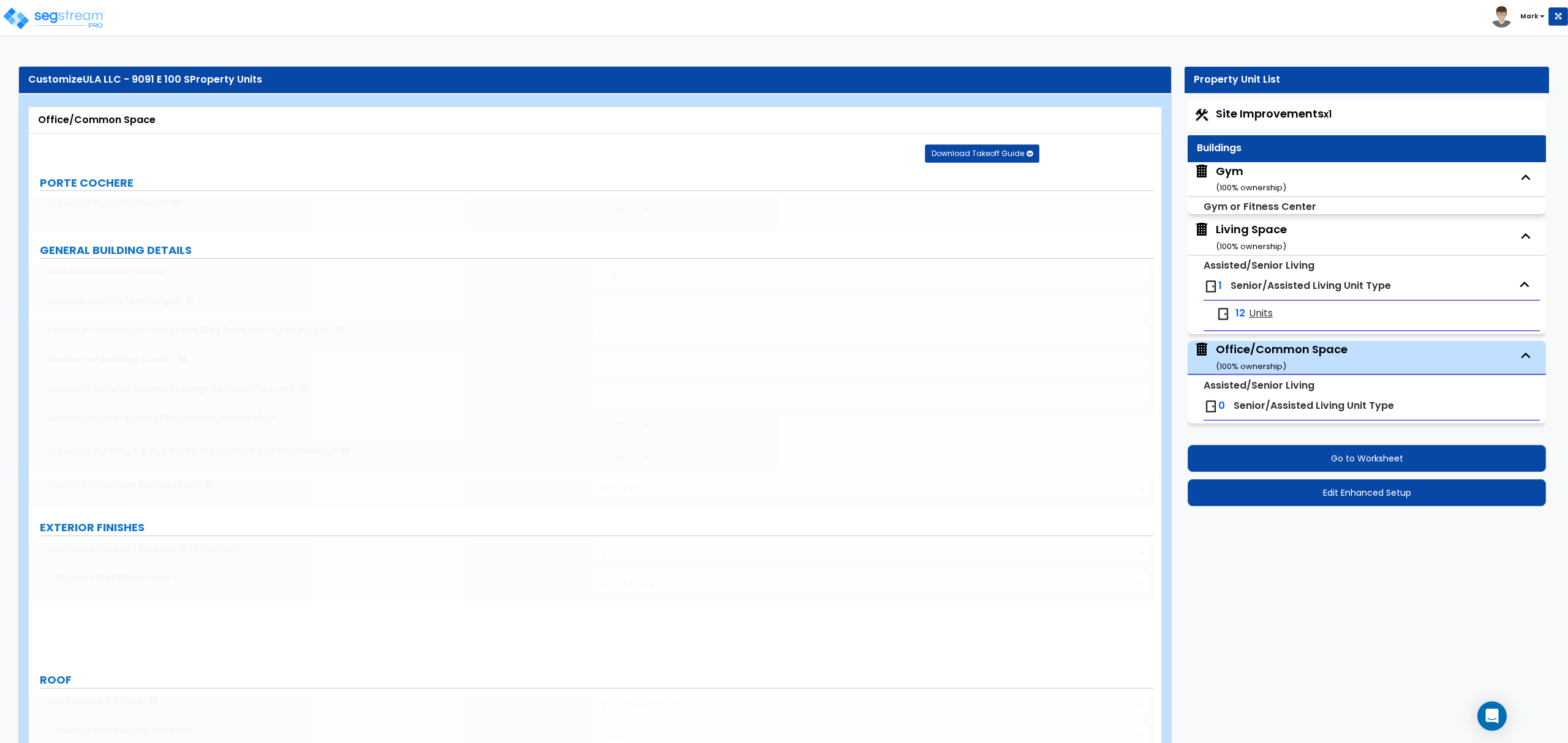
type input "80"
select select "3"
type input "1"
select select "2"
select select "1"
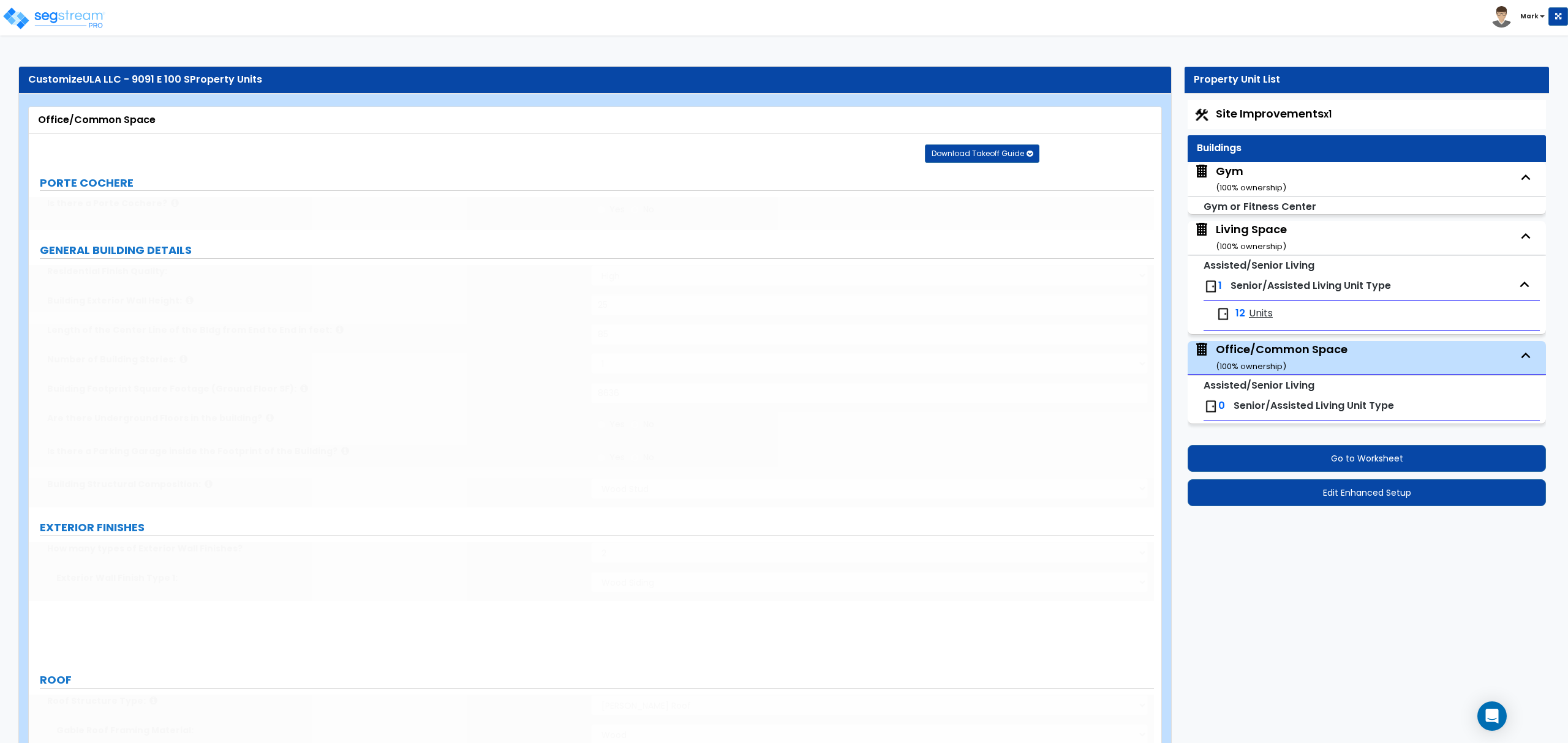
radio input "true"
select select "1"
type input "1"
radio input "true"
select select "6"
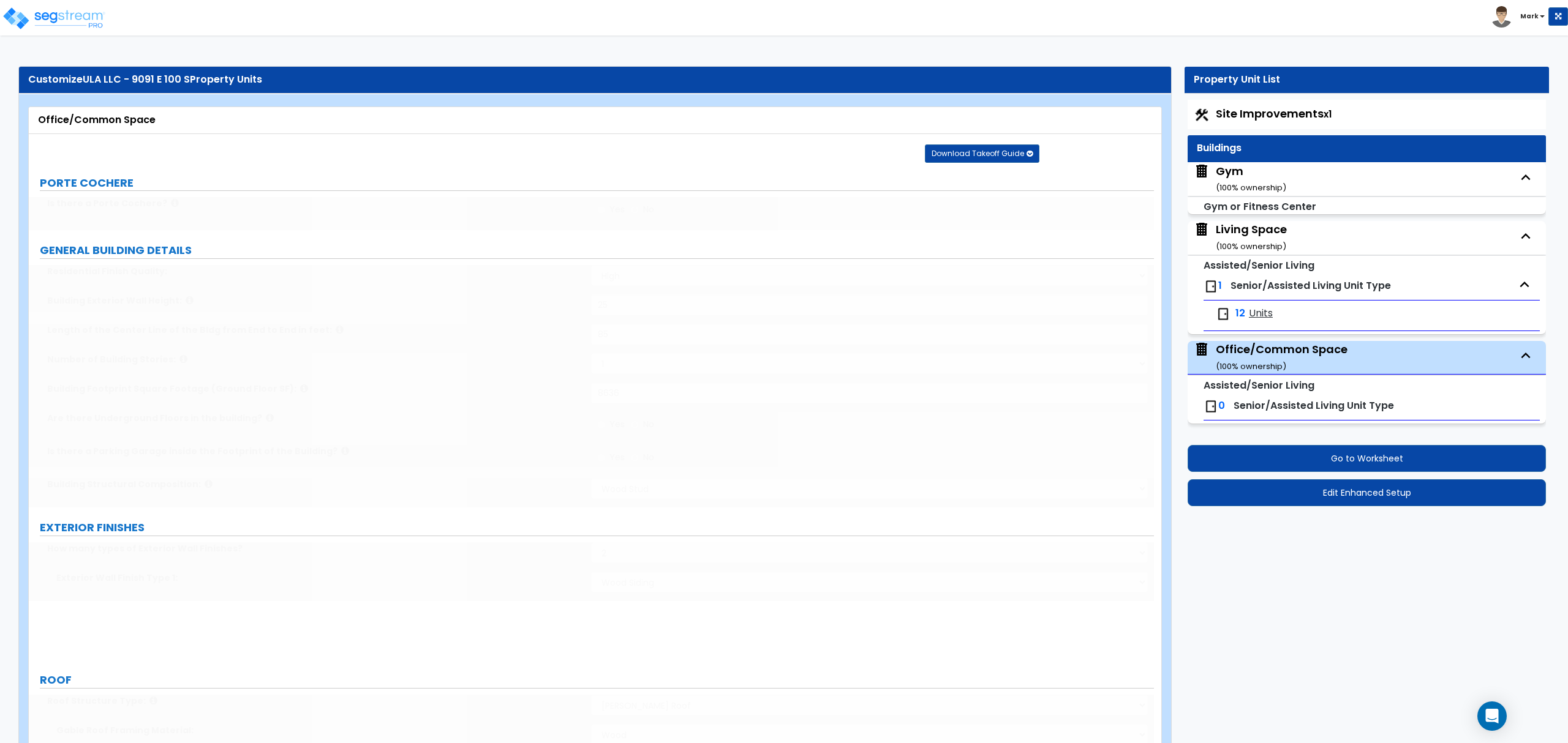
type input "20"
type input "1200"
radio input "true"
select select "2"
type input "10"
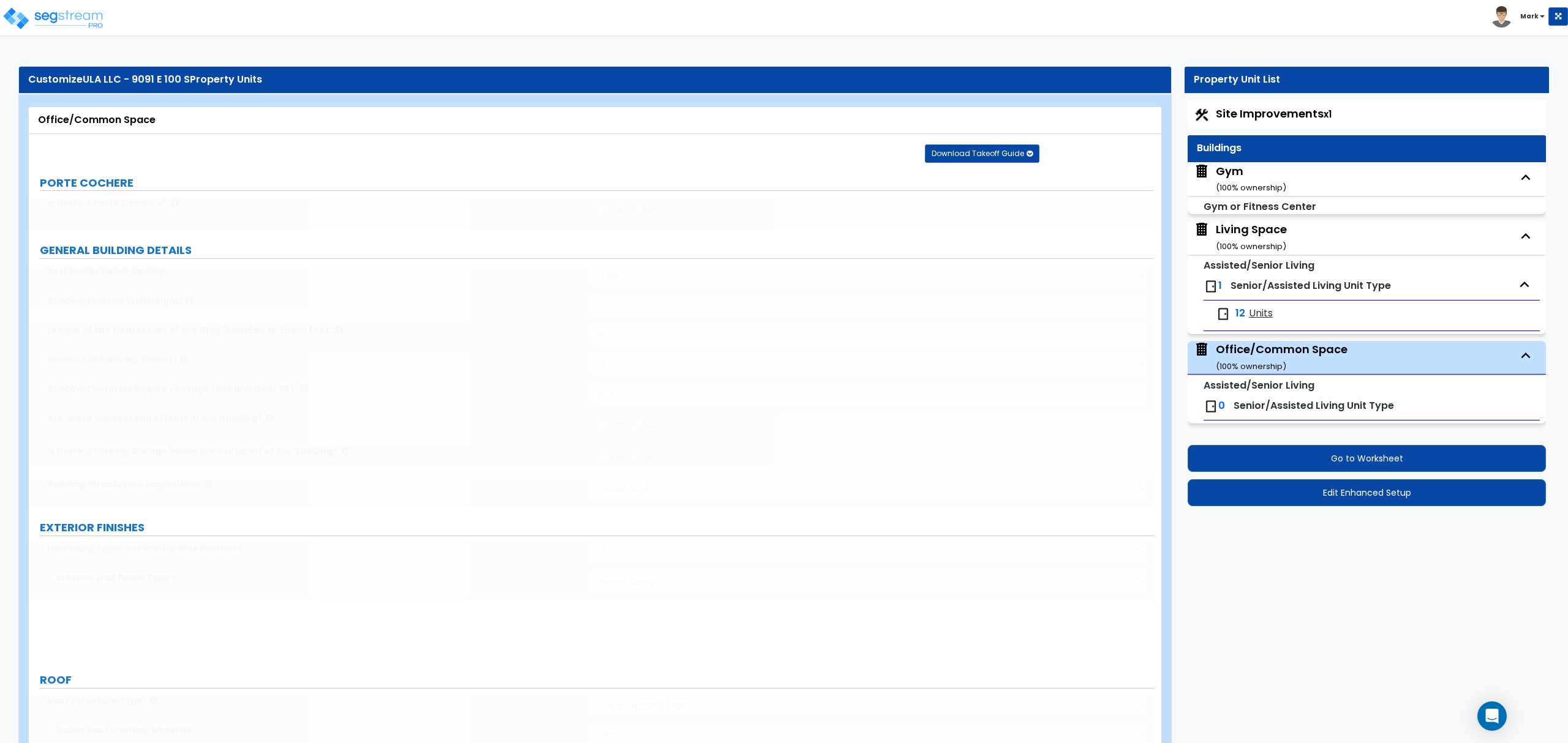
type input "10"
select select "3"
radio input "true"
type input "250"
select select "3"
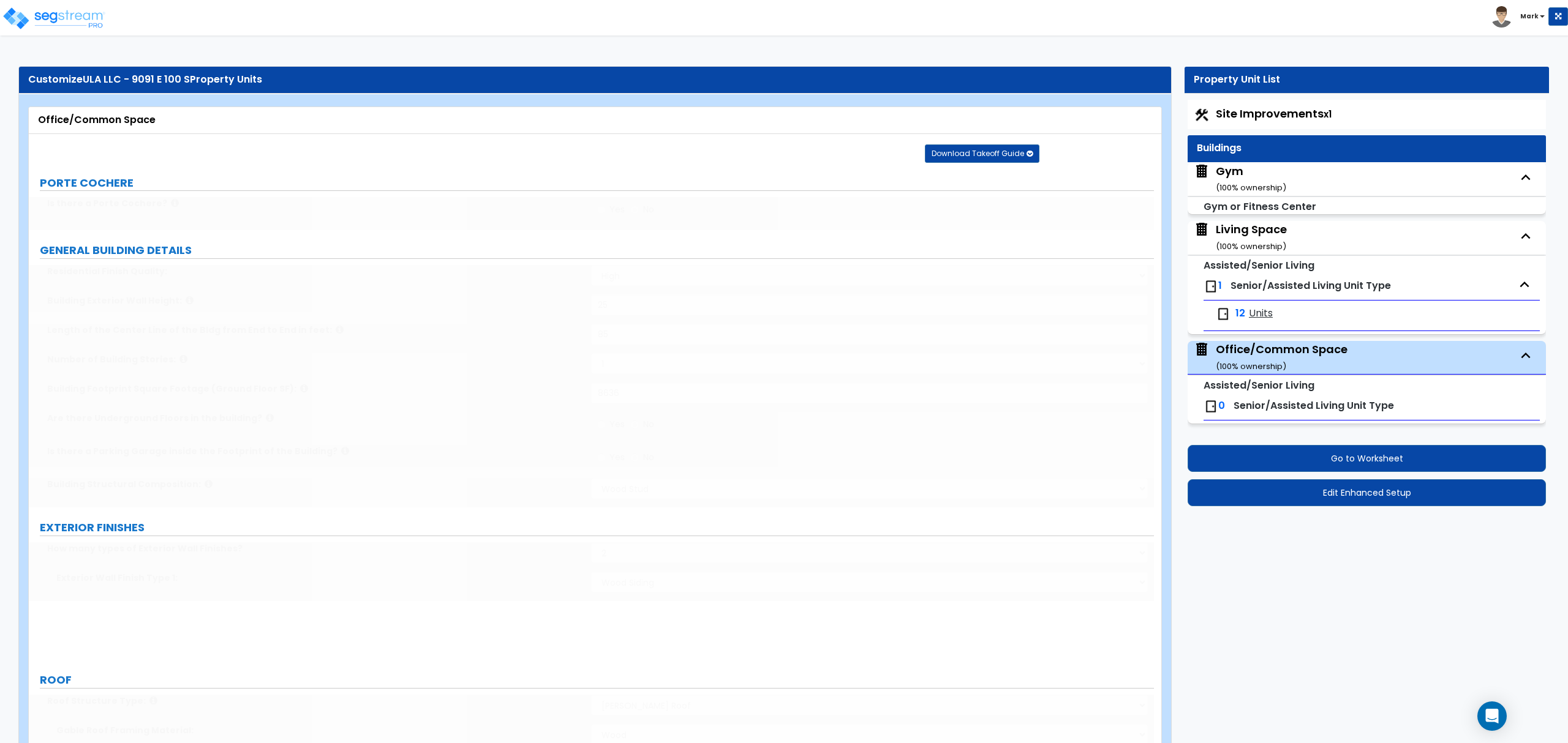
select select "1"
radio input "true"
type input "3"
select select "1"
type input "4"
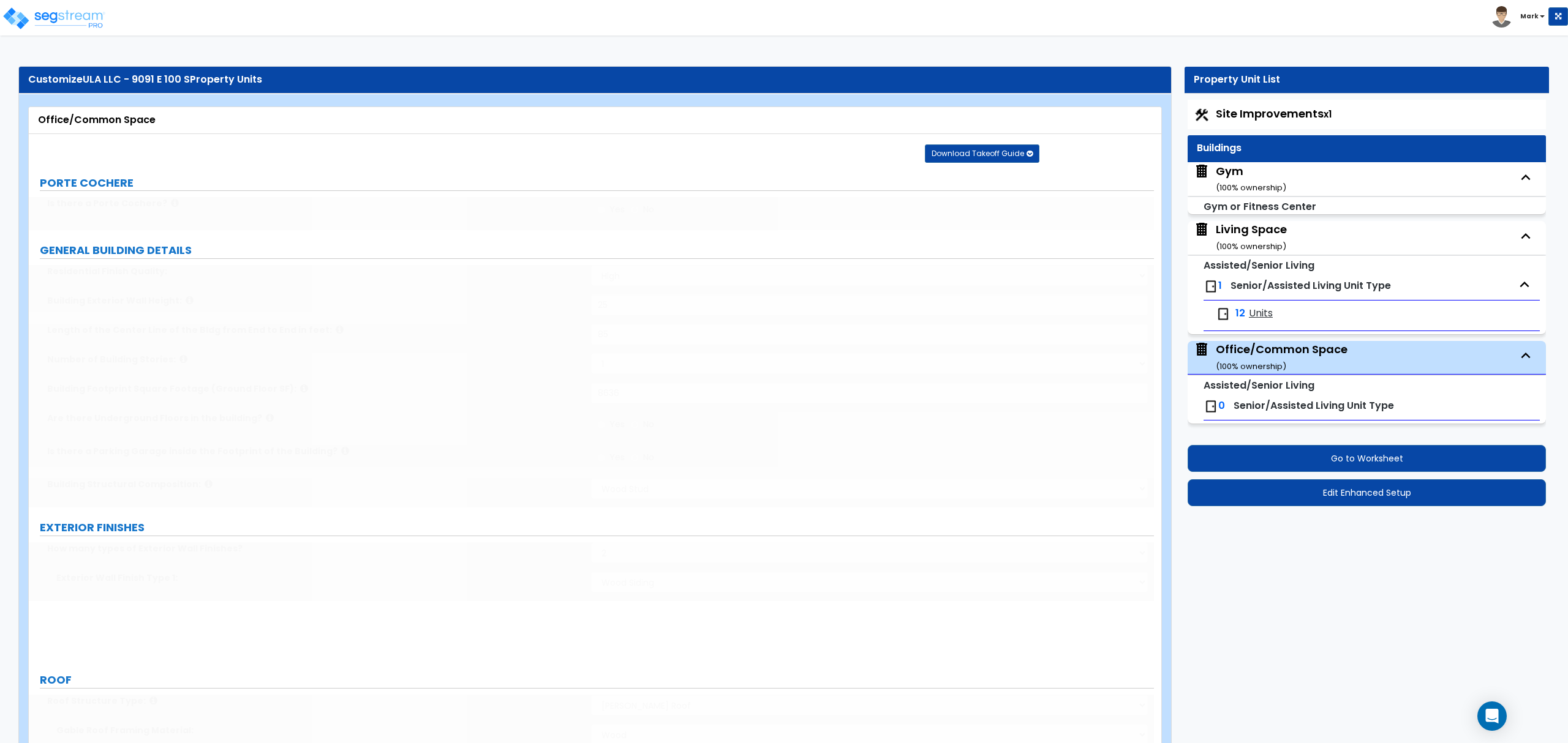
type input "1"
radio input "true"
type input "3"
radio input "true"
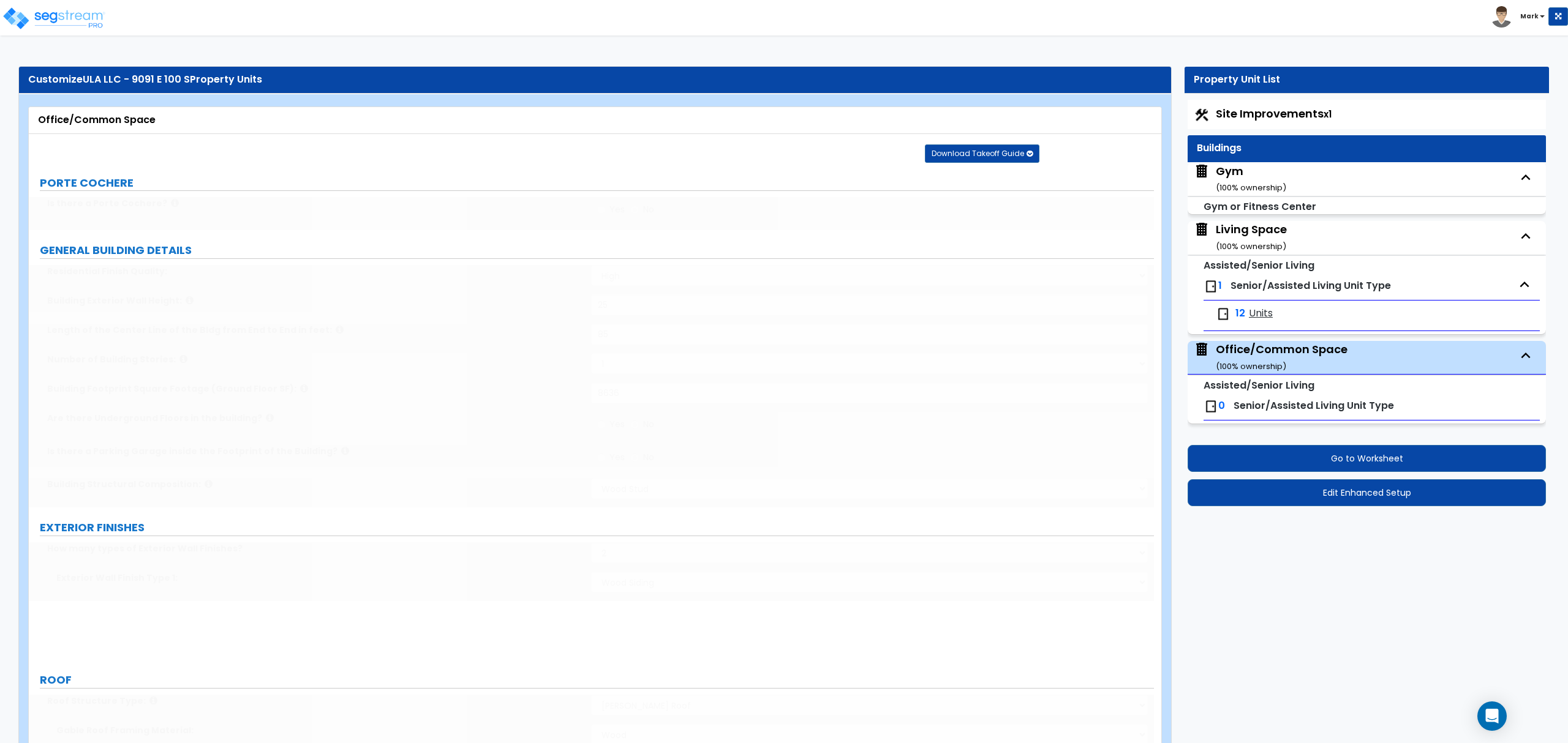
radio input "true"
select select "1"
type input "50"
type input "60"
select select "2"
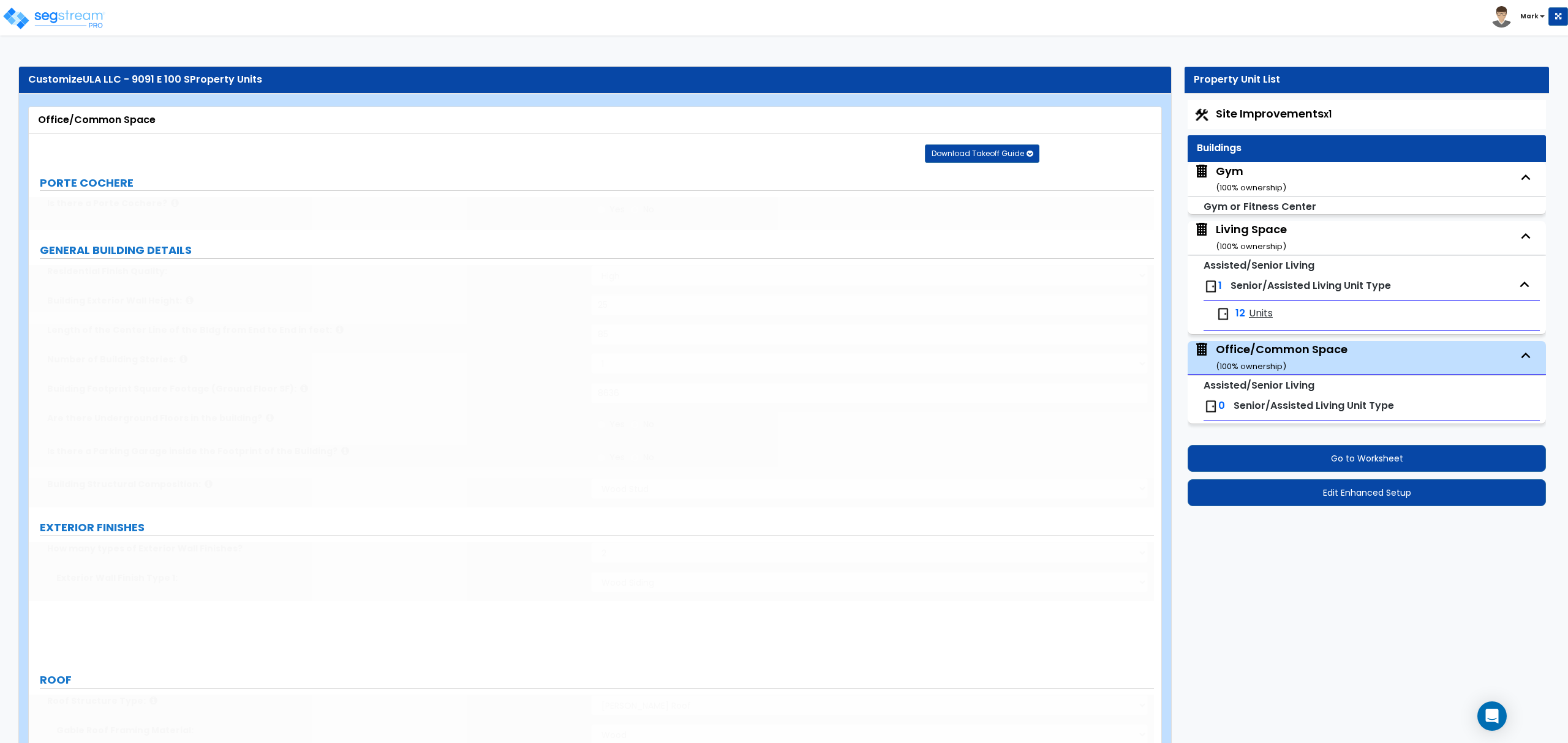
radio input "true"
type input "2"
select select "1"
radio input "true"
type input "2"
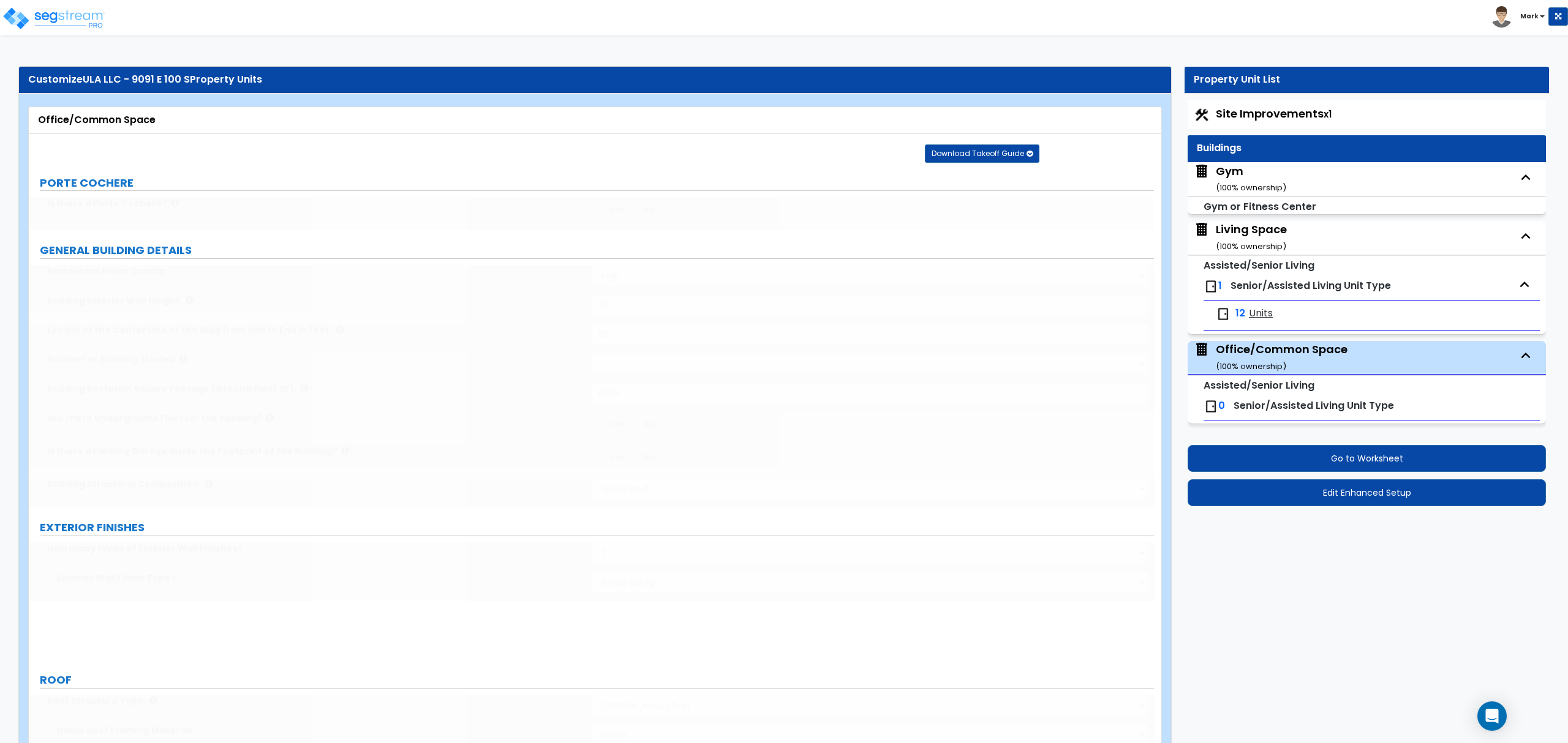
type input "1"
radio input "true"
type input "2"
select select "1"
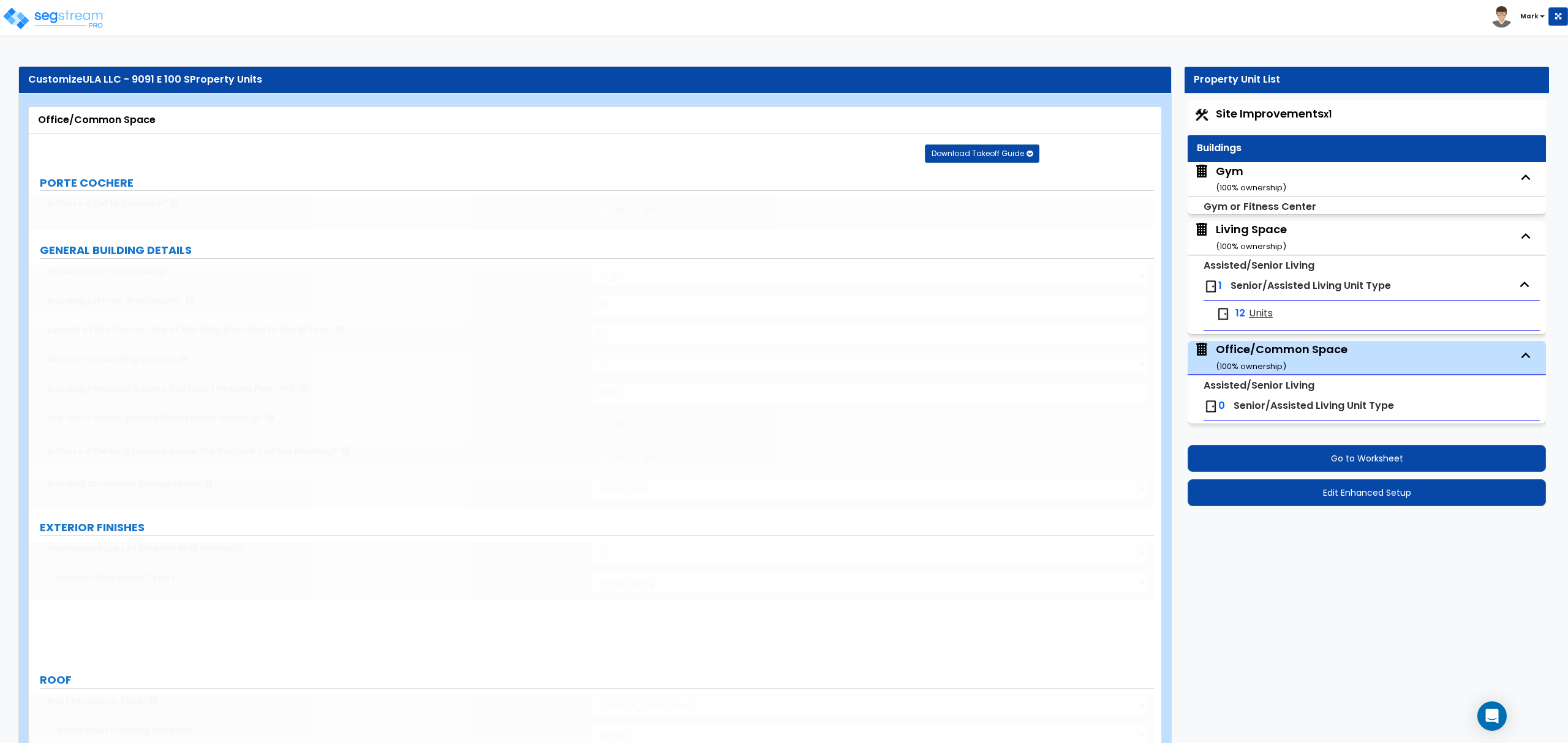
radio input "true"
type input "1"
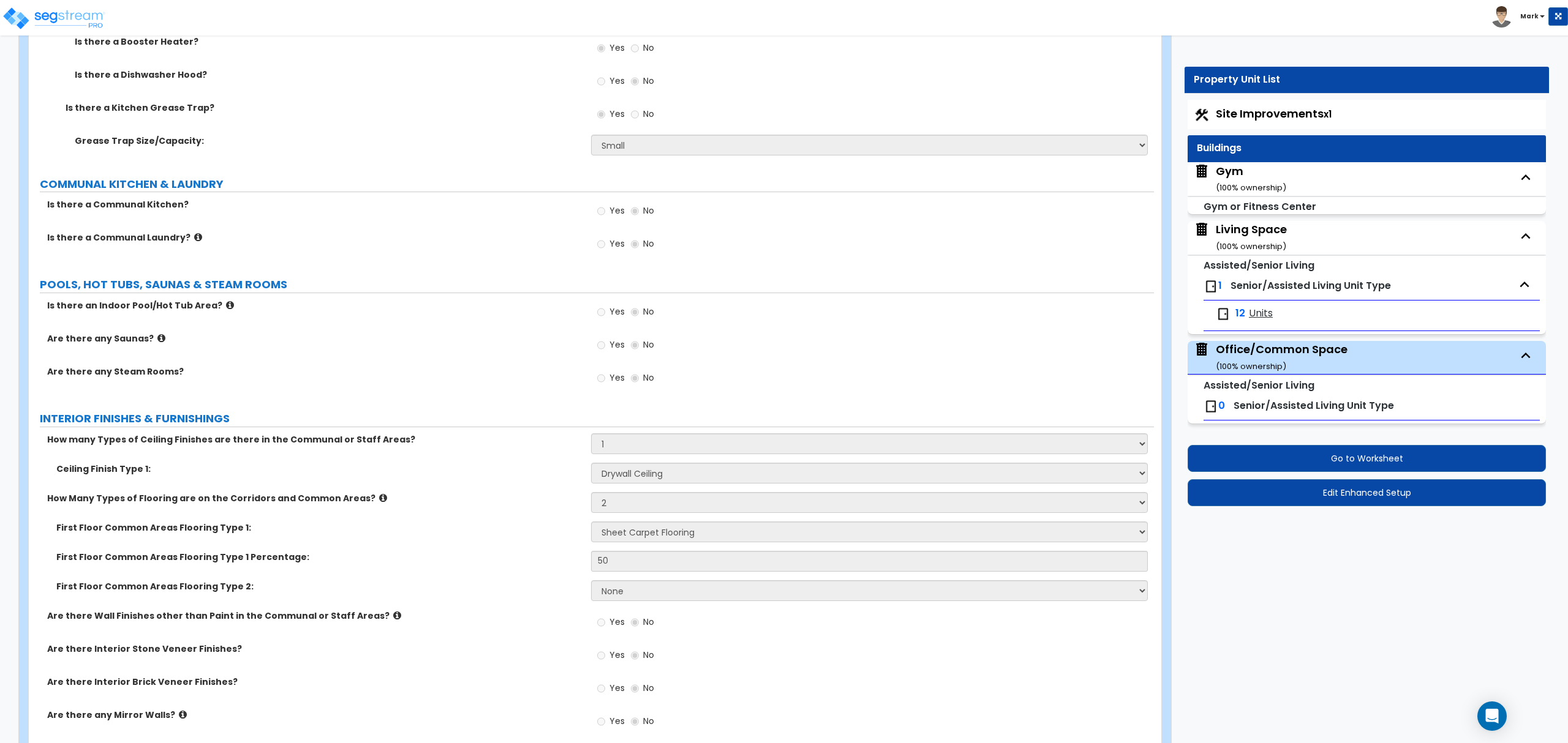
scroll to position [3609, 0]
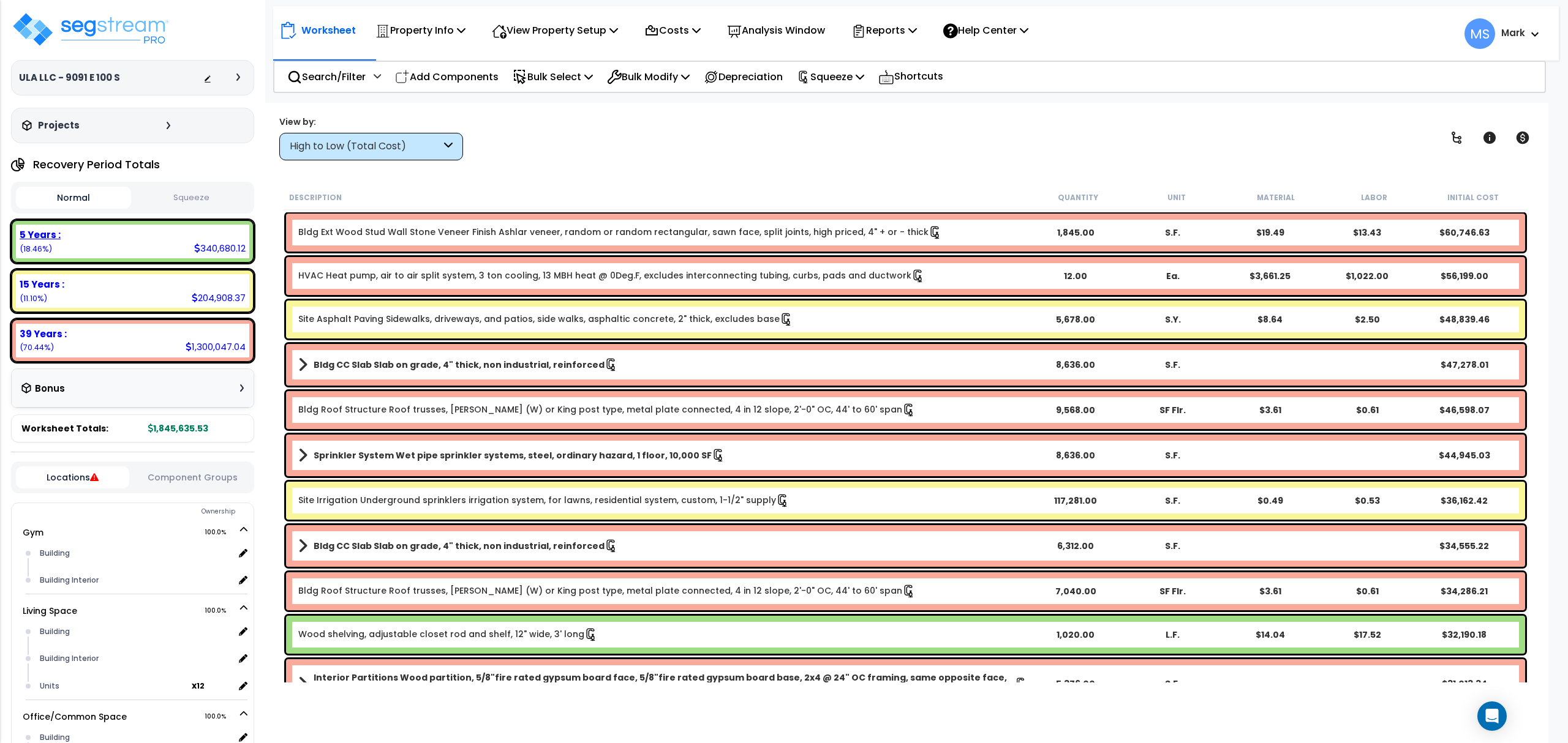
click at [126, 243] on div "5 Years : 340,680.12 (18.46%)" at bounding box center [132, 241] width 233 height 34
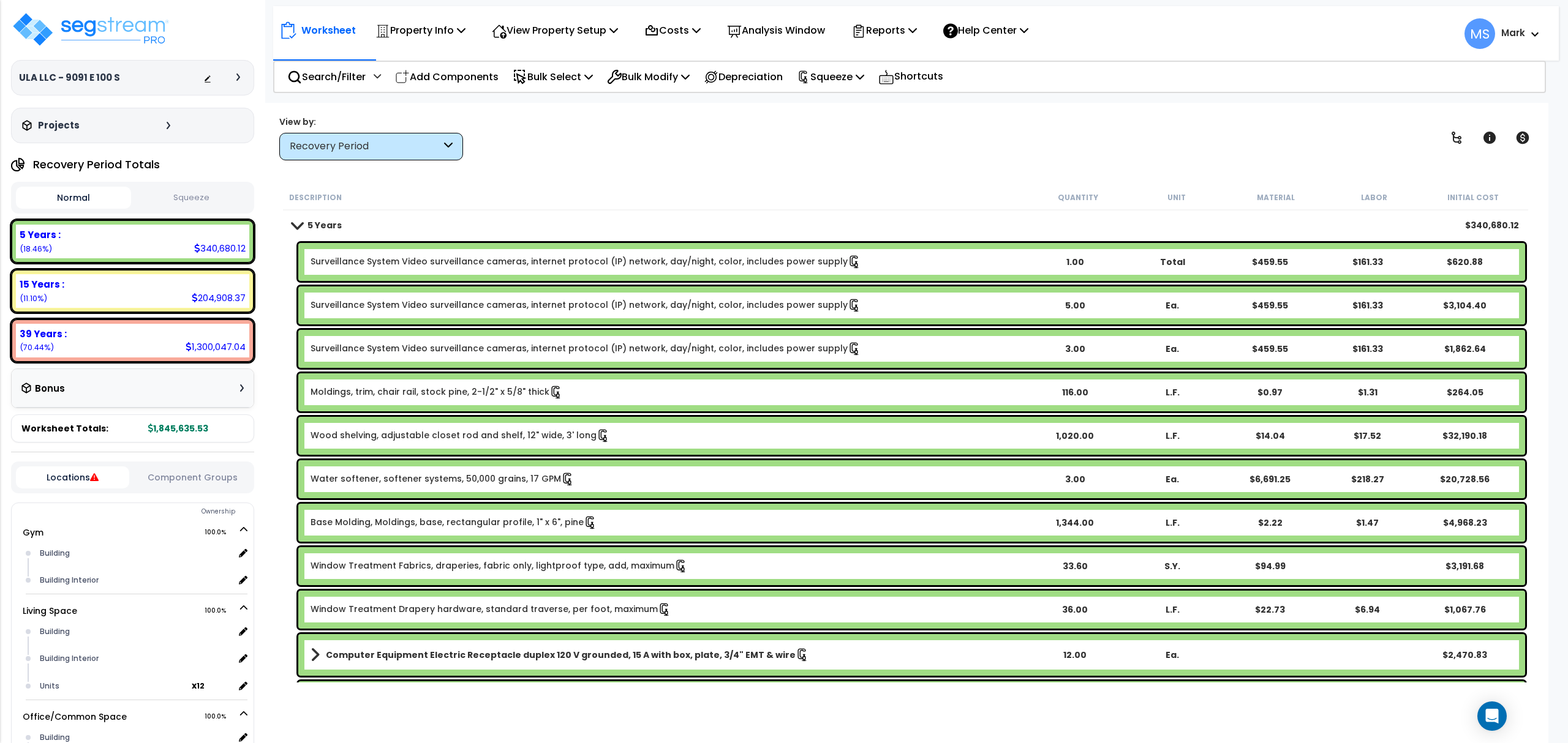
drag, startPoint x: 203, startPoint y: 200, endPoint x: 211, endPoint y: 206, distance: 10.0
click at [202, 201] on button "Squeeze" at bounding box center [191, 198] width 115 height 22
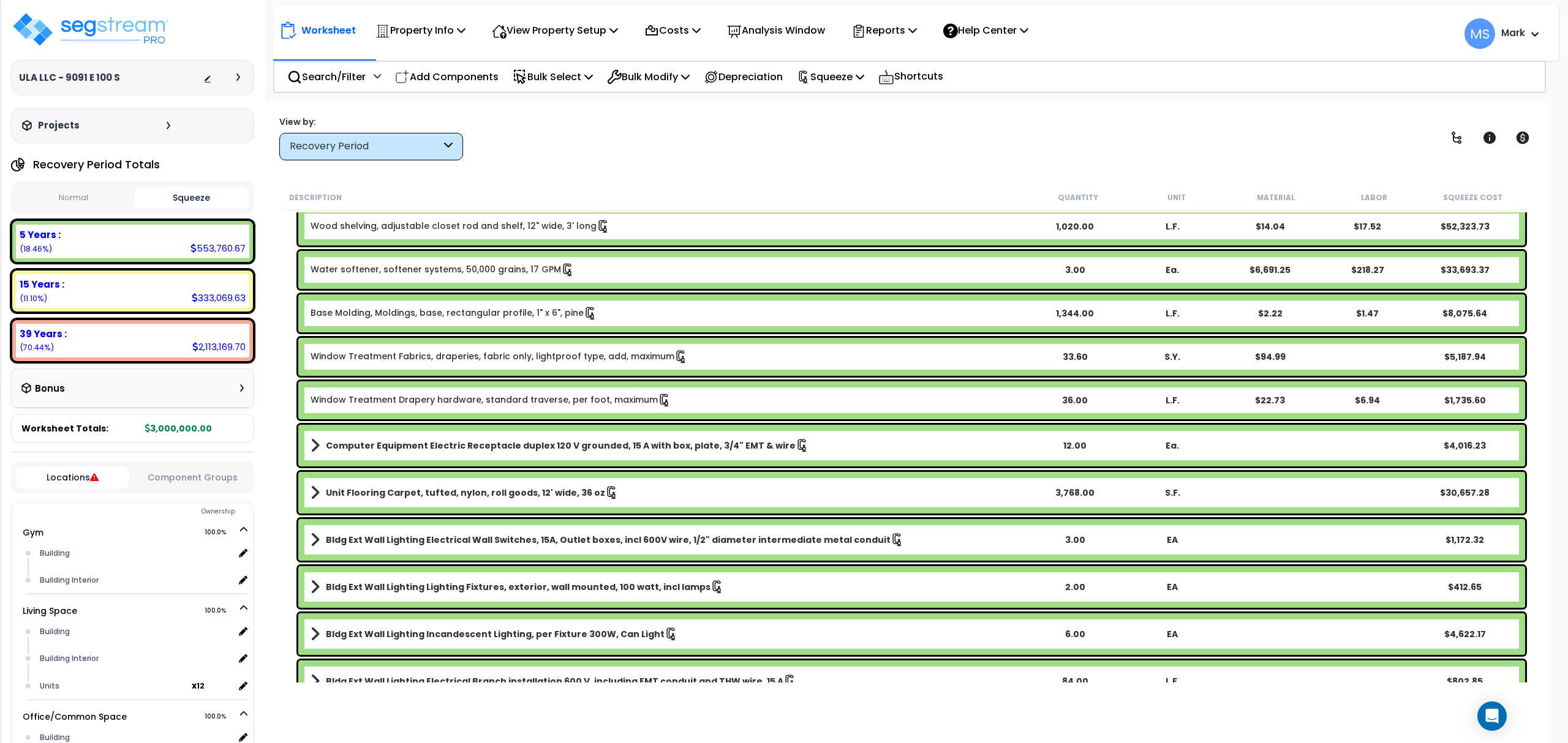
scroll to position [173, 0]
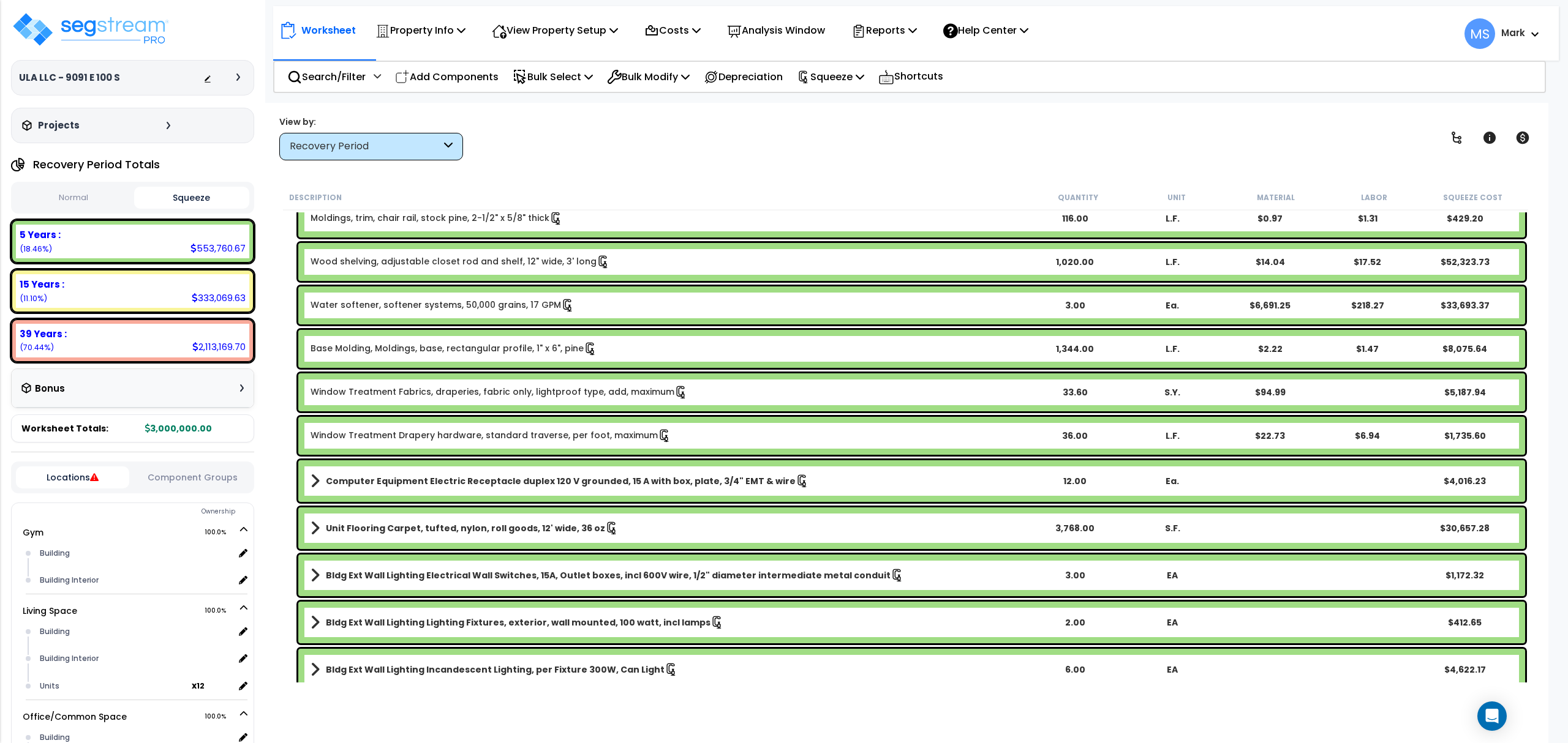
click at [133, 292] on div "15 Years : 333,069.63 (11.10%)" at bounding box center [132, 290] width 233 height 34
click at [199, 473] on button "Component Groups" at bounding box center [192, 477] width 113 height 13
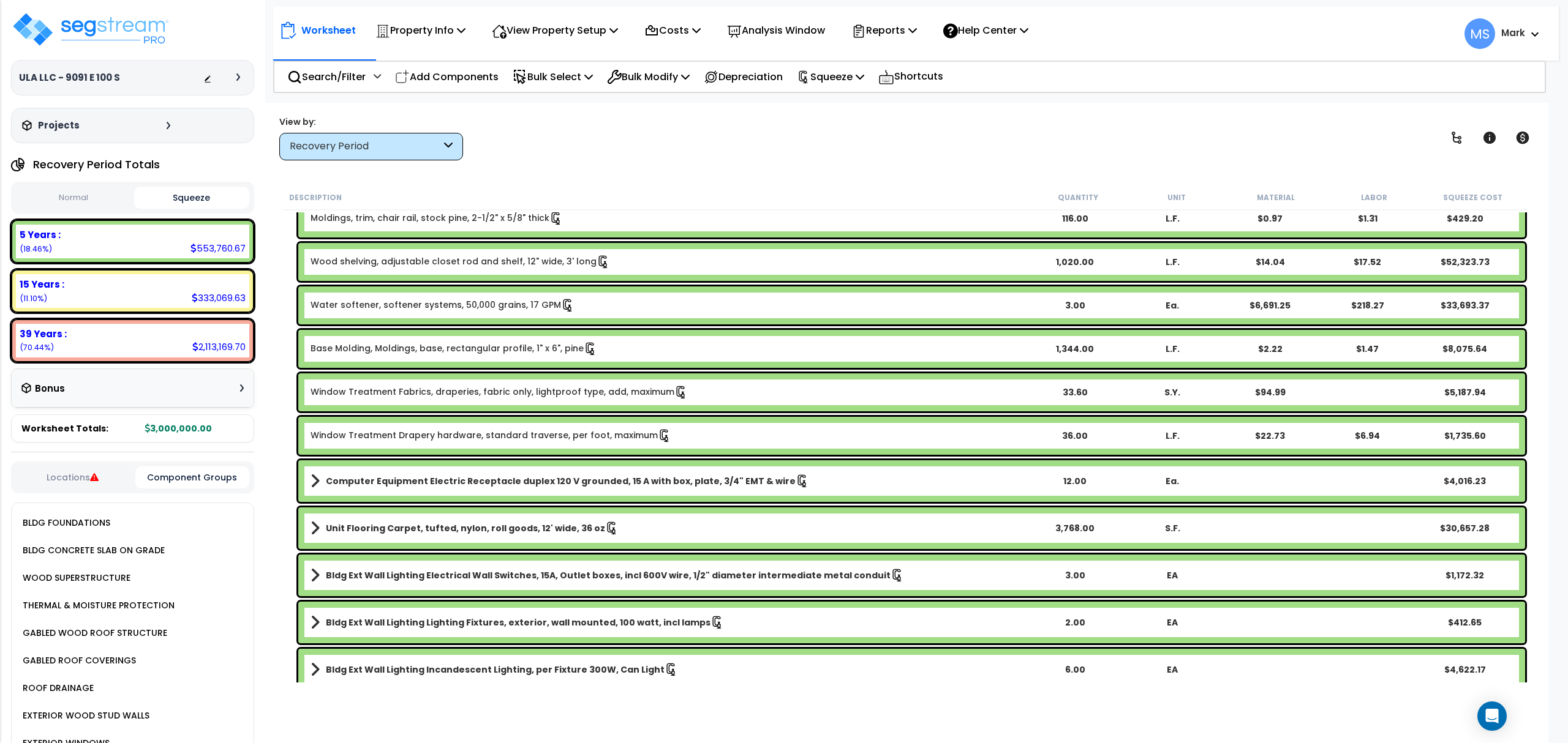
click at [366, 135] on div "Recovery Period" at bounding box center [371, 146] width 184 height 28
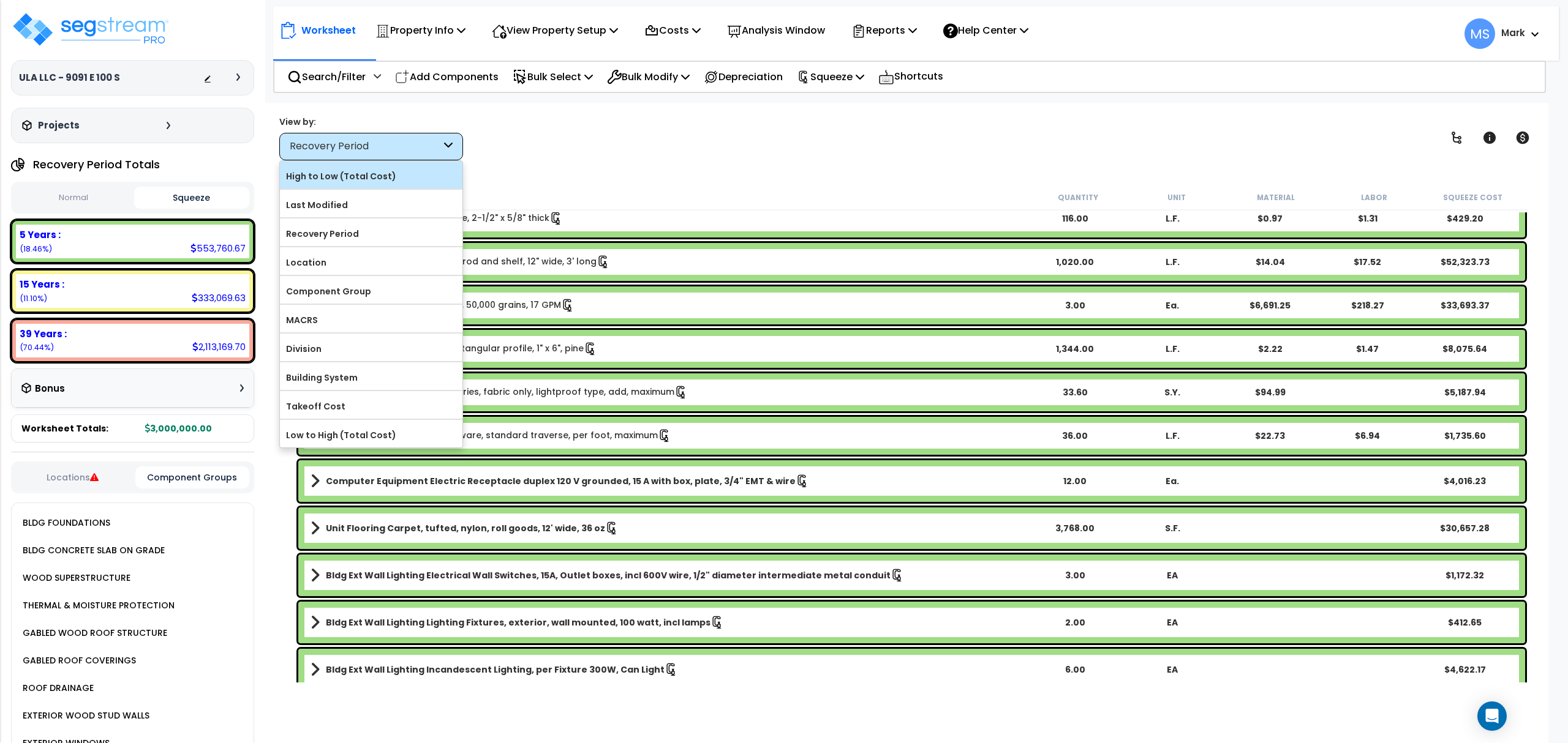
click at [346, 179] on label "High to Low (Total Cost)" at bounding box center [371, 176] width 182 height 19
click at [0, 0] on input "High to Low (Total Cost)" at bounding box center [0, 0] width 0 height 0
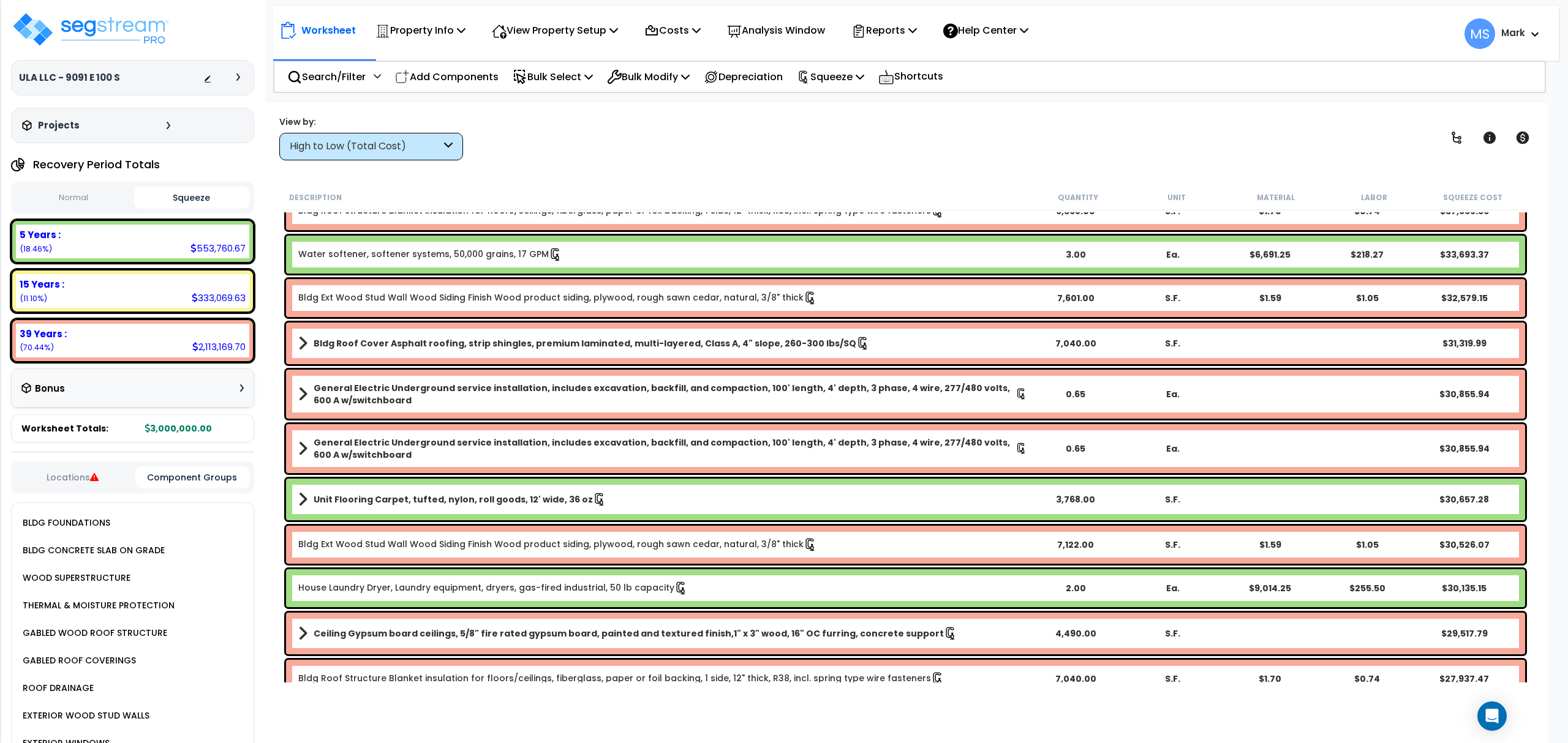
scroll to position [571, 0]
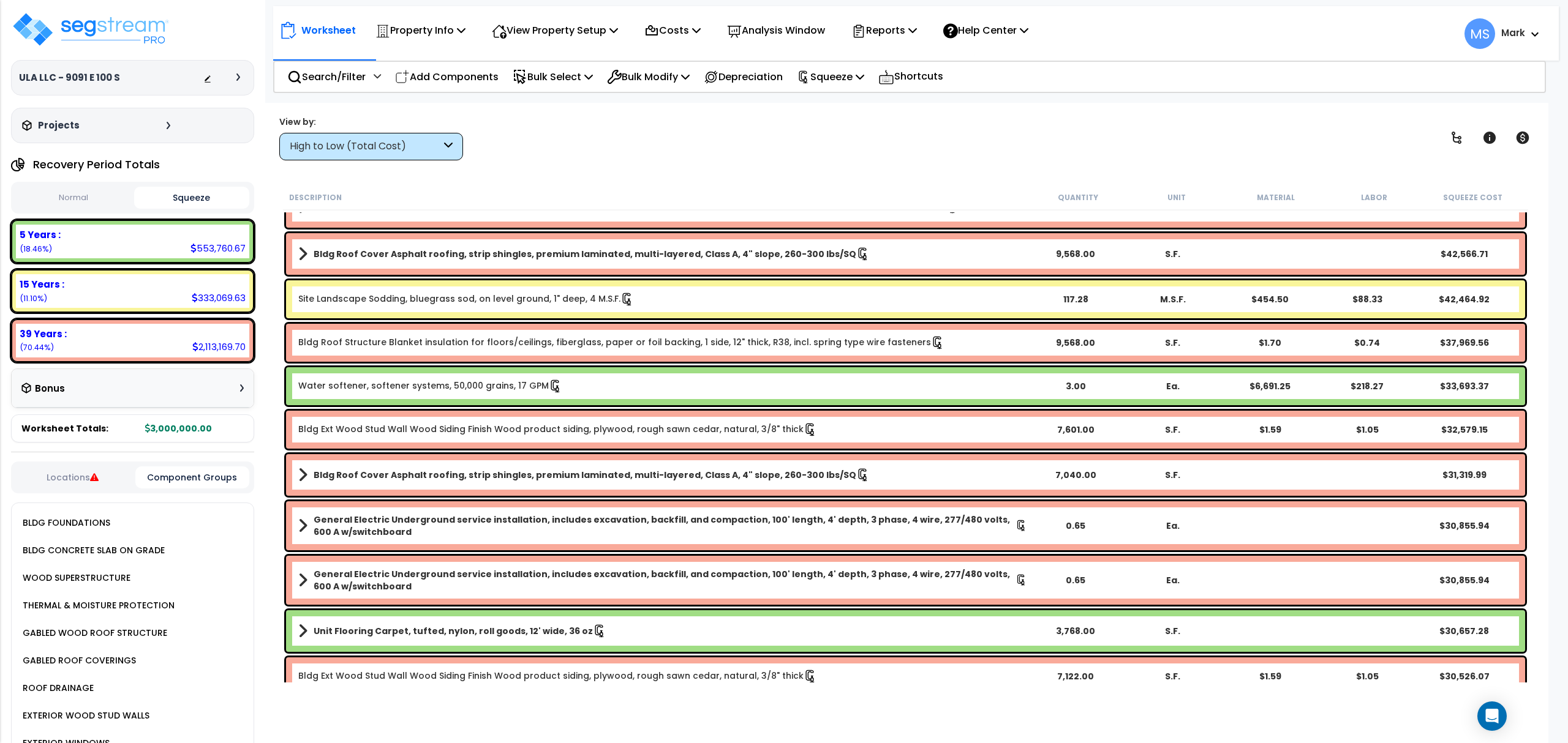
click at [424, 387] on link "Water softener, softener systems, 50,000 grains, 17 GPM" at bounding box center [430, 386] width 264 height 13
click at [422, 387] on link "Water softener, softener systems, 50,000 grains, 17 GPM" at bounding box center [430, 386] width 264 height 13
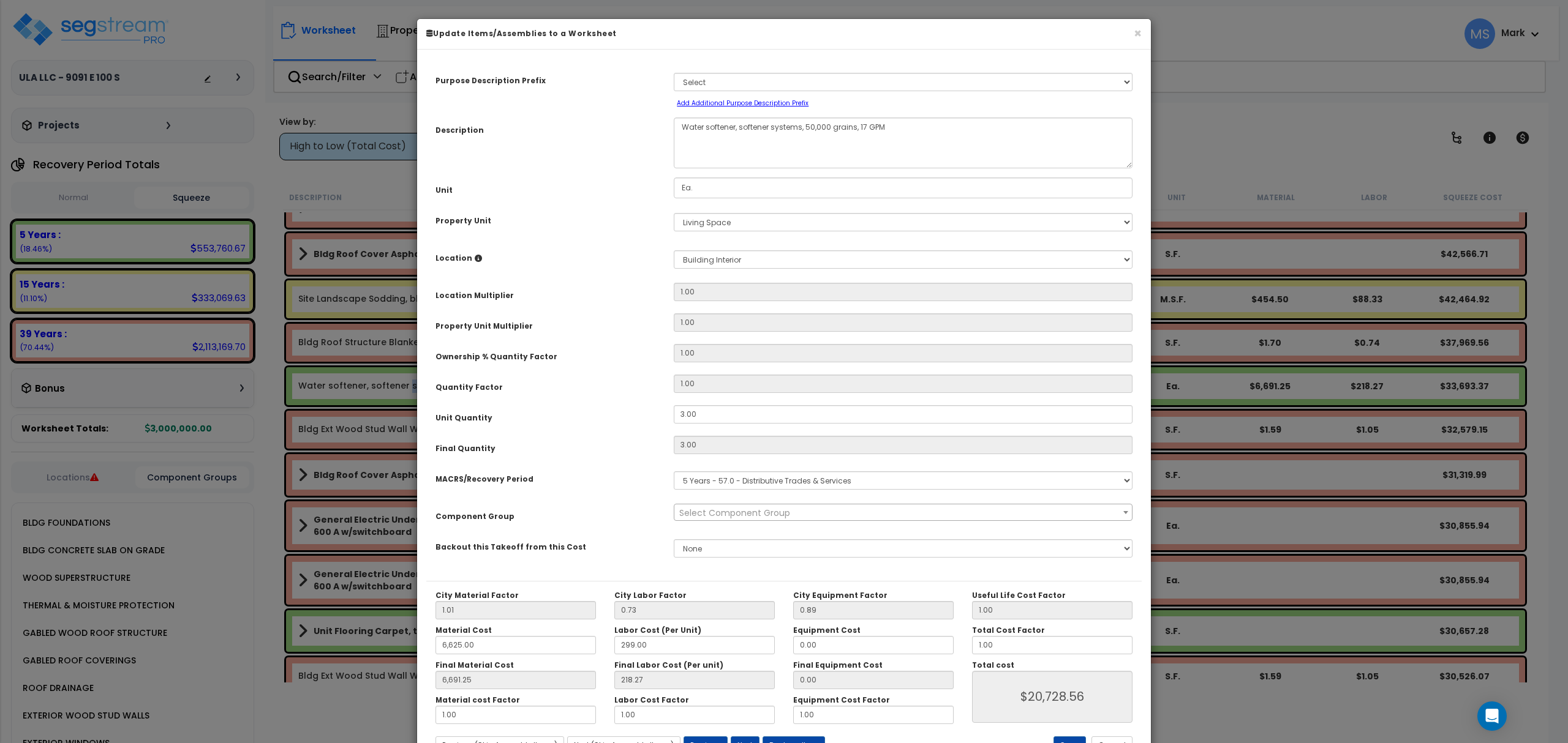
select select "45972"
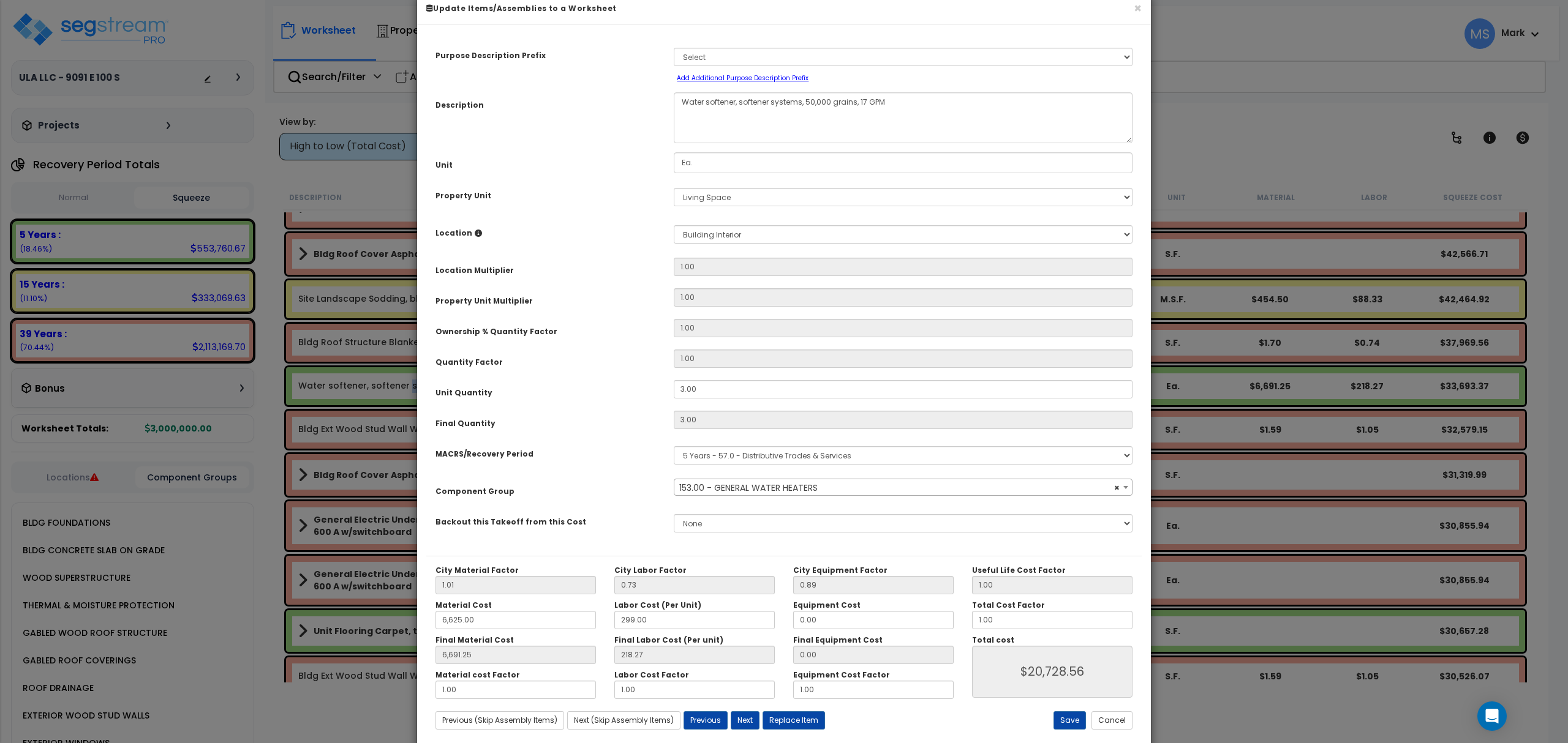
scroll to position [50, 0]
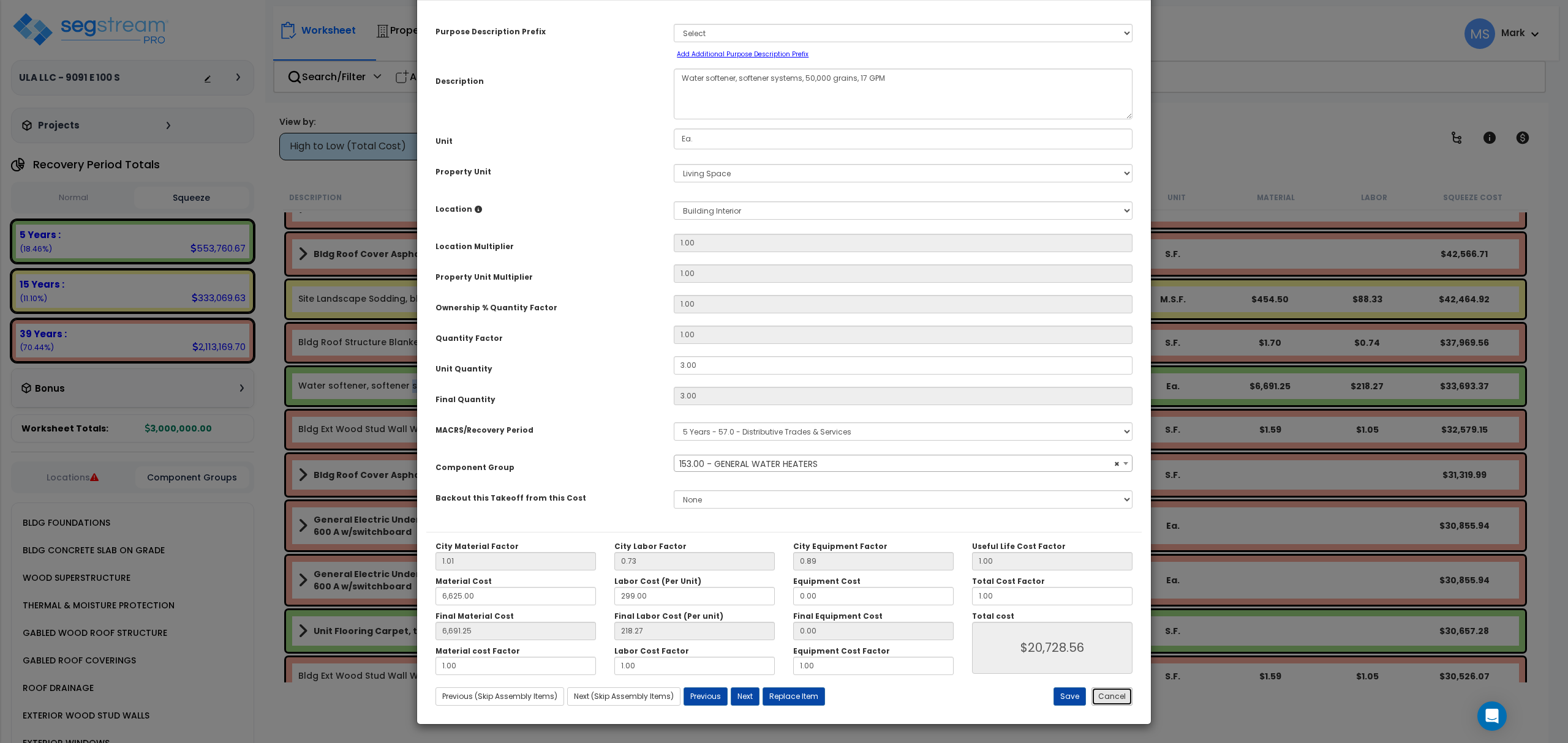
click at [1116, 699] on button "Cancel" at bounding box center [1111, 696] width 41 height 19
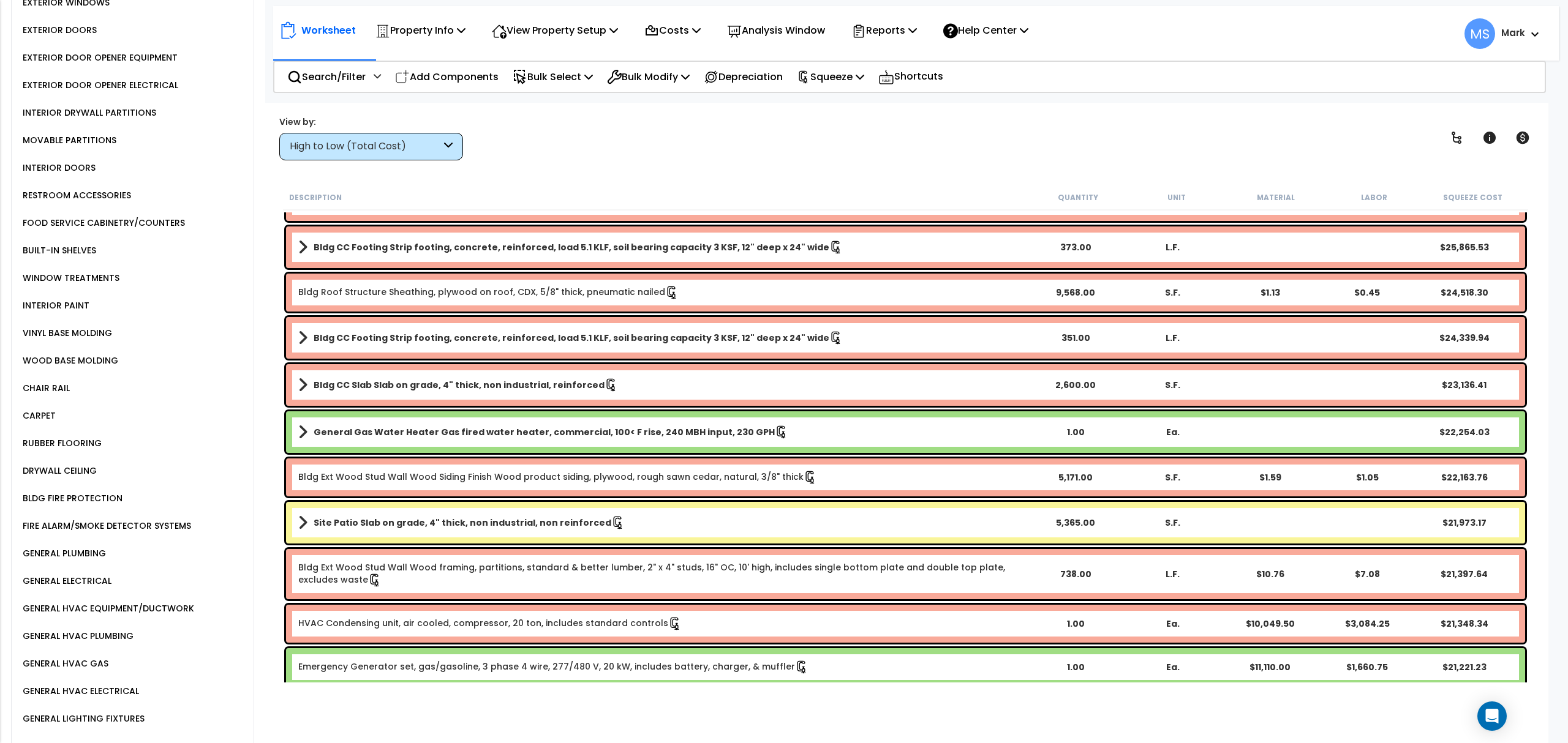
scroll to position [979, 0]
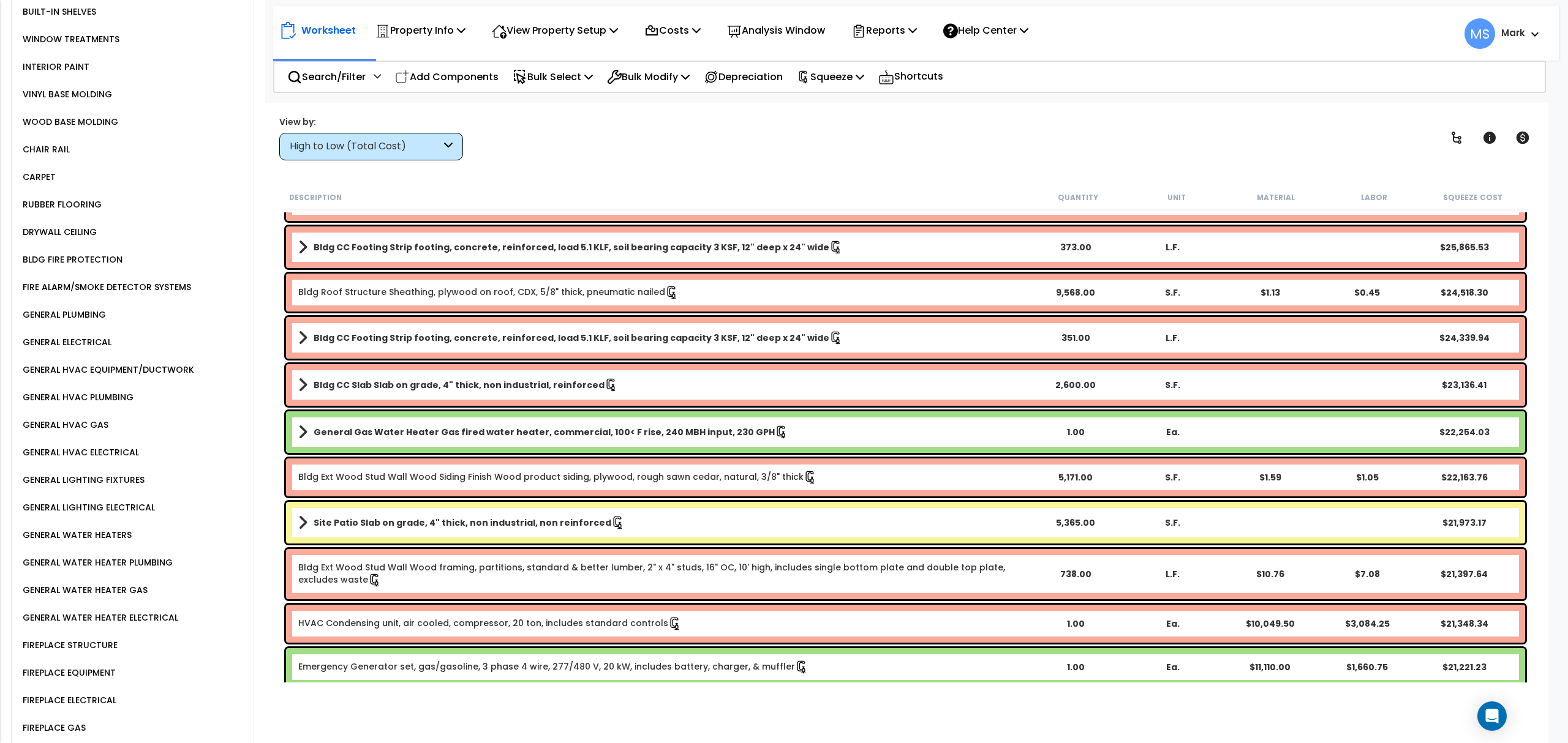
click at [57, 528] on div "GENERAL WATER HEATERS" at bounding box center [75, 535] width 112 height 15
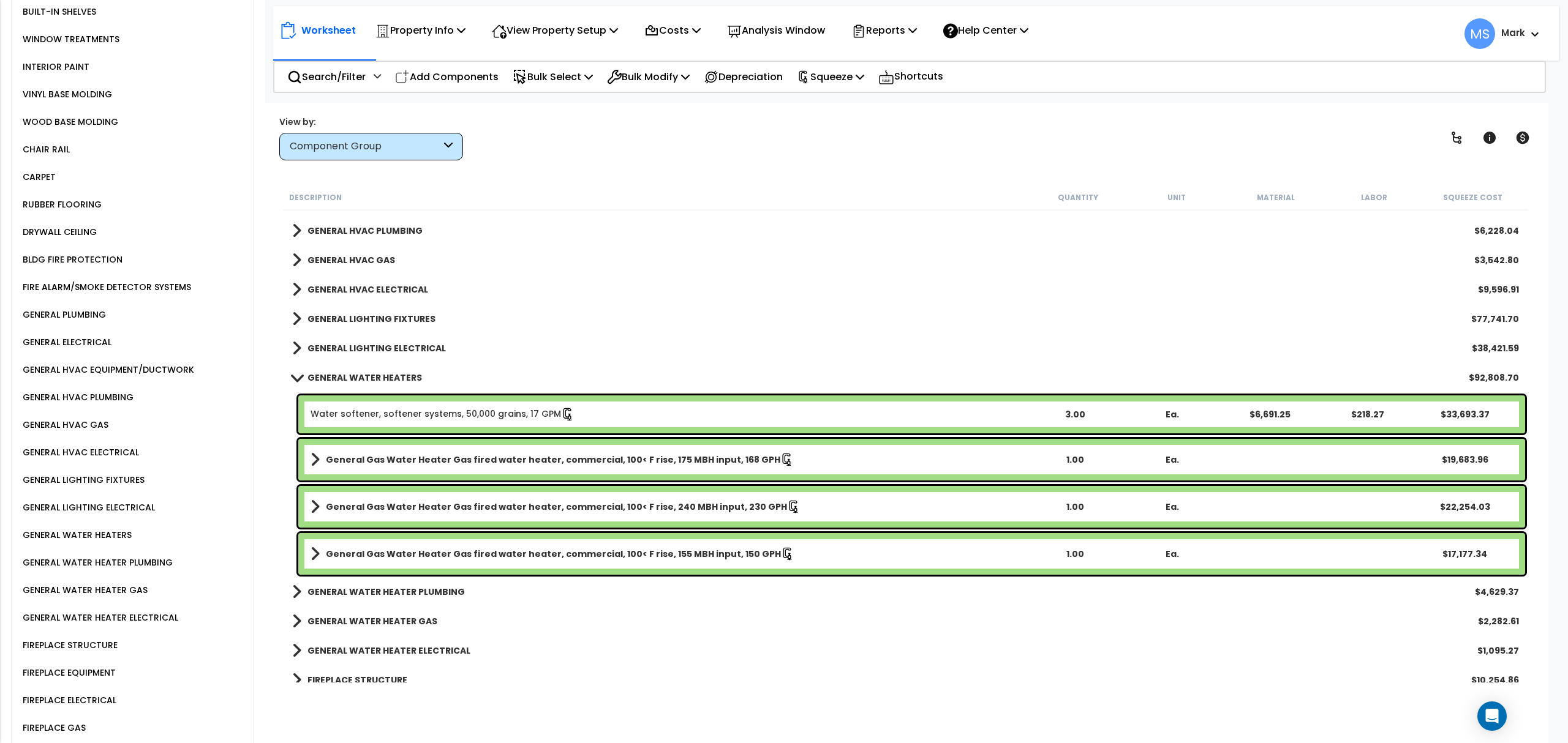
click at [761, 621] on div "GENERAL WATER HEATER GAS $2,282.61" at bounding box center [905, 621] width 1239 height 29
click at [403, 378] on b "GENERAL WATER HEATERS" at bounding box center [365, 377] width 115 height 12
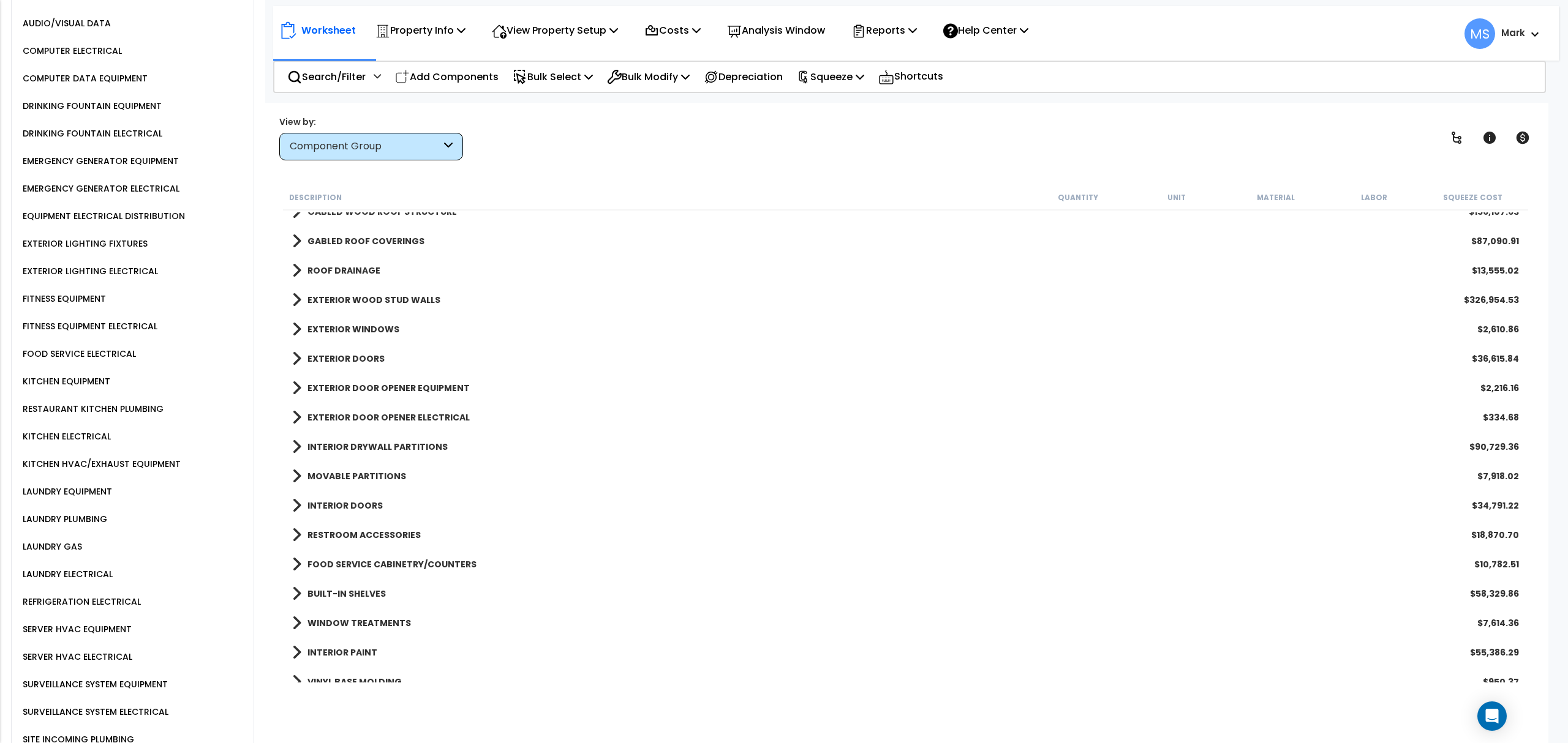
scroll to position [1795, 0]
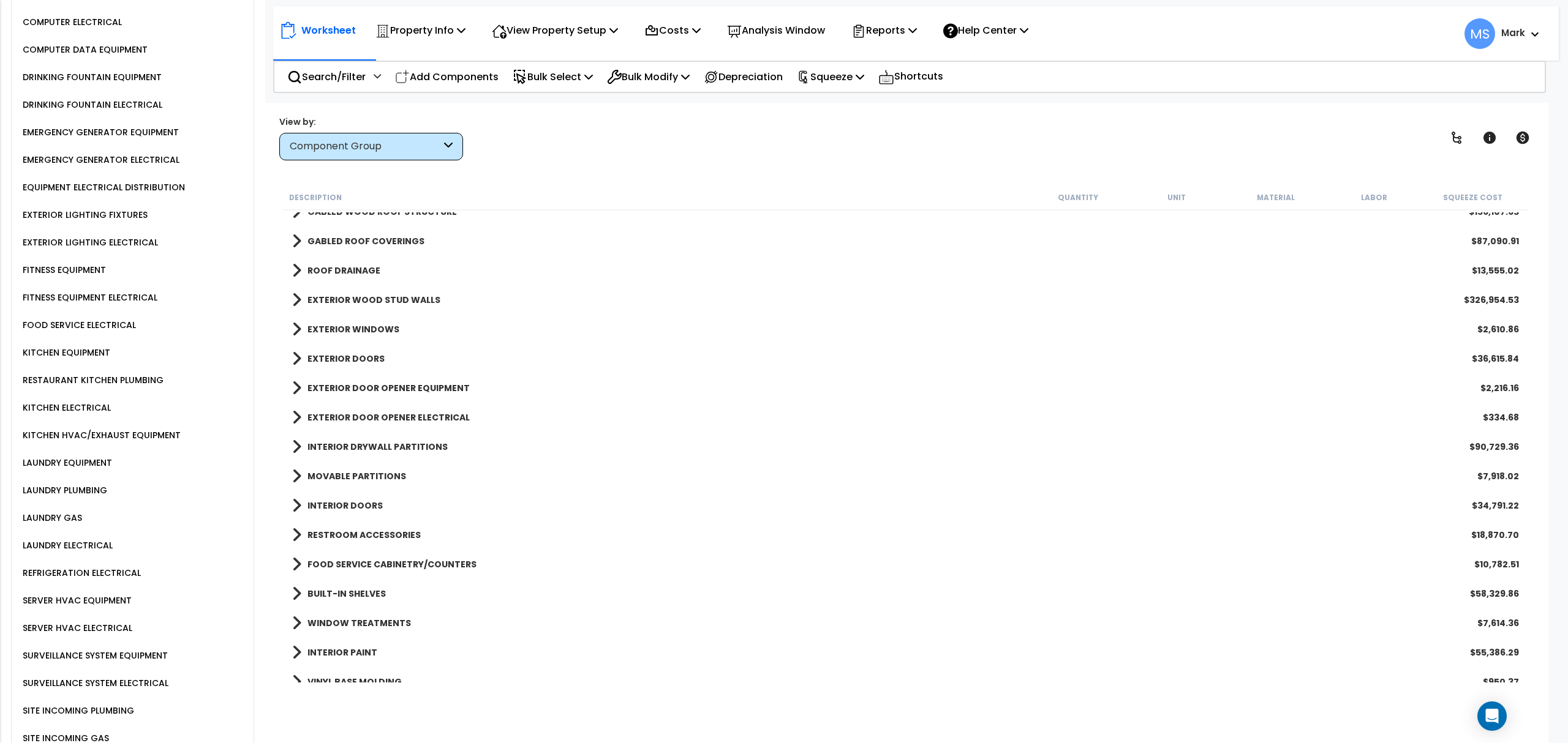
click at [104, 648] on div "SURVEILLANCE SYSTEM EQUIPMENT" at bounding box center [93, 656] width 148 height 15
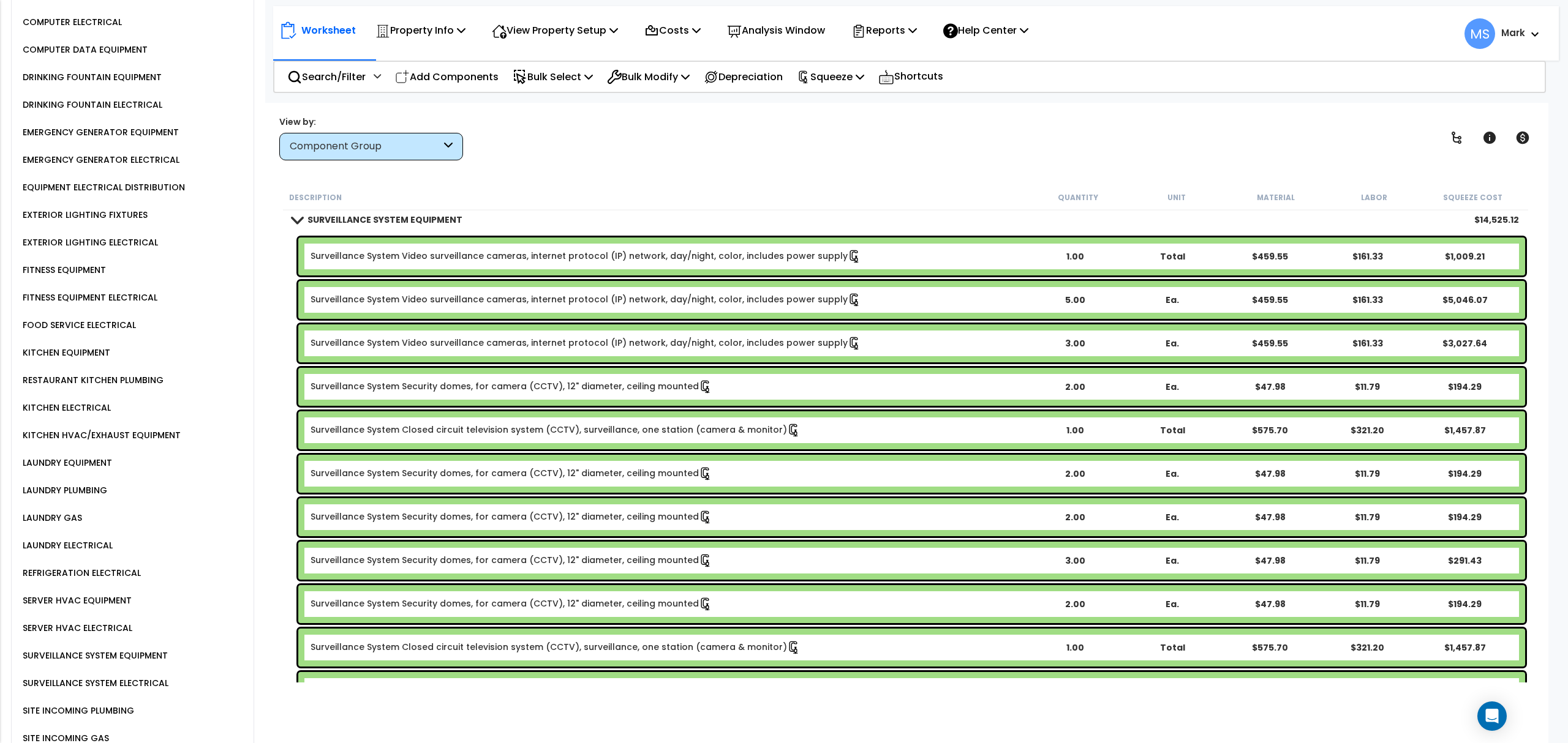
scroll to position [2090, 0]
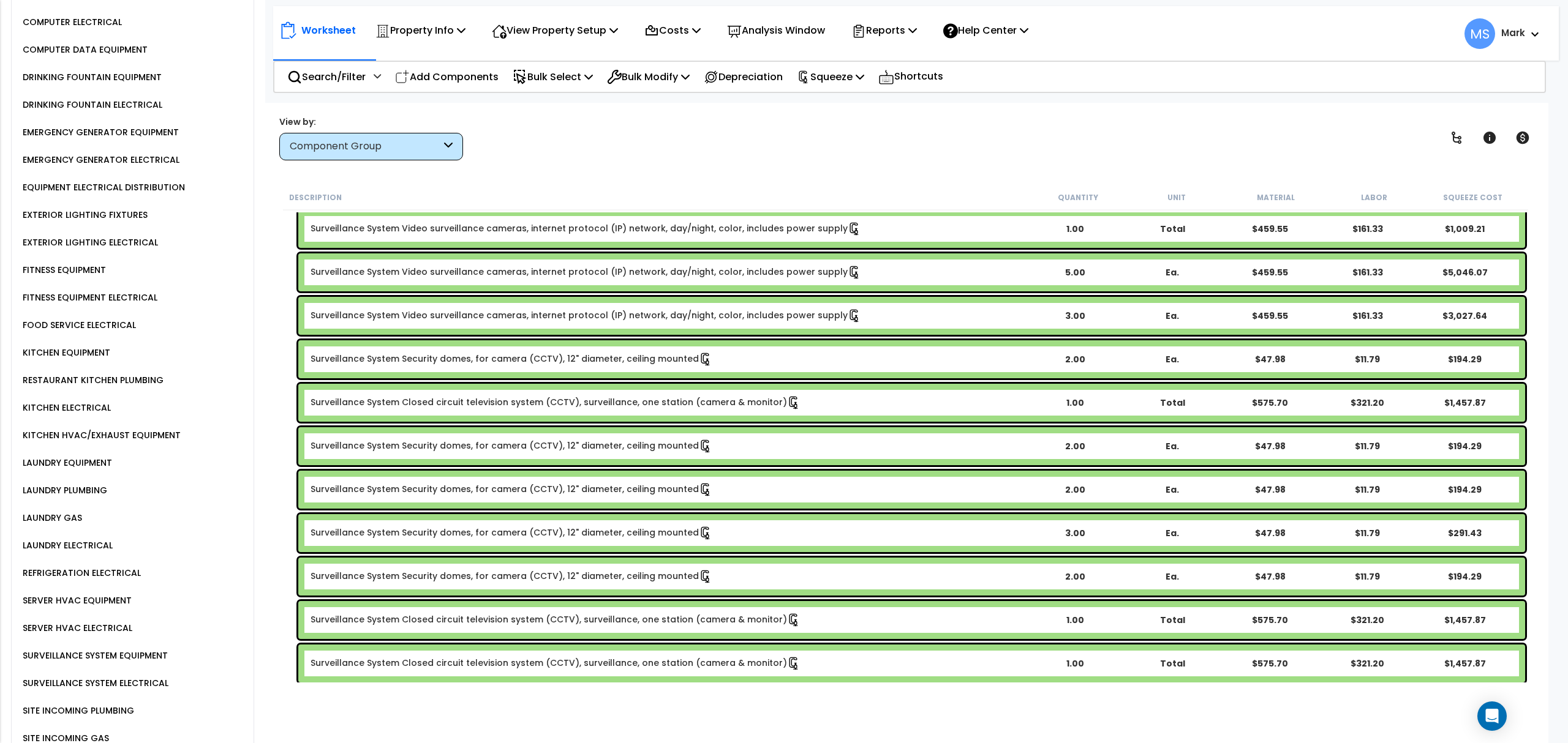
drag, startPoint x: 532, startPoint y: 450, endPoint x: 530, endPoint y: 459, distance: 9.2
click at [530, 450] on link "Surveillance System Security domes, for camera (CCTV), 12" diameter, ceiling mo…" at bounding box center [511, 446] width 401 height 13
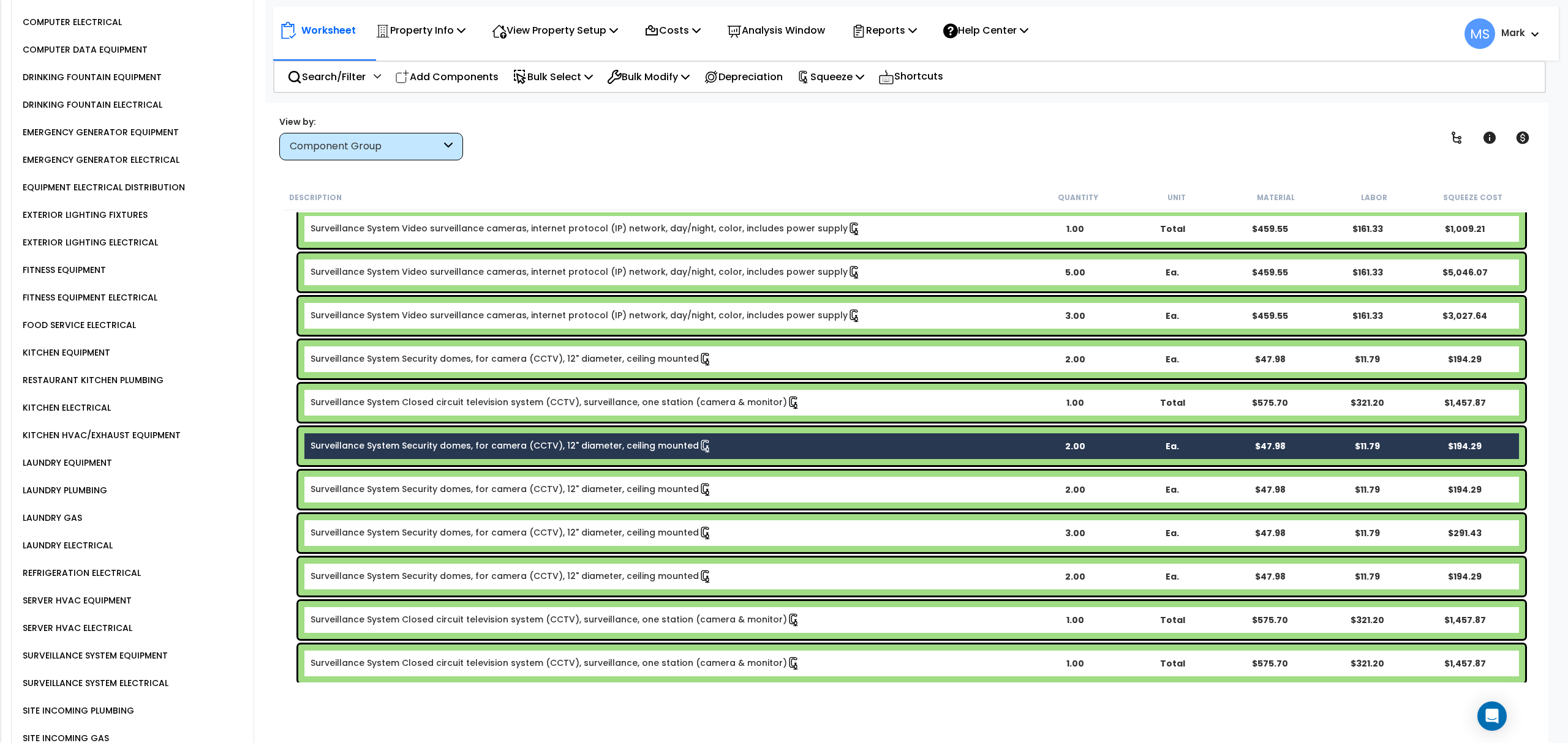
click at [532, 485] on link "Surveillance System Security domes, for camera (CCTV), 12" diameter, ceiling mo…" at bounding box center [511, 490] width 401 height 13
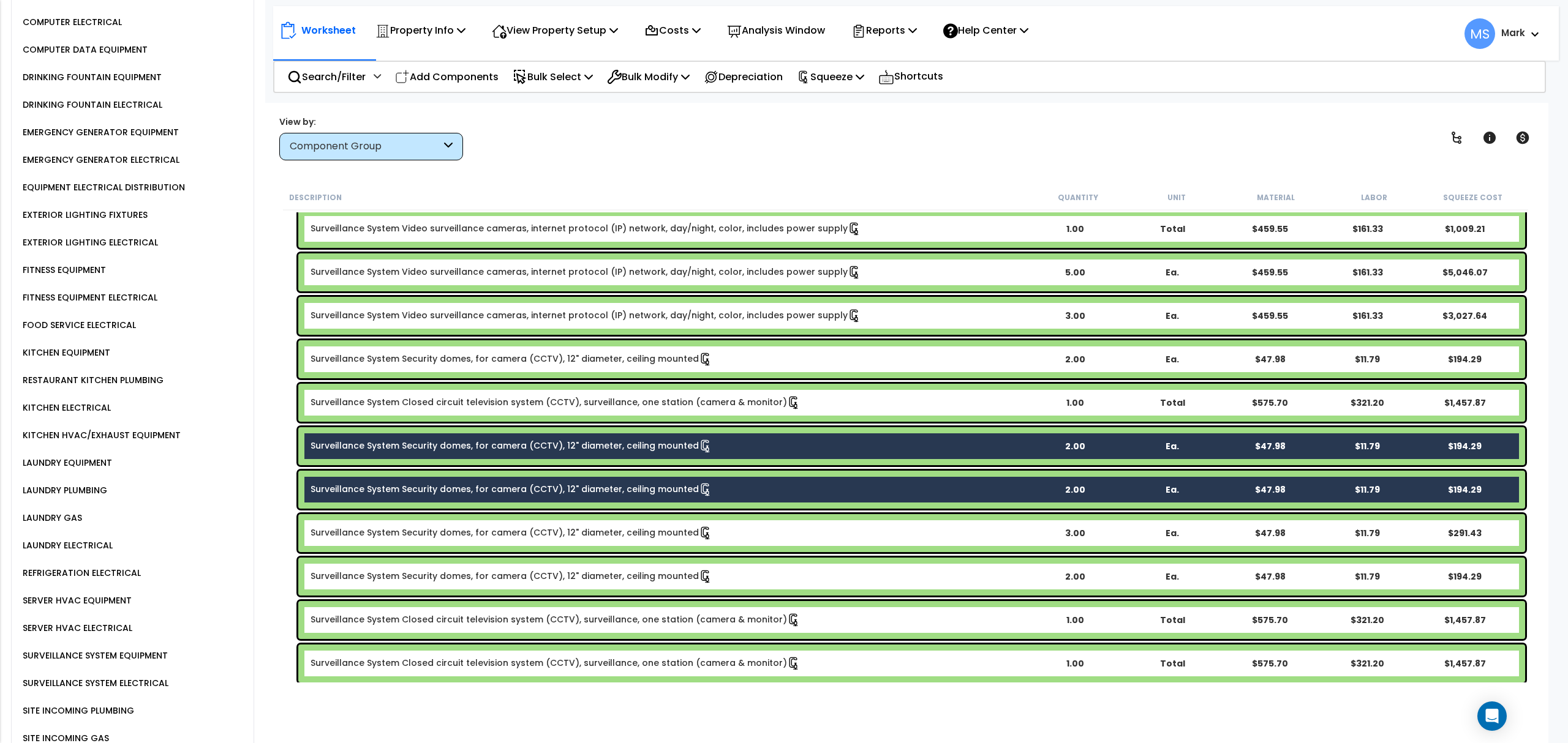
click at [549, 526] on link "Surveillance System Security domes, for camera (CCTV), 12" diameter, ceiling mo…" at bounding box center [511, 533] width 401 height 13
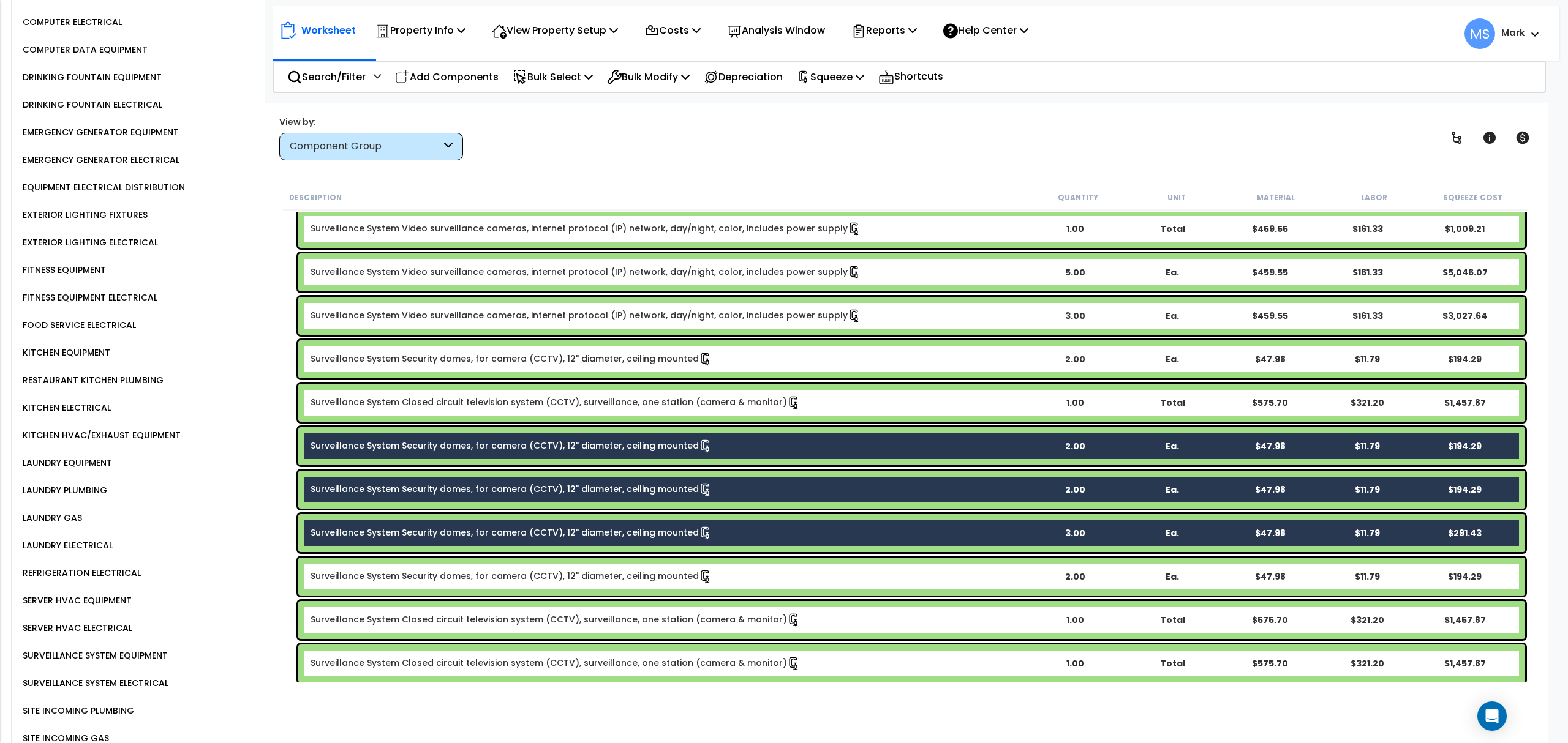
drag, startPoint x: 574, startPoint y: 573, endPoint x: 567, endPoint y: 488, distance: 85.3
click at [574, 573] on link "Surveillance System Security domes, for camera (CCTV), 12" diameter, ceiling mo…" at bounding box center [511, 576] width 401 height 13
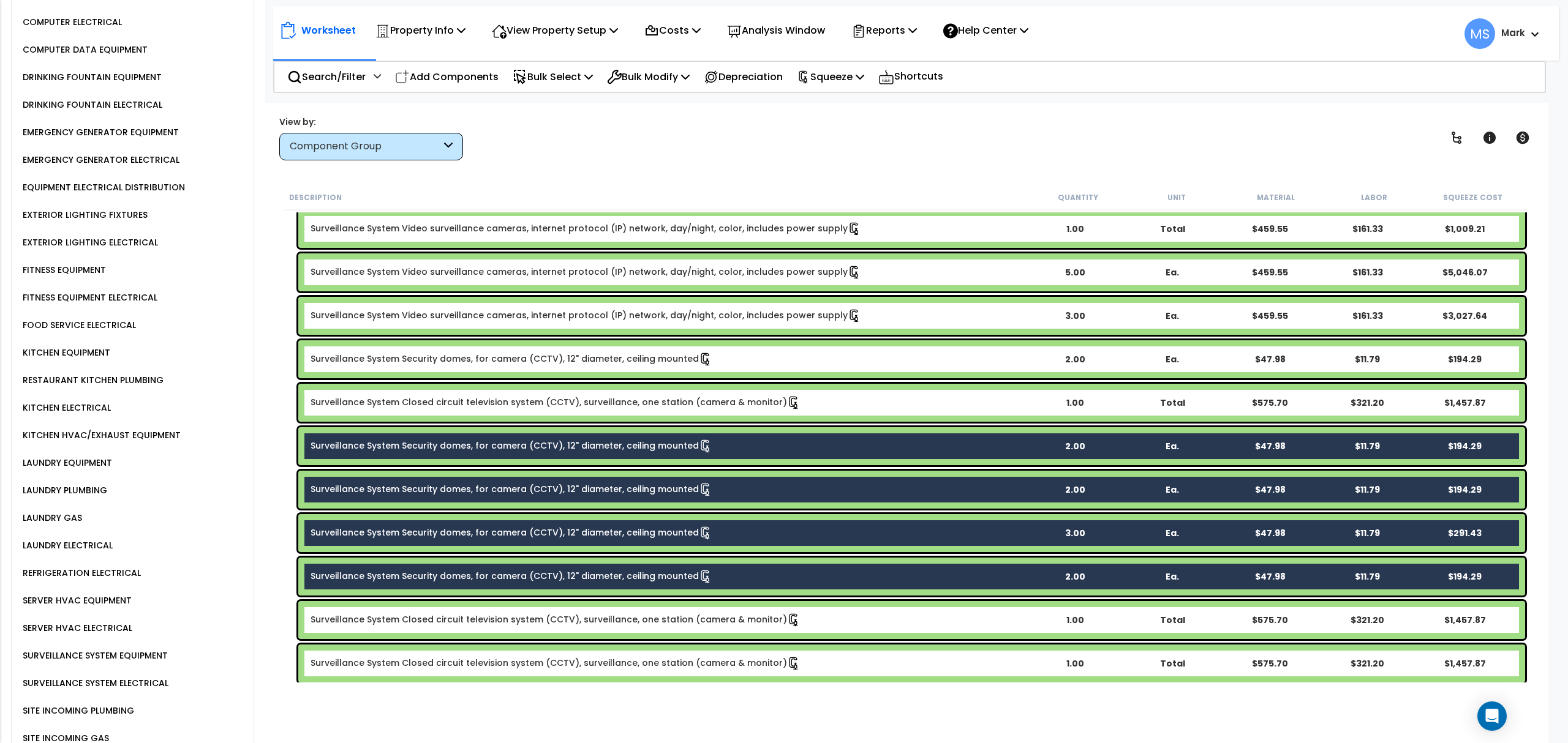
click at [571, 365] on link "Surveillance System Security domes, for camera (CCTV), 12" diameter, ceiling mo…" at bounding box center [511, 360] width 401 height 13
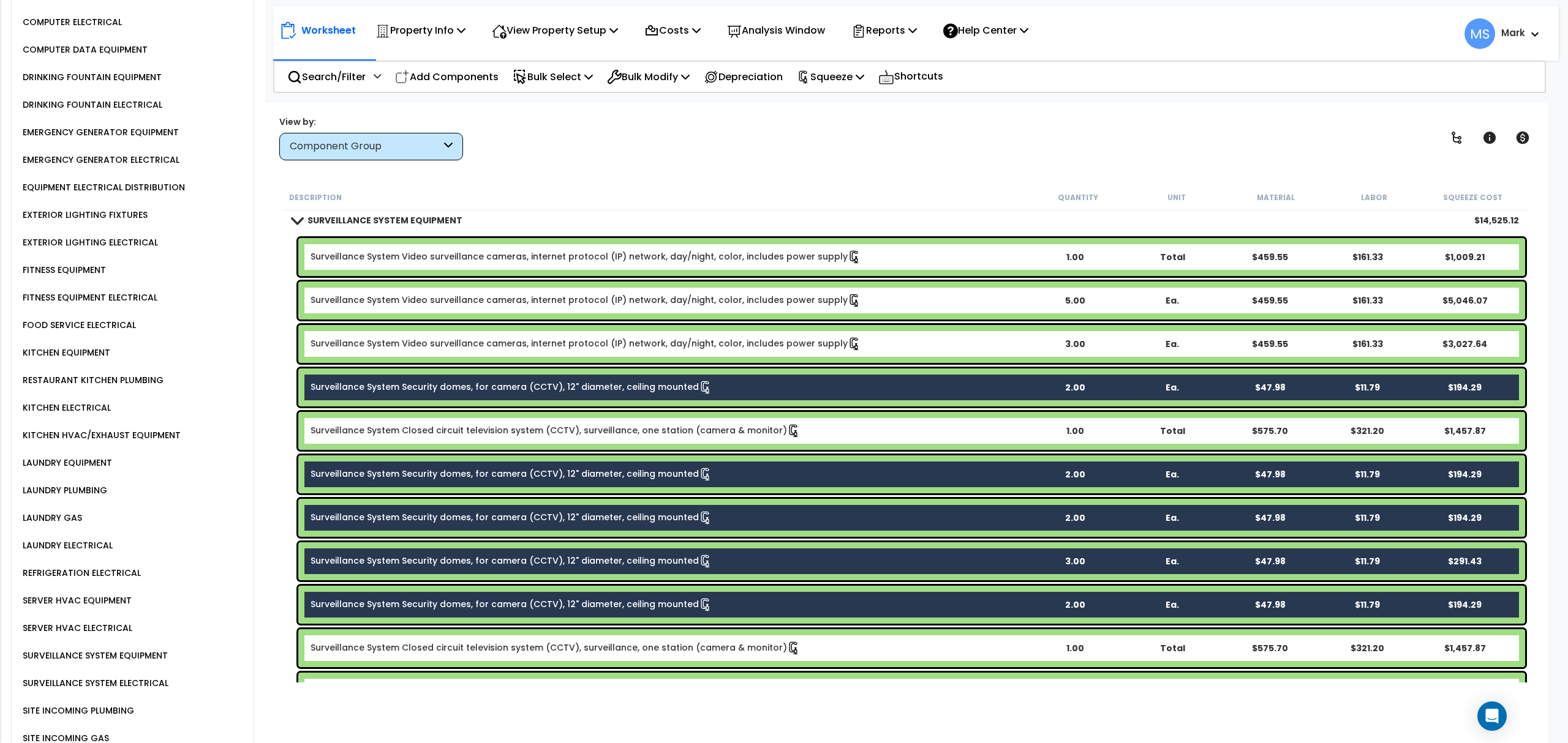
scroll to position [2172, 0]
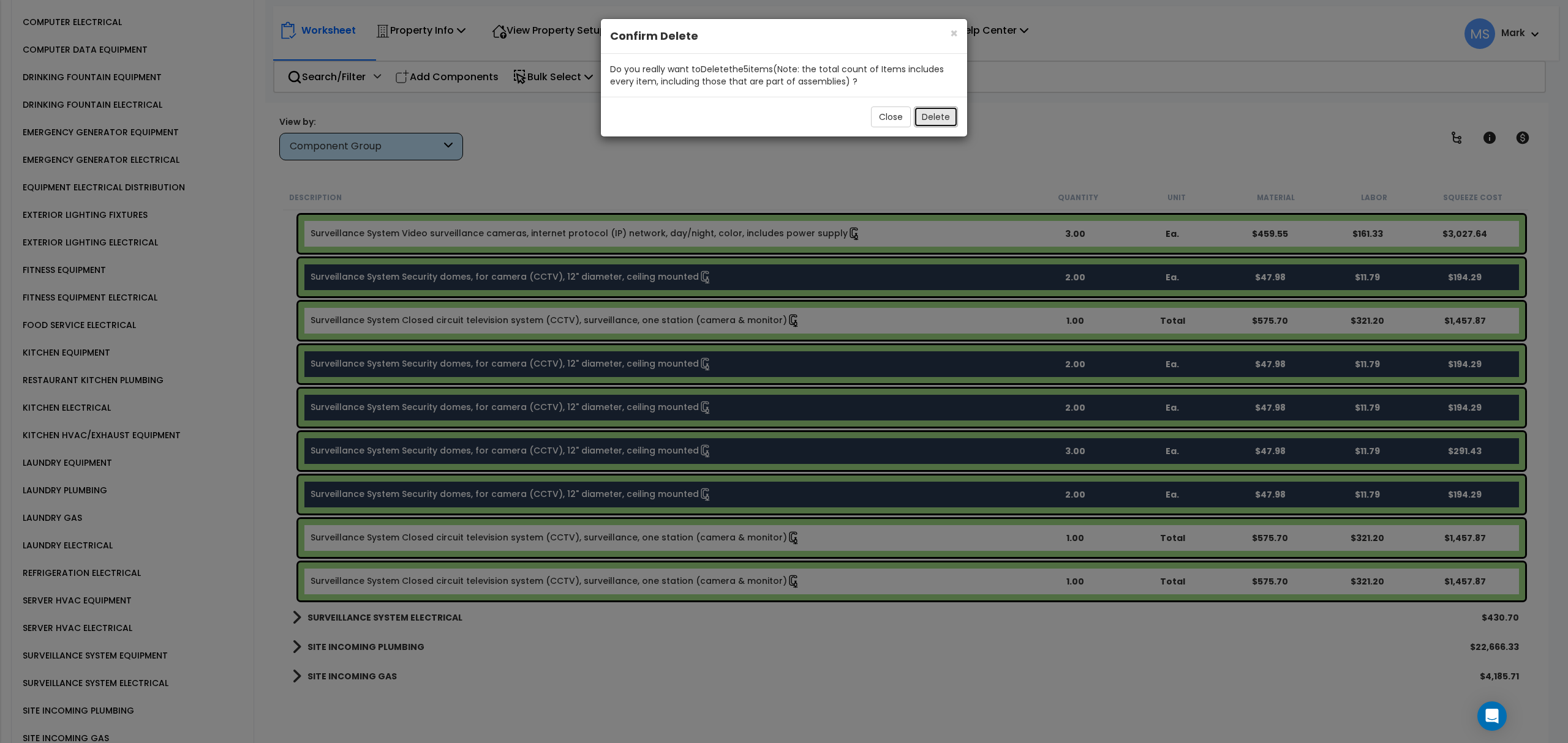
click at [932, 121] on button "Delete" at bounding box center [936, 117] width 44 height 21
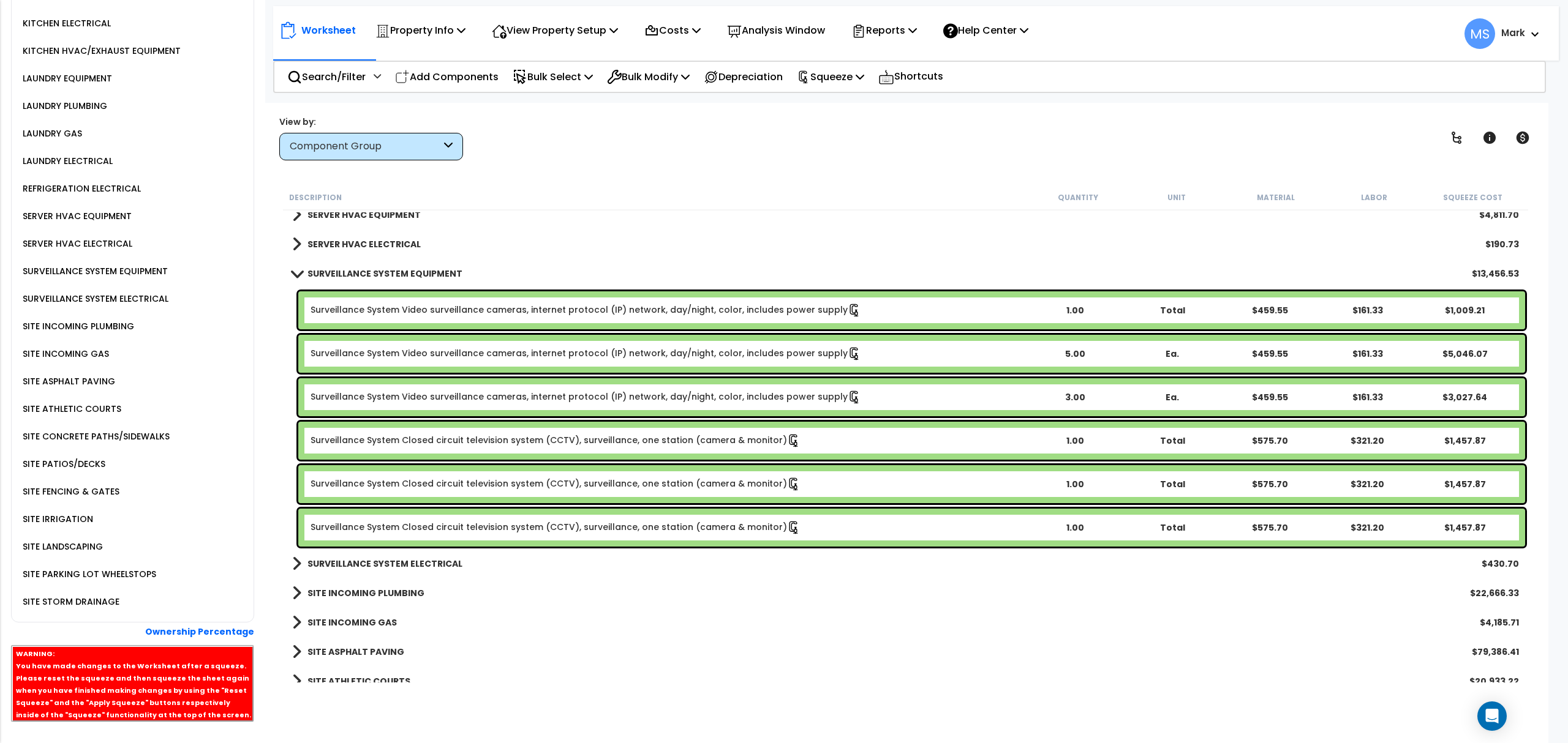
scroll to position [2181, 0]
click at [74, 291] on div "SURVEILLANCE SYSTEM ELECTRICAL" at bounding box center [94, 299] width 149 height 15
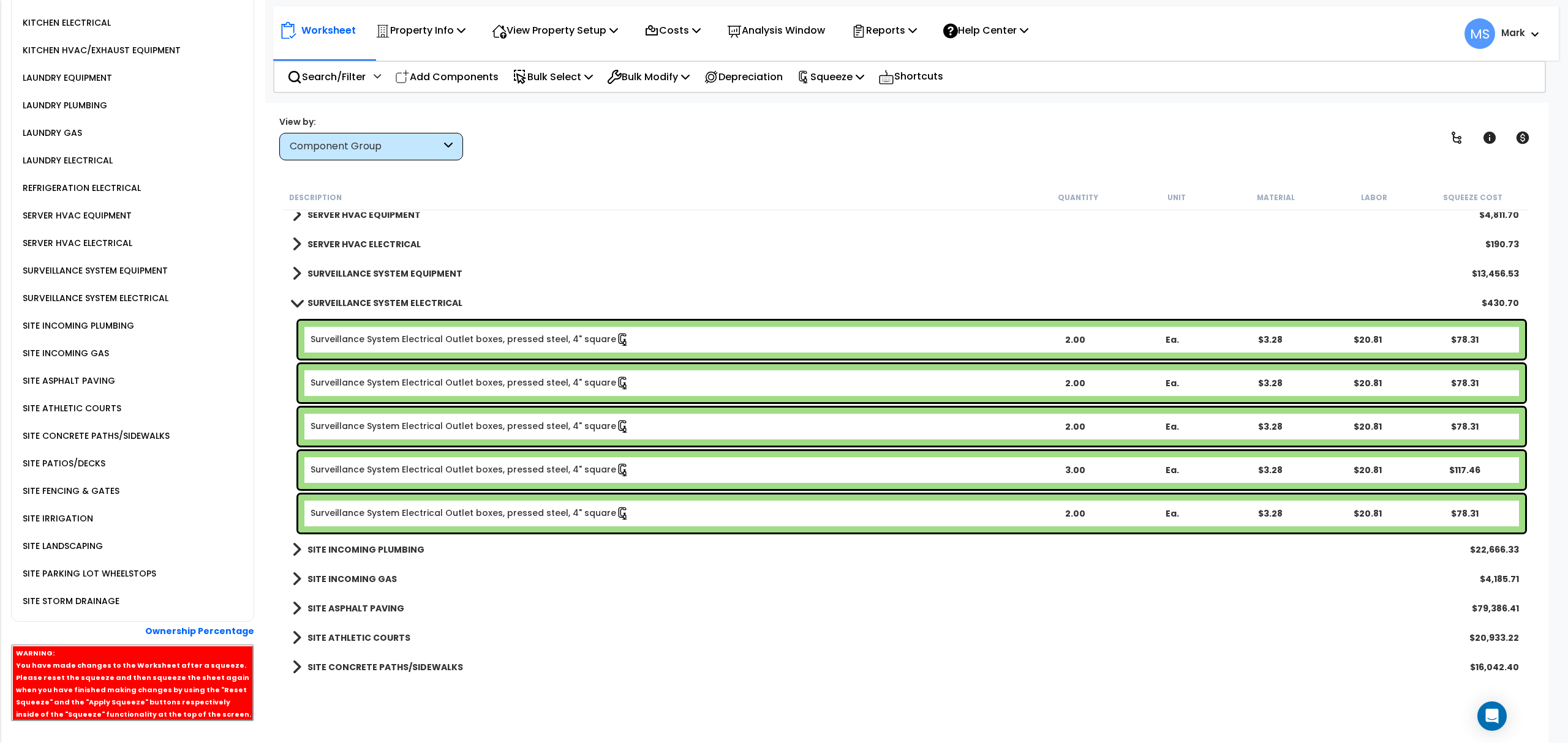
click at [491, 389] on div "Surveillance System Electrical Outlet boxes, pressed steel, 4" square 2.00 Ea. …" at bounding box center [911, 383] width 1227 height 38
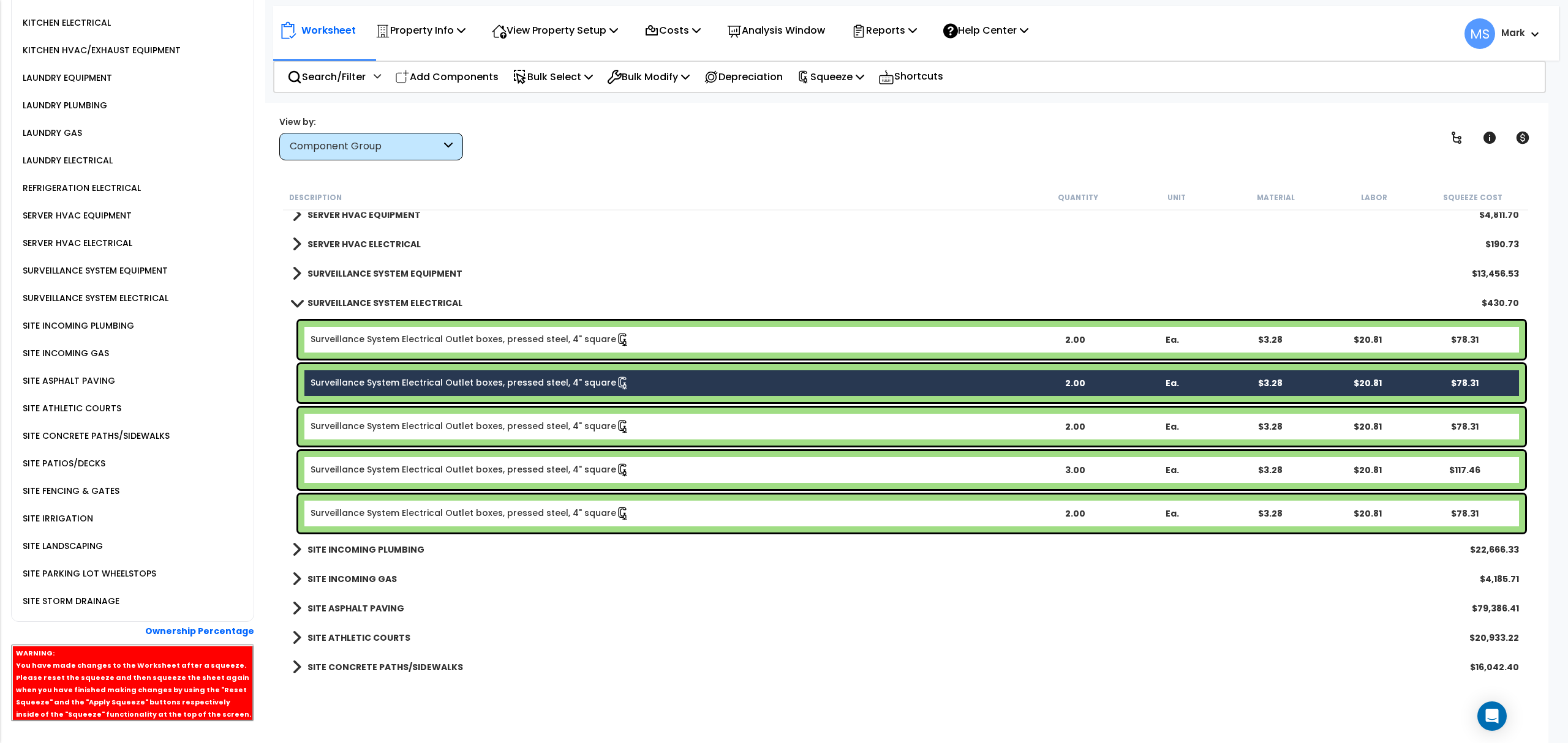
click at [478, 342] on link "Surveillance System Electrical Outlet boxes, pressed steel, 4" square" at bounding box center [470, 339] width 319 height 13
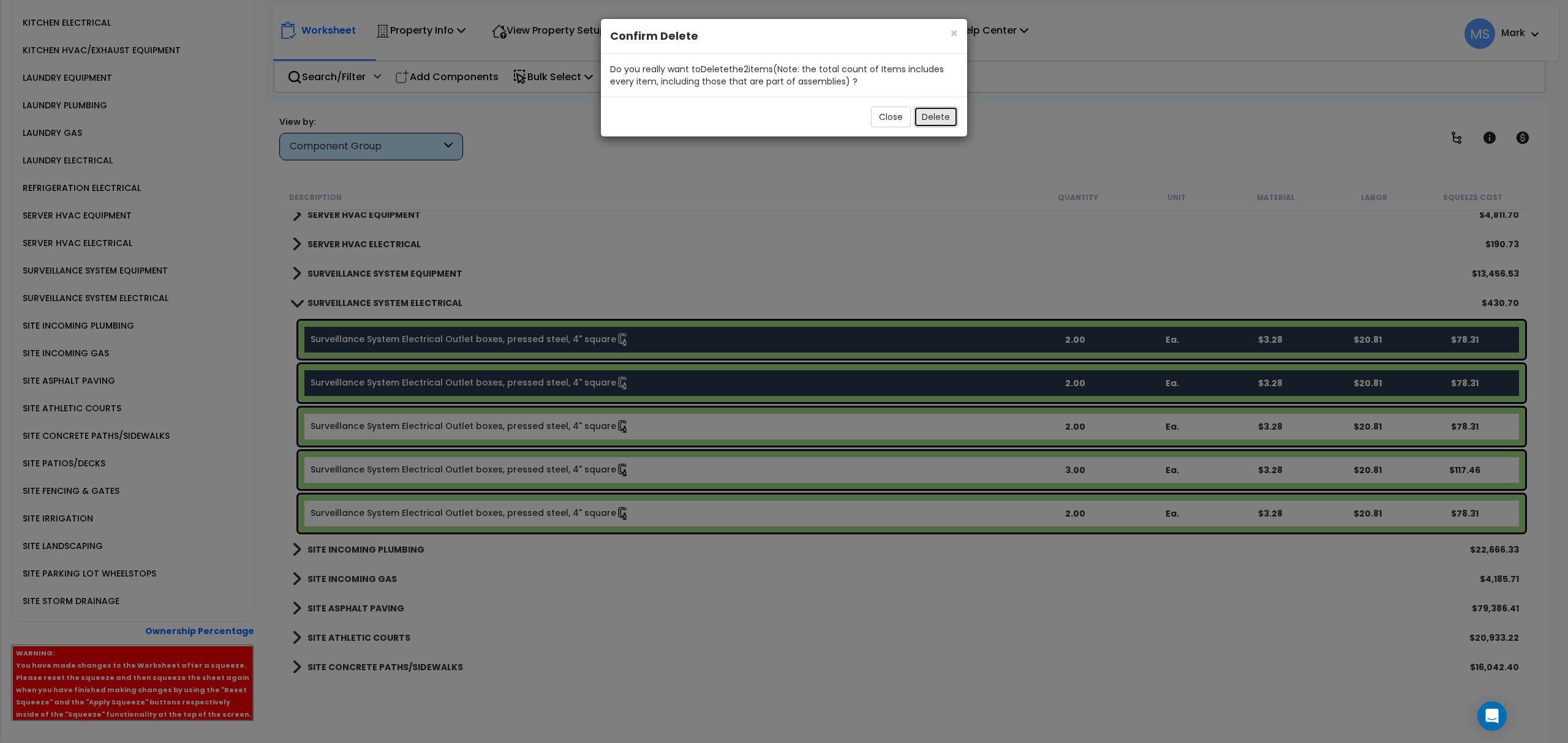
click at [943, 121] on button "Delete" at bounding box center [936, 117] width 44 height 21
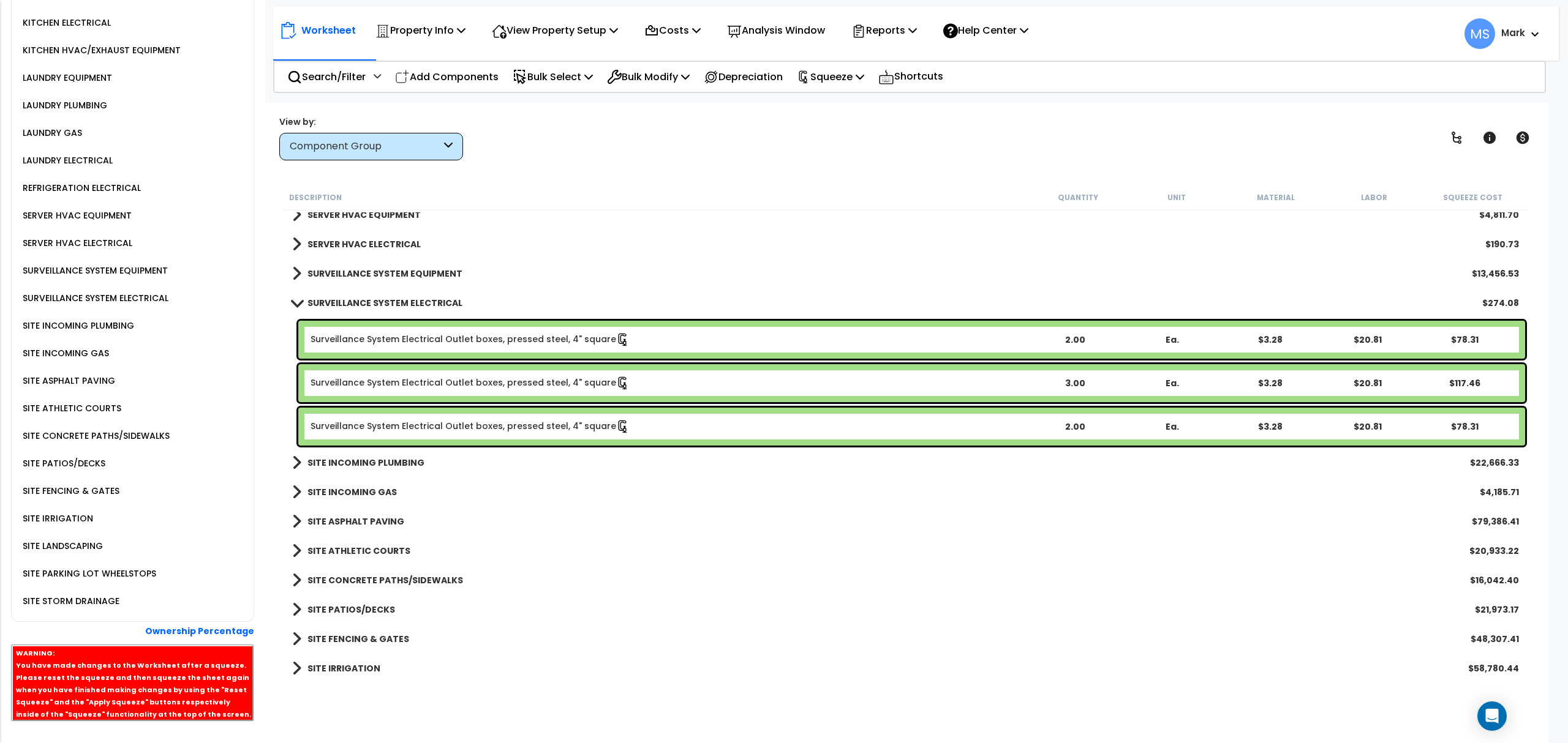
click at [71, 291] on div "SURVEILLANCE SYSTEM ELECTRICAL" at bounding box center [94, 299] width 149 height 15
click at [74, 264] on div "SURVEILLANCE SYSTEM EQUIPMENT" at bounding box center [93, 271] width 148 height 15
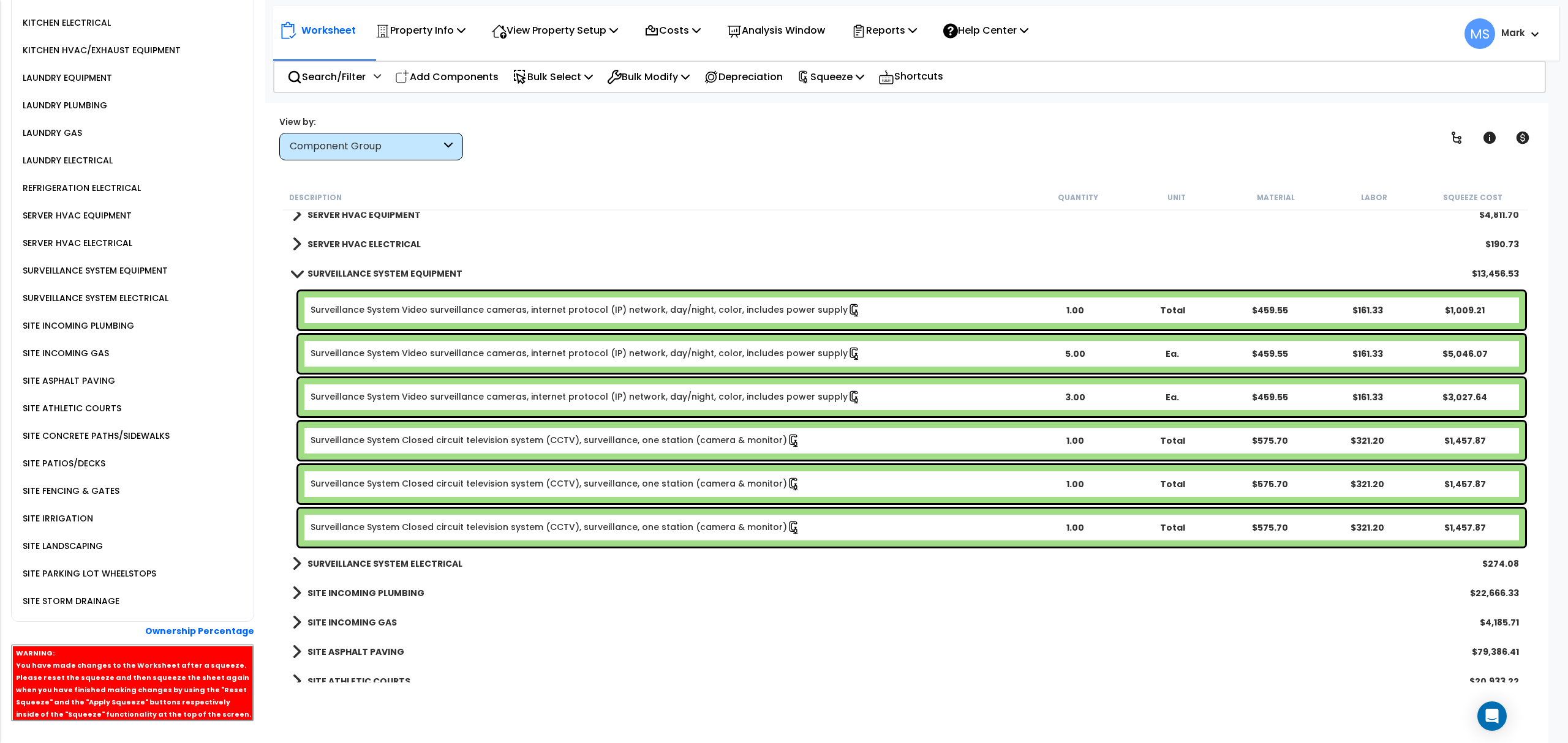
click at [72, 236] on div "SERVER HVAC ELECTRICAL" at bounding box center [75, 243] width 112 height 15
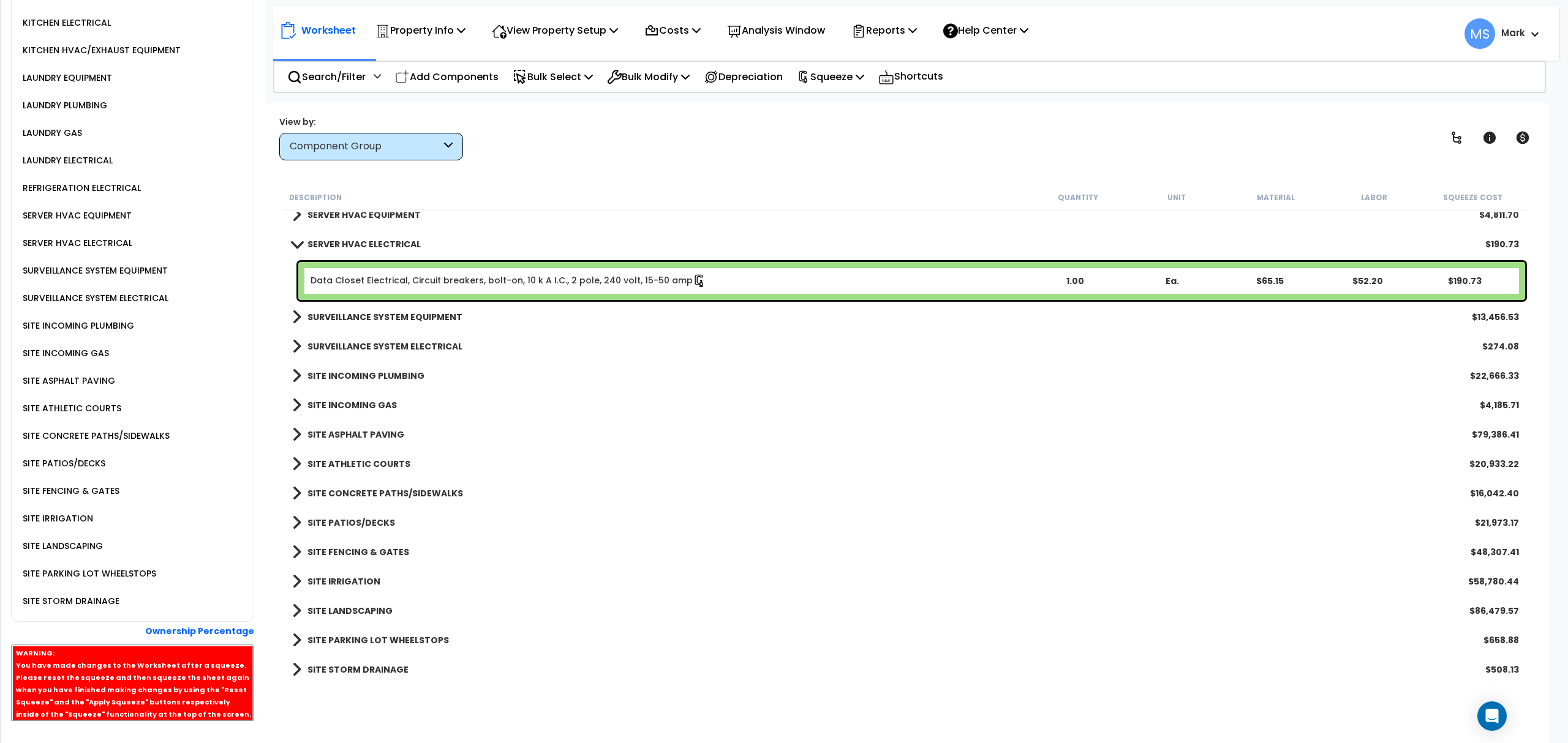
click at [72, 208] on div "SERVER HVAC EQUIPMENT" at bounding box center [75, 216] width 112 height 15
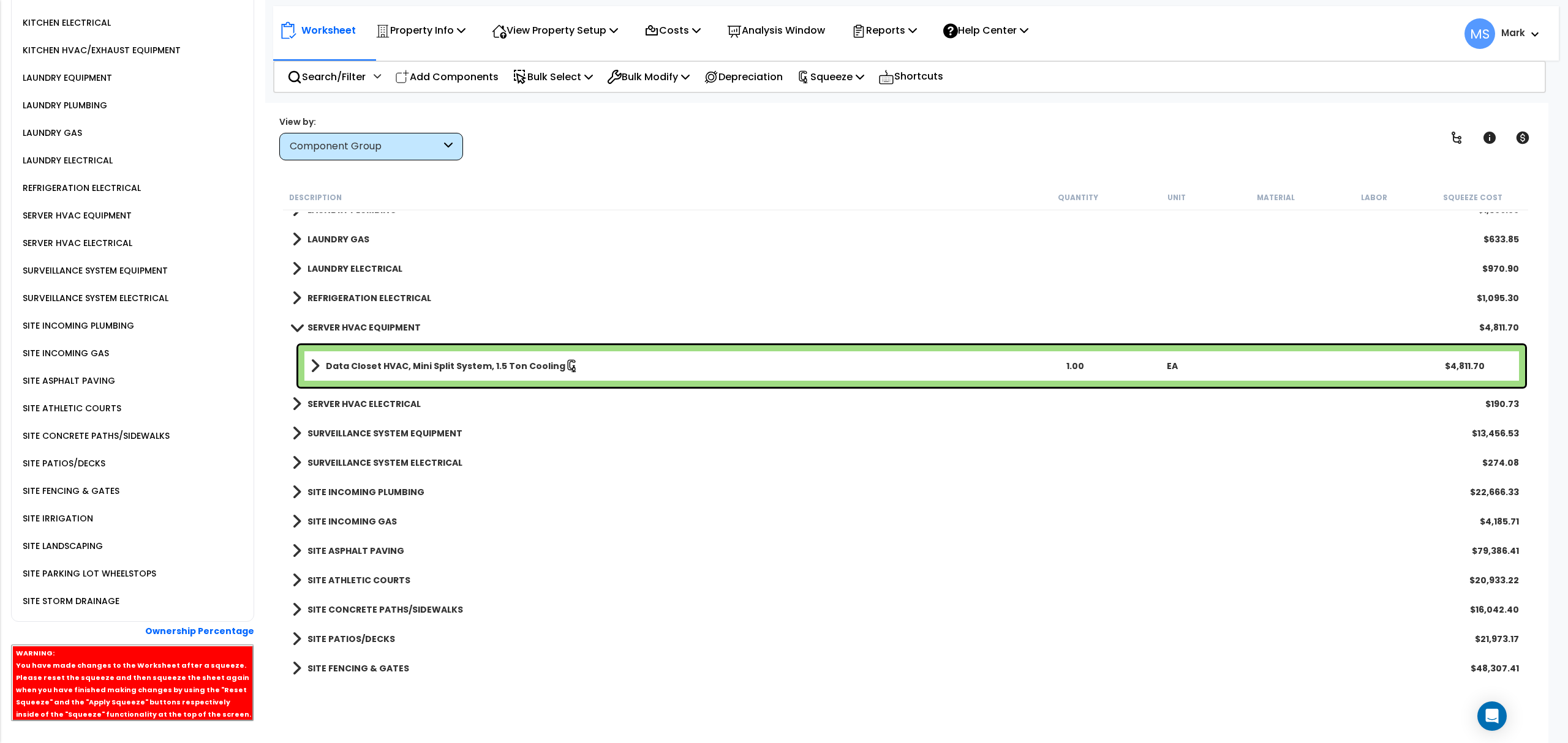
scroll to position [1764, 0]
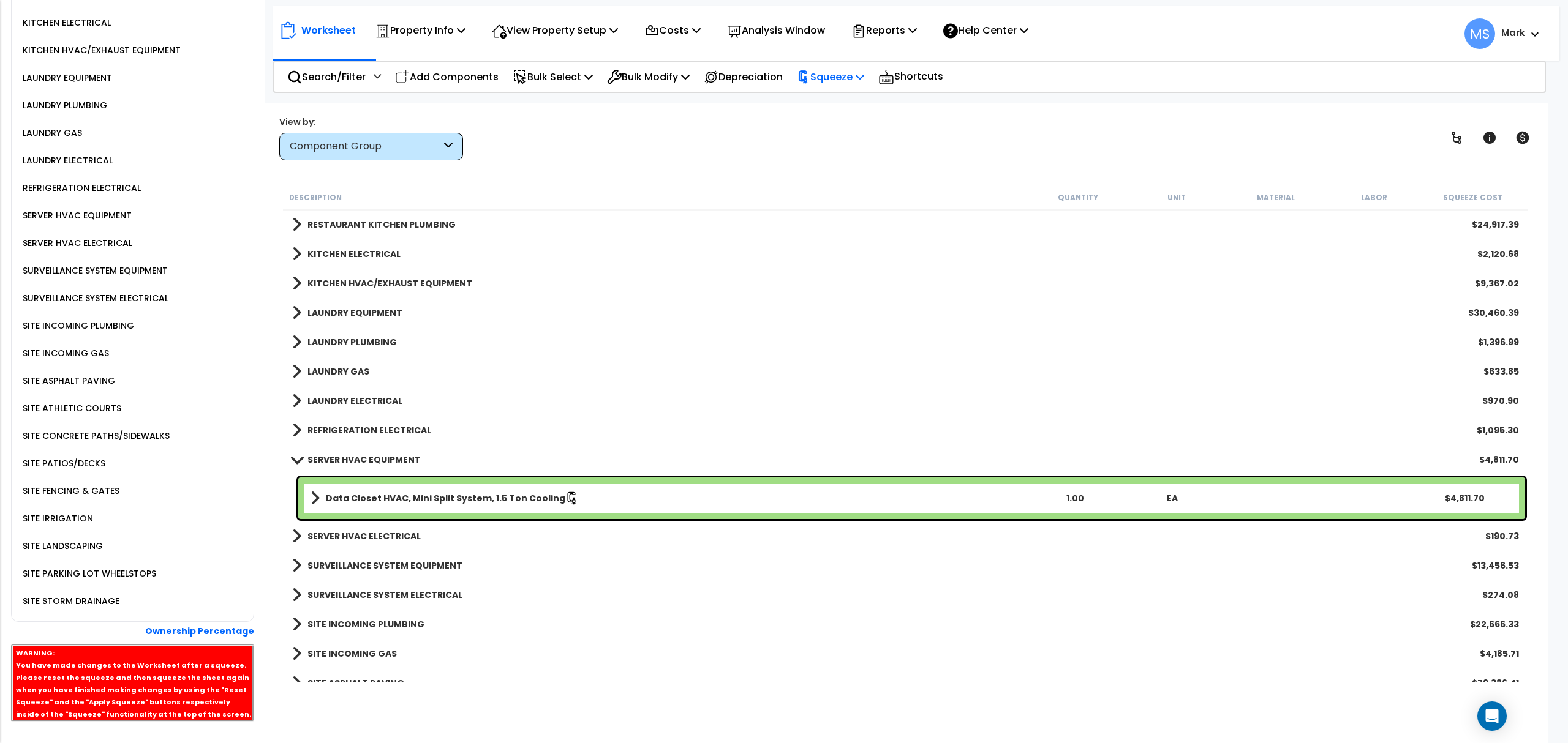
click at [839, 76] on p "Squeeze" at bounding box center [831, 77] width 67 height 16
click at [836, 98] on link "Re-squeeze" at bounding box center [851, 106] width 121 height 28
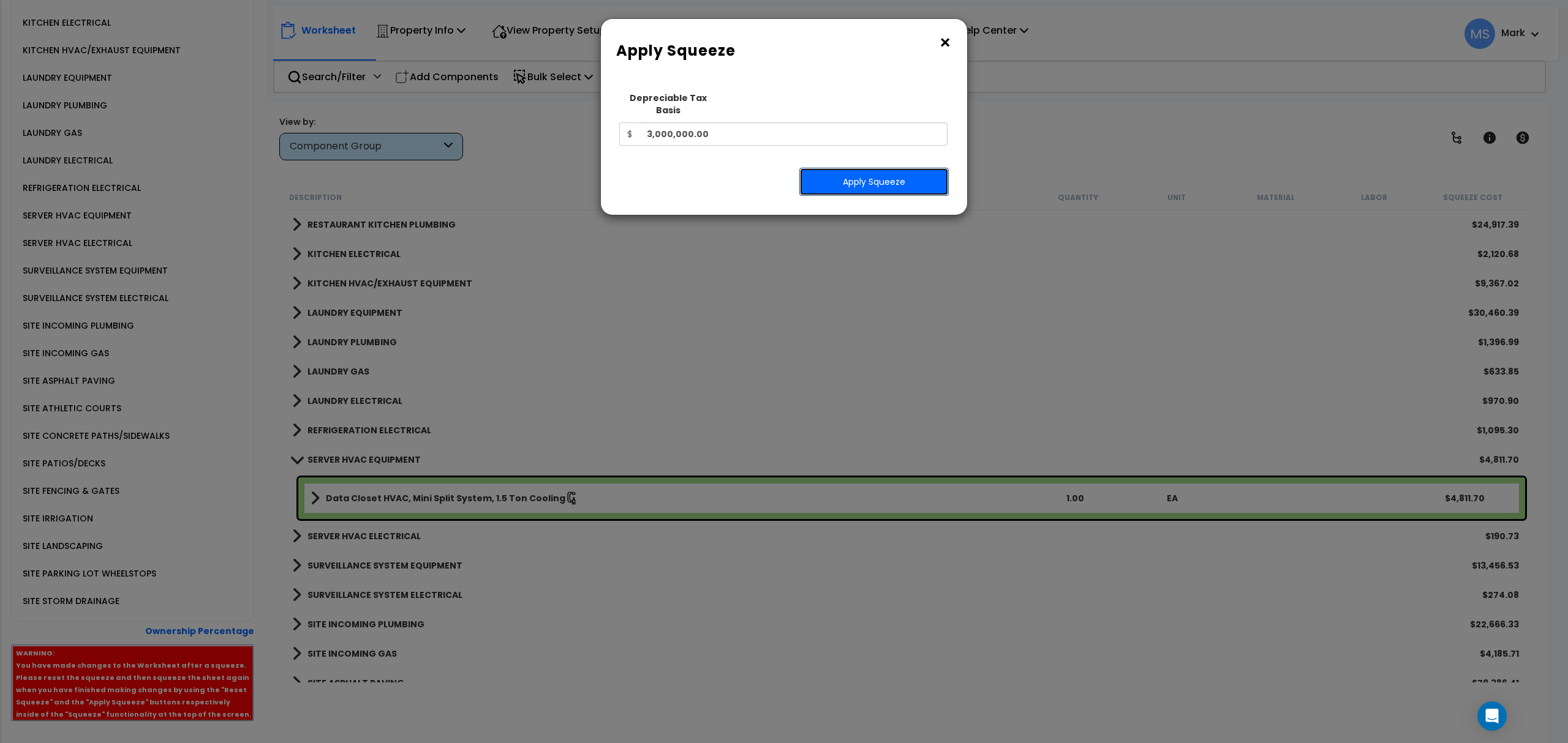
click at [870, 175] on button "Apply Squeeze" at bounding box center [874, 182] width 150 height 28
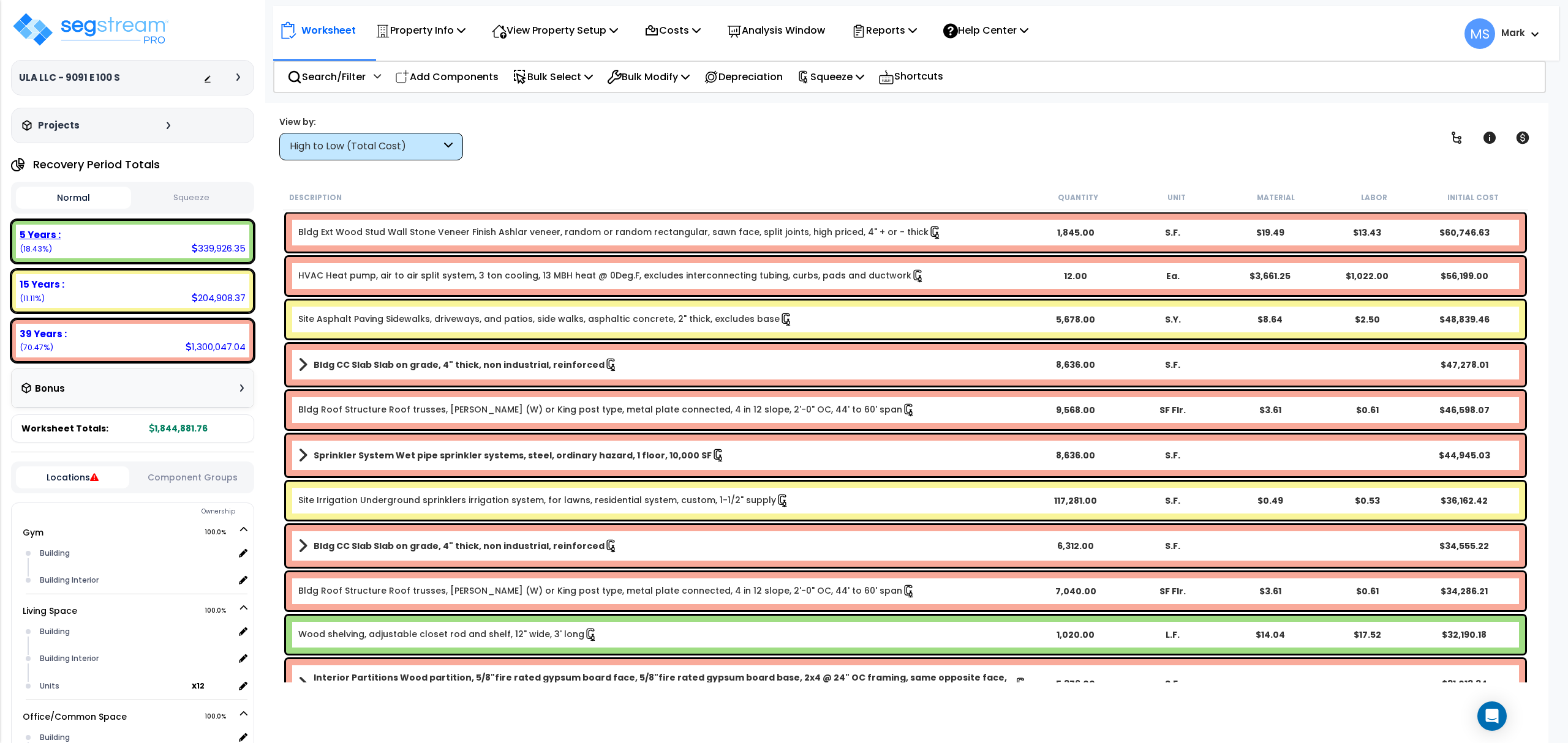
click at [156, 246] on div "5 Years : 339,926.35 (18.43%)" at bounding box center [132, 241] width 233 height 34
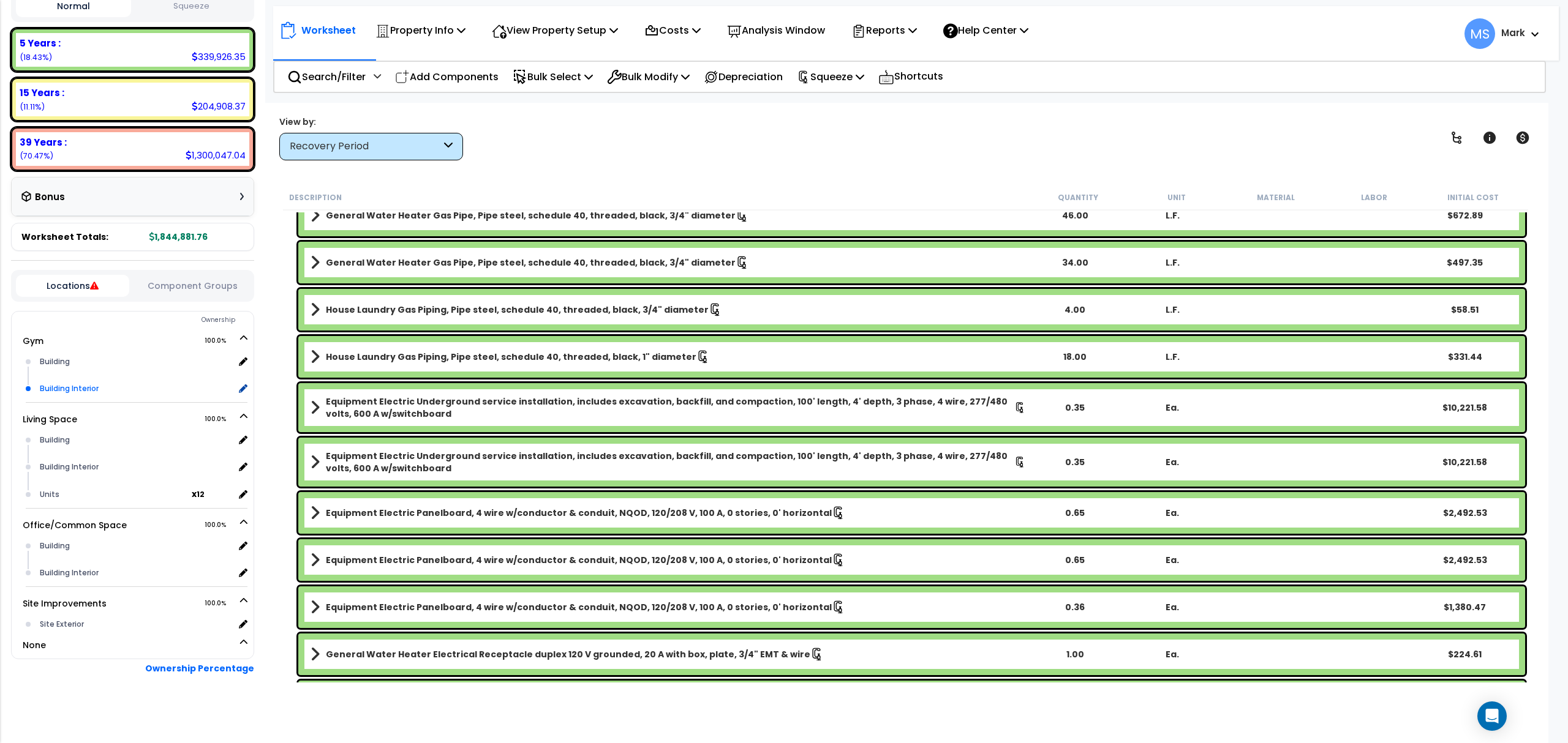
scroll to position [194, 0]
click at [138, 142] on div "39 Years :" at bounding box center [132, 140] width 226 height 13
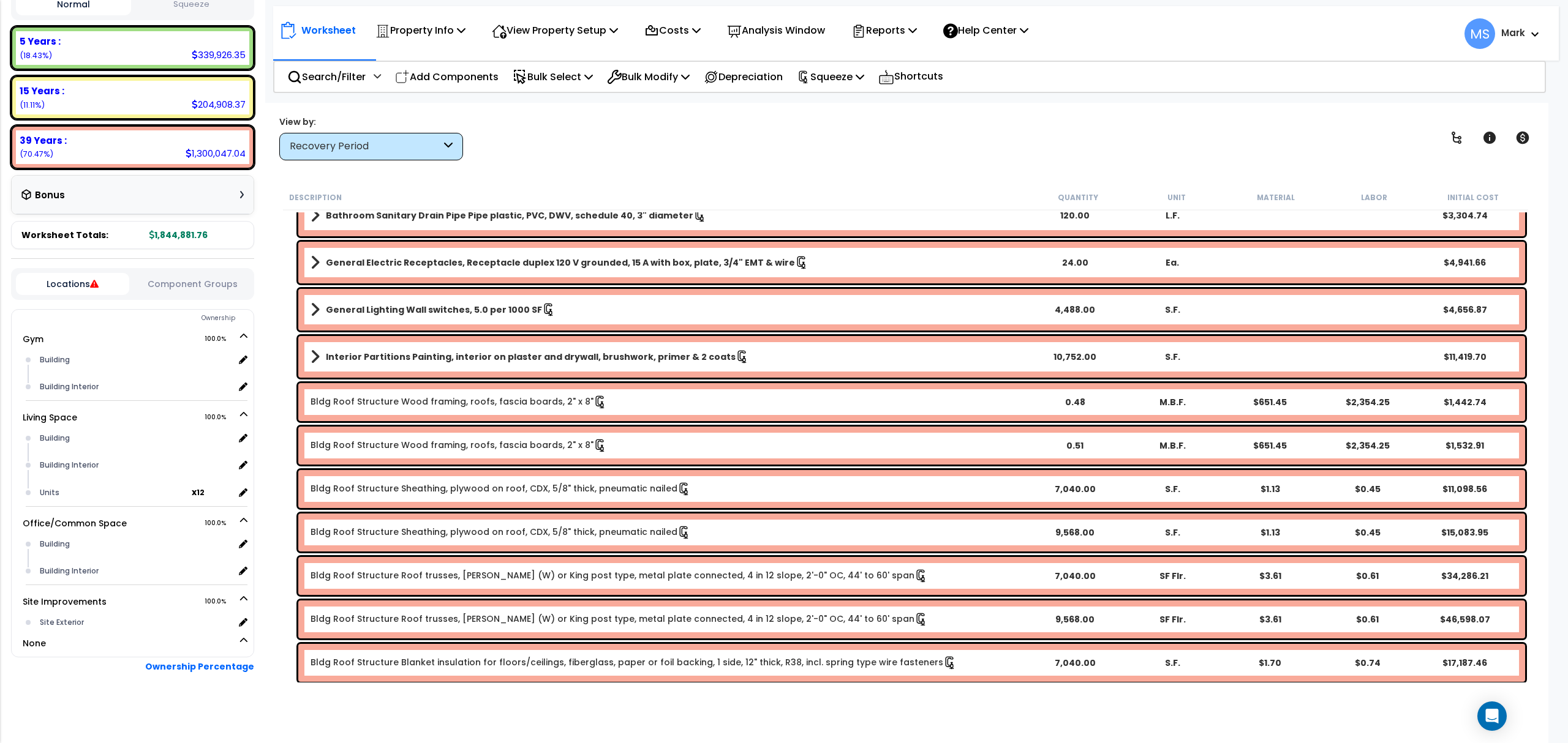
click at [194, 266] on b "Locations Component Groups Ownership Gym 100.0%" at bounding box center [133, 496] width 243 height 476
click at [209, 287] on button "Component Groups" at bounding box center [192, 284] width 113 height 13
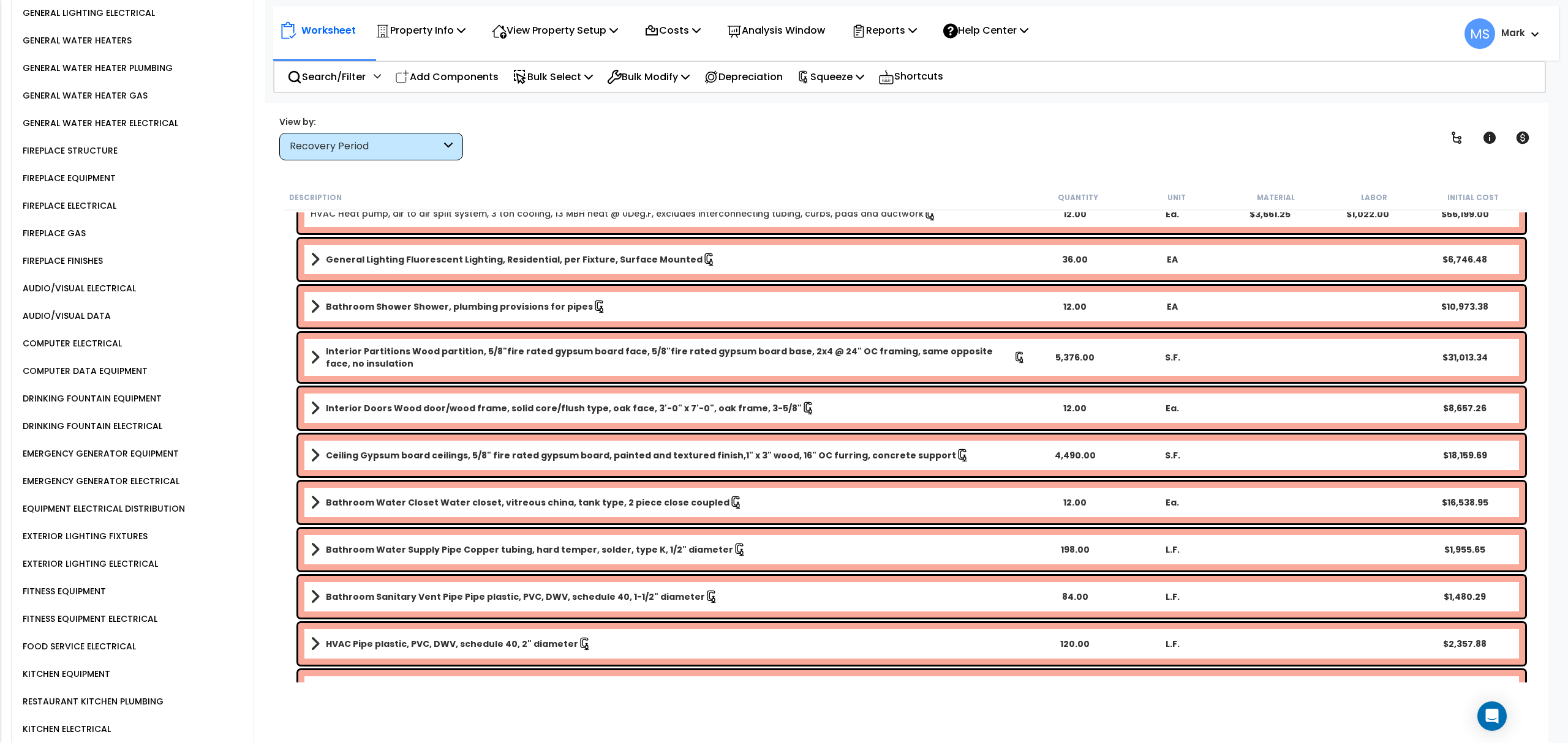
scroll to position [1423, 0]
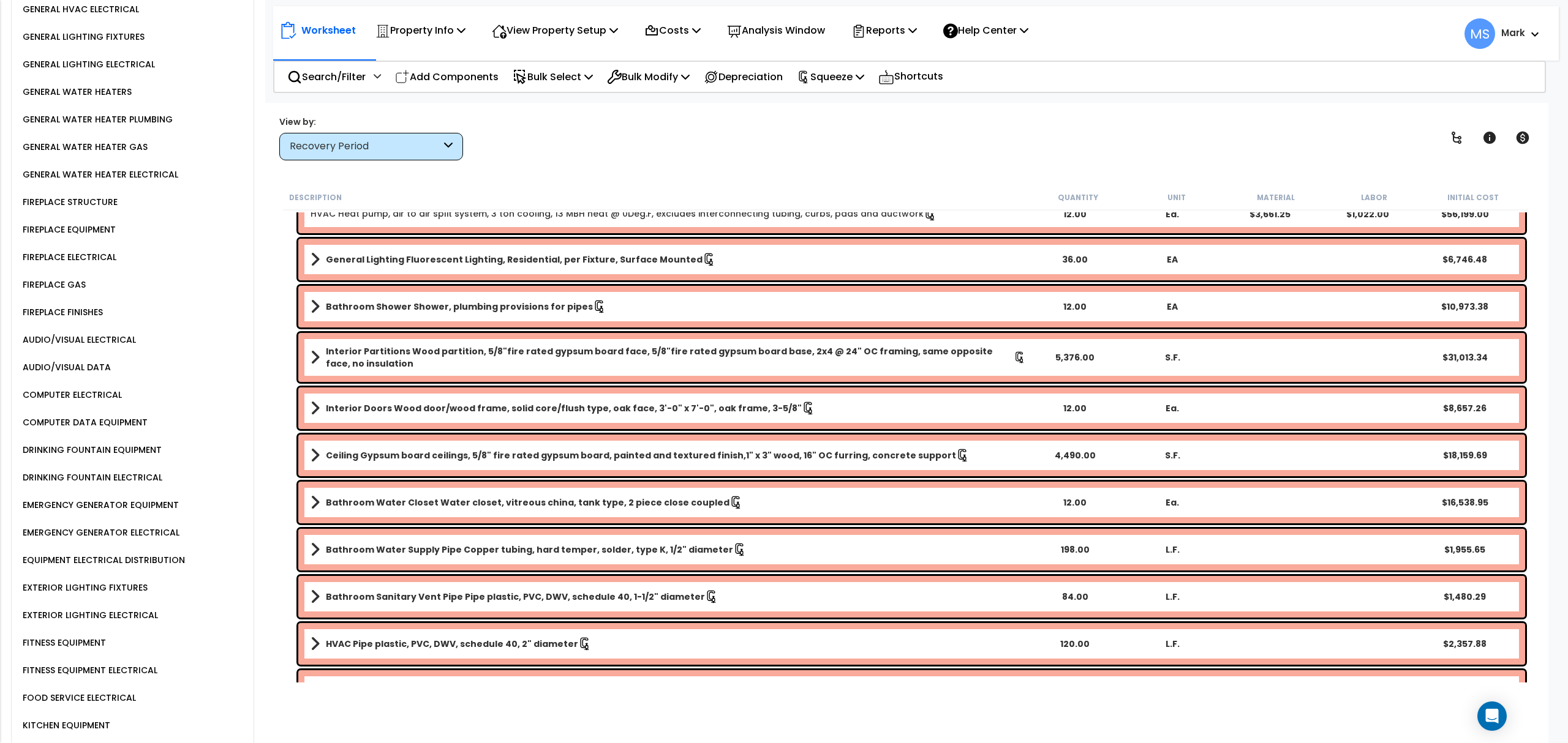
click at [54, 277] on div "FIREPLACE GAS" at bounding box center [52, 284] width 66 height 15
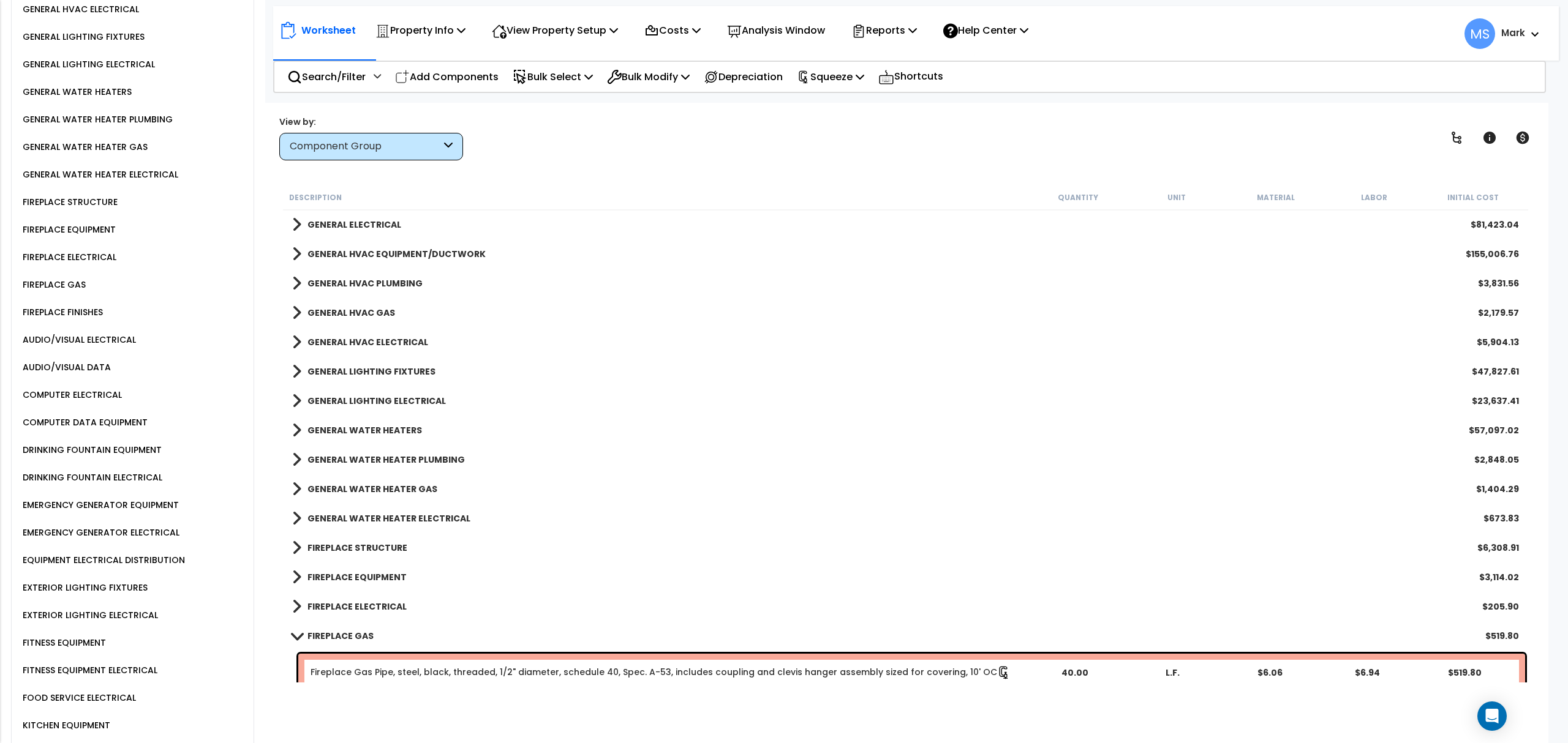
click at [65, 222] on div "FIREPLACE EQUIPMENT" at bounding box center [67, 229] width 96 height 15
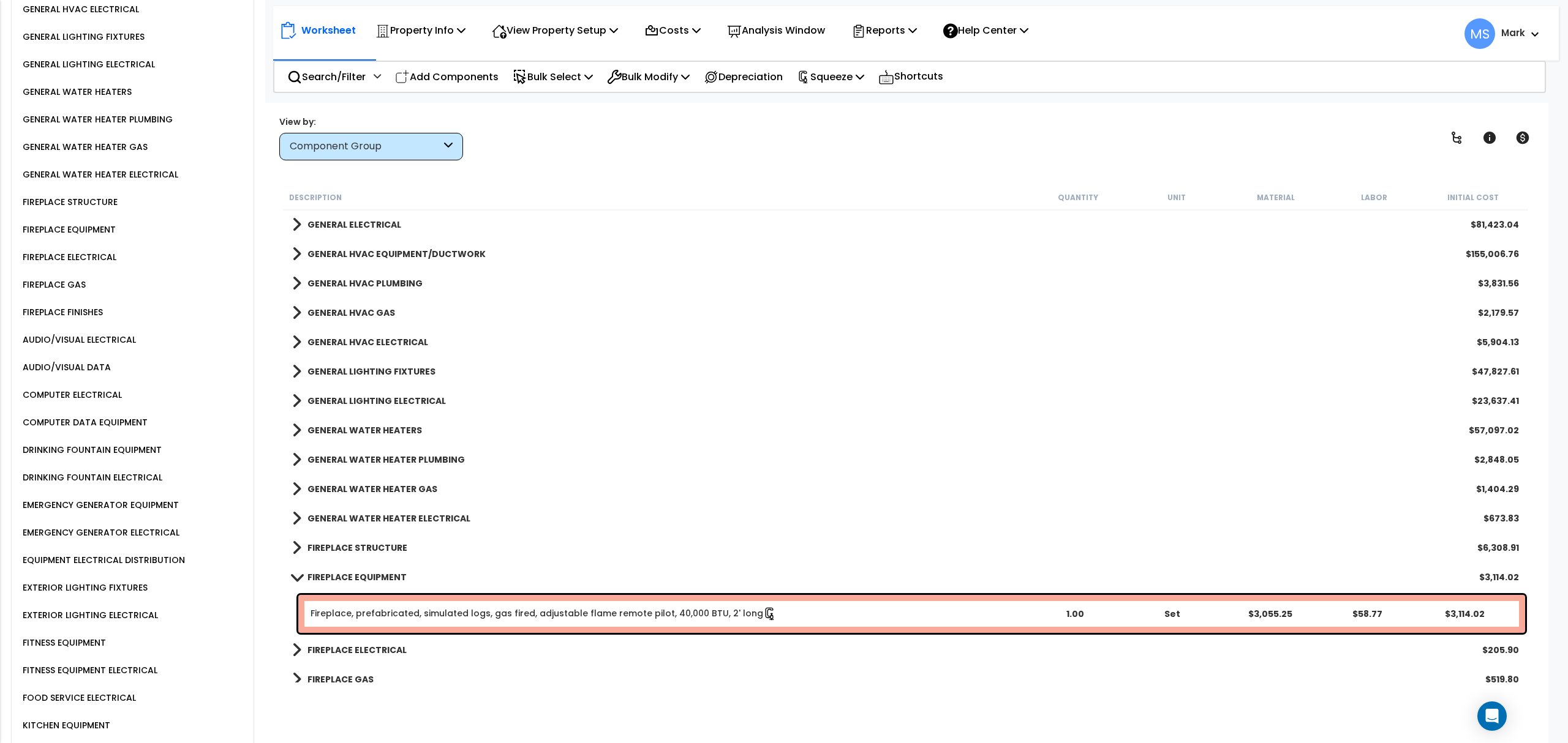
click at [69, 304] on div "FIREPLACE FINISHES" at bounding box center [61, 312] width 83 height 15
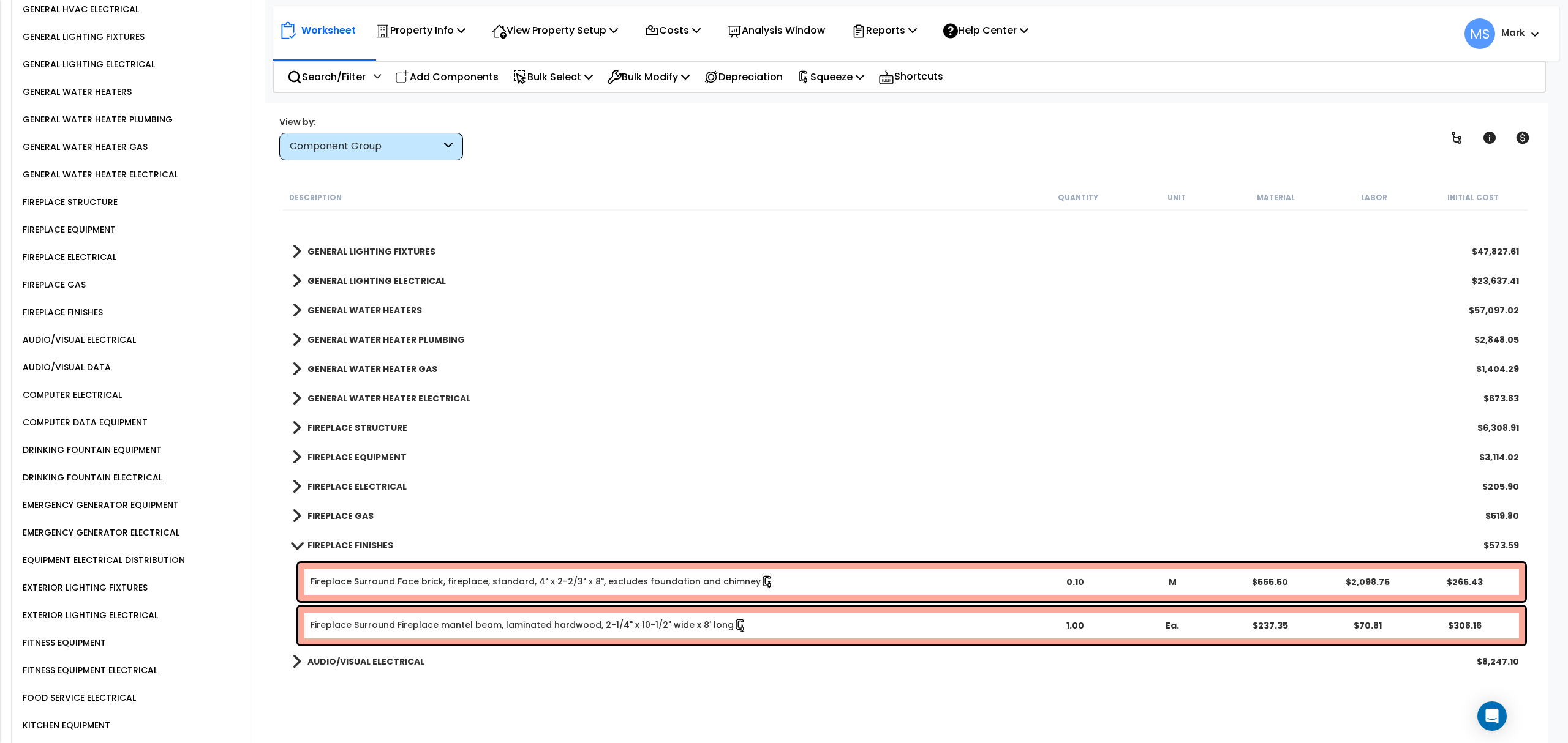
scroll to position [1490, 0]
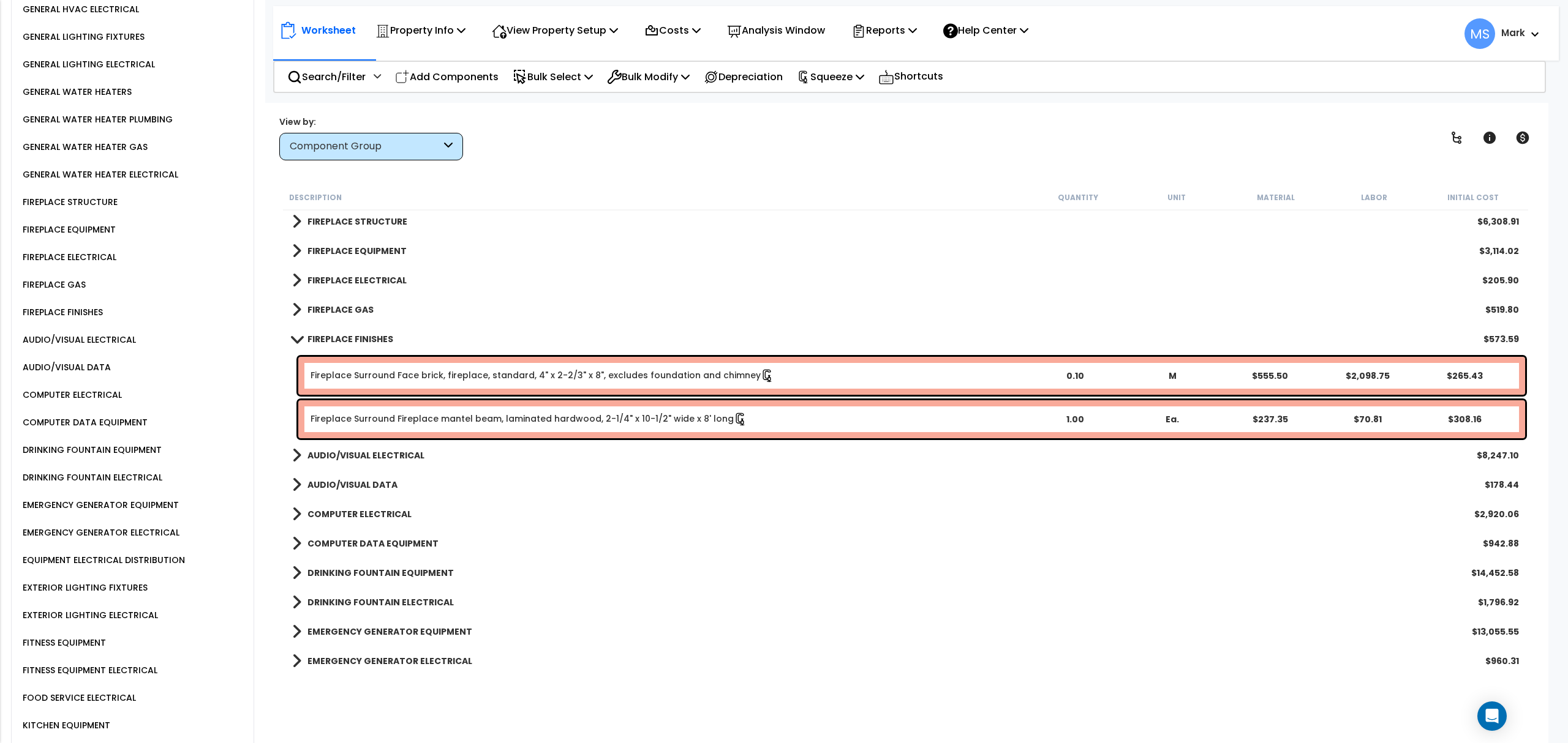
click at [523, 421] on link "Fireplace Surround Fireplace mantel beam, laminated hardwood, 2-1/4" x 10-1/2" …" at bounding box center [529, 419] width 437 height 13
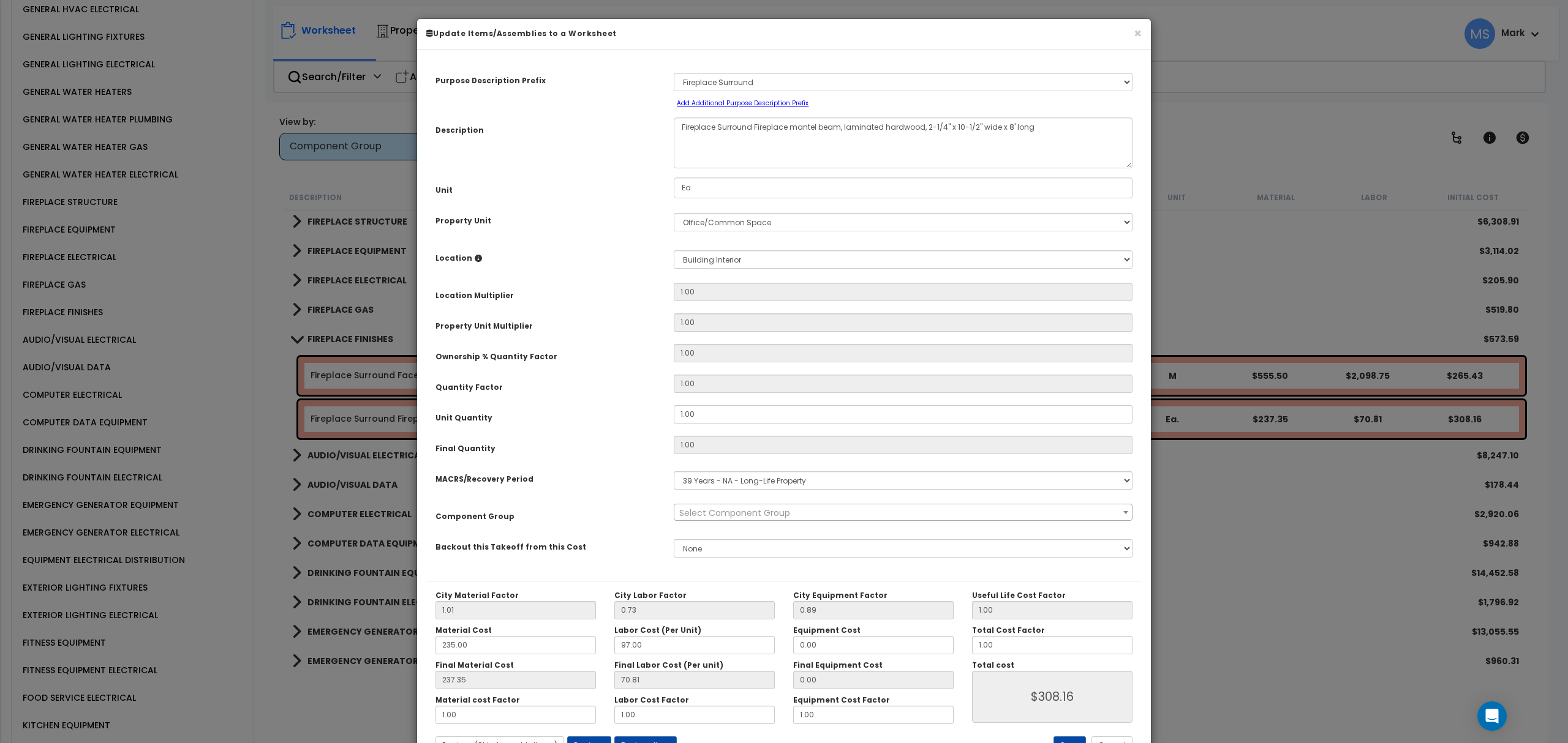
select select "45989"
click at [698, 406] on input "1.00" at bounding box center [903, 414] width 459 height 19
click at [699, 406] on input "1.00" at bounding box center [903, 414] width 459 height 19
type input "2"
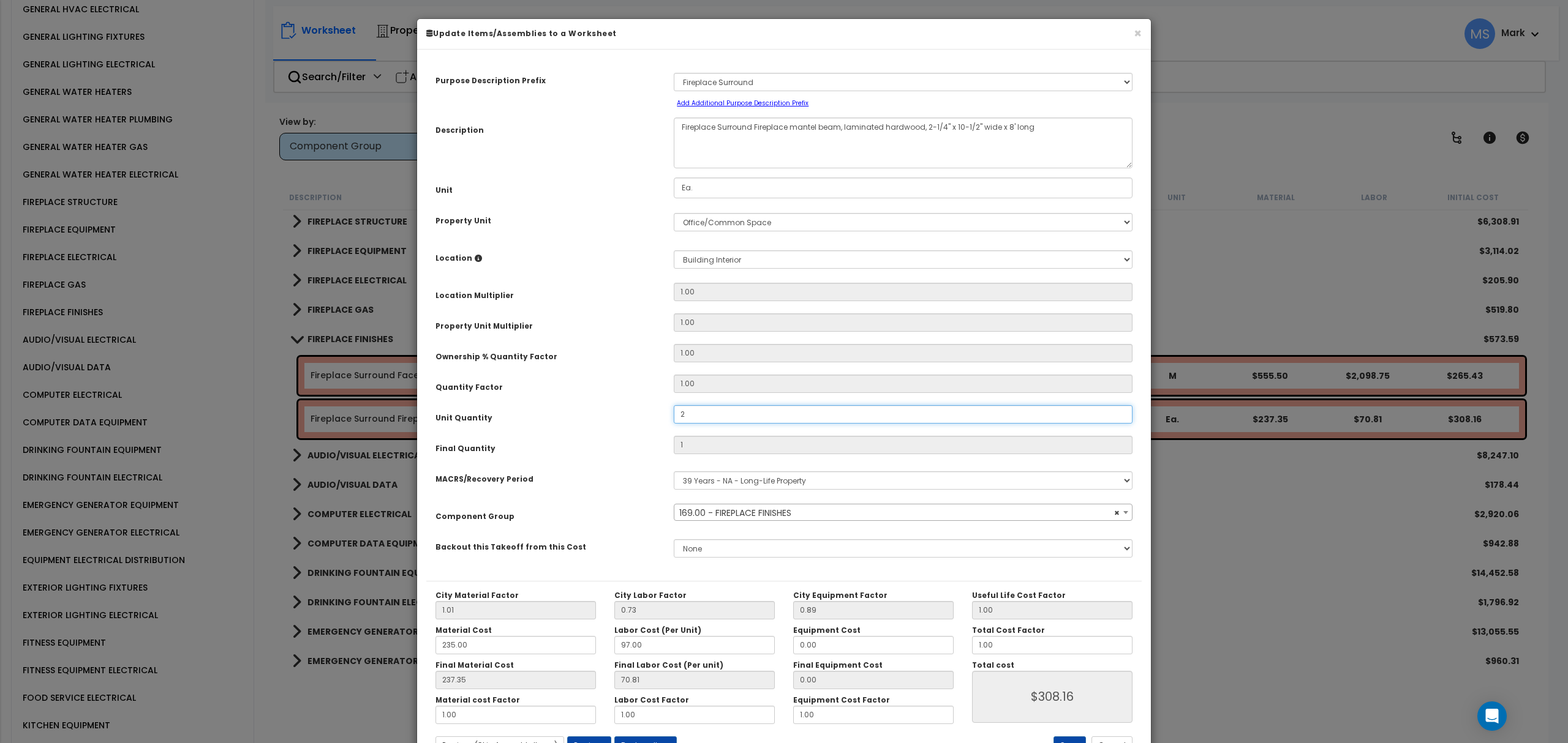
type input "$616.32"
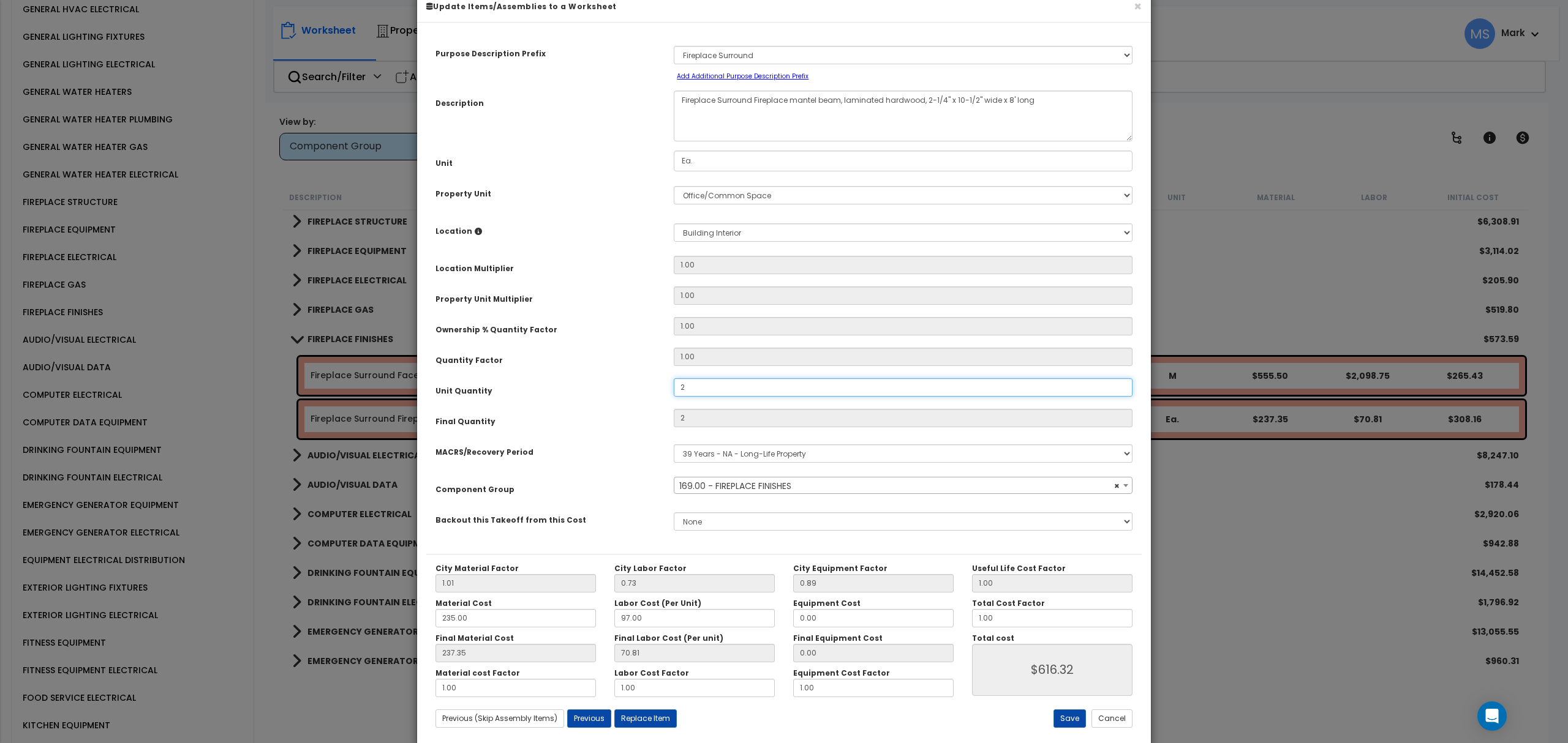
scroll to position [50, 0]
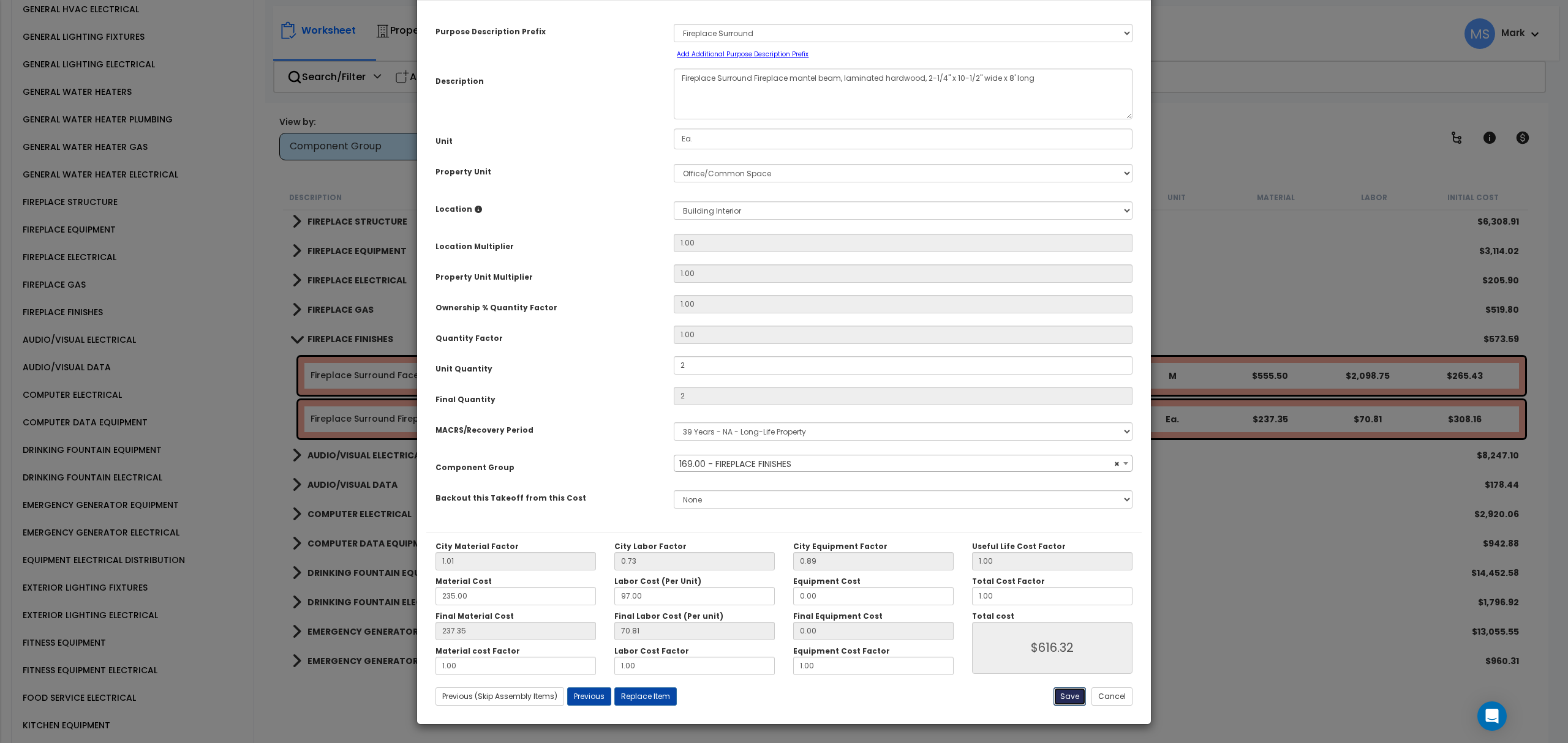
click at [1064, 690] on button "Save" at bounding box center [1070, 696] width 33 height 19
type input "2.00"
type input "616.32"
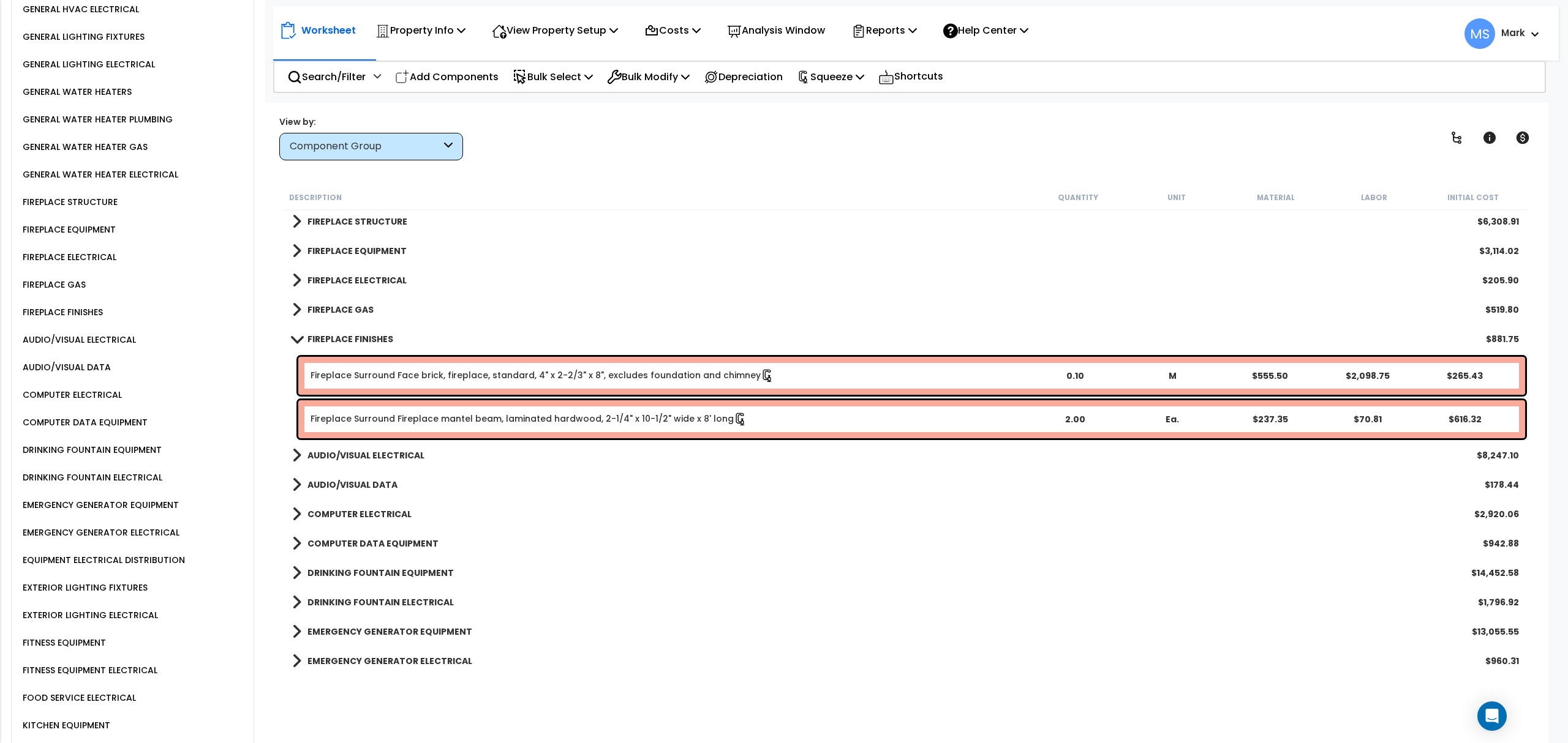
click at [45, 277] on div "FIREPLACE GAS" at bounding box center [52, 284] width 66 height 15
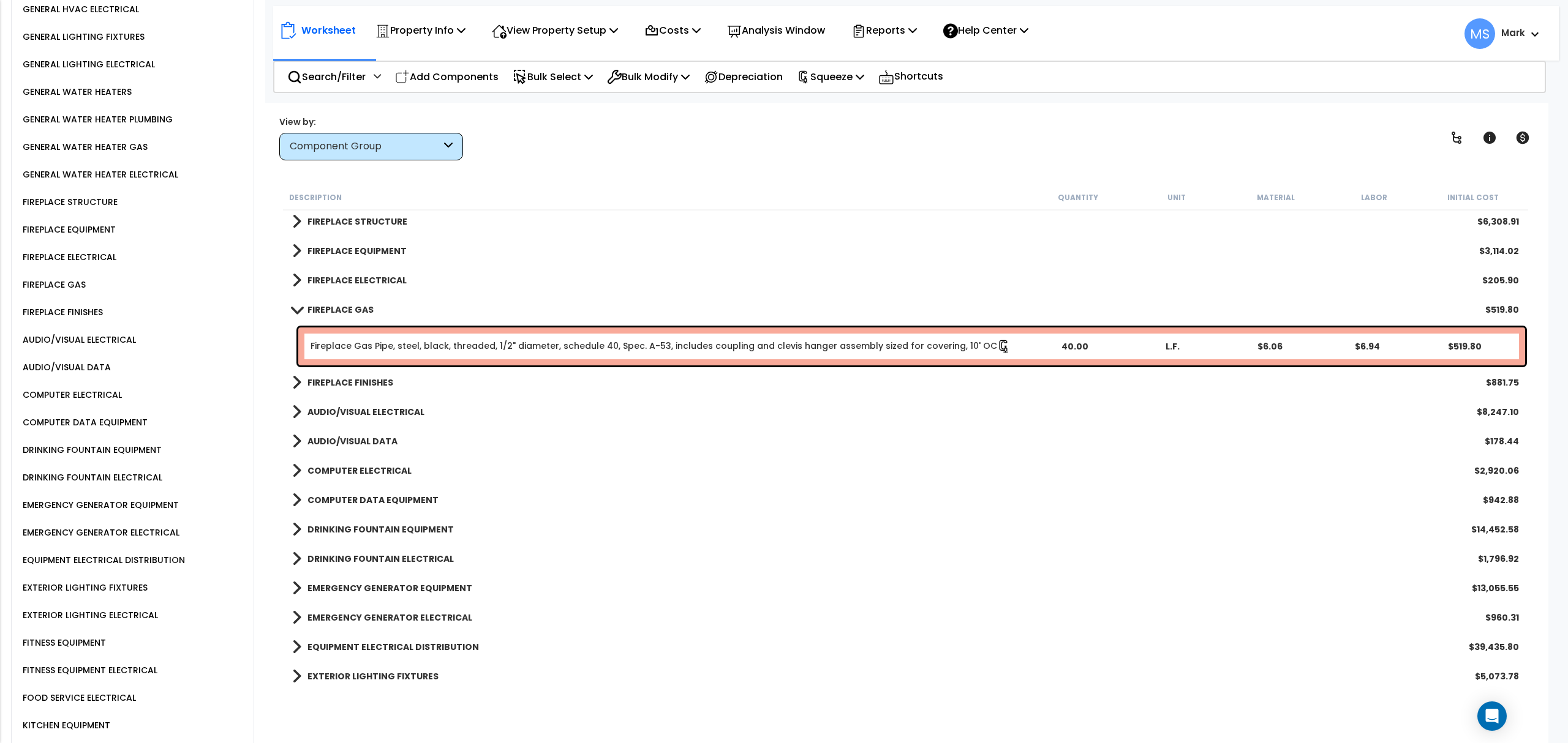
click at [53, 249] on div "FIREPLACE ELECTRICAL" at bounding box center [68, 257] width 97 height 15
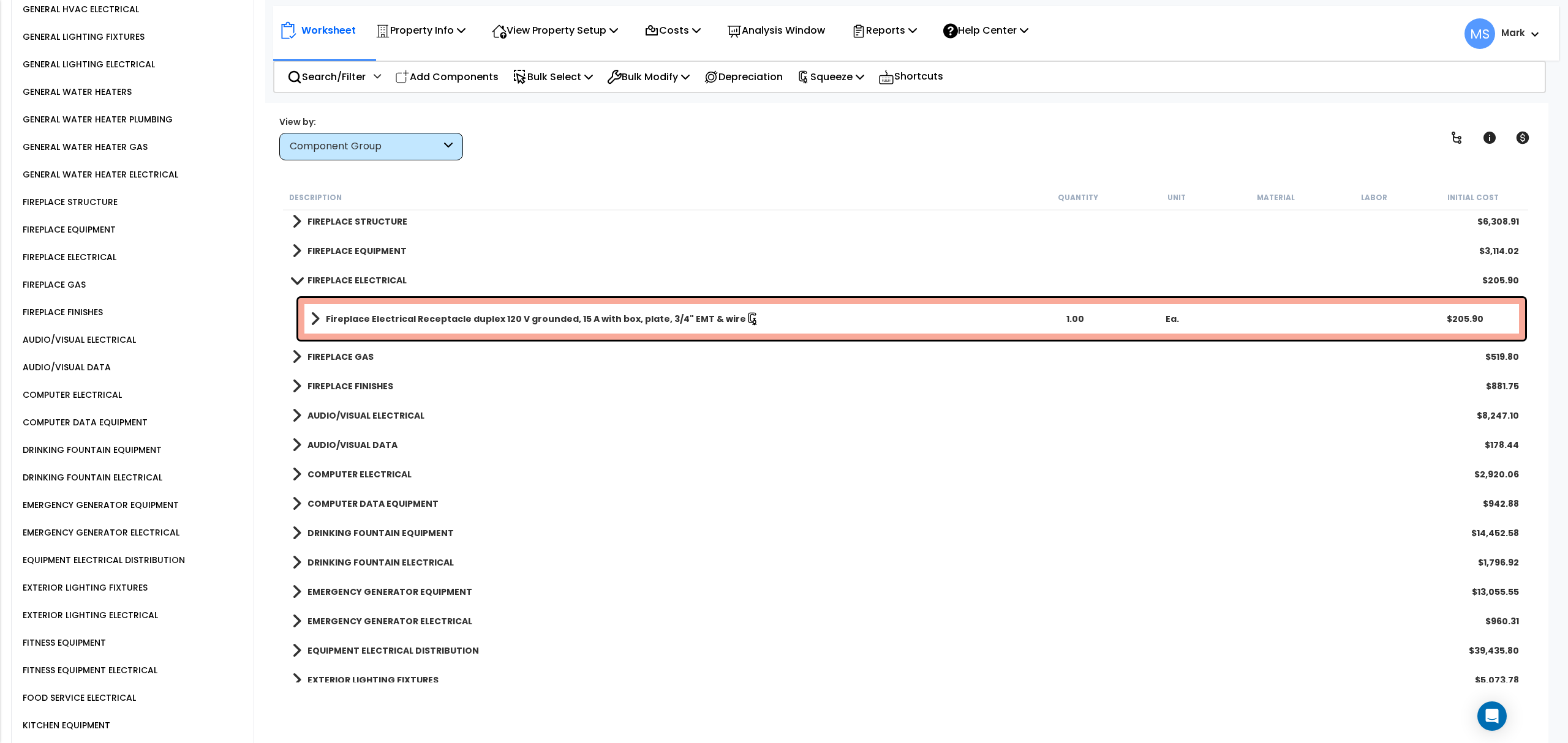
click at [84, 222] on div "FIREPLACE EQUIPMENT" at bounding box center [67, 229] width 96 height 15
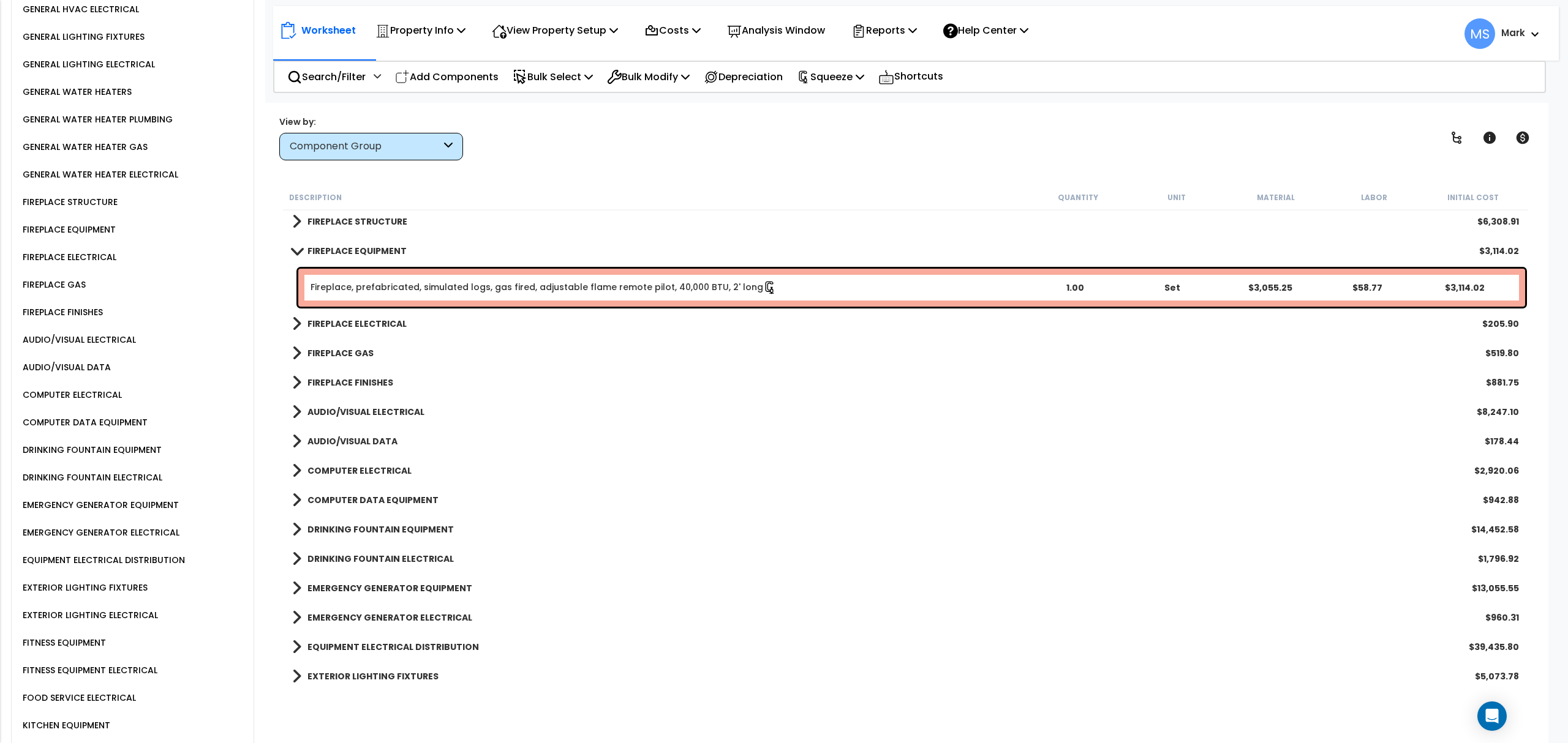
click at [91, 249] on div "FIREPLACE ELECTRICAL" at bounding box center [68, 257] width 97 height 15
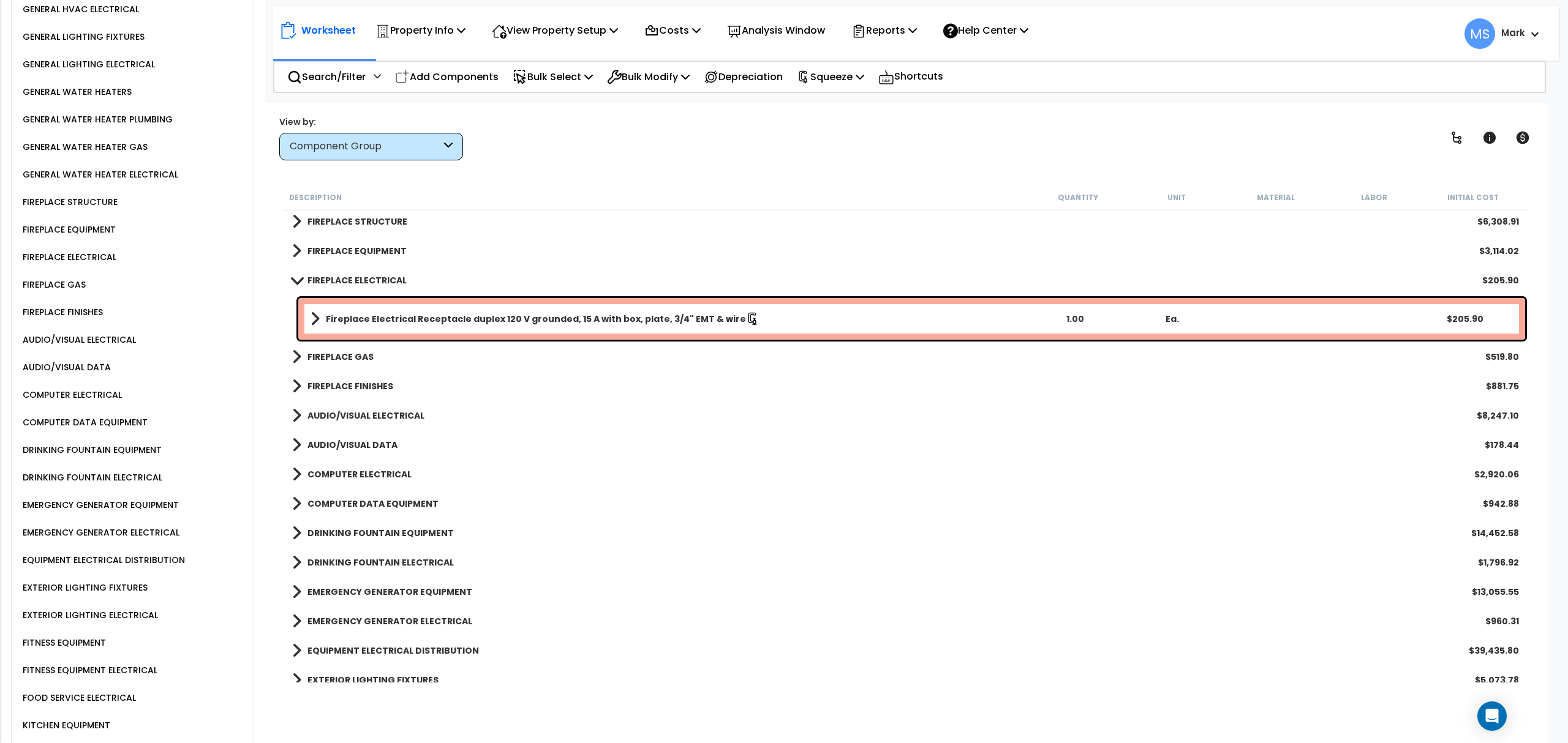
click at [82, 194] on div "FIREPLACE STRUCTURE" at bounding box center [69, 202] width 98 height 15
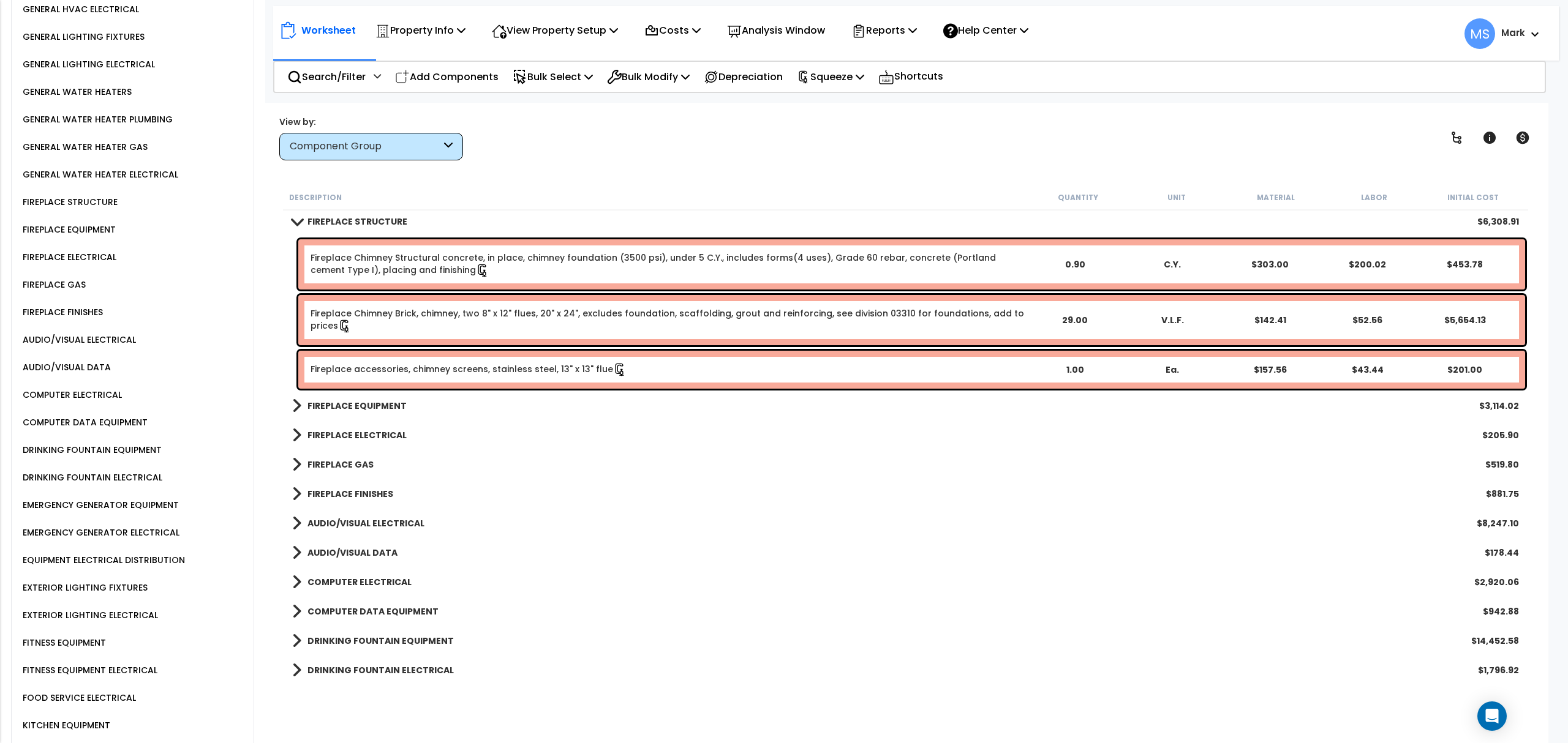
click at [778, 363] on b "Fireplace accessories, chimney screens, stainless steel, 13" x 13" flue" at bounding box center [668, 370] width 715 height 13
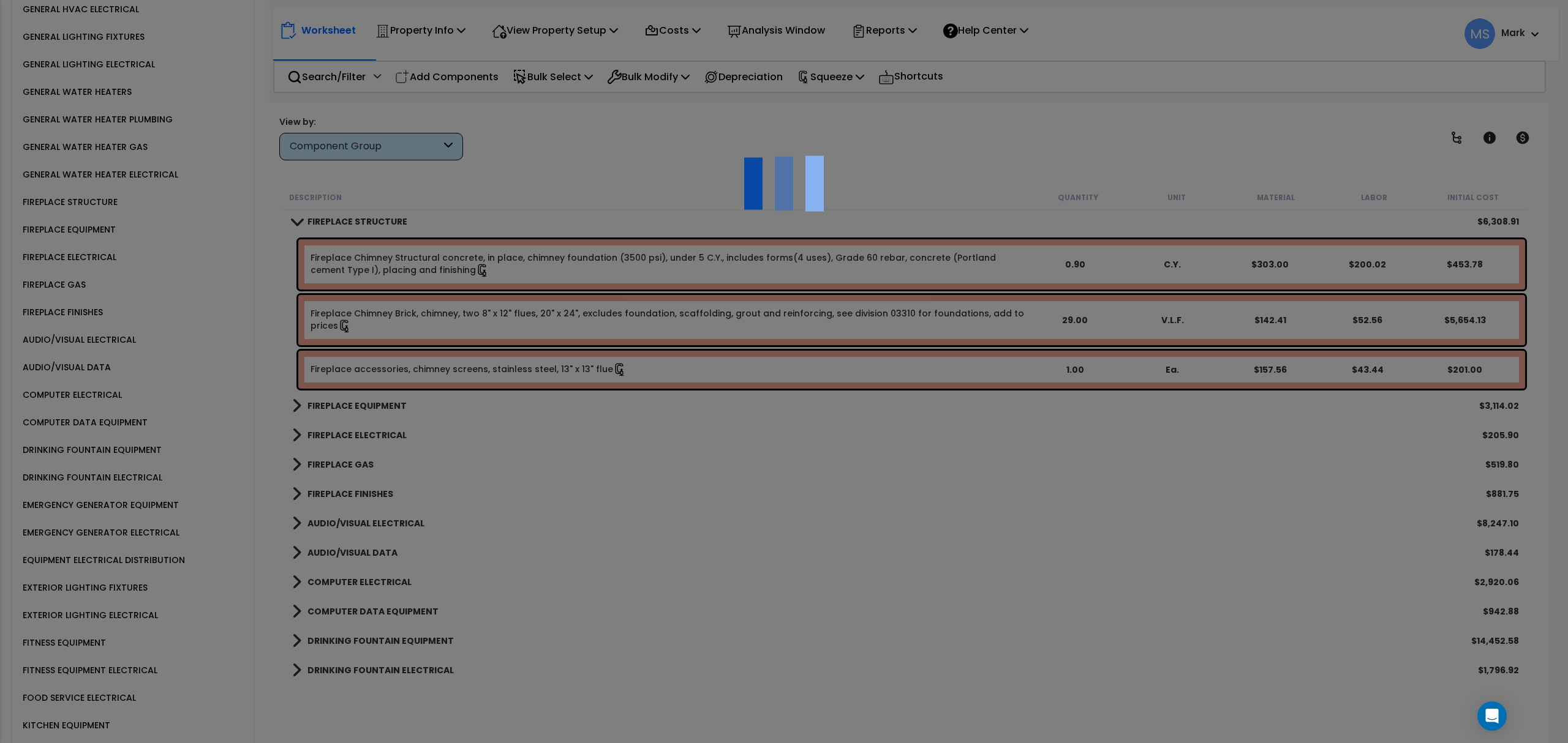
scroll to position [0, 0]
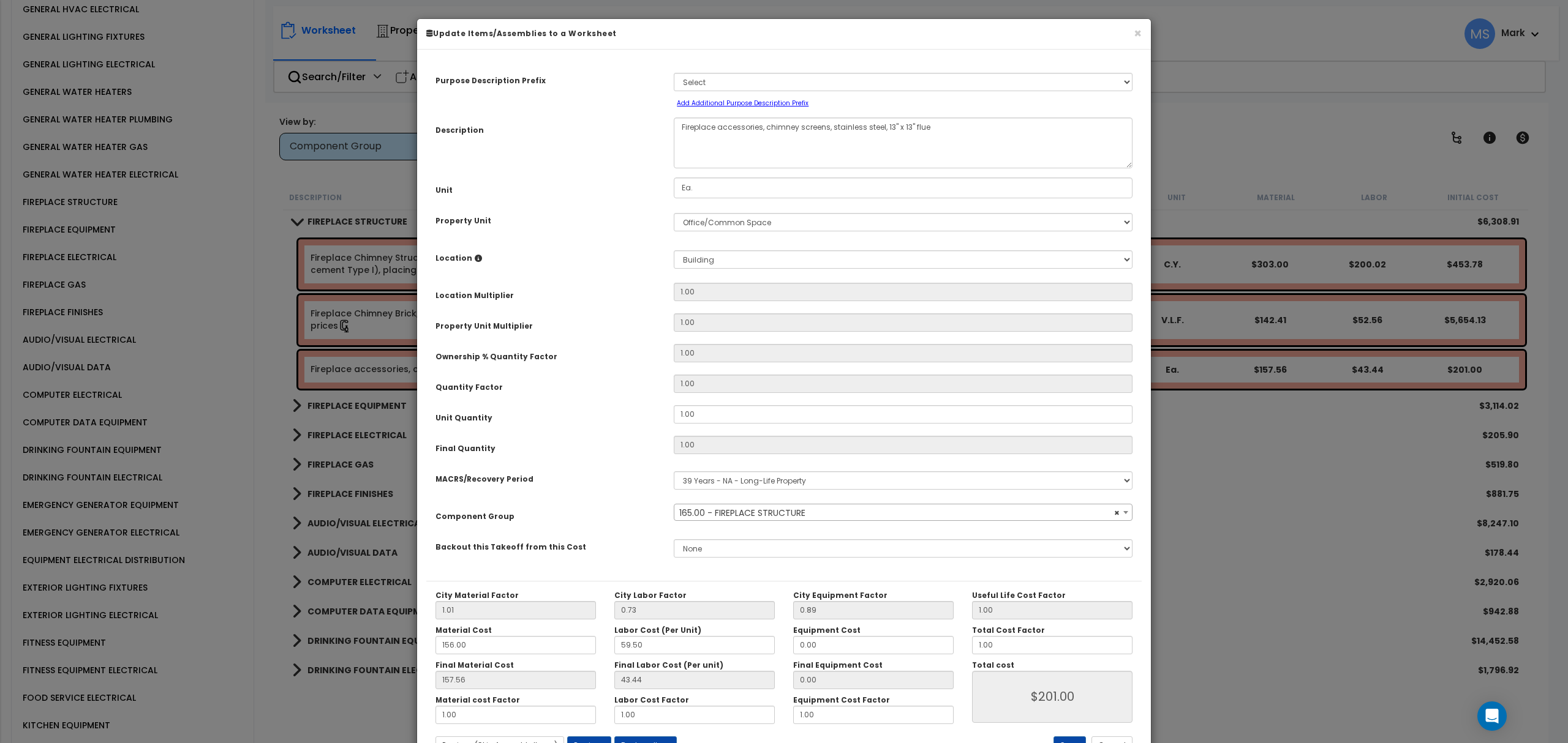
select select "45985"
click at [714, 416] on input "1.00" at bounding box center [903, 414] width 459 height 19
type input "2"
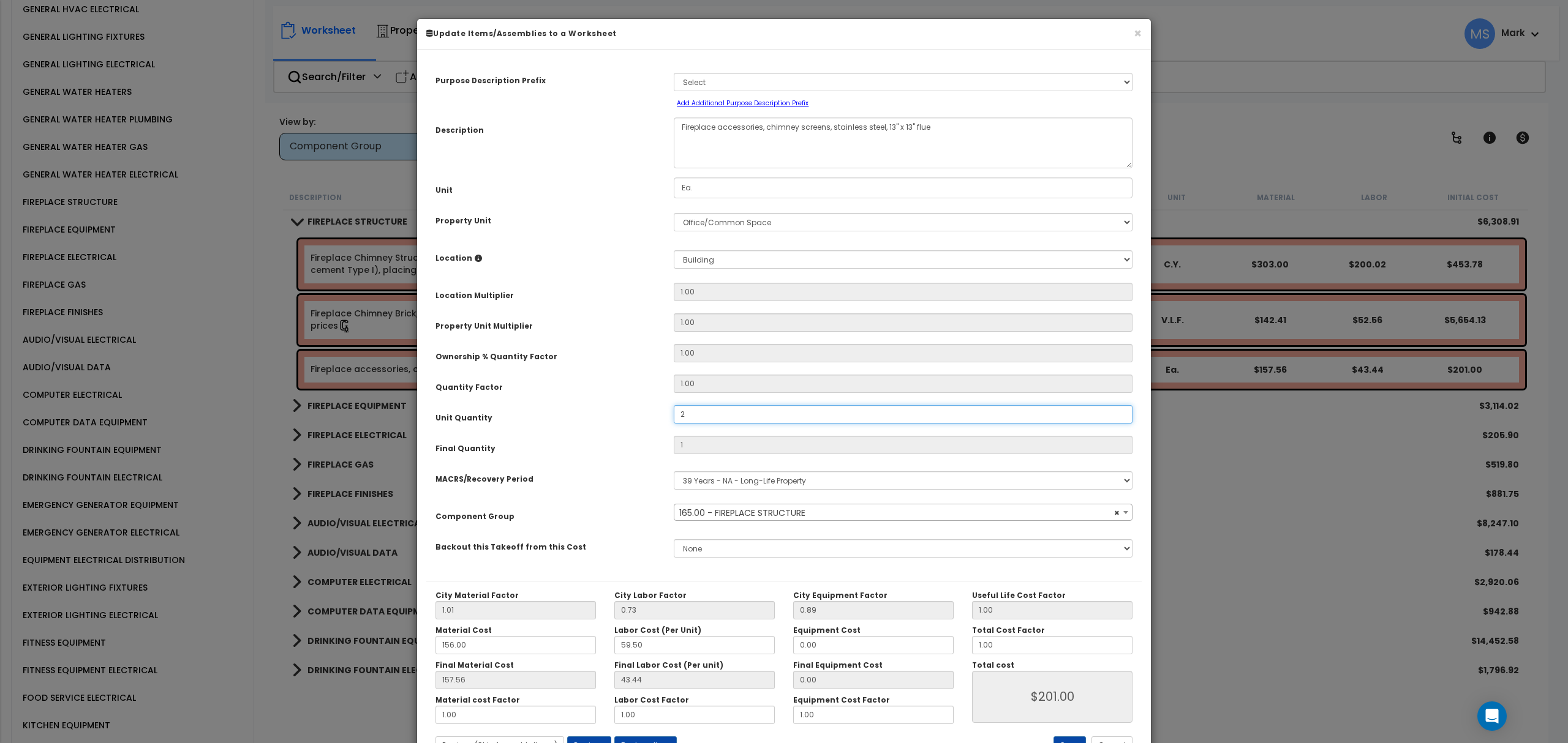
type input "$402.00"
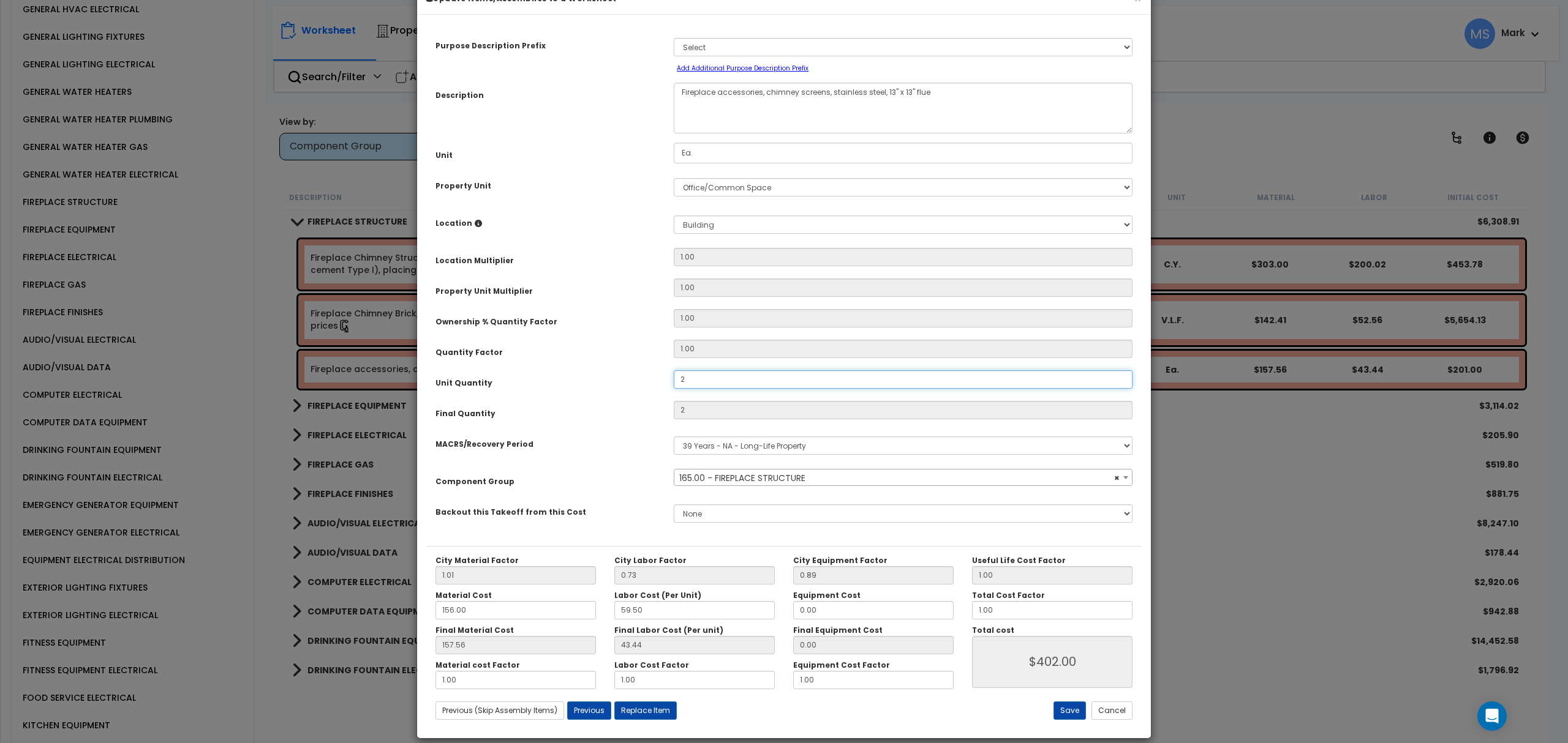
scroll to position [50, 0]
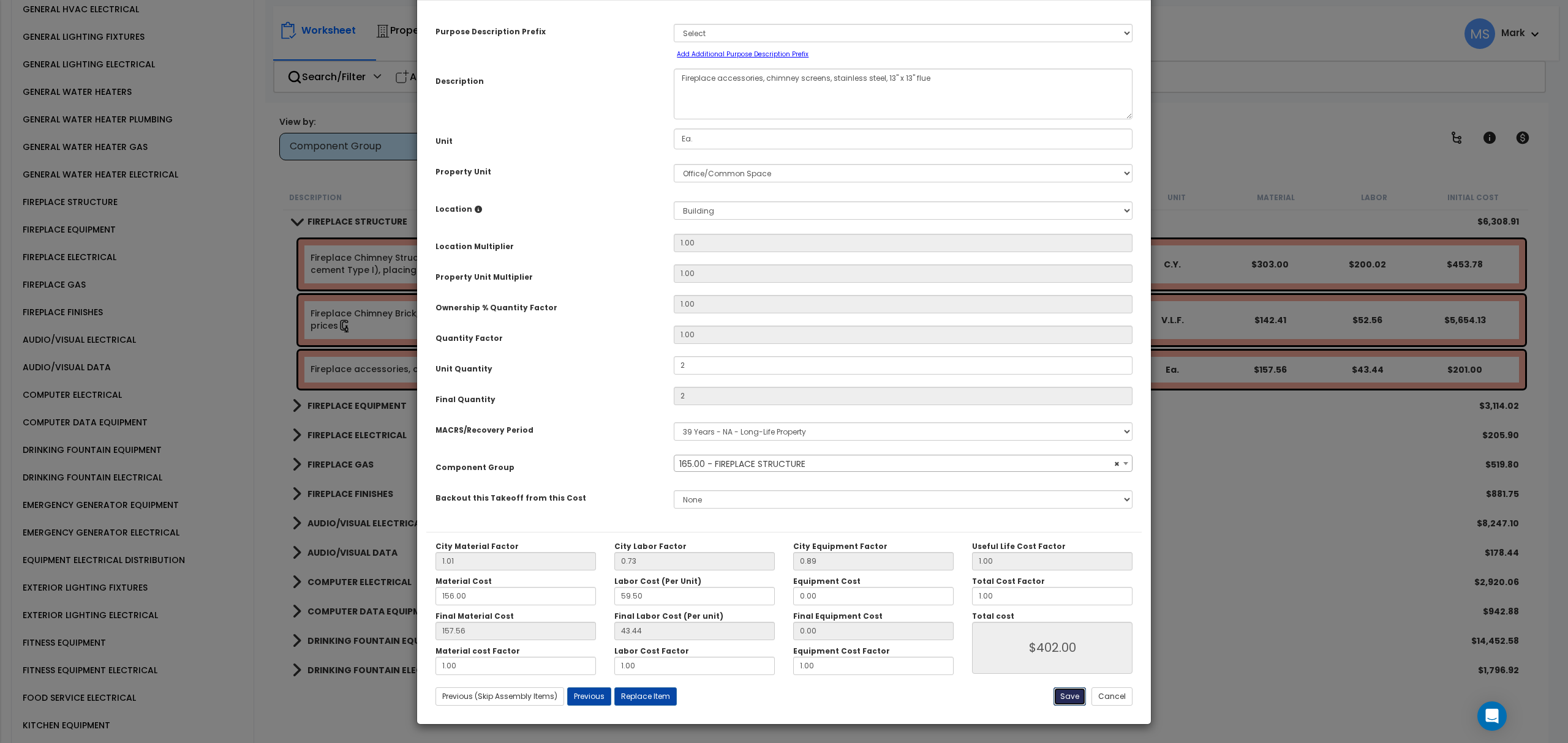
click at [1067, 701] on button "Save" at bounding box center [1070, 696] width 33 height 19
type input "2.00"
type input "402.00"
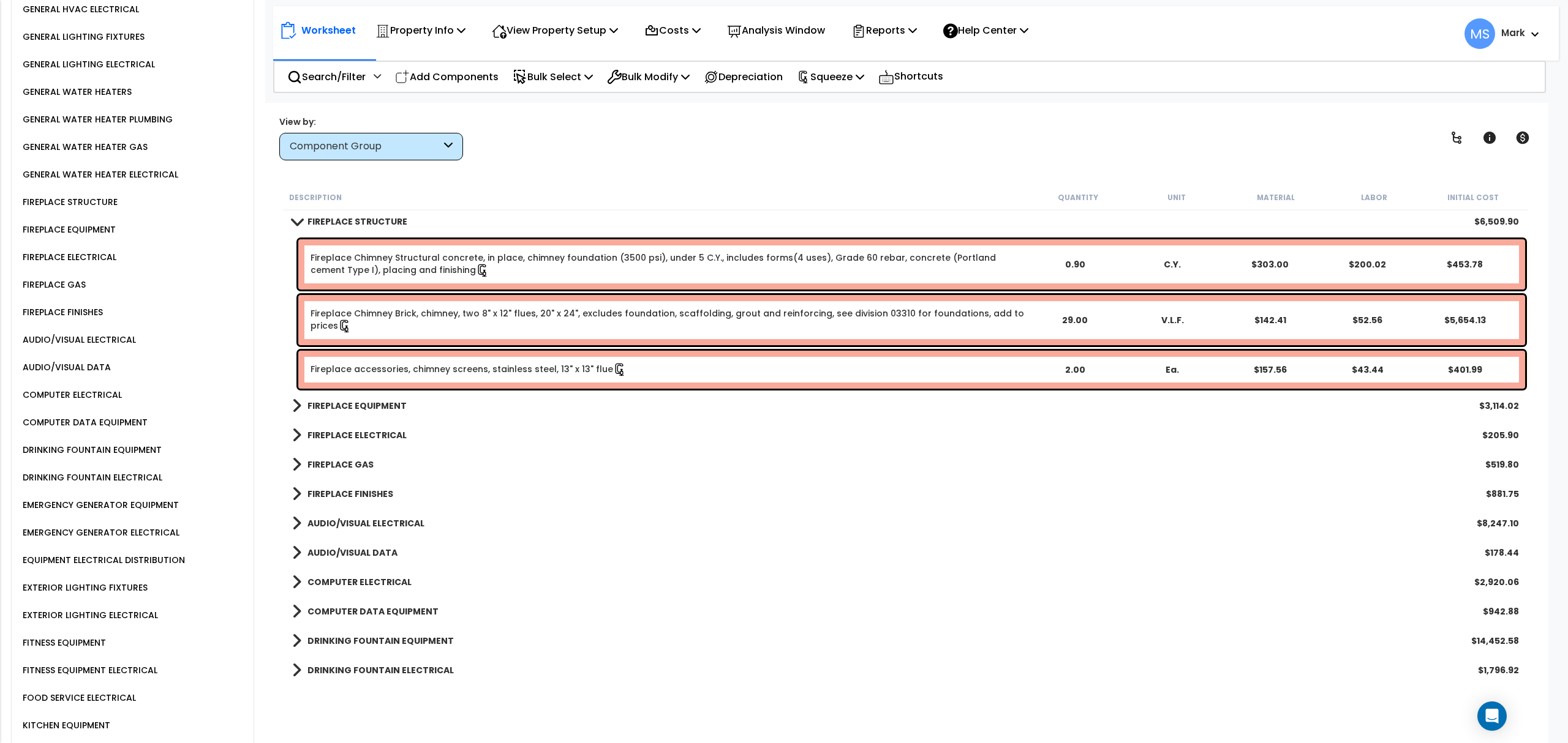
click at [60, 249] on div "FIREPLACE ELECTRICAL" at bounding box center [68, 257] width 97 height 15
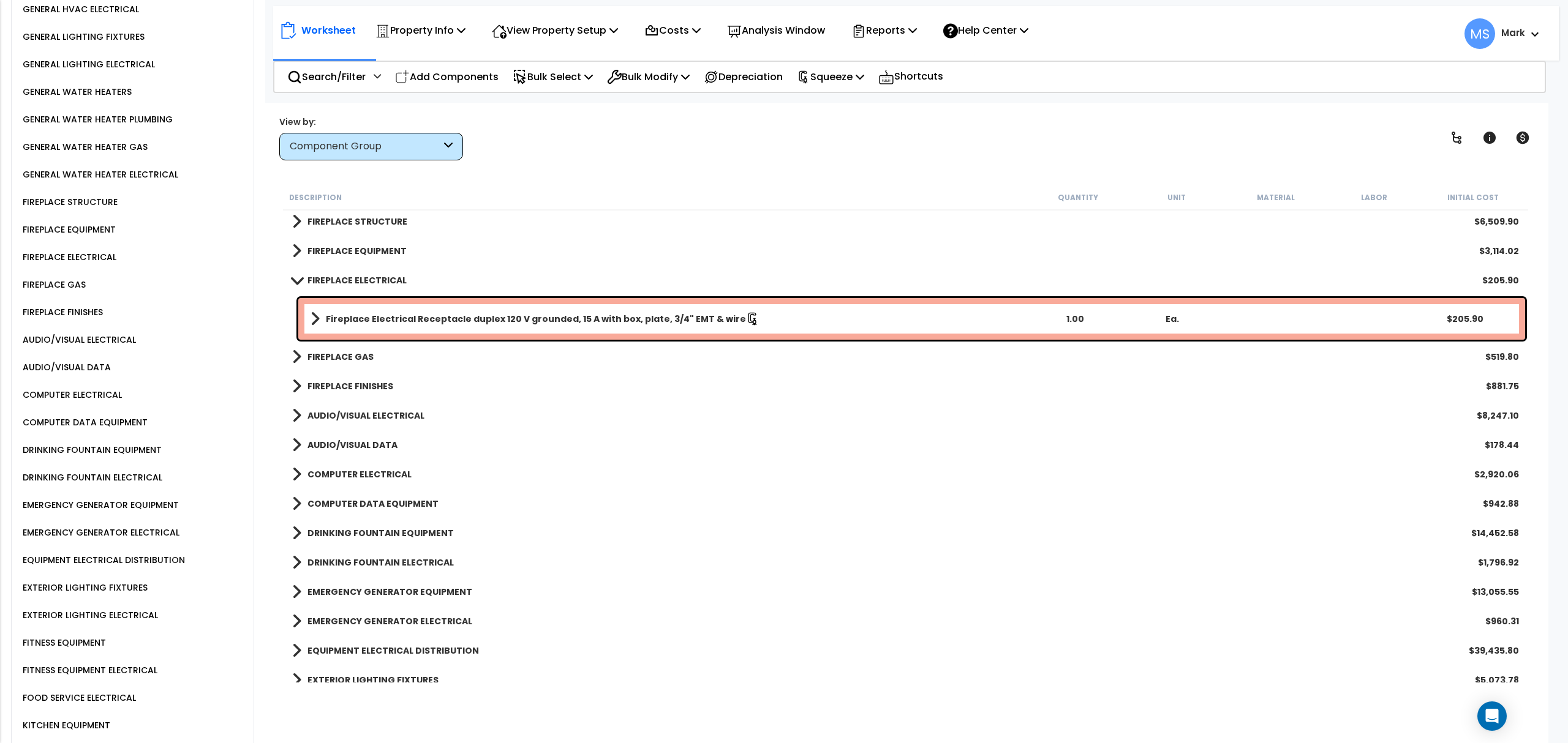
click at [956, 319] on link "Fireplace Electrical Receptacle duplex 120 V grounded, 15 A with box, plate, 3/…" at bounding box center [668, 319] width 715 height 17
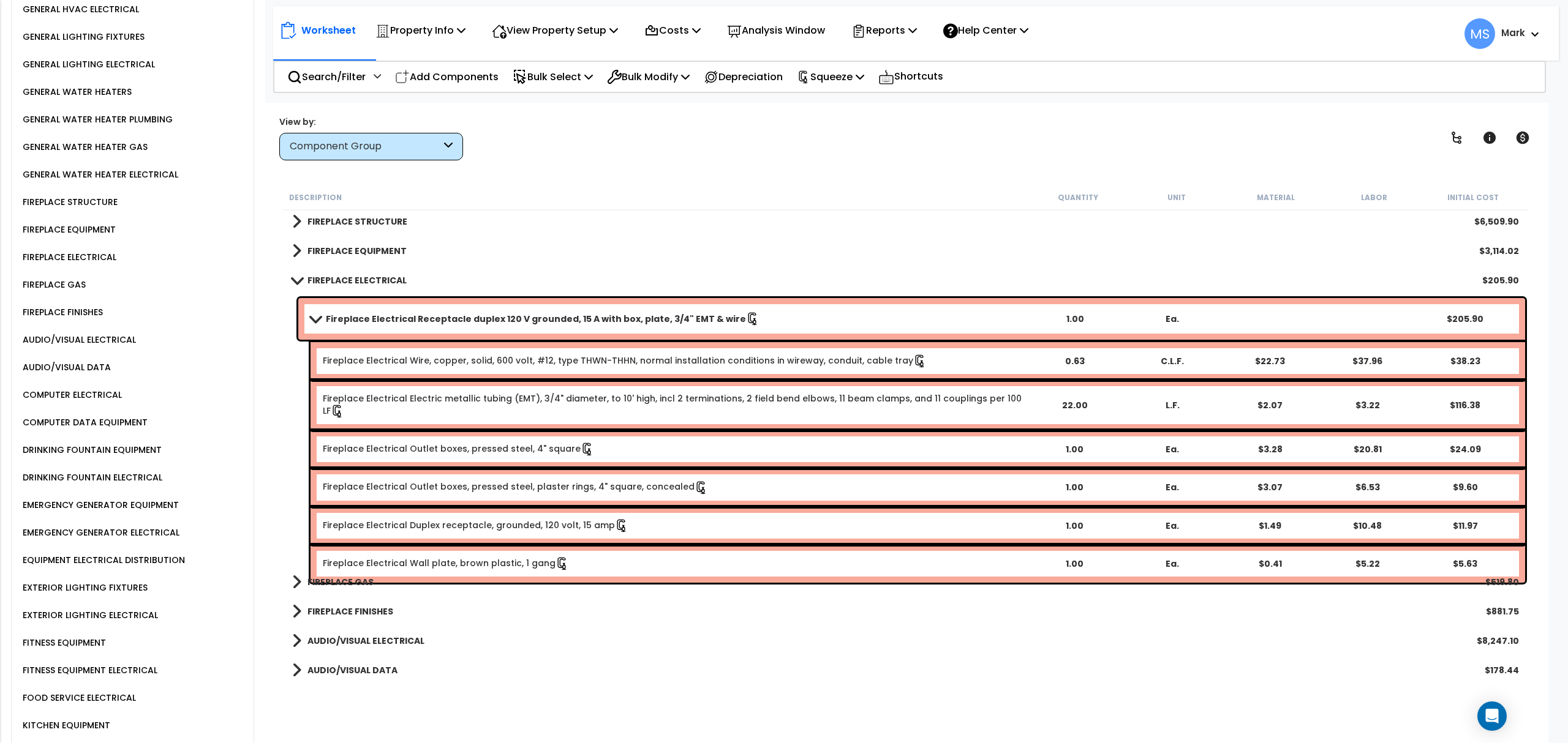
click at [956, 319] on link "Fireplace Electrical Receptacle duplex 120 V grounded, 15 A with box, plate, 3/…" at bounding box center [668, 319] width 715 height 17
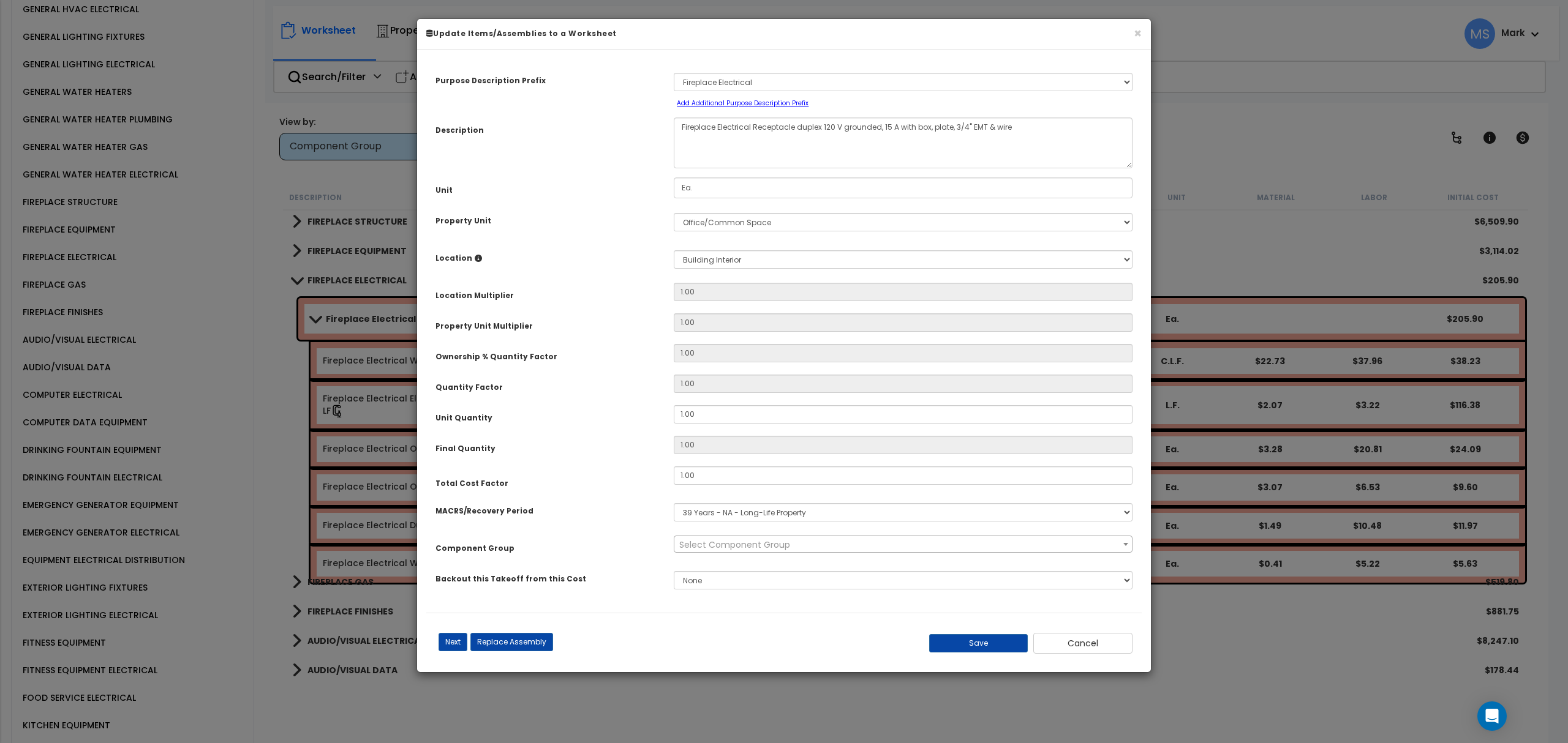
scroll to position [0, 0]
select select "45987"
click at [762, 418] on input "1.00" at bounding box center [903, 414] width 459 height 19
type input "2"
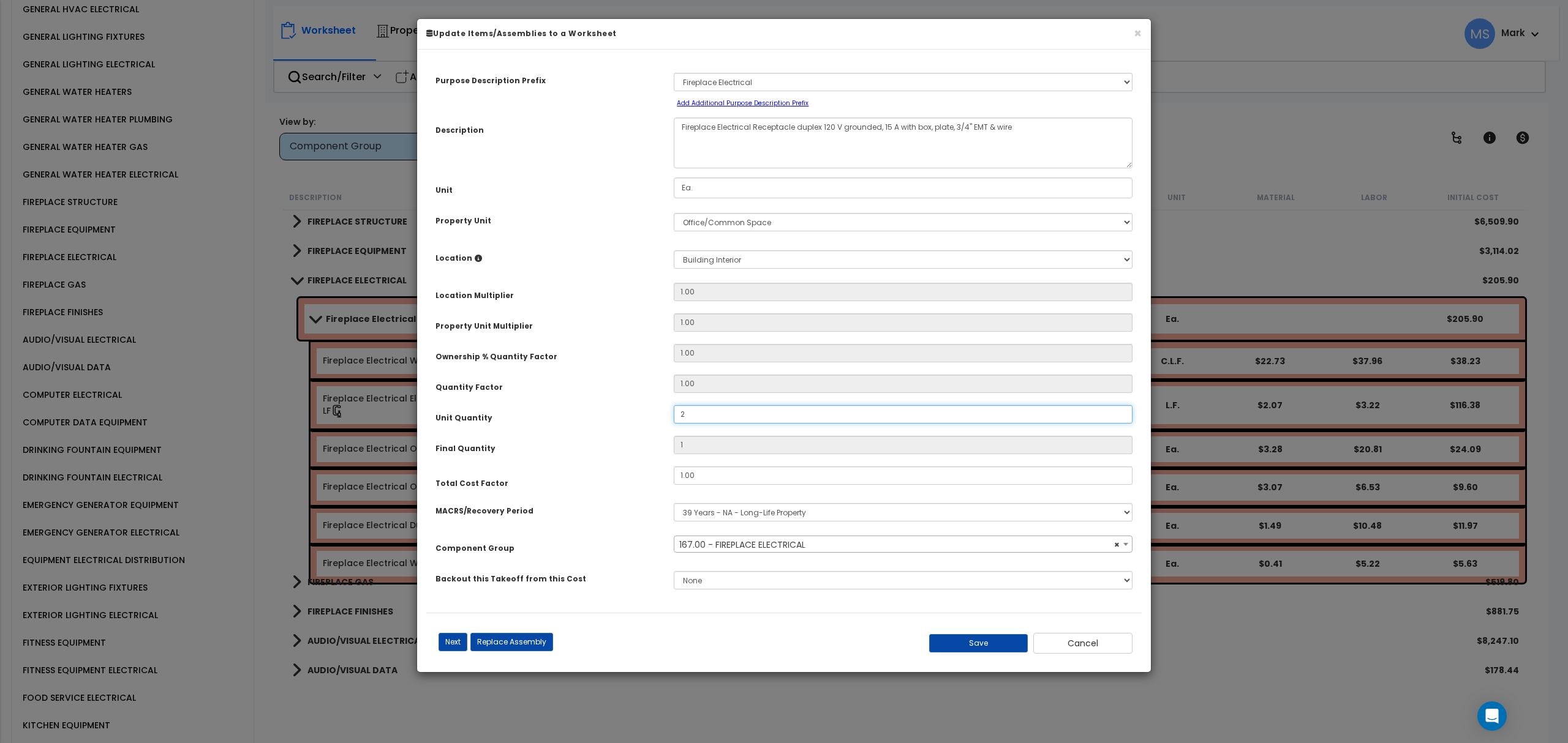
type input "2"
click at [962, 640] on button "Save" at bounding box center [978, 643] width 99 height 19
type input "2.00"
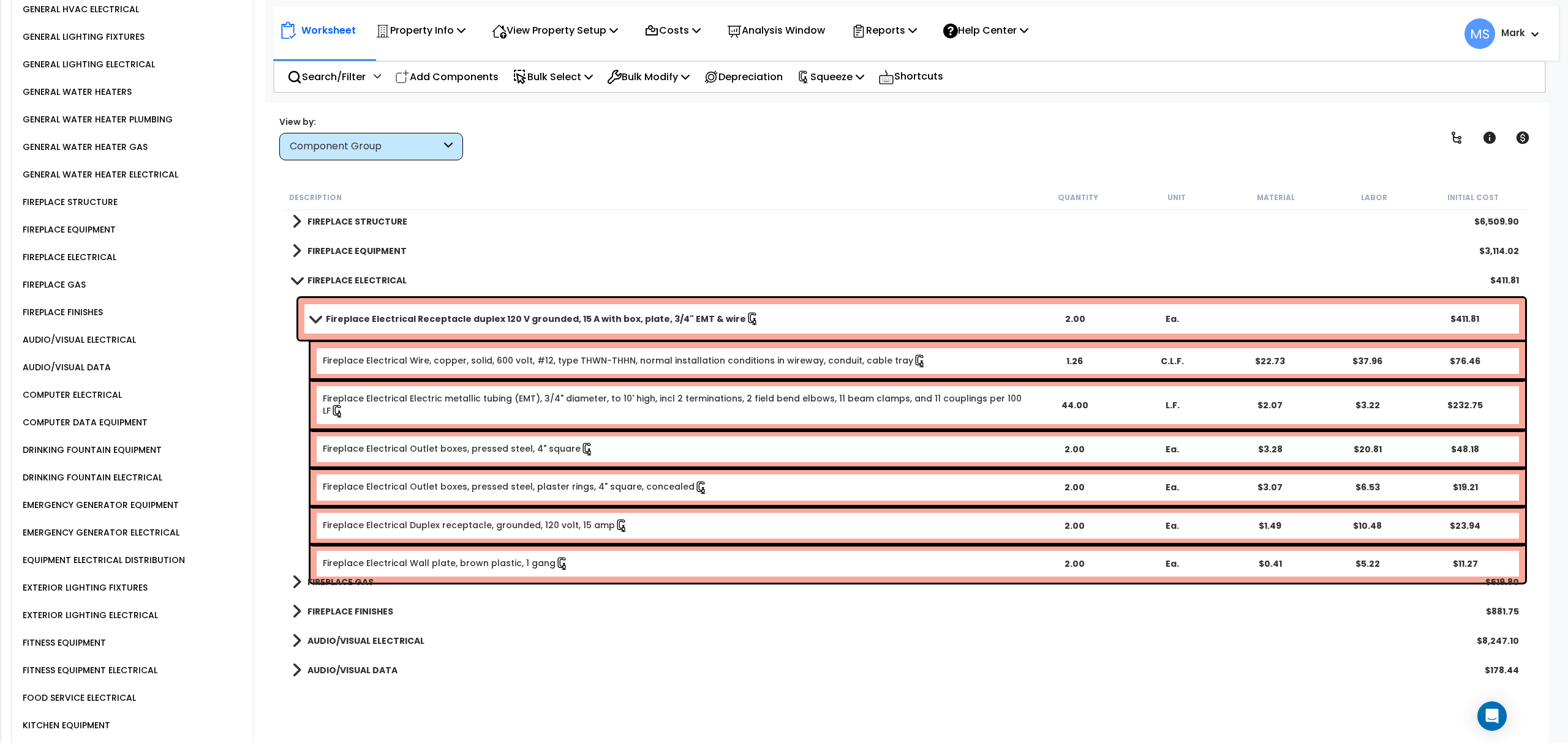
click at [70, 249] on div "FIREPLACE ELECTRICAL" at bounding box center [68, 257] width 97 height 15
click at [64, 222] on div "FIREPLACE EQUIPMENT" at bounding box center [67, 229] width 96 height 15
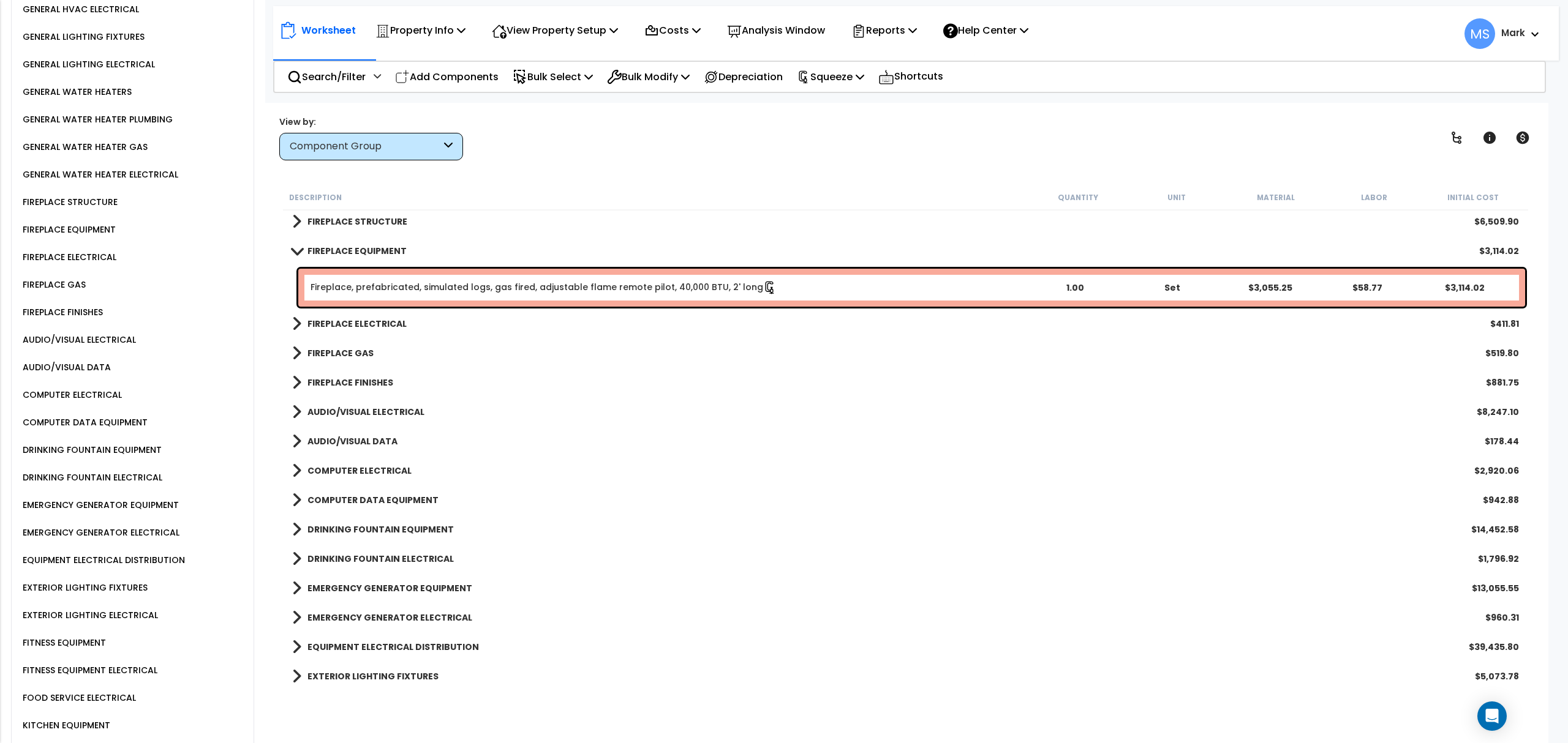
click at [947, 275] on div "Fireplace, prefabricated, simulated logs, gas fired, adjustable flame remote pi…" at bounding box center [911, 287] width 1227 height 38
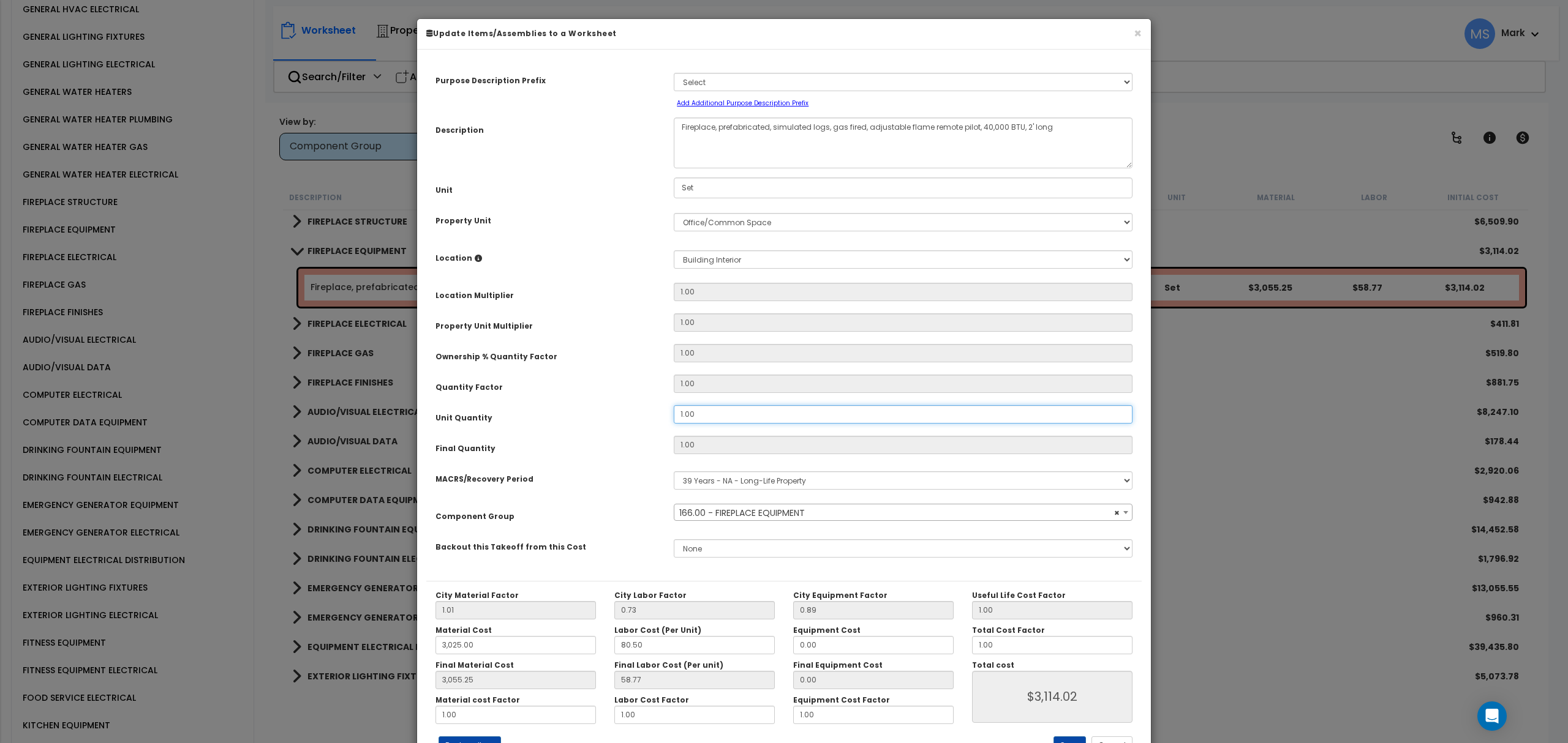
select select "45986"
click at [730, 414] on input "1.00" at bounding box center [903, 414] width 459 height 19
drag, startPoint x: 730, startPoint y: 414, endPoint x: 731, endPoint y: 421, distance: 7.1
click at [730, 415] on input "1.00" at bounding box center [903, 414] width 459 height 19
type input "2"
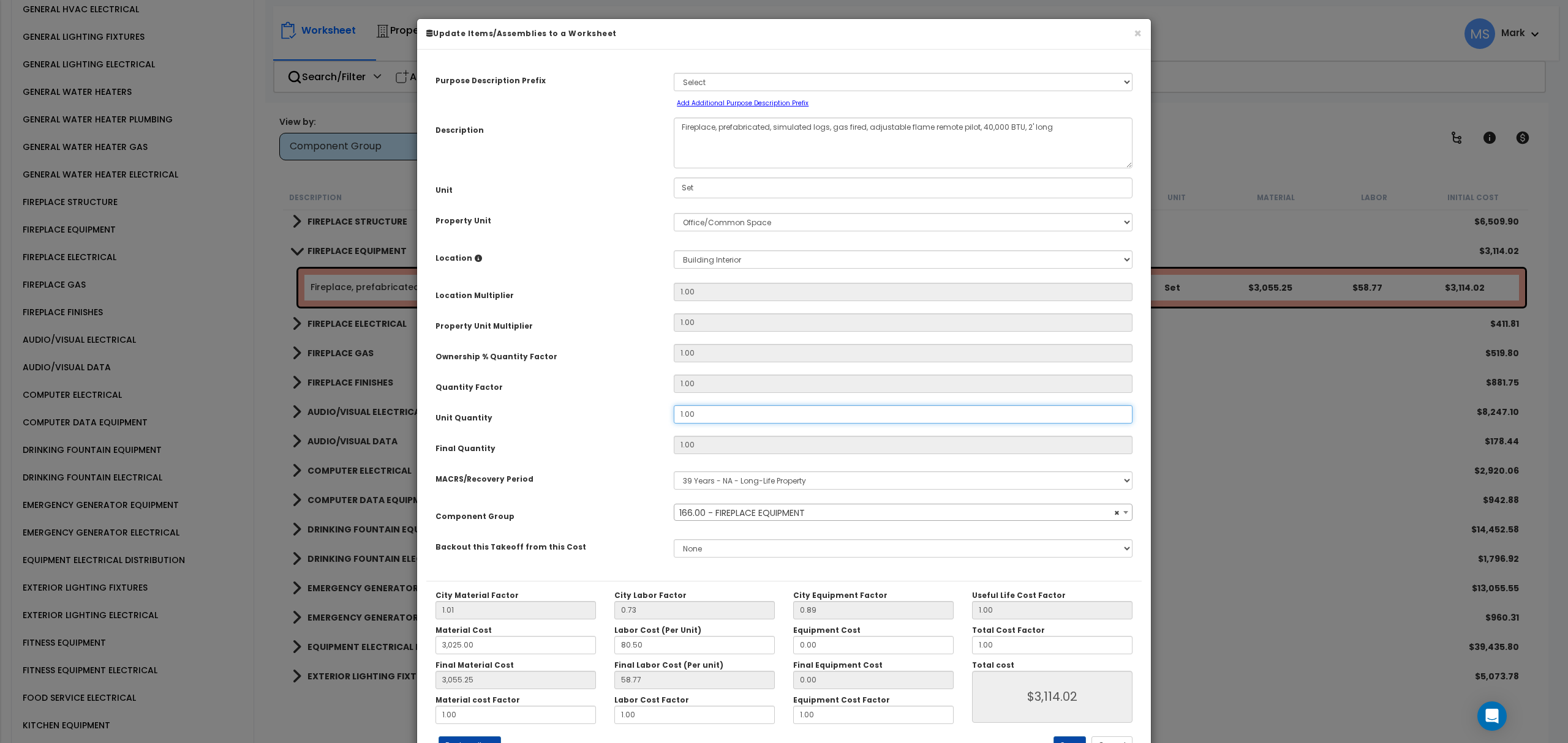
type input "1"
type input "3,055.25"
type input "$3,114.02"
type input "2"
type input "3,055.25"
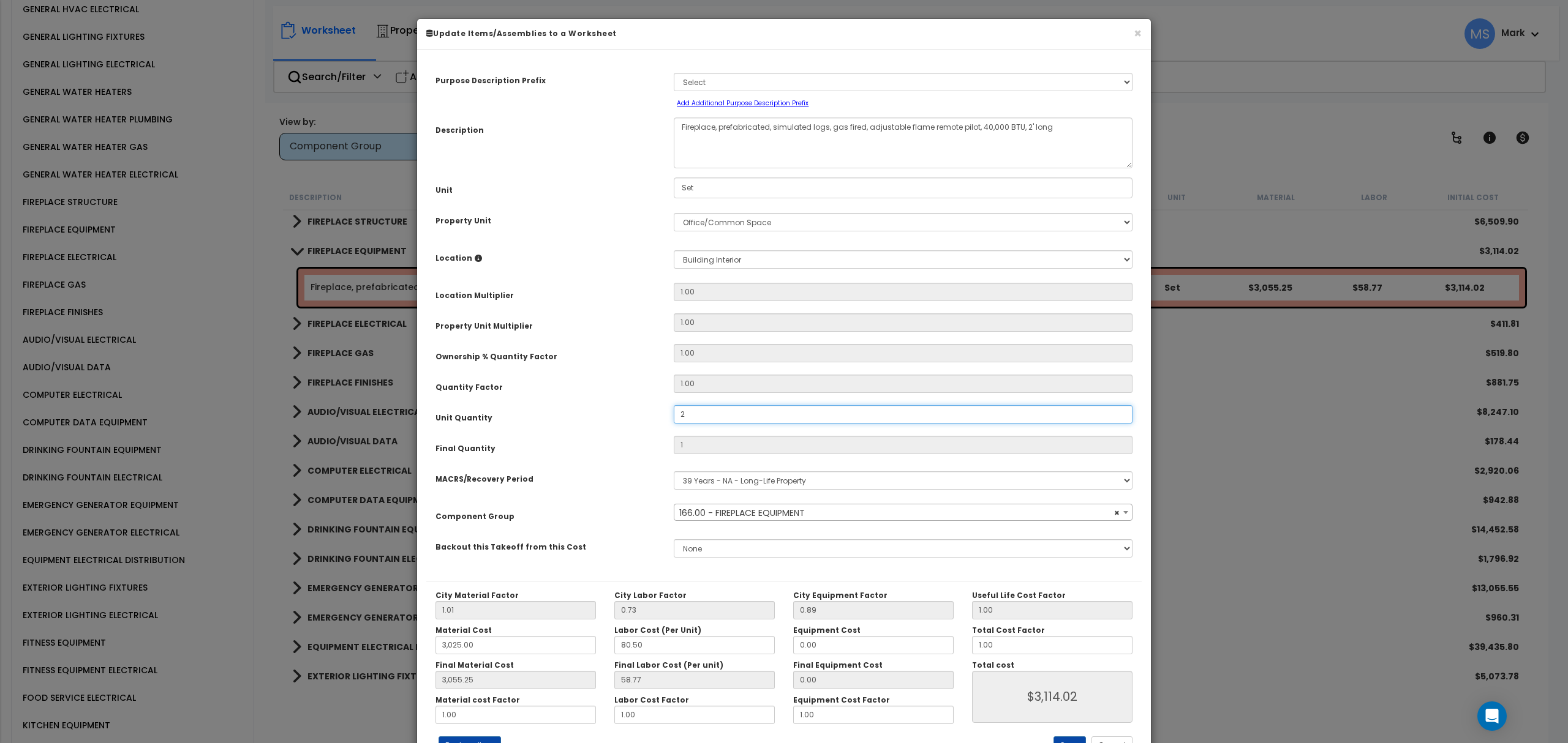
type input "$6,228.04"
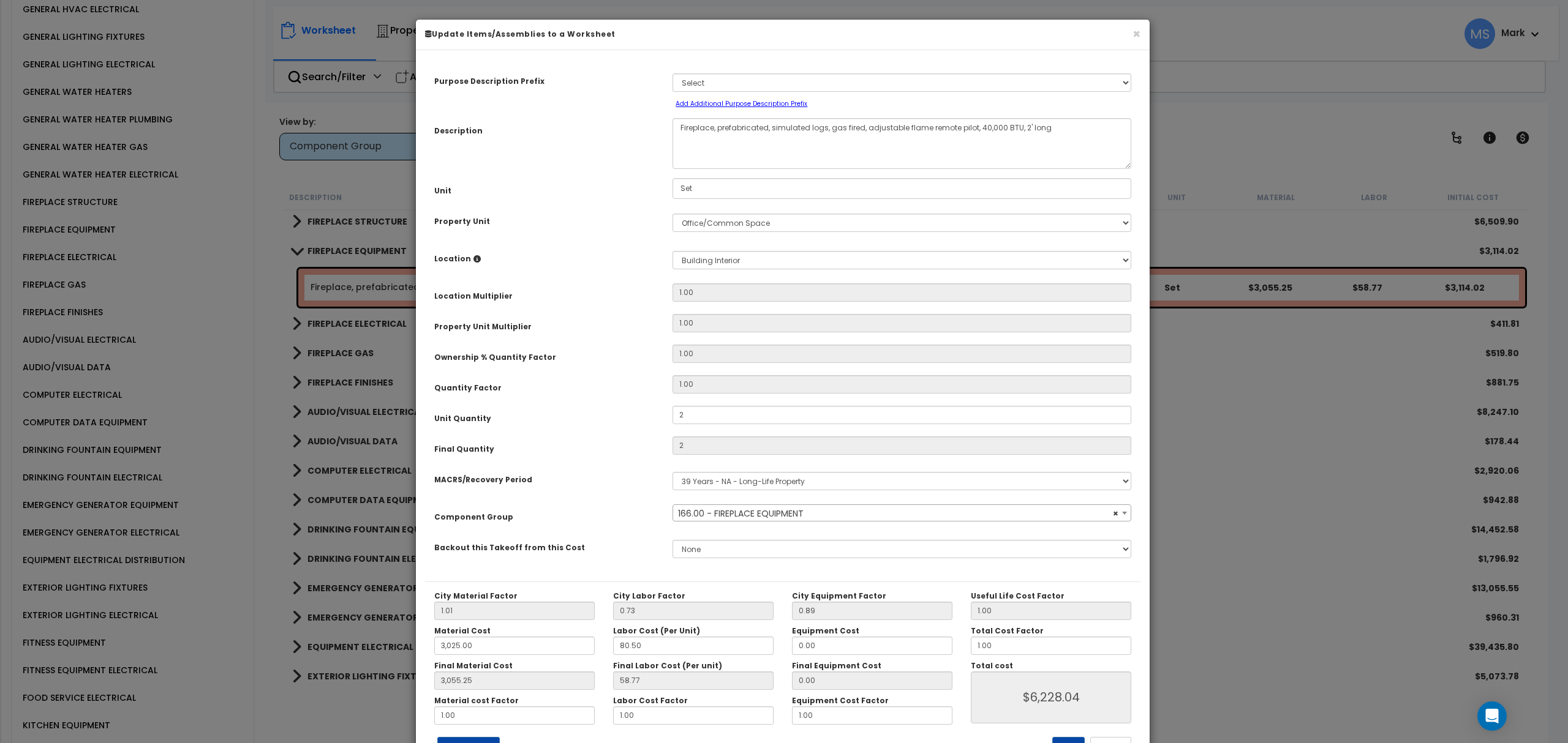
drag, startPoint x: 600, startPoint y: 460, endPoint x: 612, endPoint y: 468, distance: 14.4
click at [599, 462] on div "Purpose Description Prefix Select A/V System A/V System Equipment A/V System Eq…" at bounding box center [783, 320] width 715 height 522
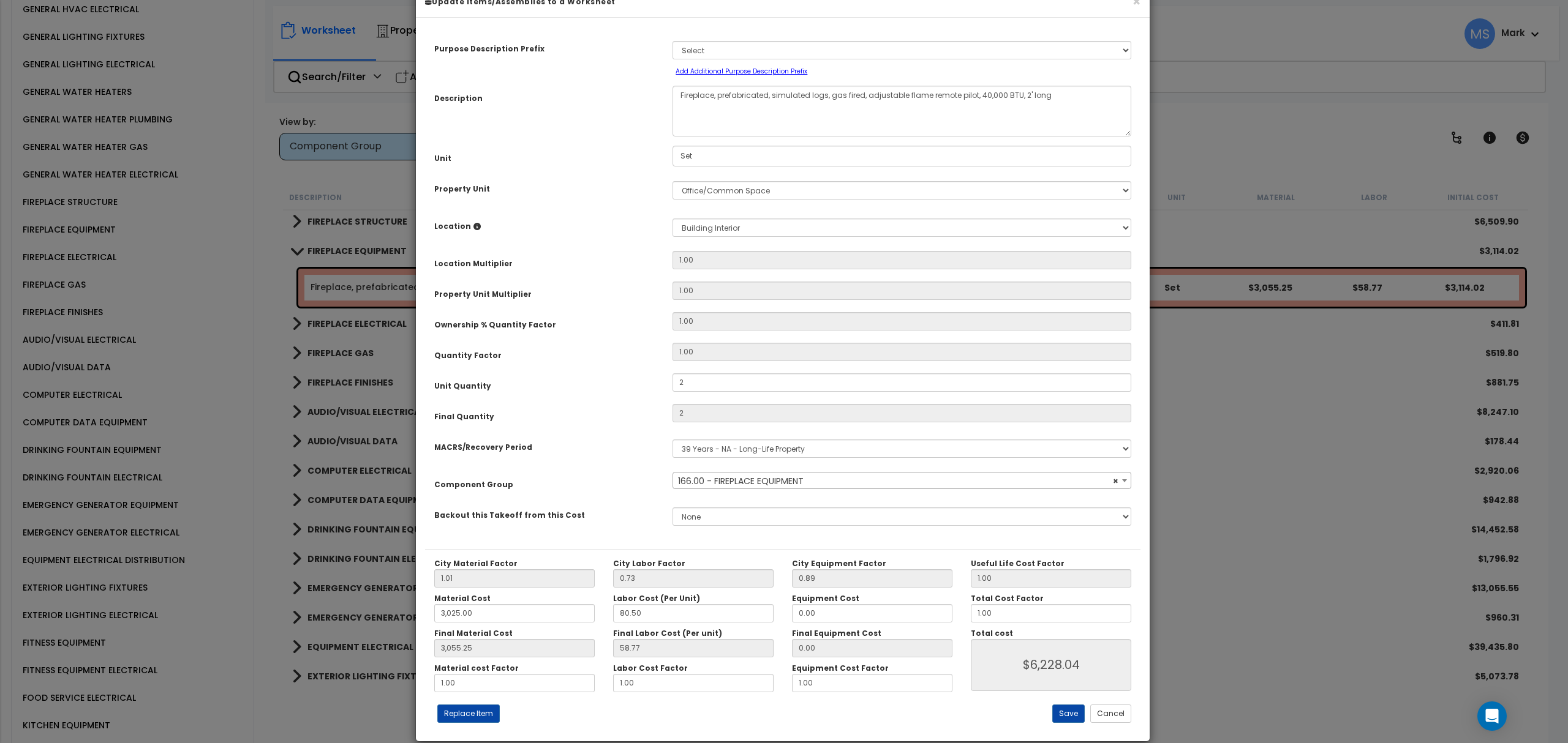
scroll to position [50, 0]
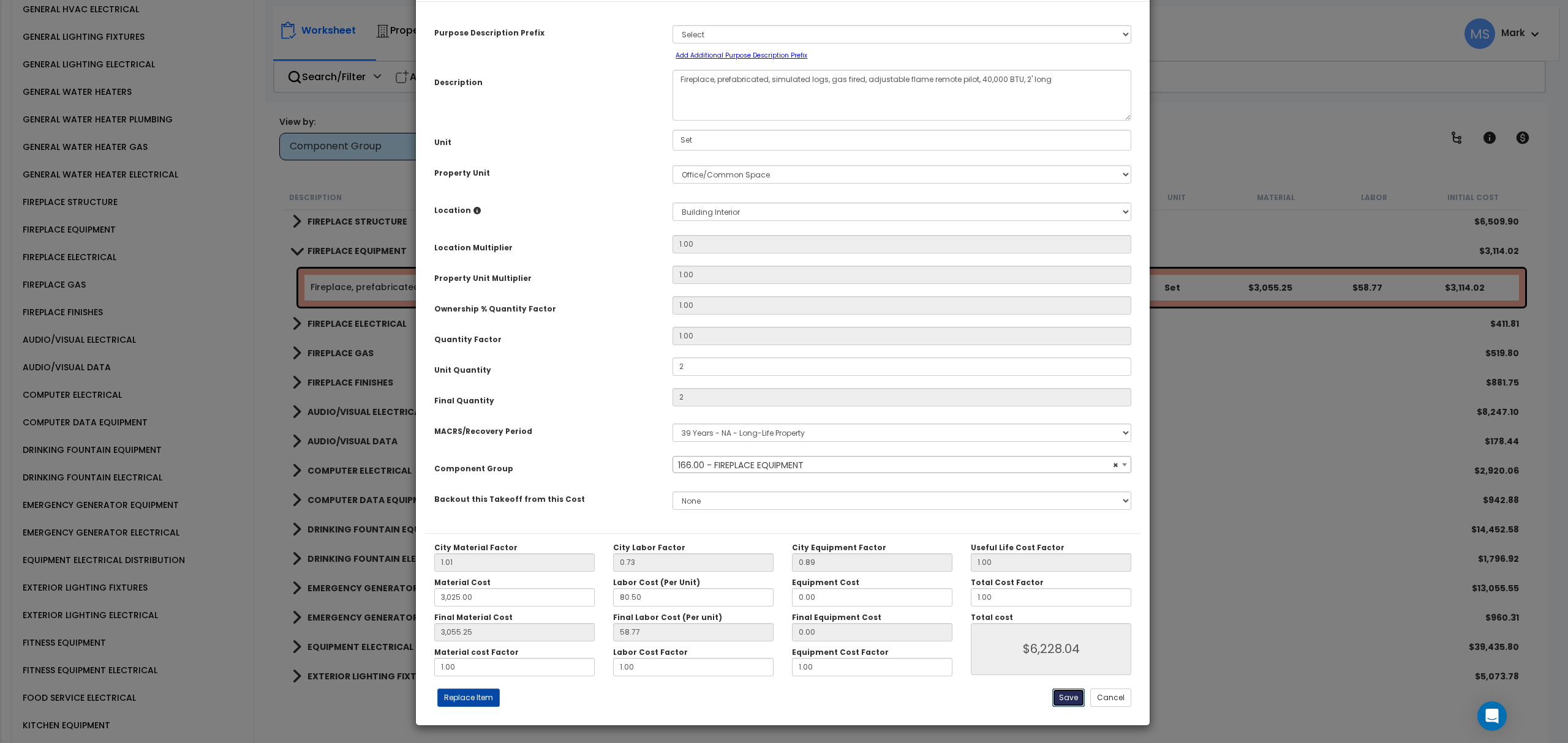
click at [1066, 697] on button "Save" at bounding box center [1069, 698] width 33 height 19
type input "2.00"
type input "3025.00"
type input "3055.25"
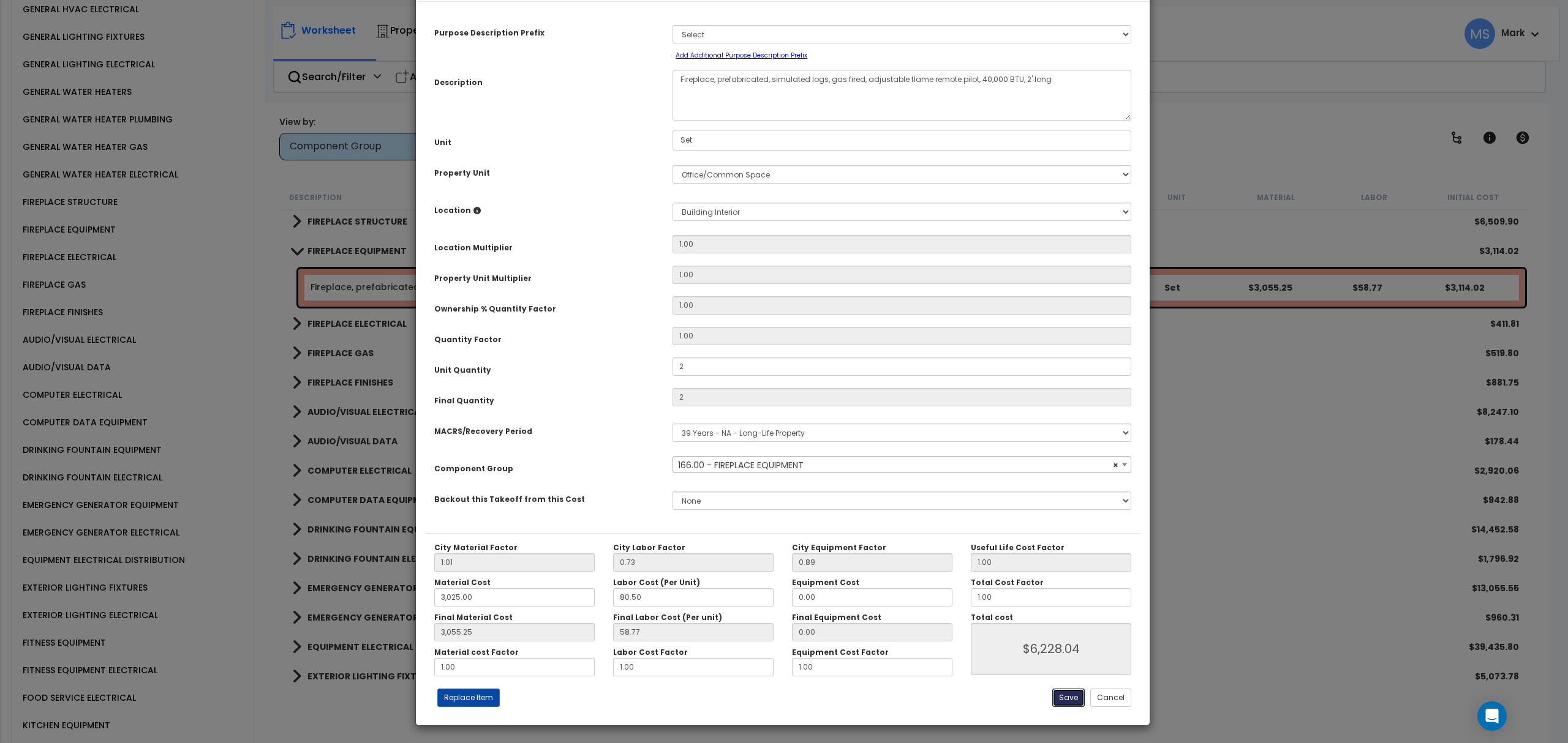
type input "6228.04"
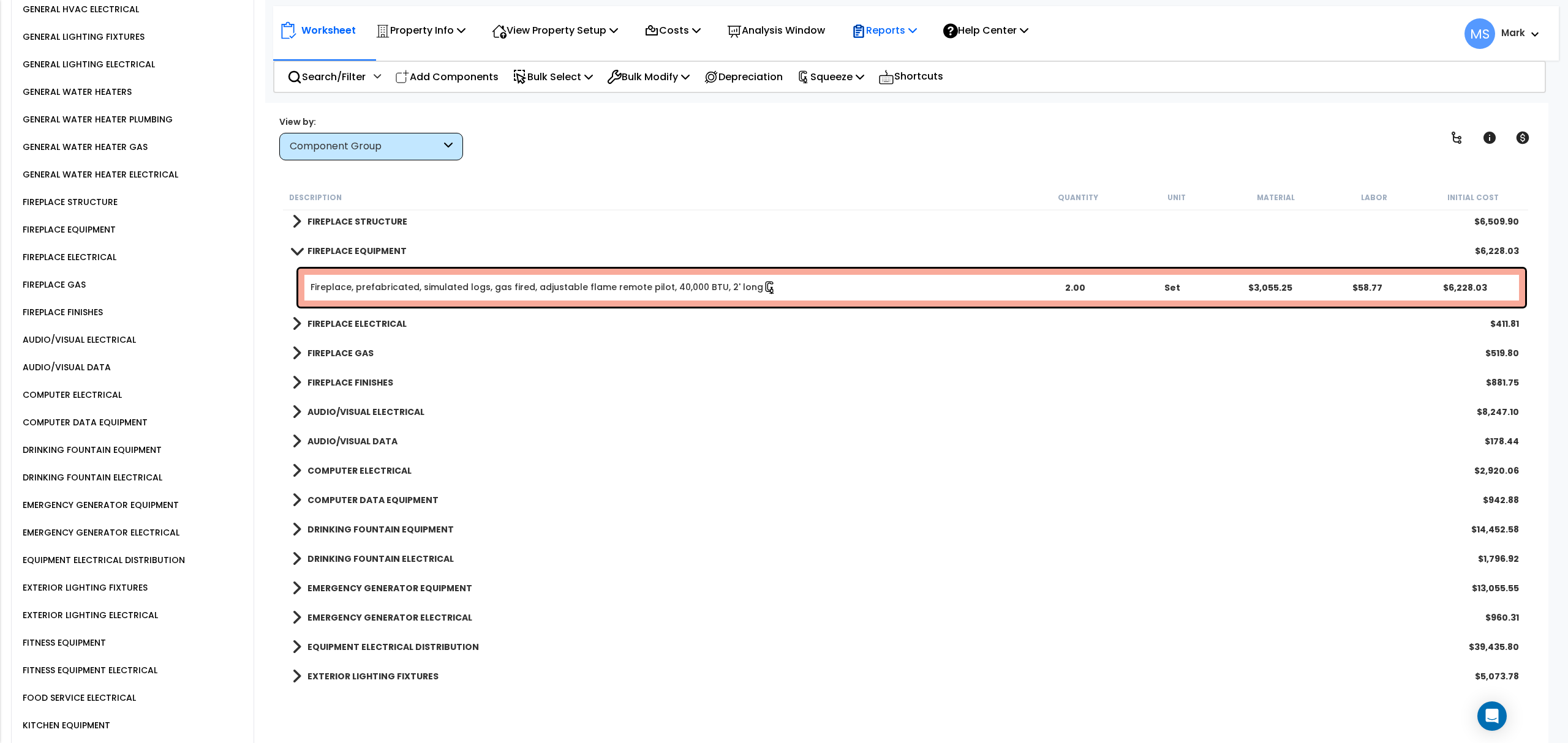
click at [912, 44] on div "Reports" at bounding box center [884, 30] width 66 height 29
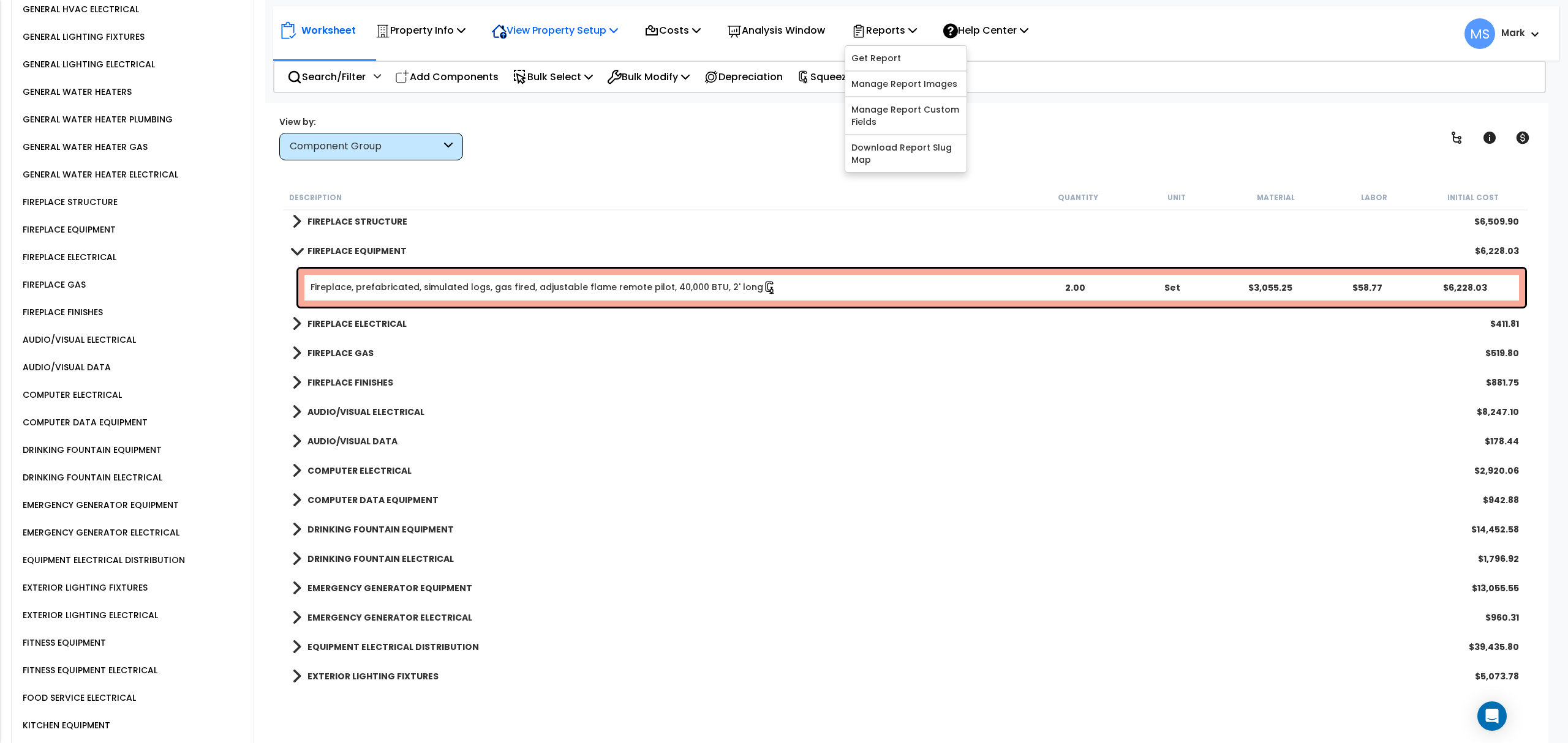
click at [574, 25] on p "View Property Setup" at bounding box center [554, 31] width 126 height 16
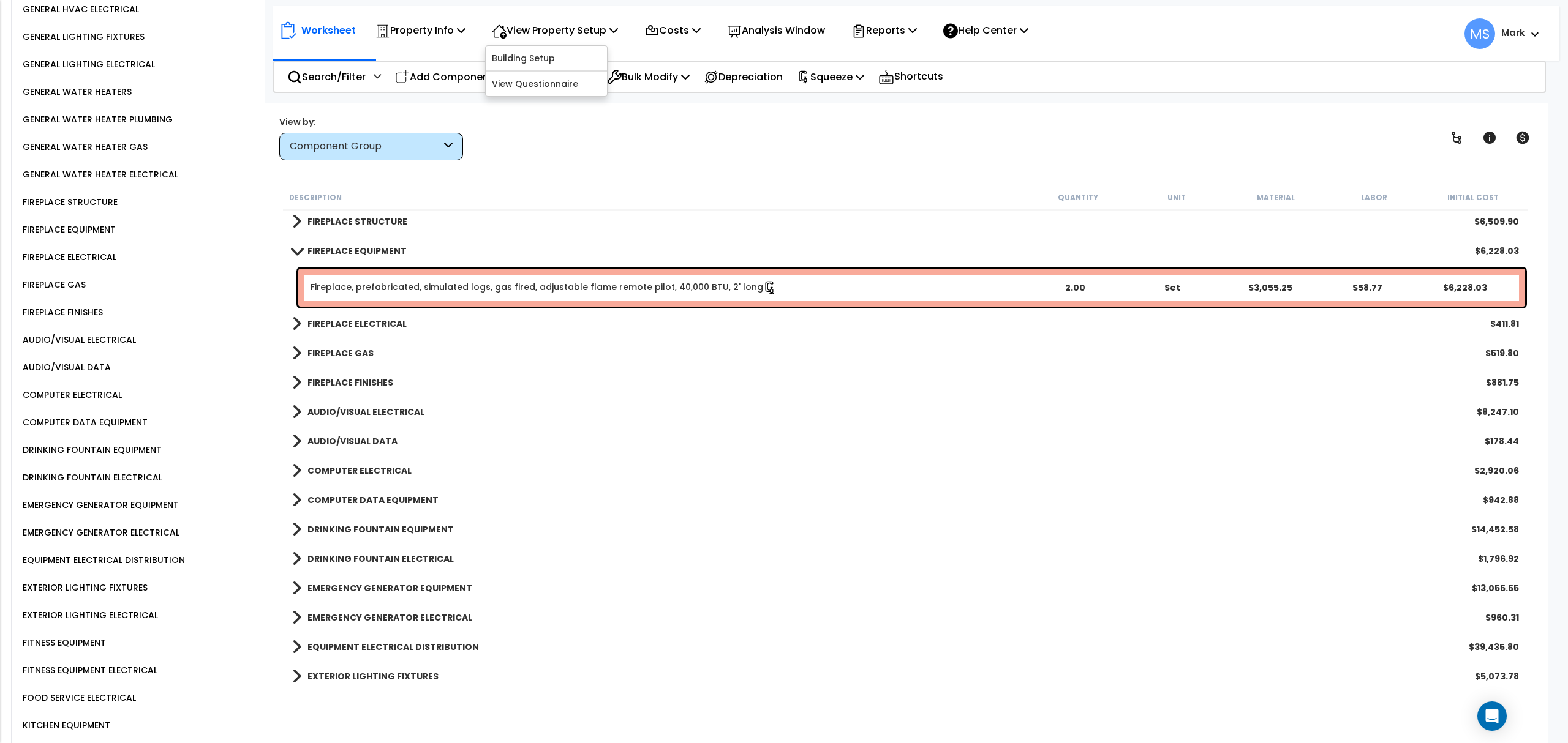
click at [685, 173] on div "Worksheet Property Info Property Setup Add Property Unit Template property Clon…" at bounding box center [906, 474] width 1286 height 743
click at [855, 76] on p "Squeeze" at bounding box center [831, 77] width 67 height 16
click at [851, 98] on link "Re-squeeze" at bounding box center [851, 106] width 121 height 28
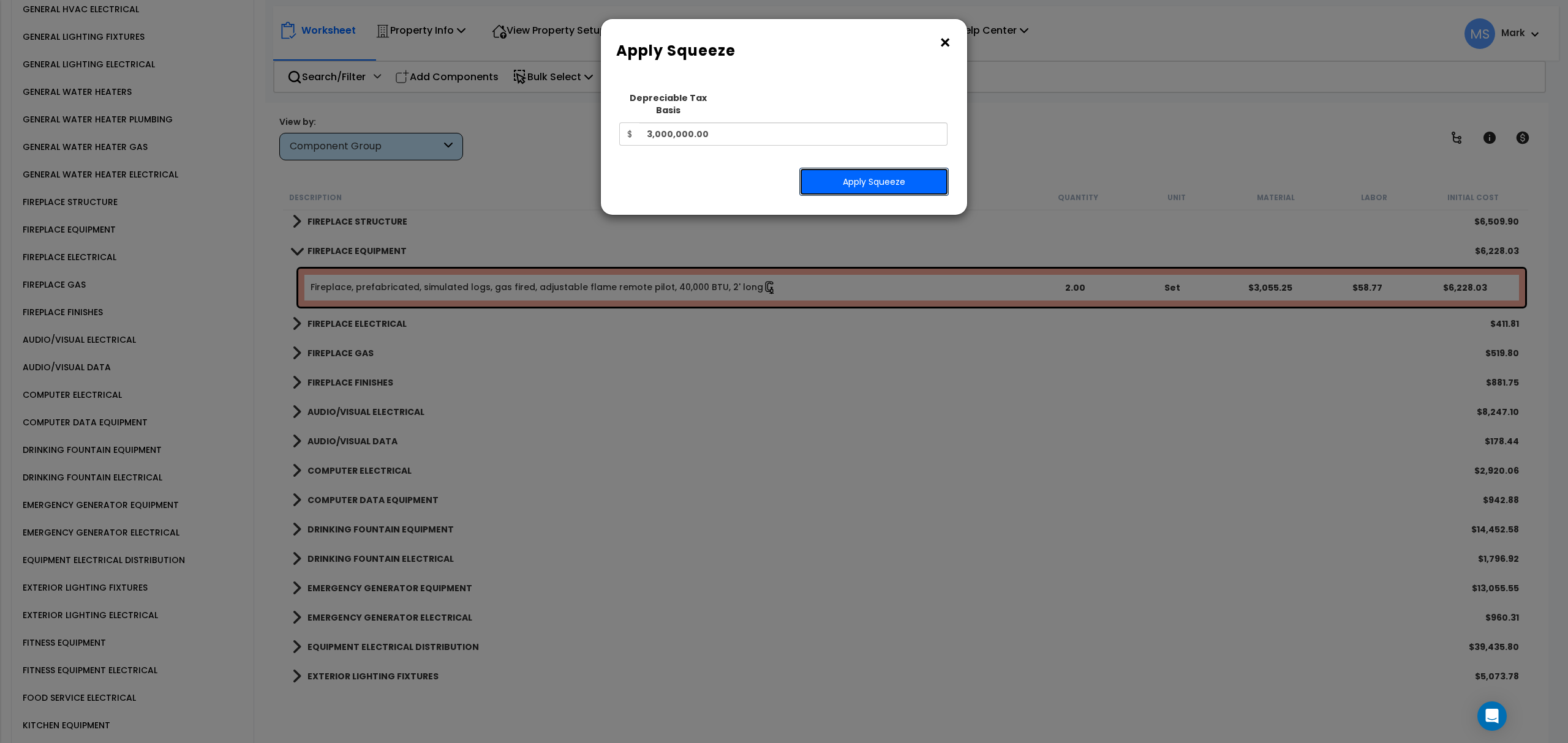
click at [852, 175] on button "Apply Squeeze" at bounding box center [874, 182] width 150 height 28
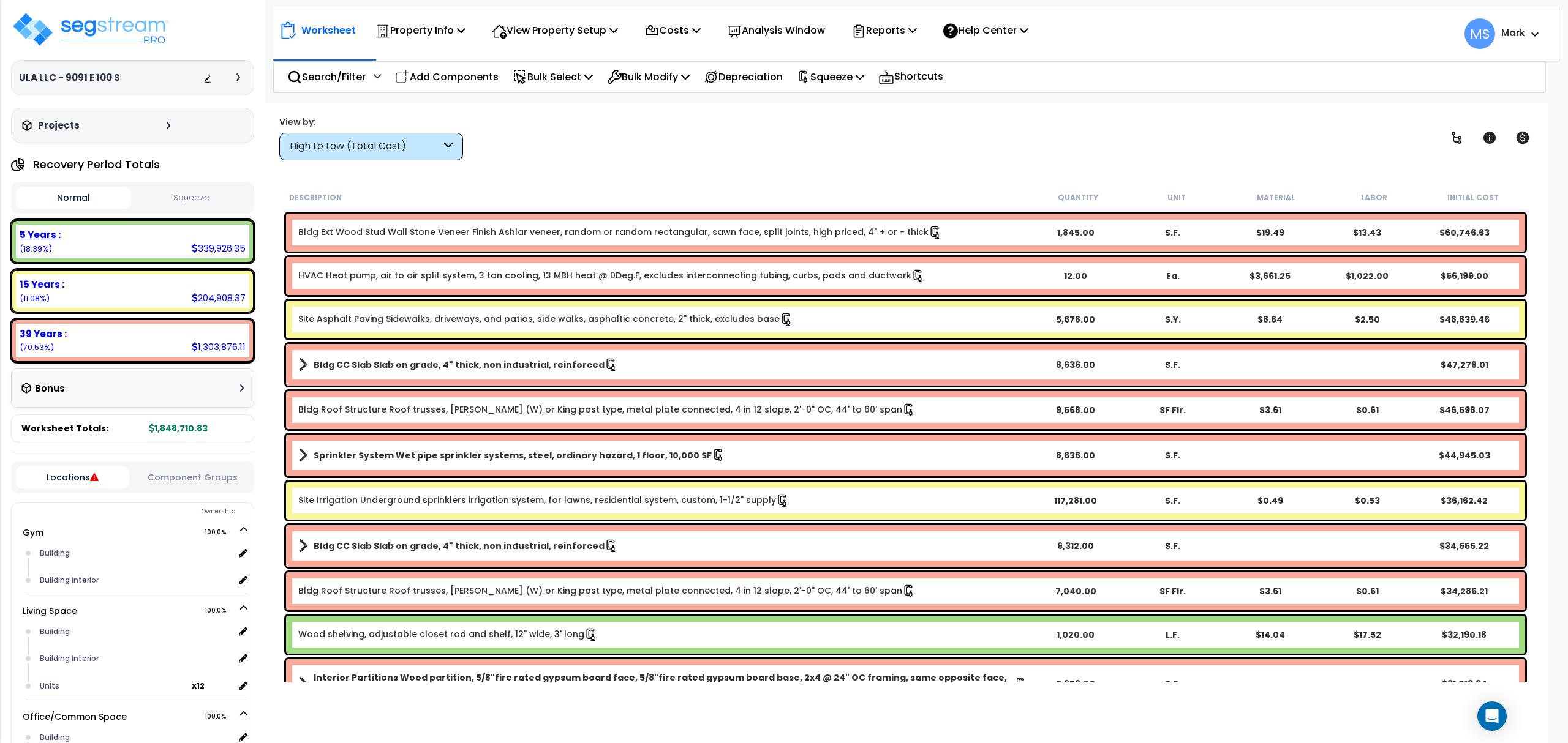
click at [120, 243] on div "5 Years : 339,926.35 (18.39%)" at bounding box center [132, 241] width 233 height 34
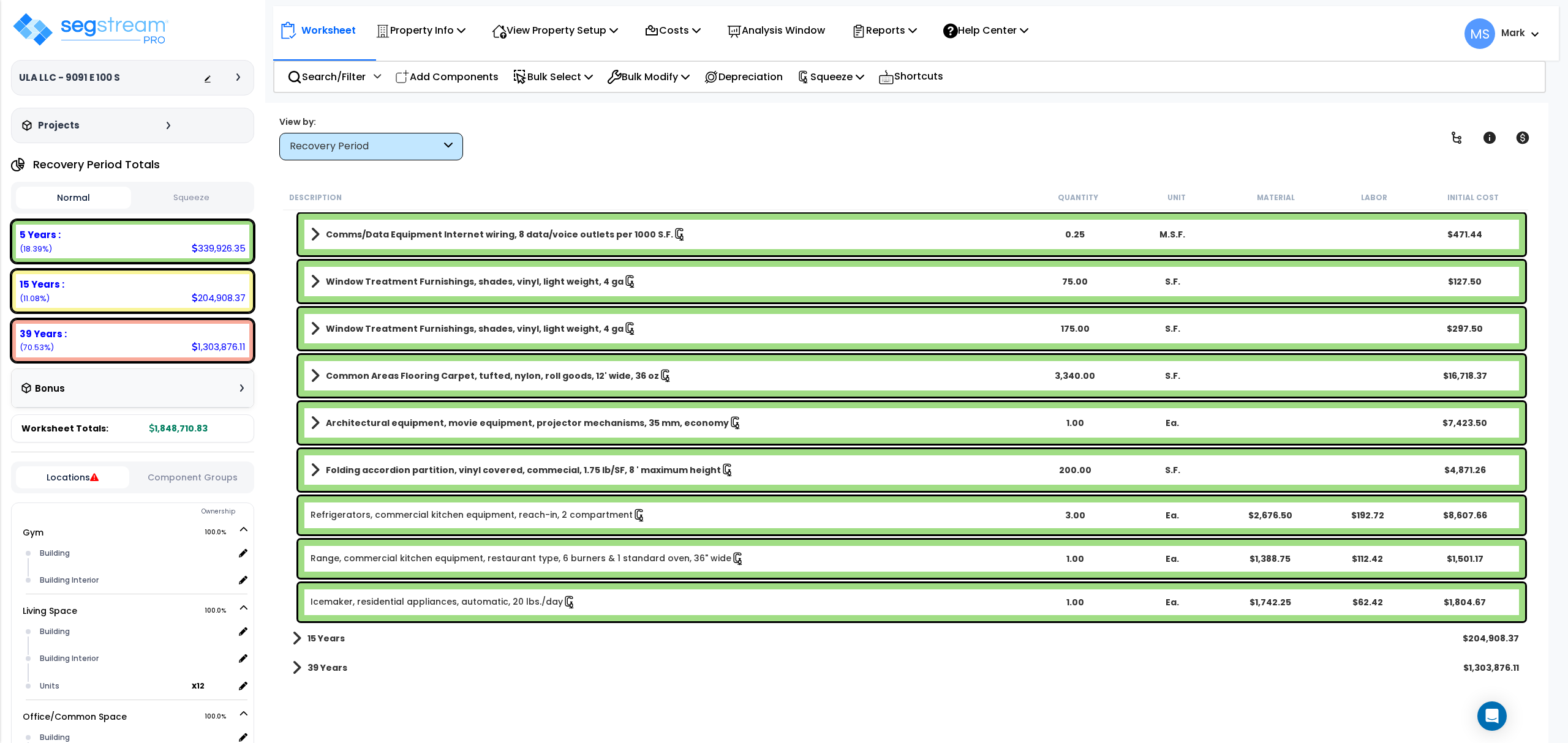
scroll to position [4934, 0]
click at [415, 421] on b "Architectural equipment, movie equipment, projector mechanisms, 35 mm, economy" at bounding box center [527, 424] width 403 height 12
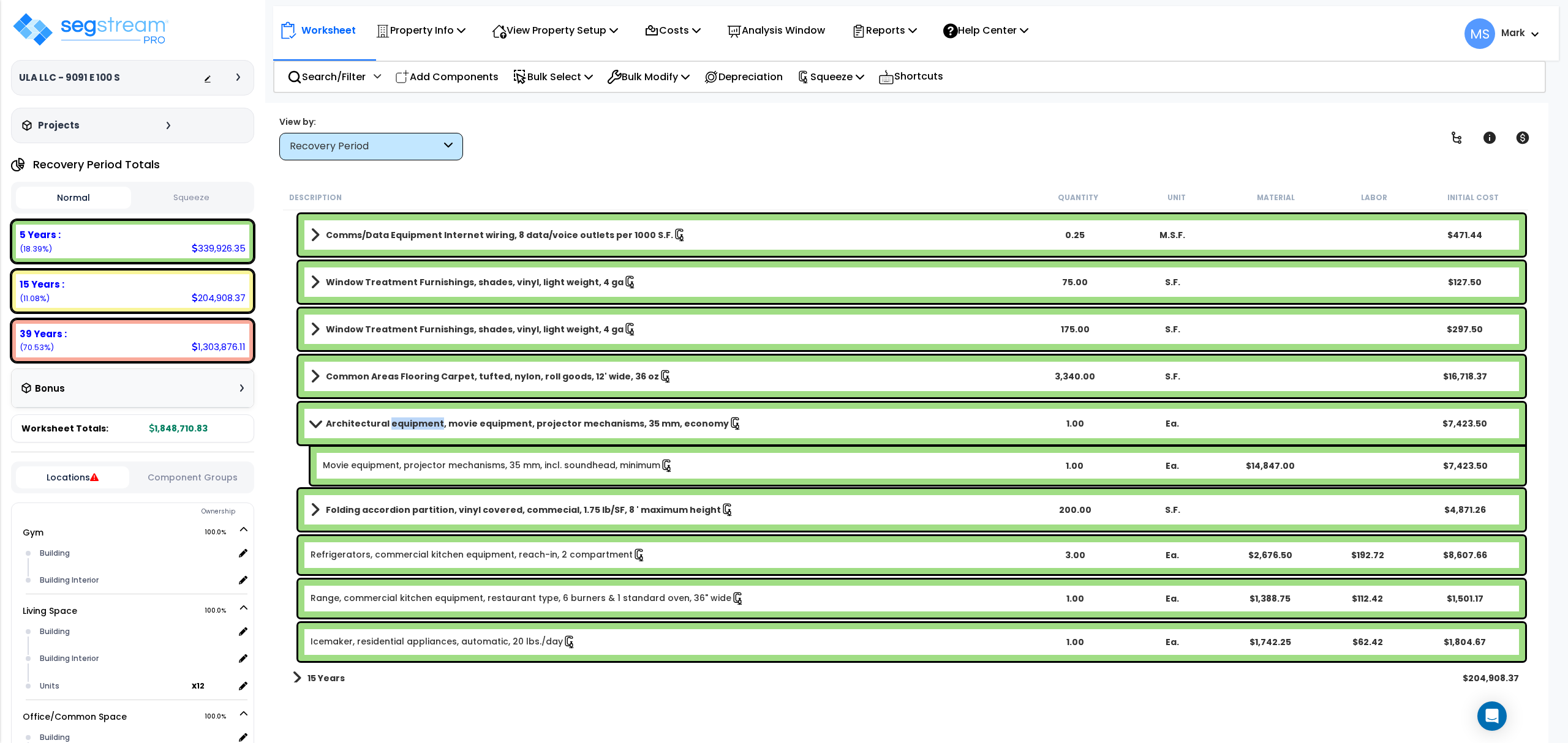
click at [415, 421] on b "Architectural equipment, movie equipment, projector mechanisms, 35 mm, economy" at bounding box center [527, 424] width 403 height 12
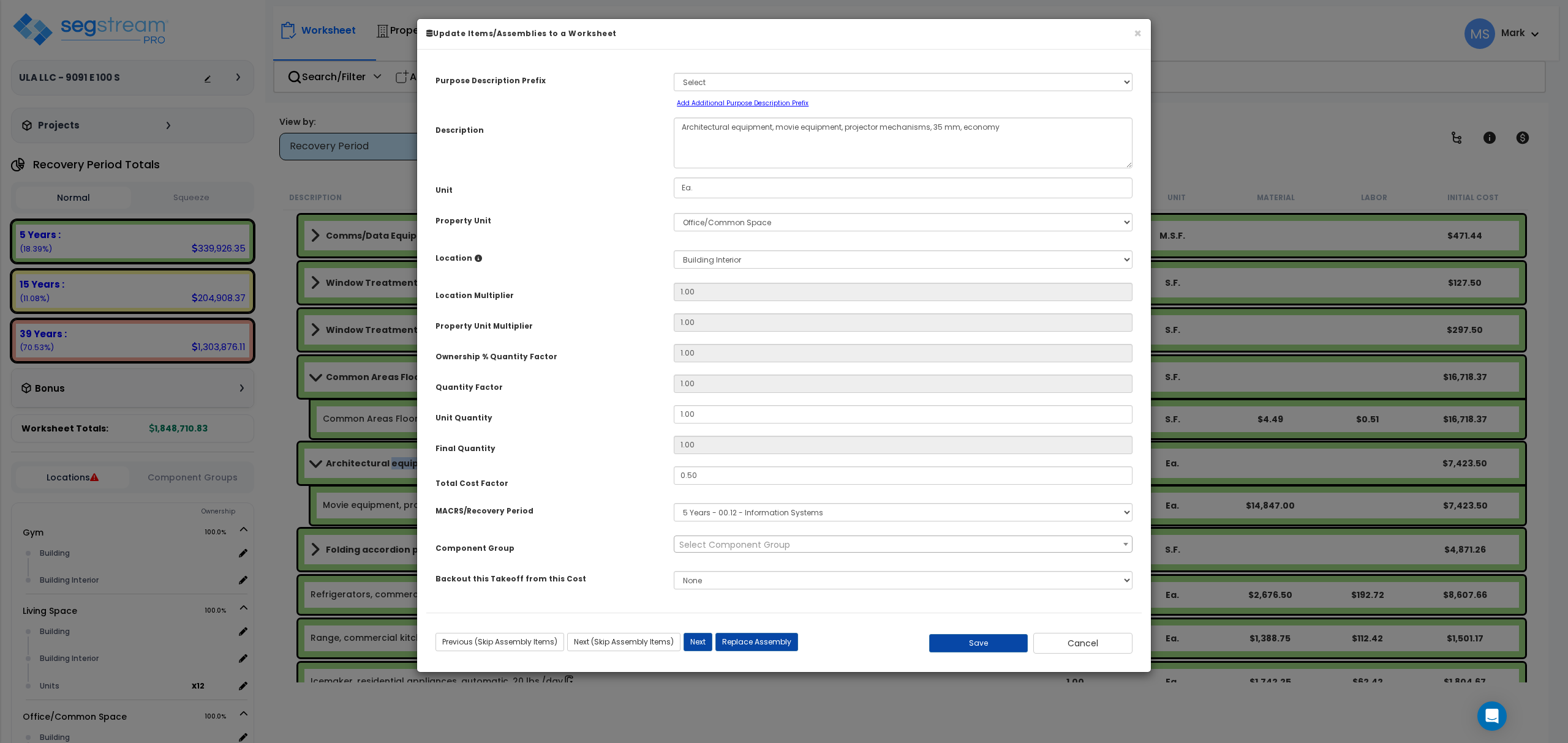
select select "45992"
click at [713, 417] on input "1.00" at bounding box center [903, 414] width 459 height 19
click at [711, 418] on input "1.00" at bounding box center [903, 414] width 459 height 19
type input "2"
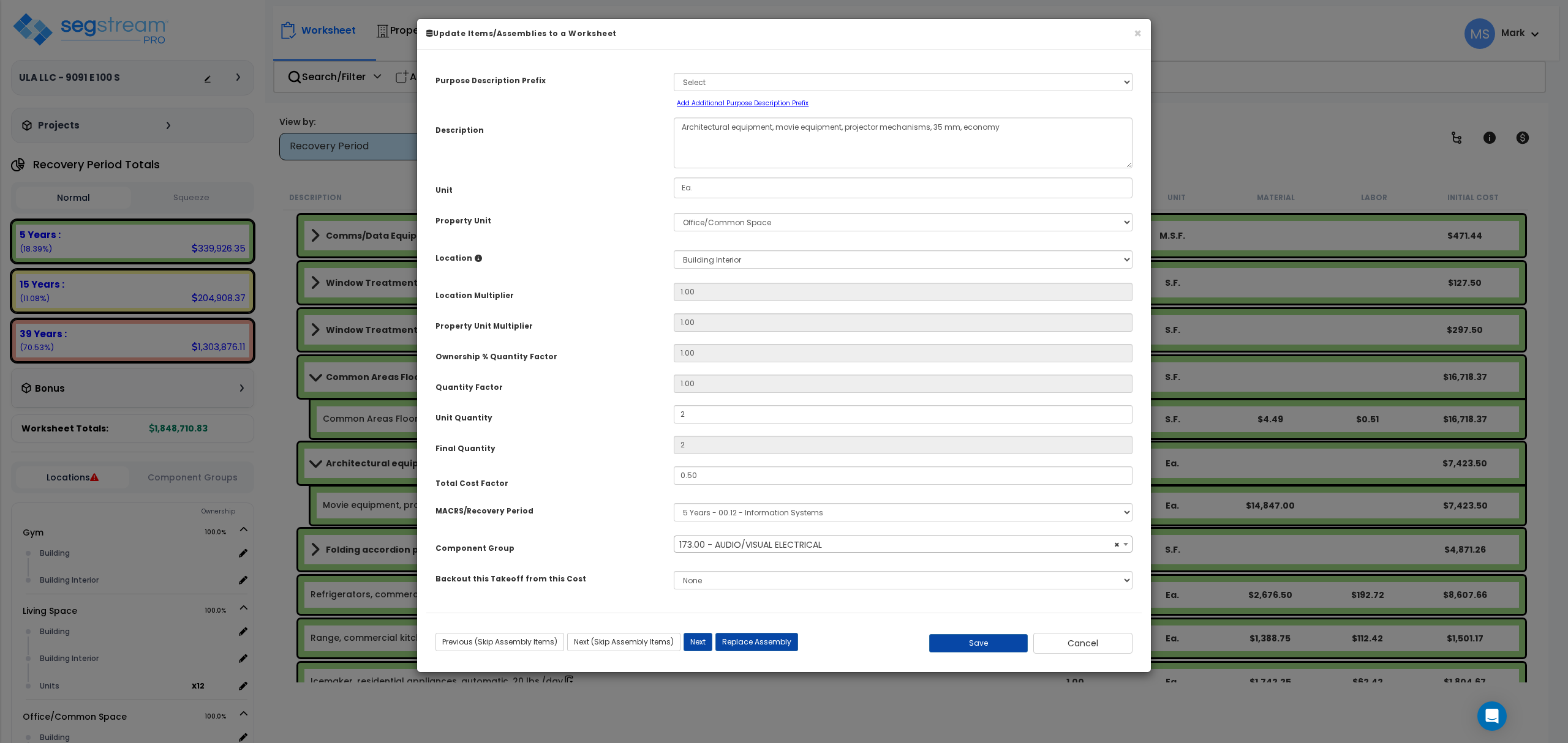
click at [612, 478] on div "Total Cost Factor" at bounding box center [545, 478] width 238 height 22
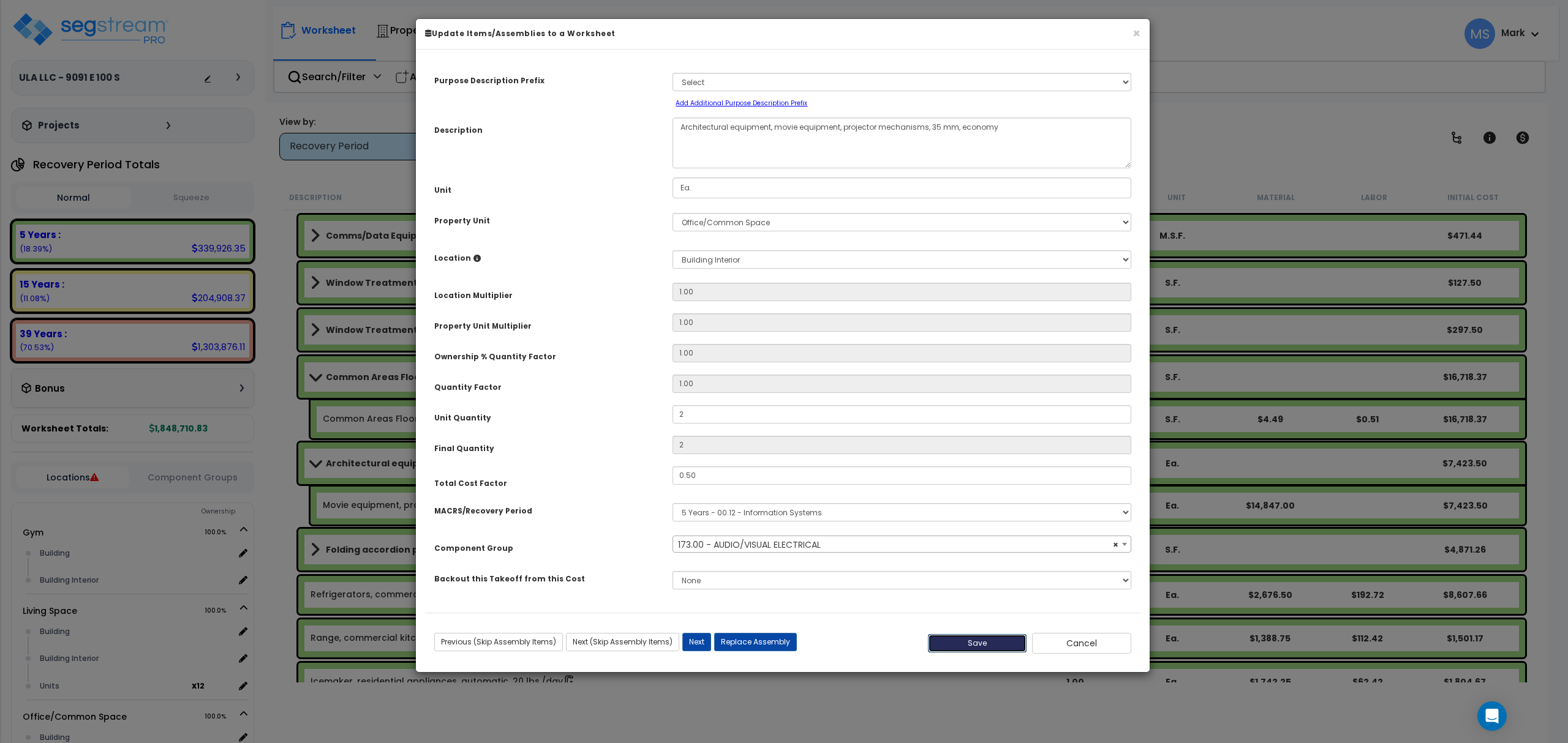
click at [983, 644] on button "Save" at bounding box center [977, 643] width 99 height 19
type input "2.00"
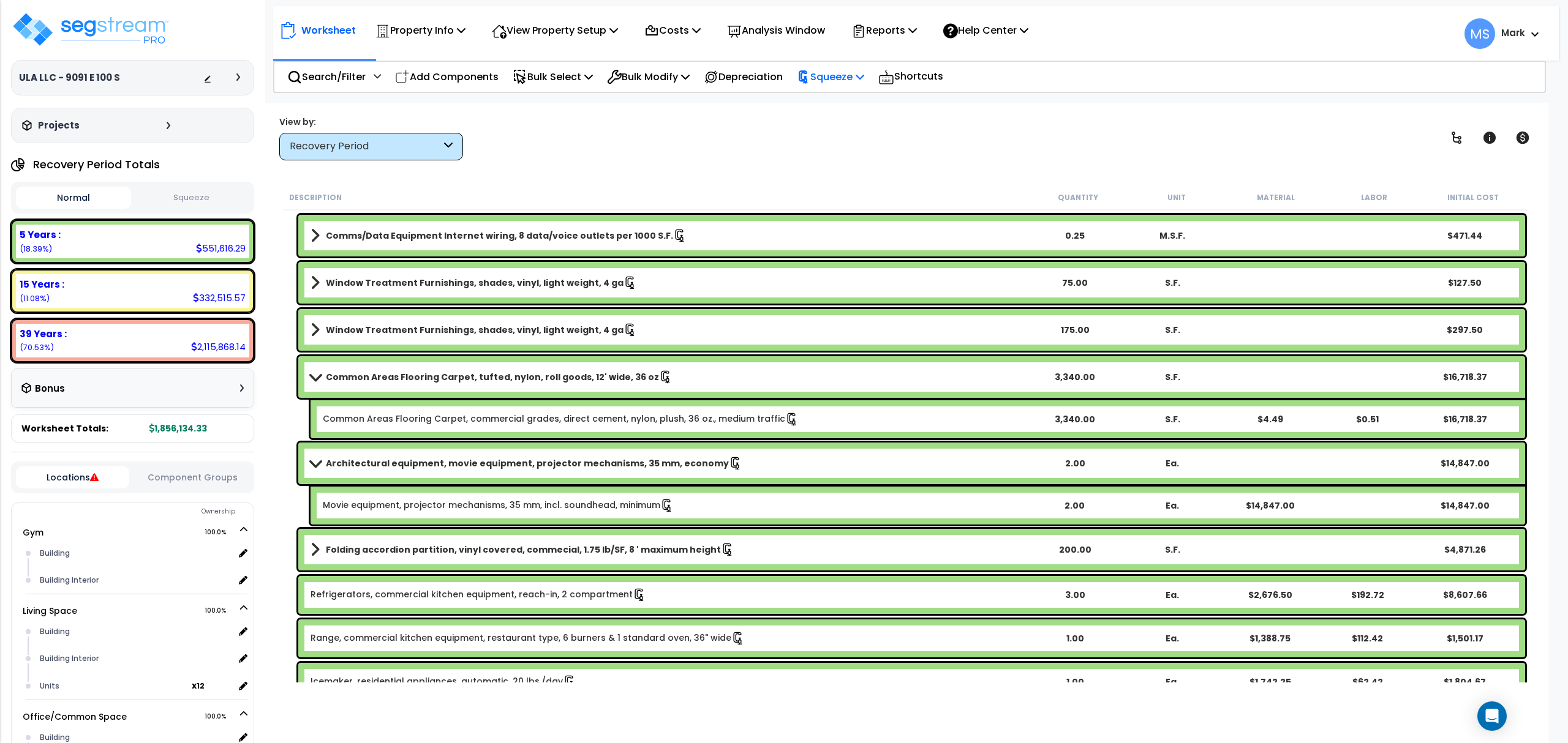
click at [832, 80] on p "Squeeze" at bounding box center [831, 77] width 67 height 16
click at [841, 101] on link "Re-squeeze" at bounding box center [851, 106] width 121 height 28
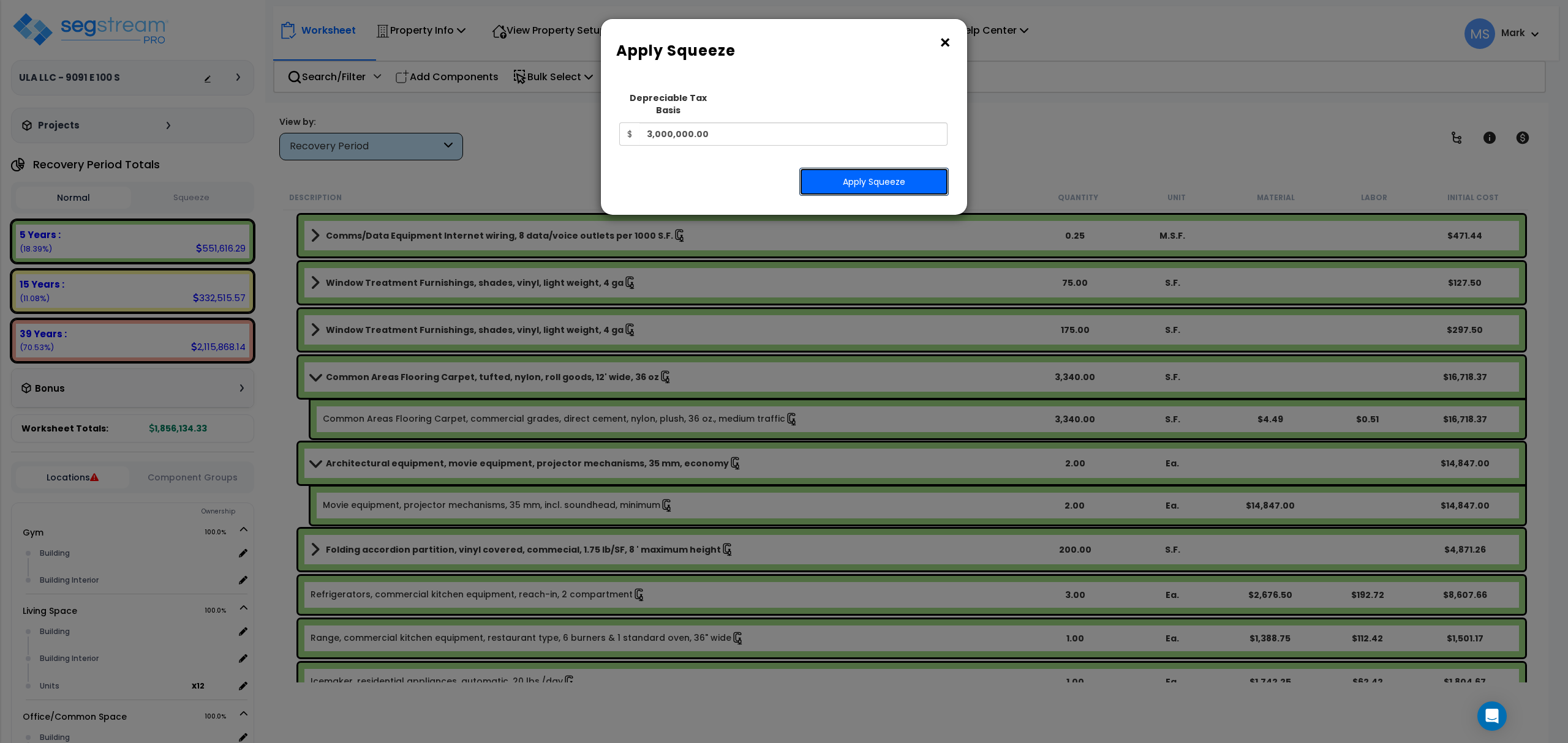
click at [848, 168] on button "Apply Squeeze" at bounding box center [874, 182] width 150 height 28
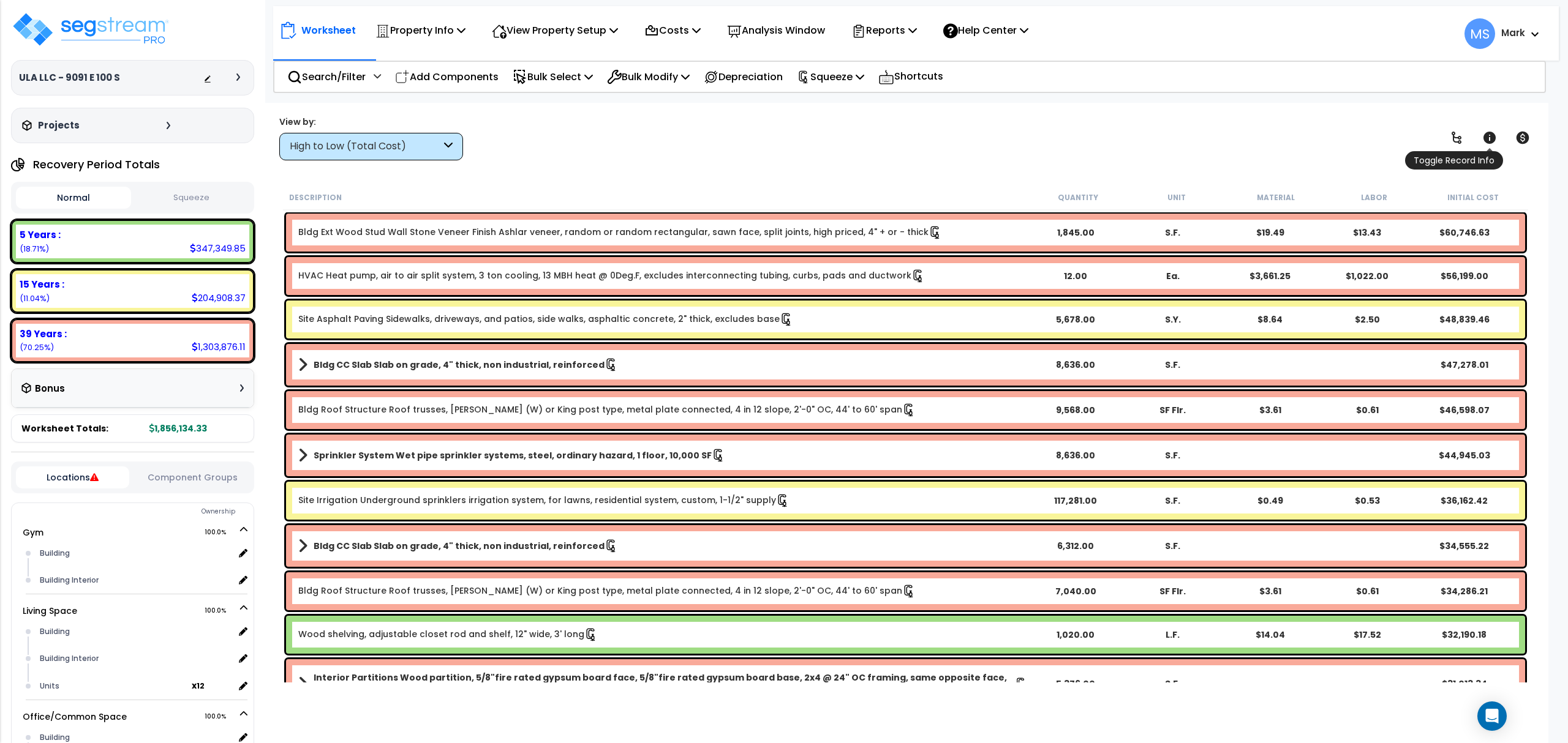
click at [1496, 143] on icon at bounding box center [1490, 138] width 15 height 15
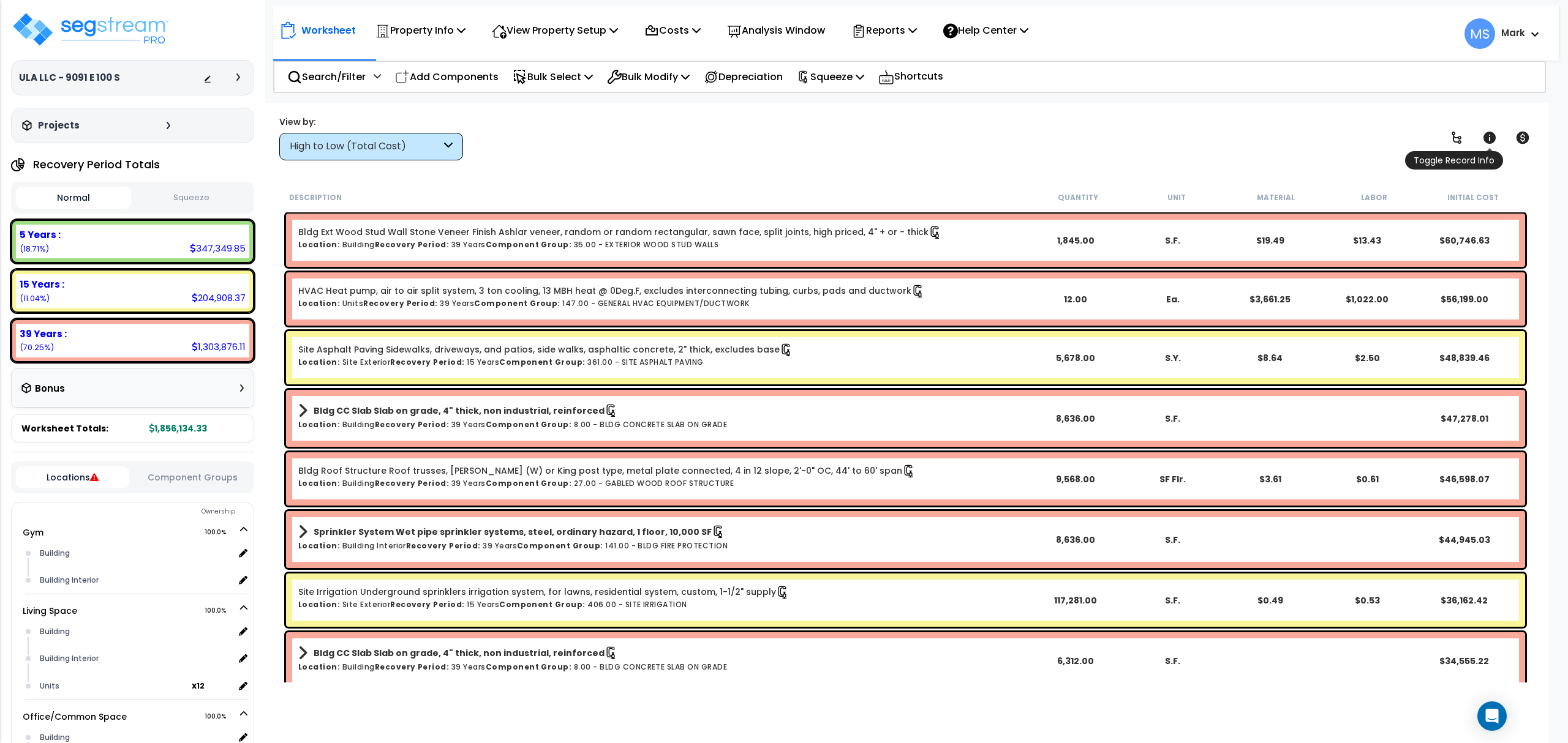
click at [1496, 143] on icon at bounding box center [1490, 138] width 15 height 15
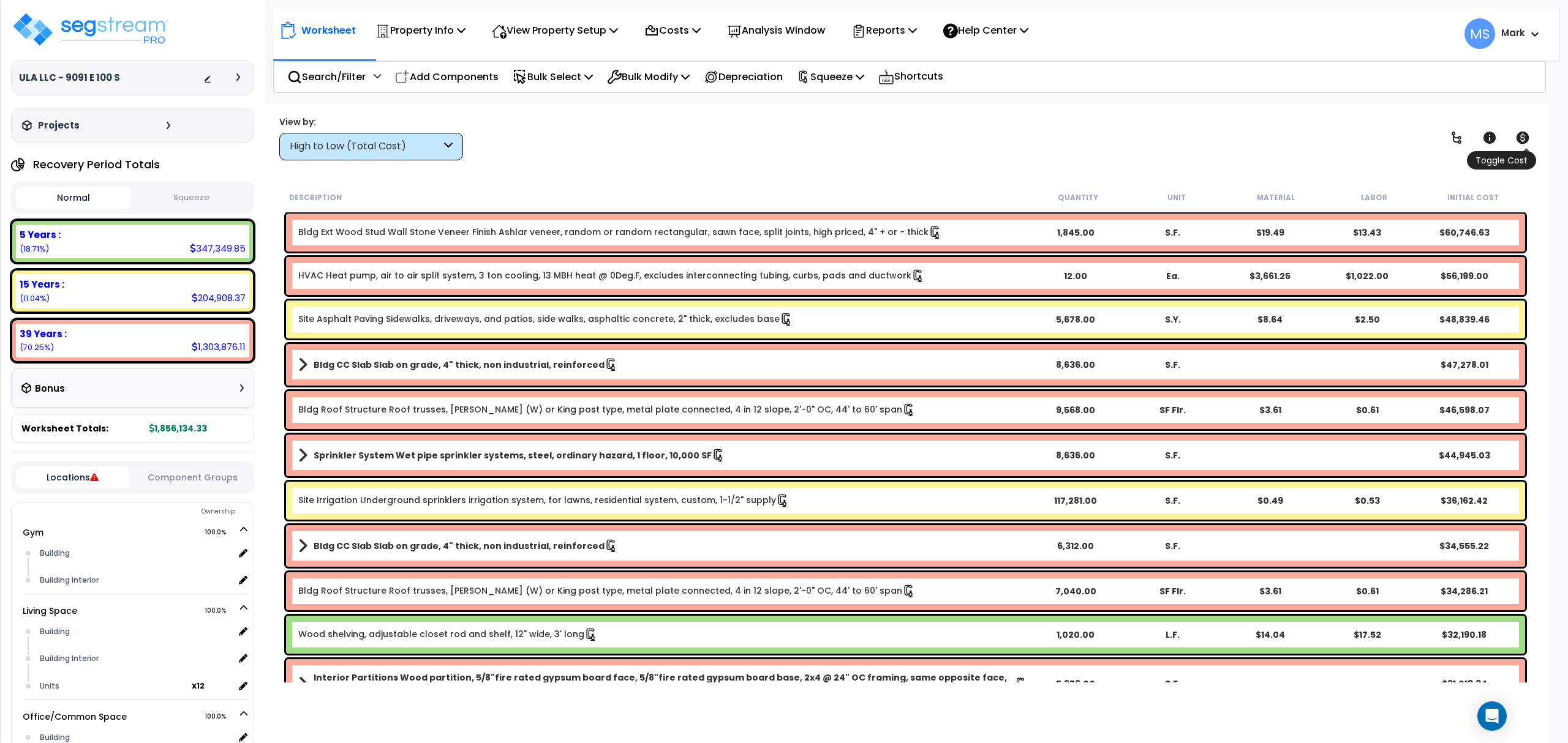
click at [1517, 136] on icon at bounding box center [1523, 138] width 15 height 15
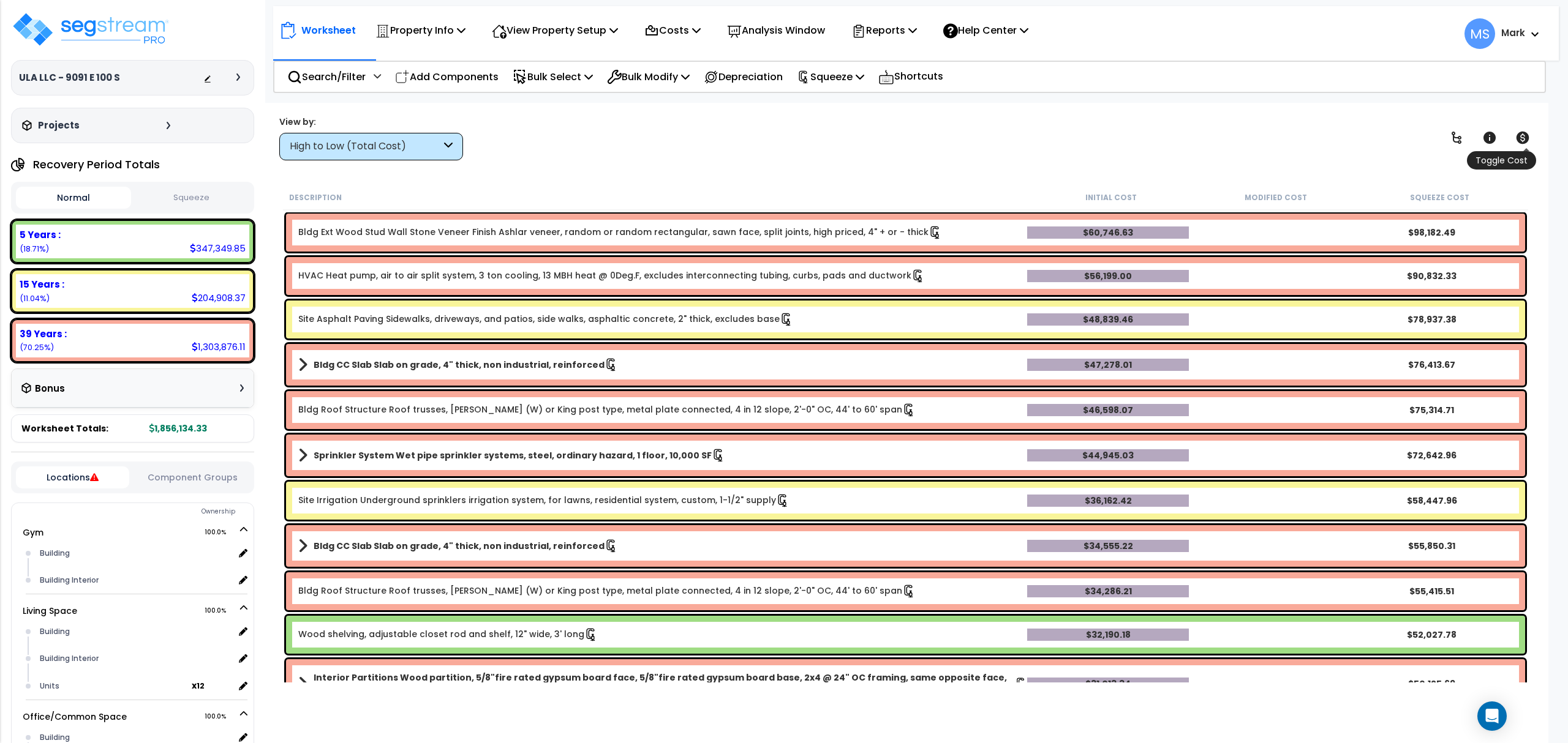
click at [1517, 136] on icon at bounding box center [1523, 138] width 13 height 12
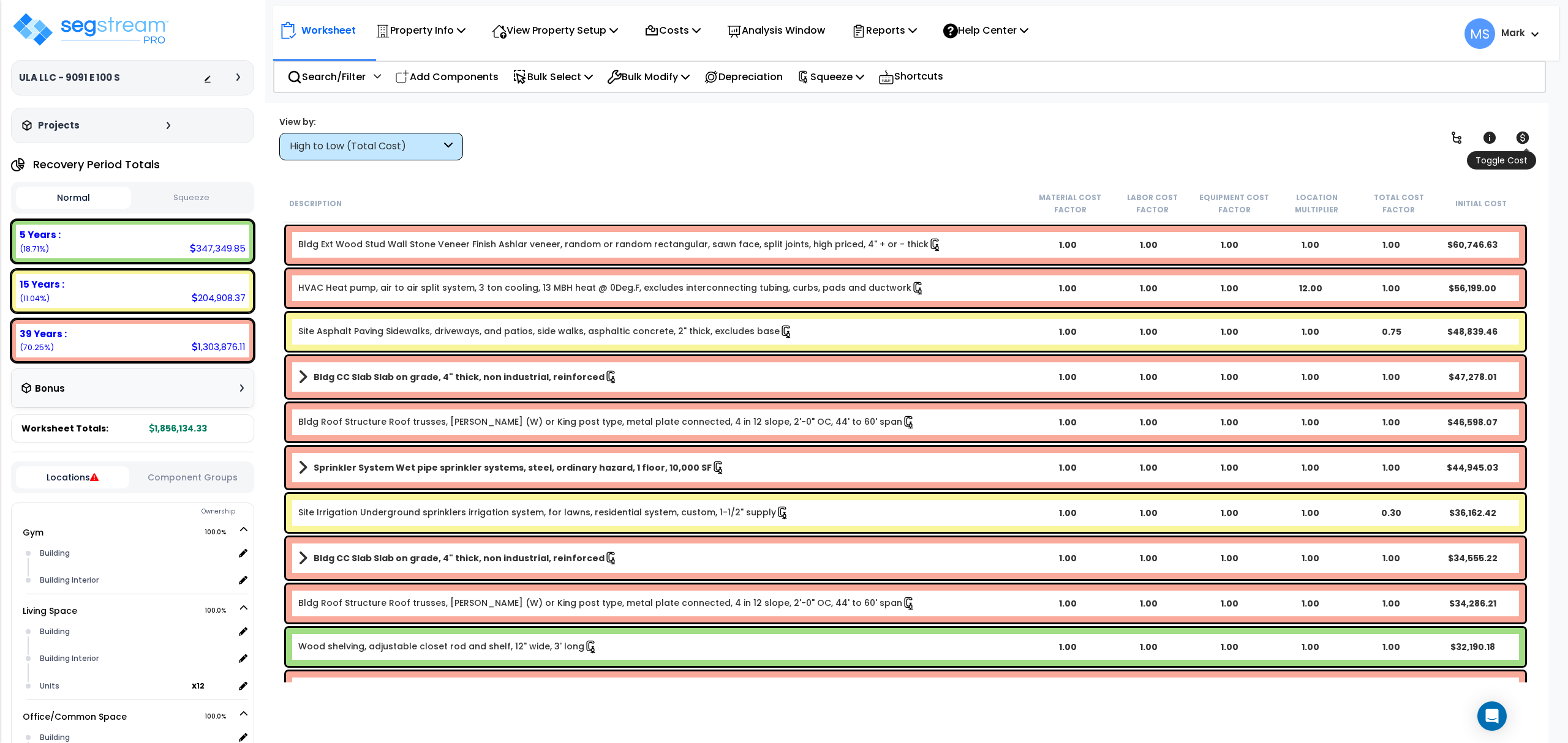
click at [1517, 136] on icon at bounding box center [1523, 138] width 13 height 12
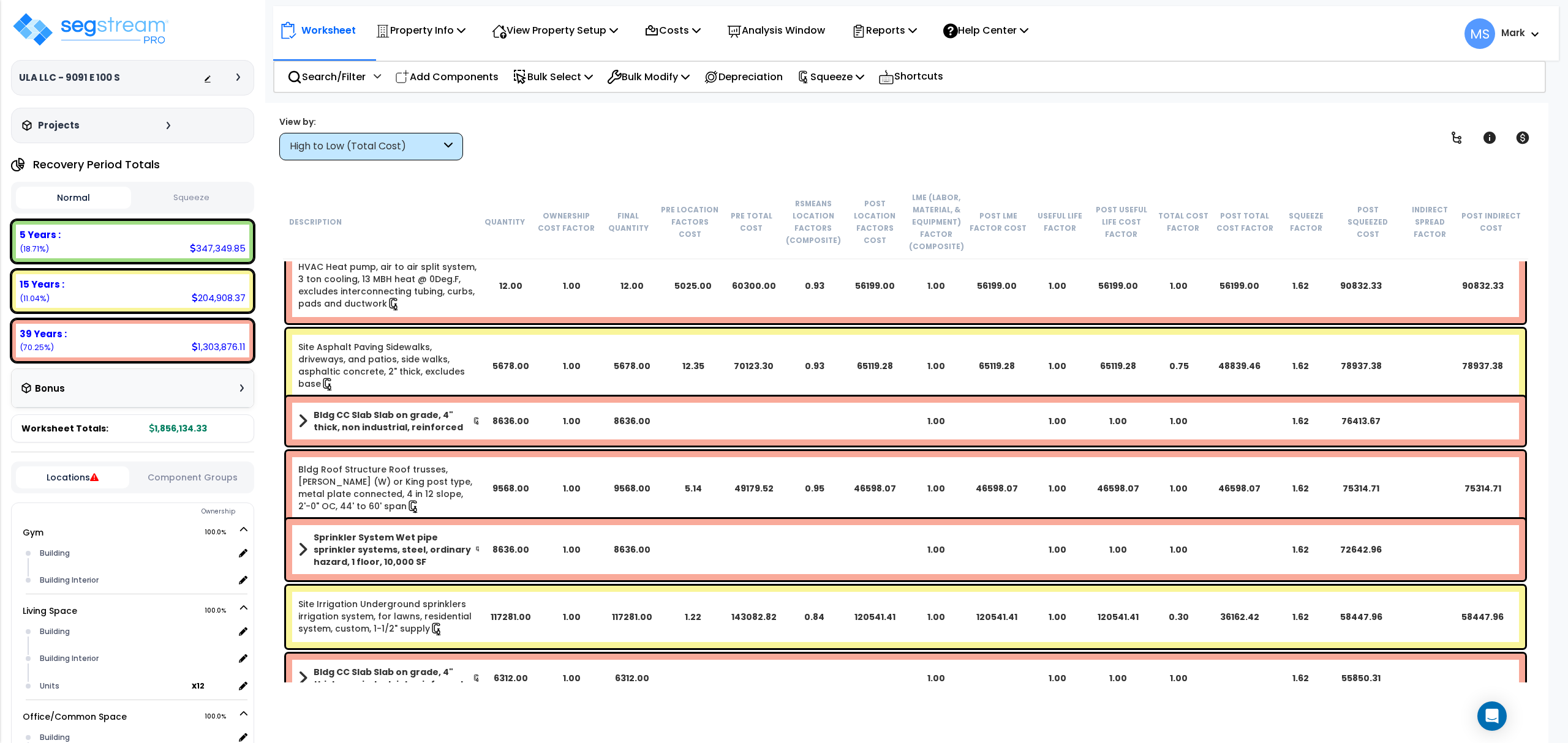
scroll to position [81, 0]
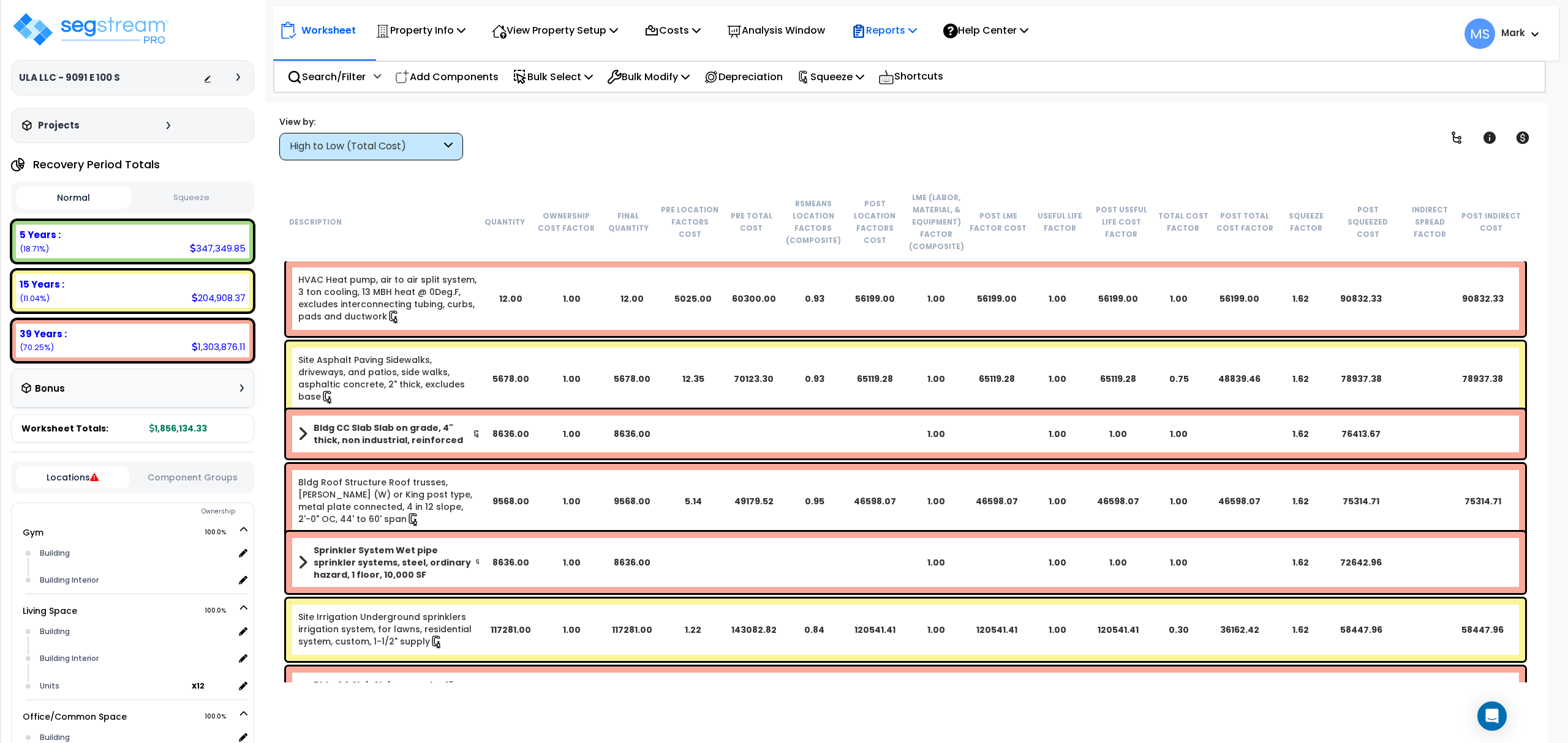
click at [894, 28] on p "Reports" at bounding box center [884, 31] width 66 height 16
click at [901, 84] on link "Manage Report Images" at bounding box center [906, 83] width 121 height 25
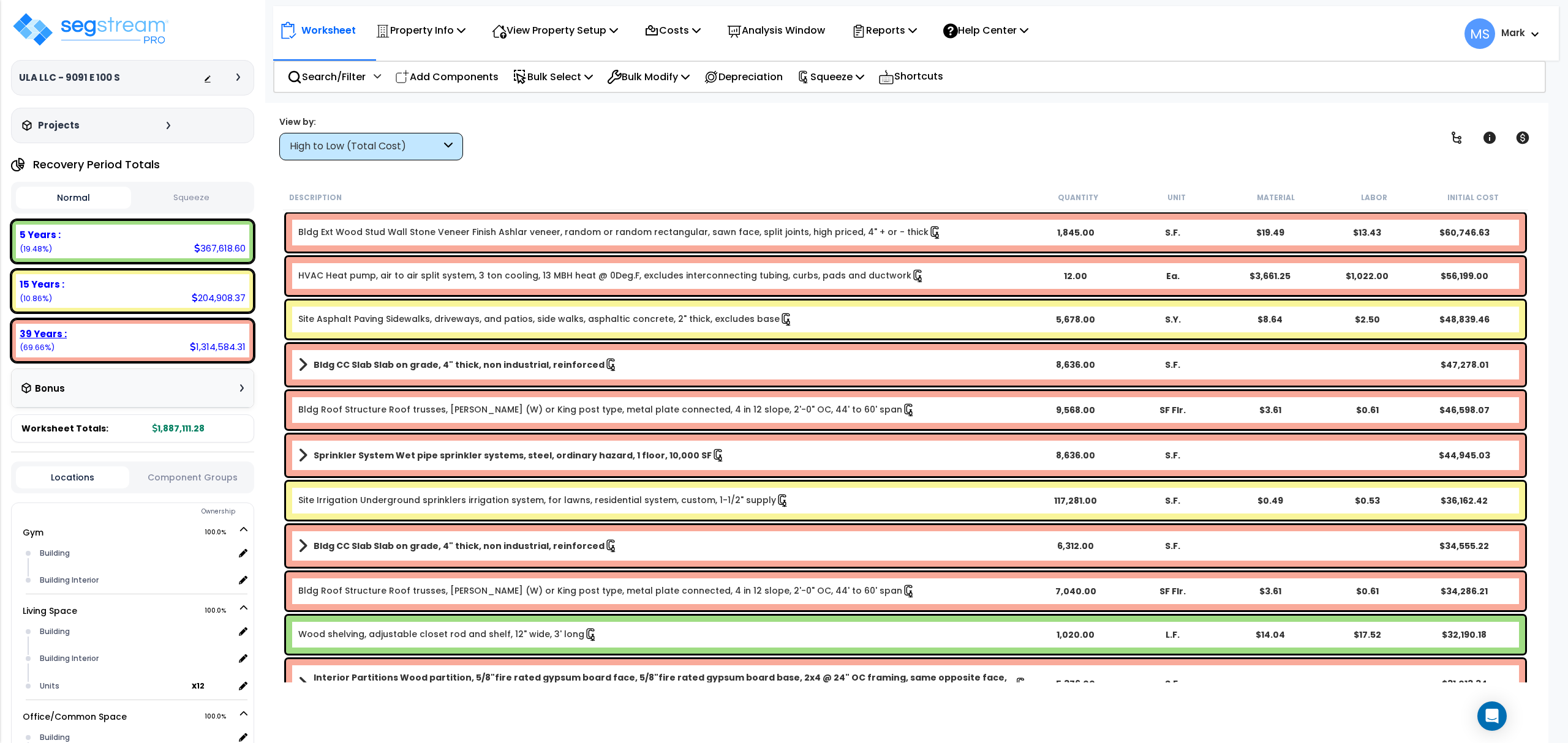
click at [112, 344] on div "39 Years : 1,314,584.31 (69.66%)" at bounding box center [132, 340] width 233 height 34
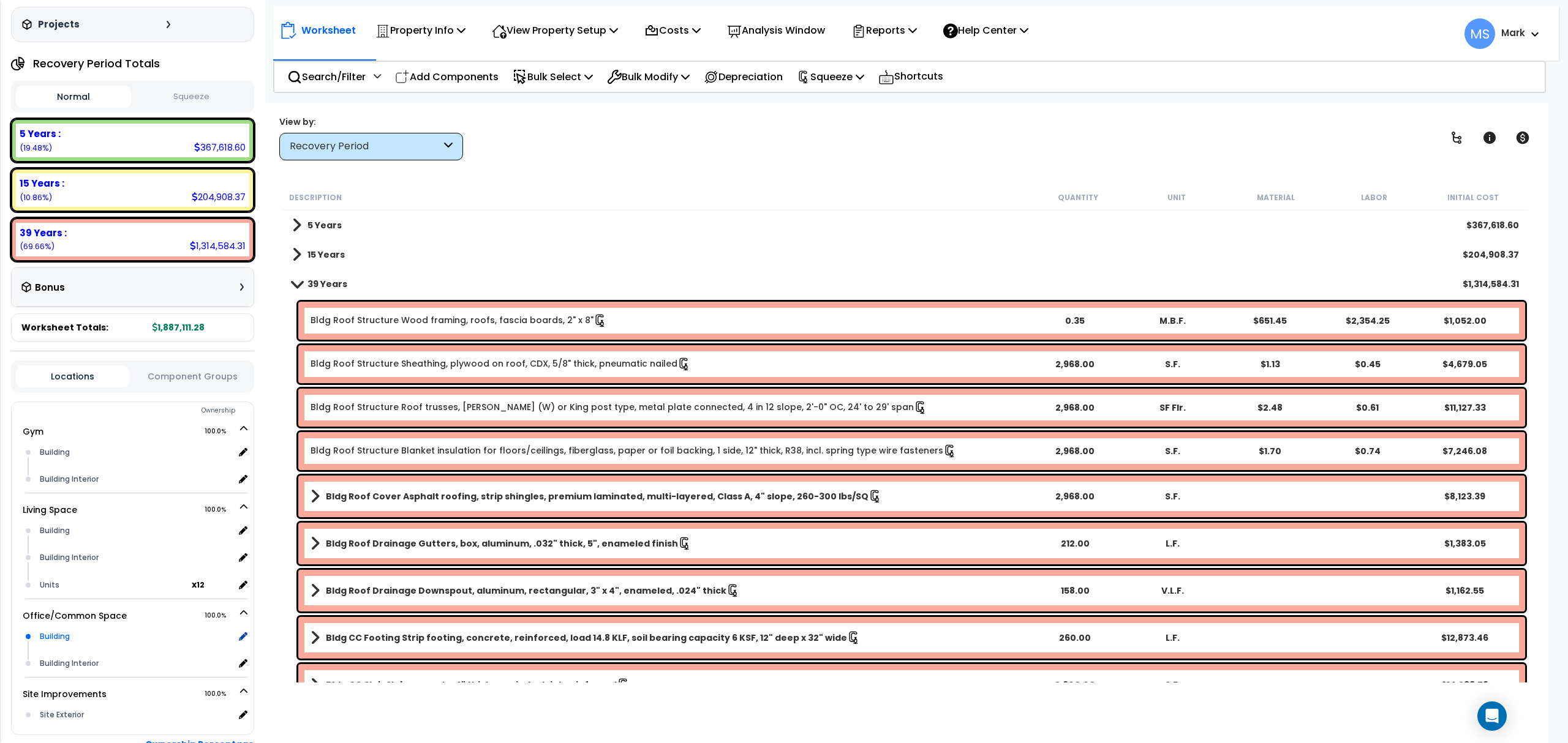
scroll to position [179, 0]
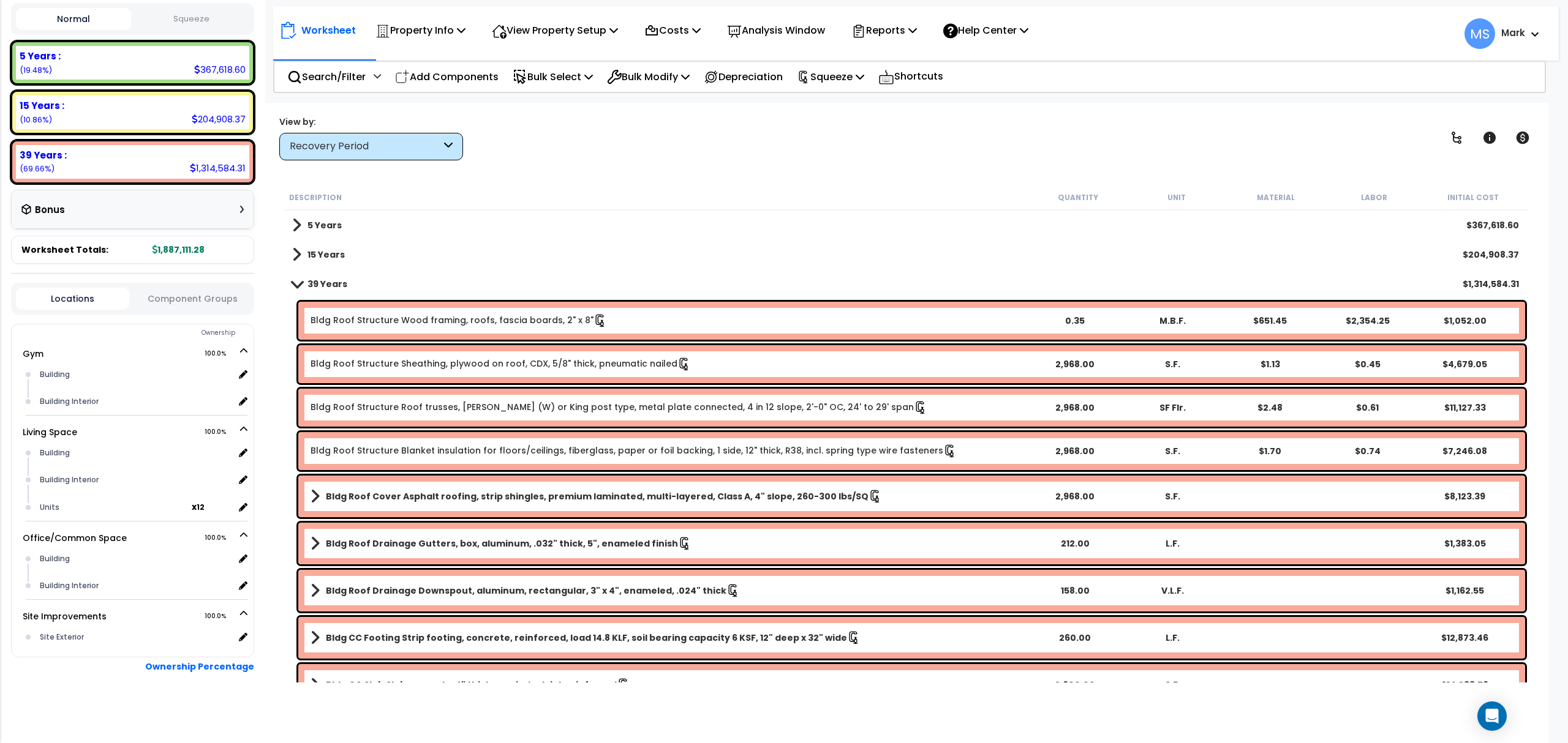
click at [221, 311] on div "Locations Component Groups" at bounding box center [133, 299] width 243 height 32
click at [217, 307] on div "Locations Component Groups" at bounding box center [133, 299] width 243 height 32
click at [215, 299] on button "Component Groups" at bounding box center [192, 299] width 113 height 13
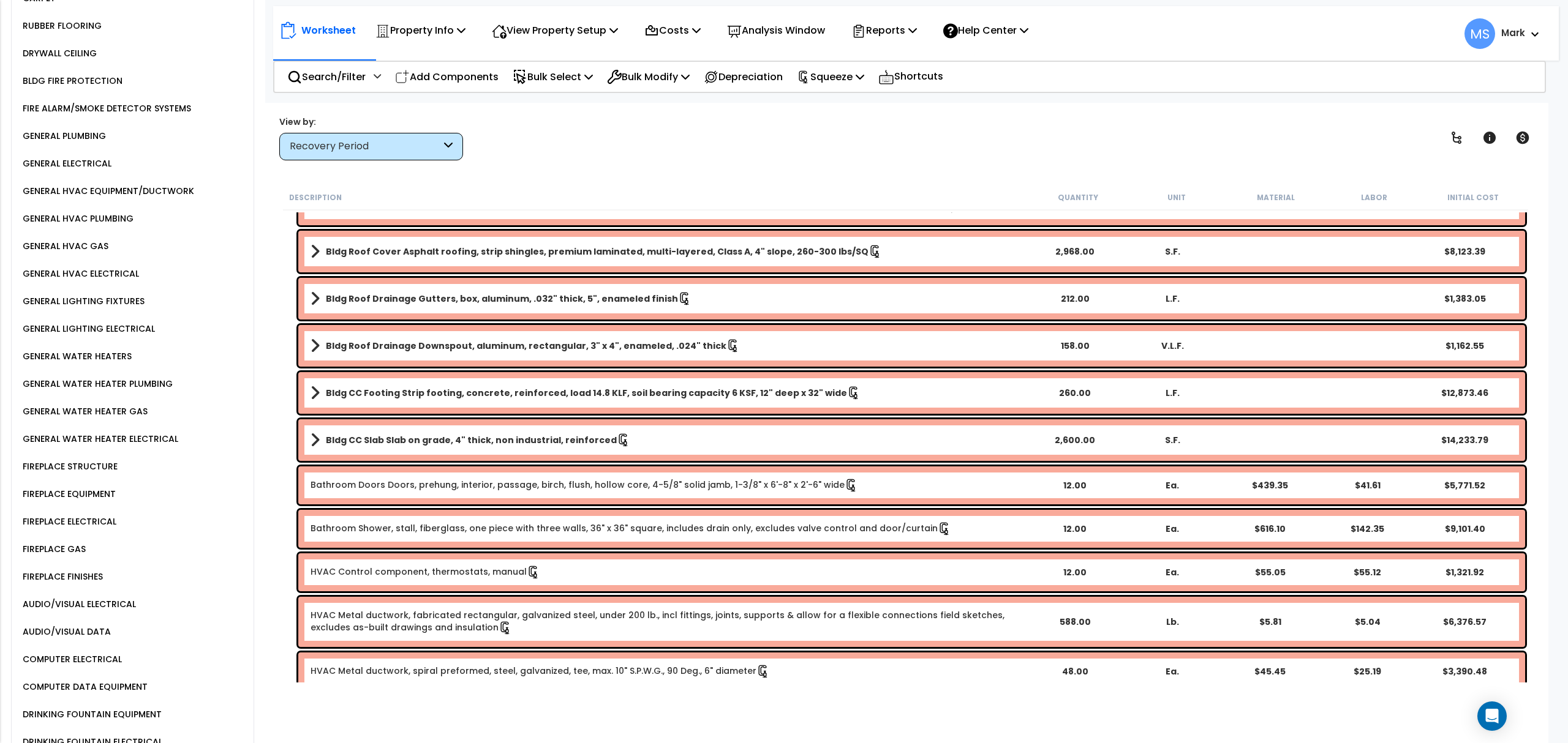
scroll to position [366, 0]
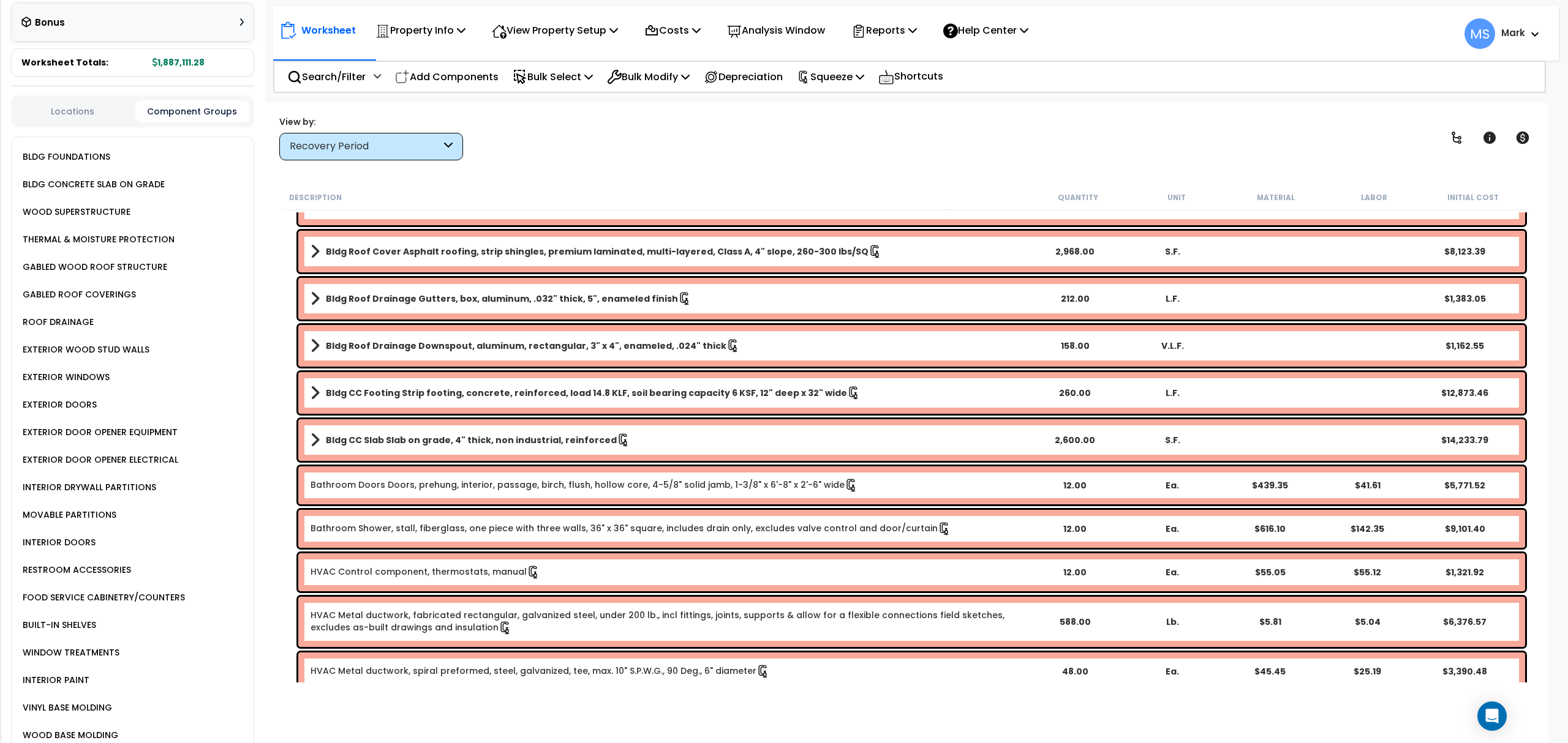
click at [64, 370] on div "EXTERIOR WINDOWS" at bounding box center [64, 377] width 90 height 15
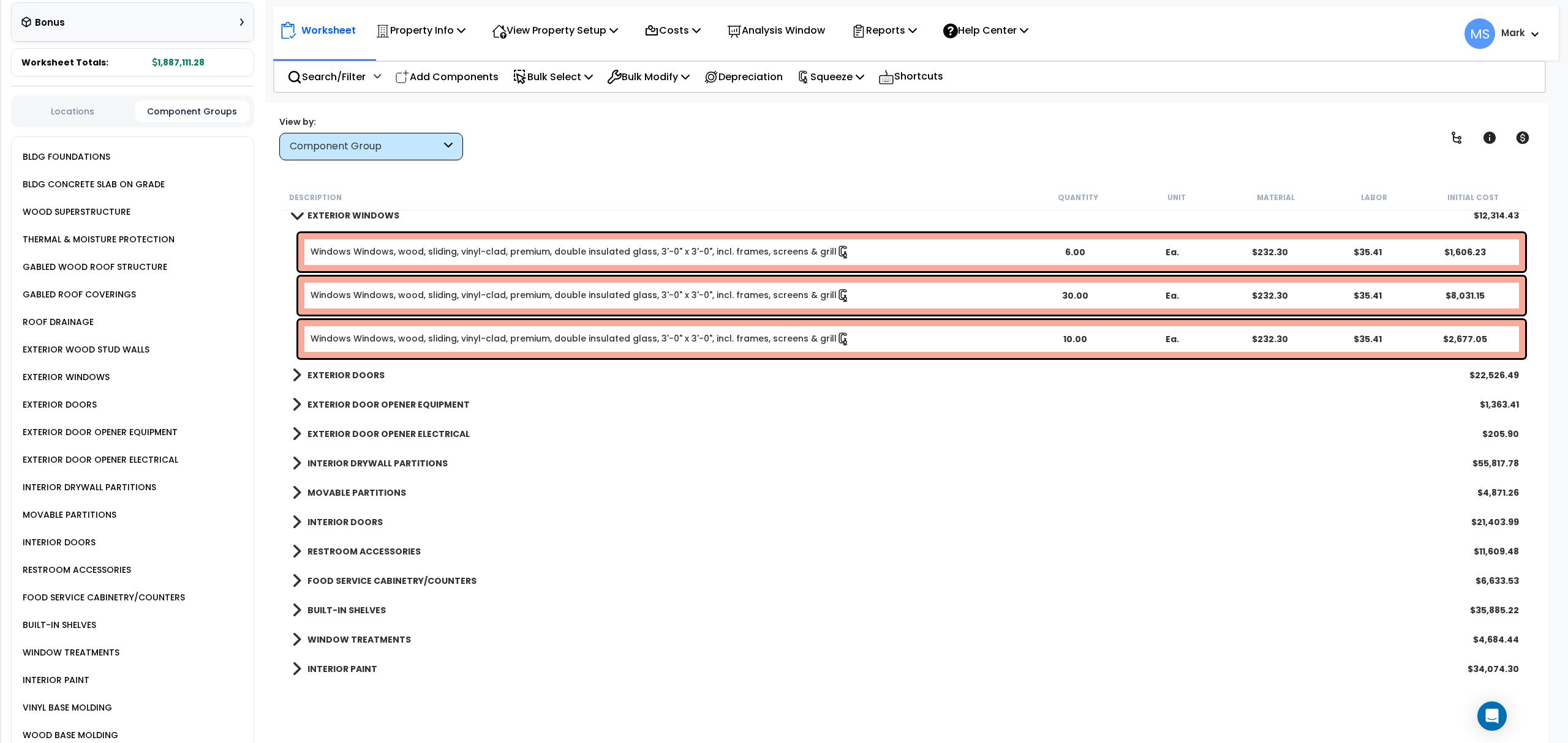
scroll to position [163, 0]
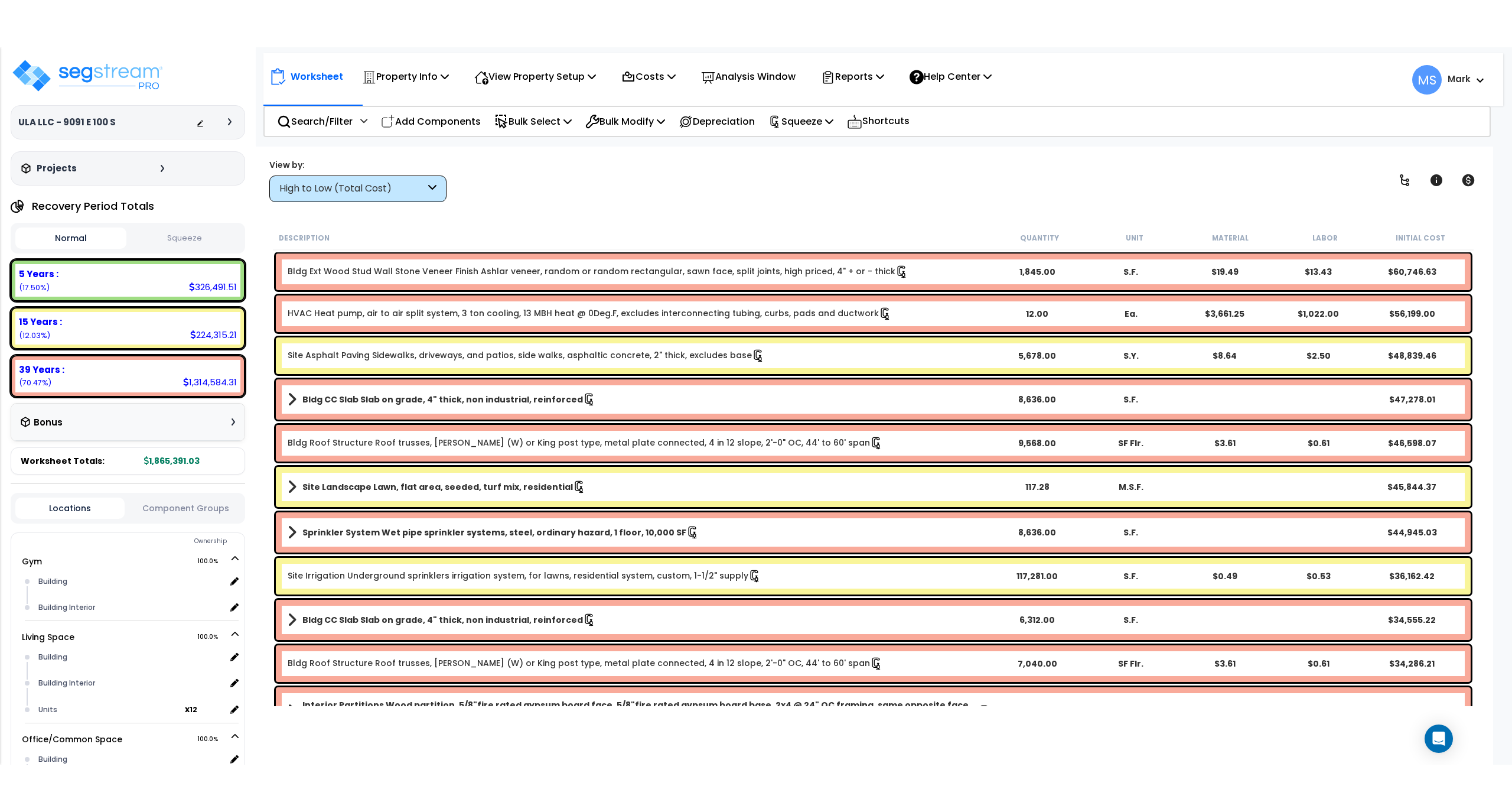
scroll to position [52, 0]
